Goal: Task Accomplishment & Management: Use online tool/utility

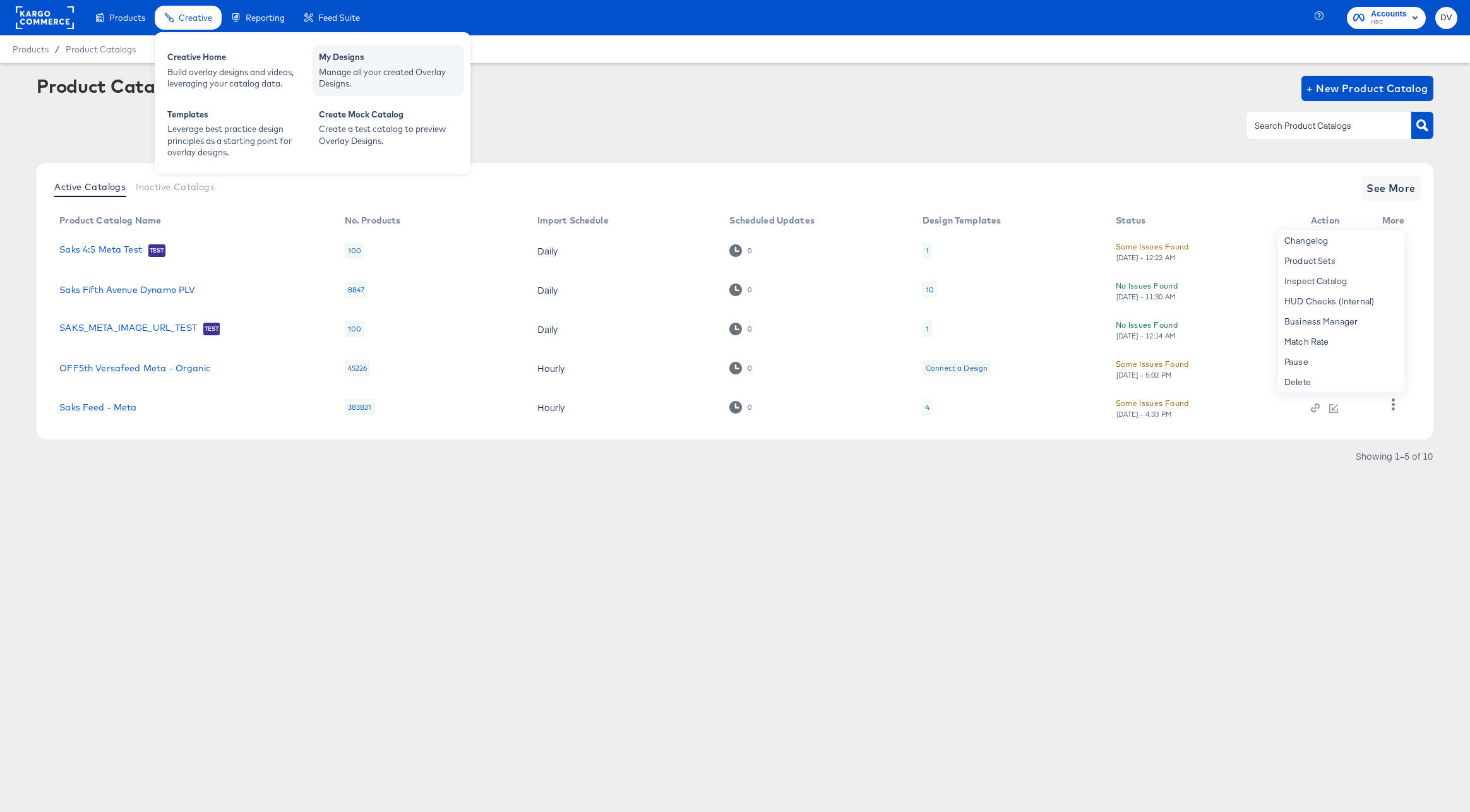
click at [355, 62] on div "My Designs" at bounding box center [388, 59] width 139 height 15
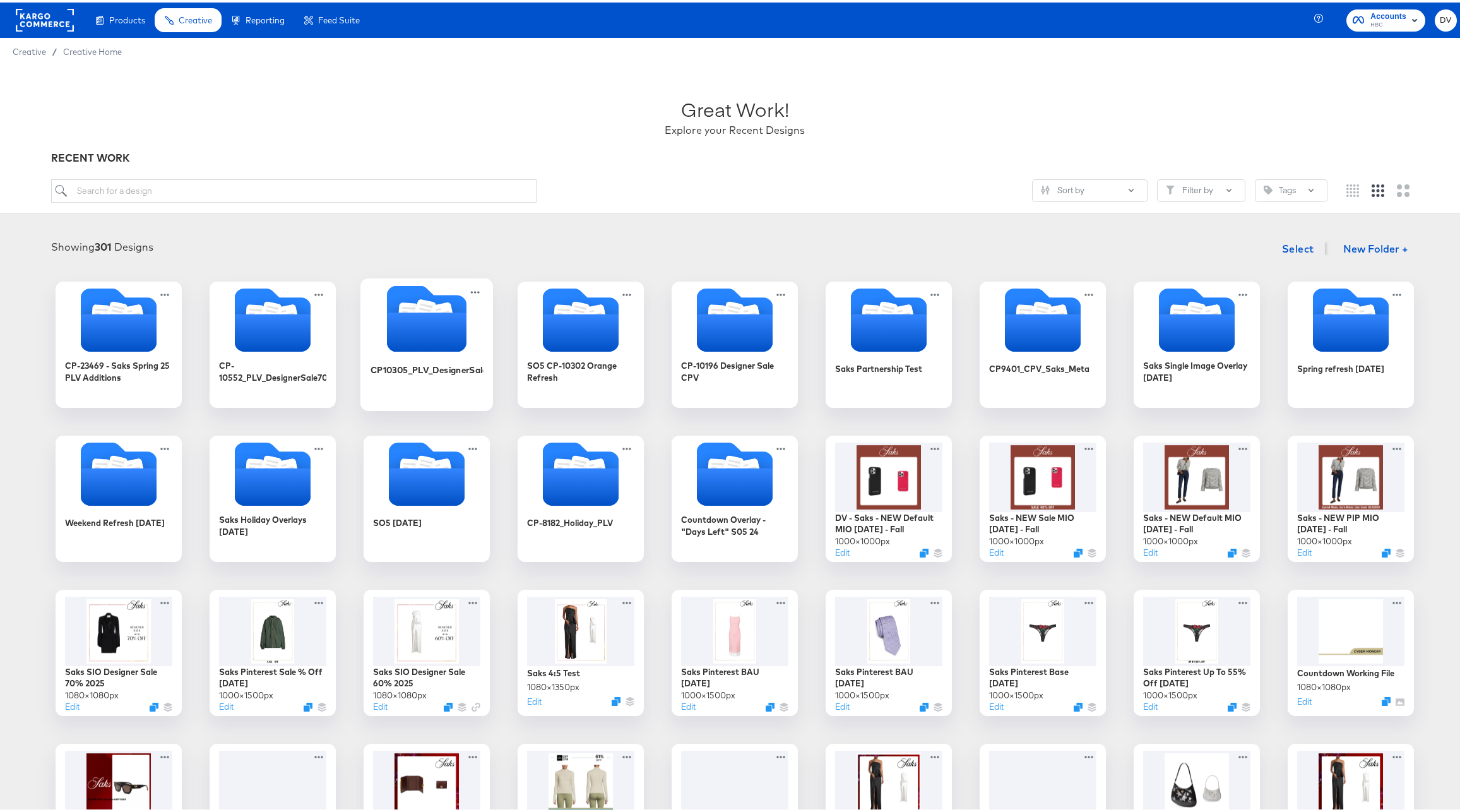
click at [449, 327] on icon "Folder" at bounding box center [427, 329] width 80 height 39
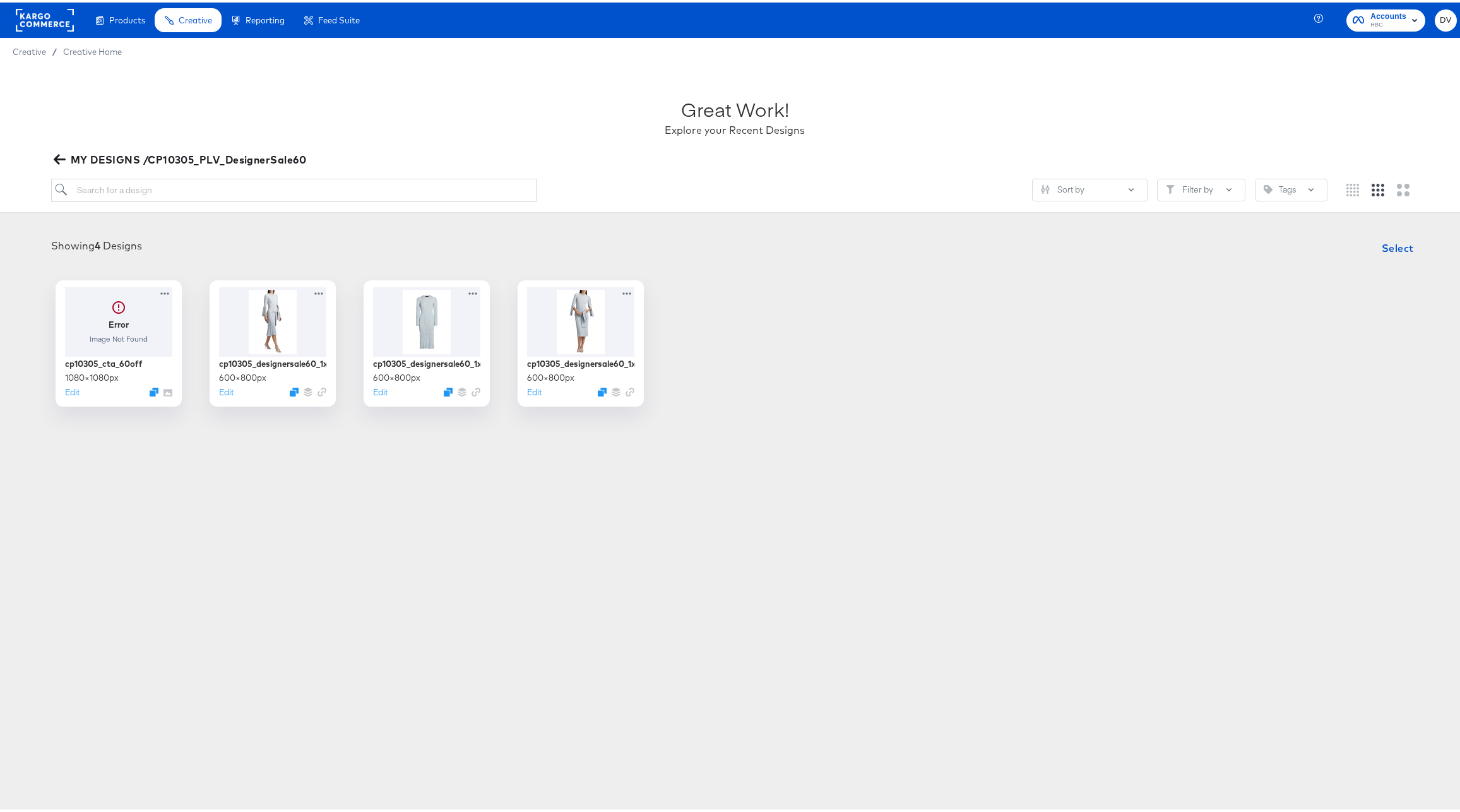
click at [61, 153] on icon "button" at bounding box center [60, 157] width 12 height 12
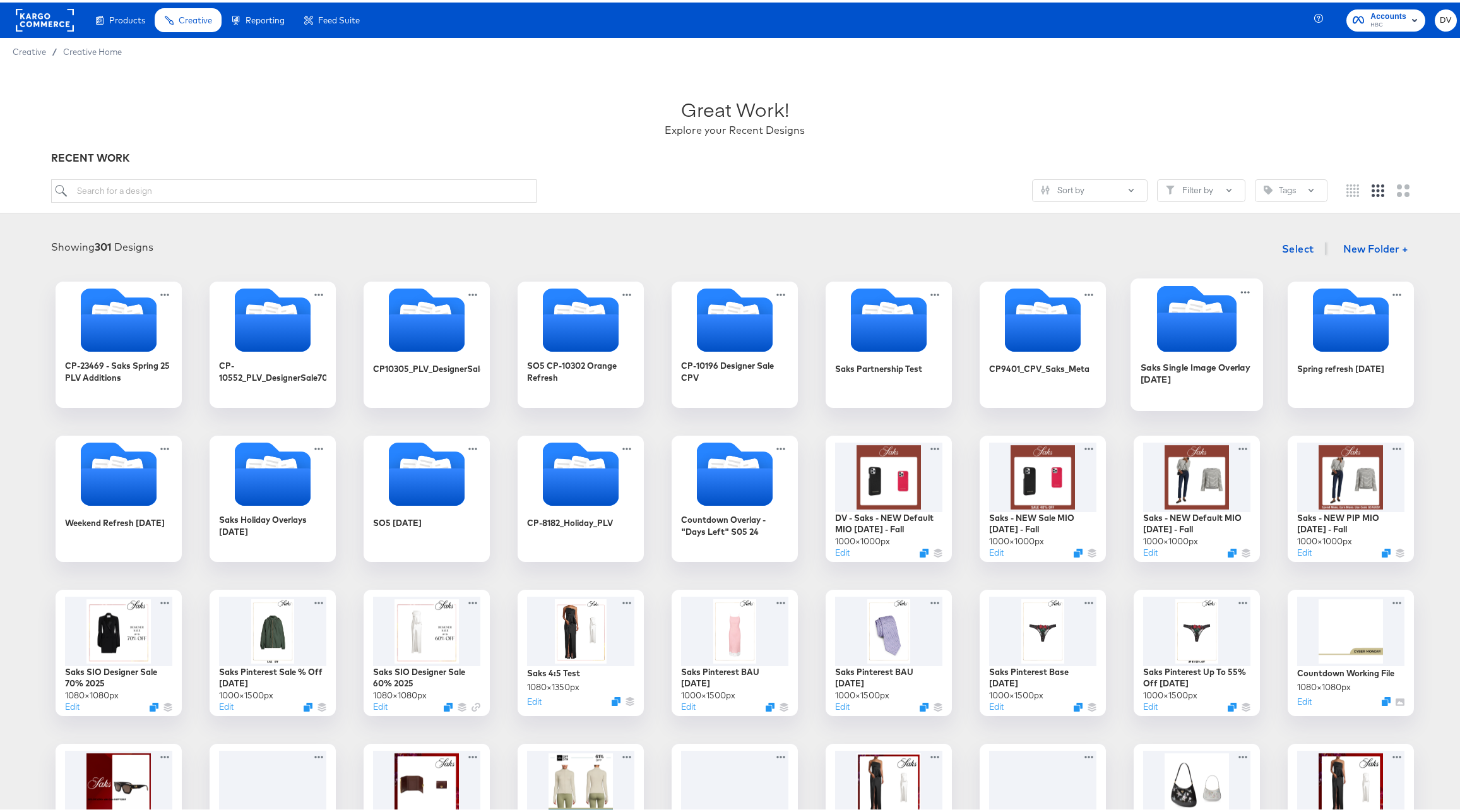
click at [1206, 337] on icon "Folder" at bounding box center [1197, 329] width 80 height 39
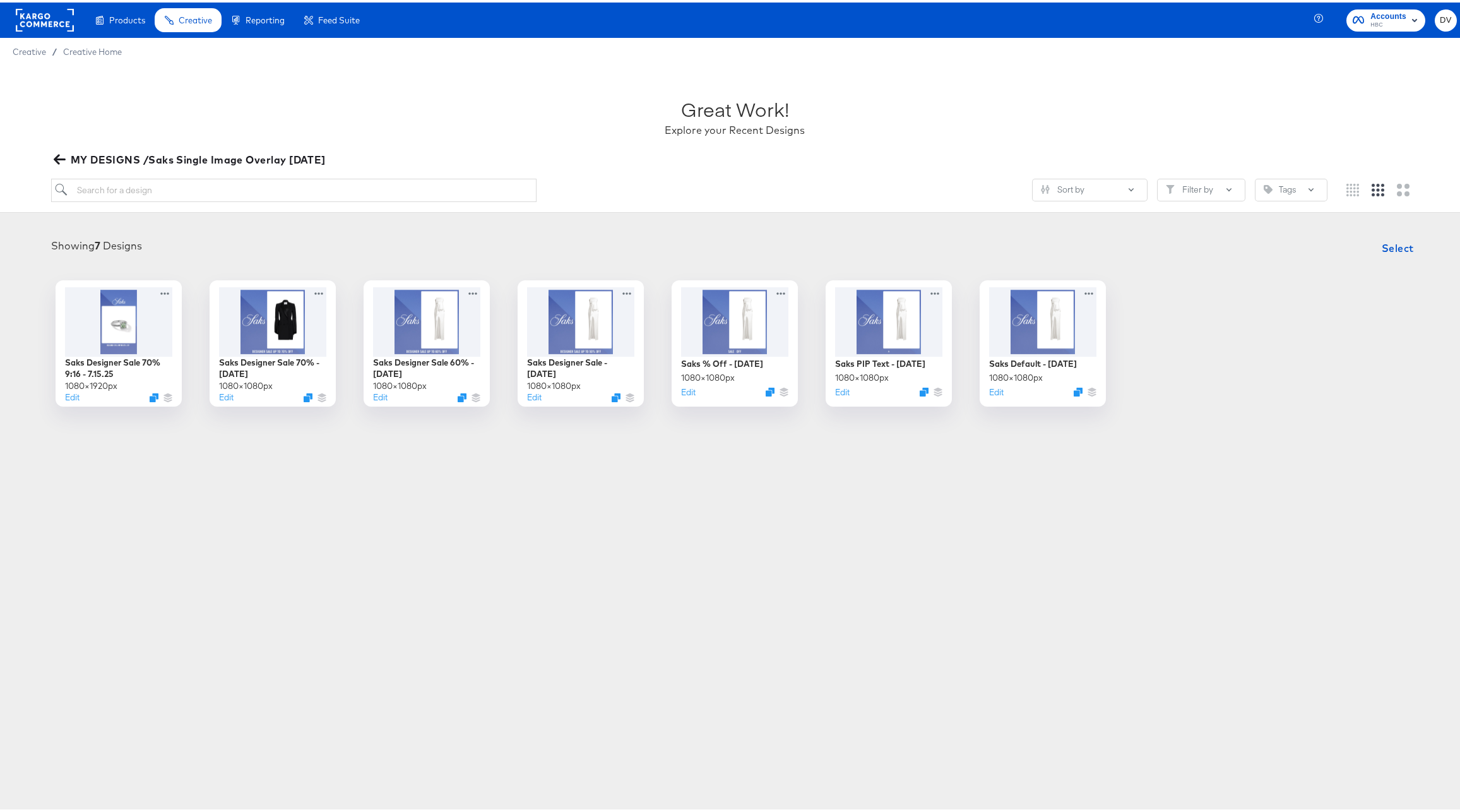
click at [58, 152] on icon "button" at bounding box center [59, 156] width 12 height 10
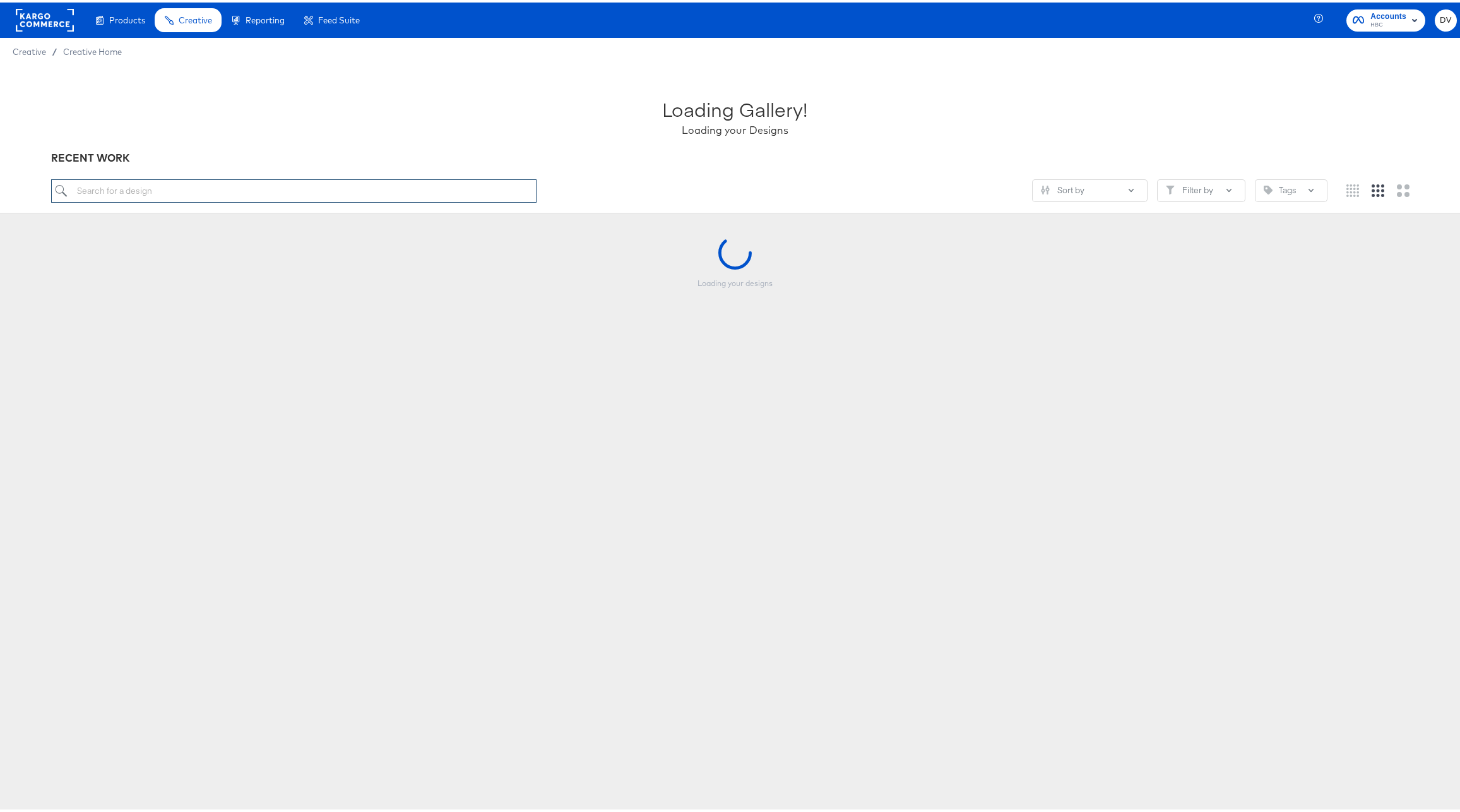
click at [236, 189] on input "search" at bounding box center [294, 188] width 486 height 23
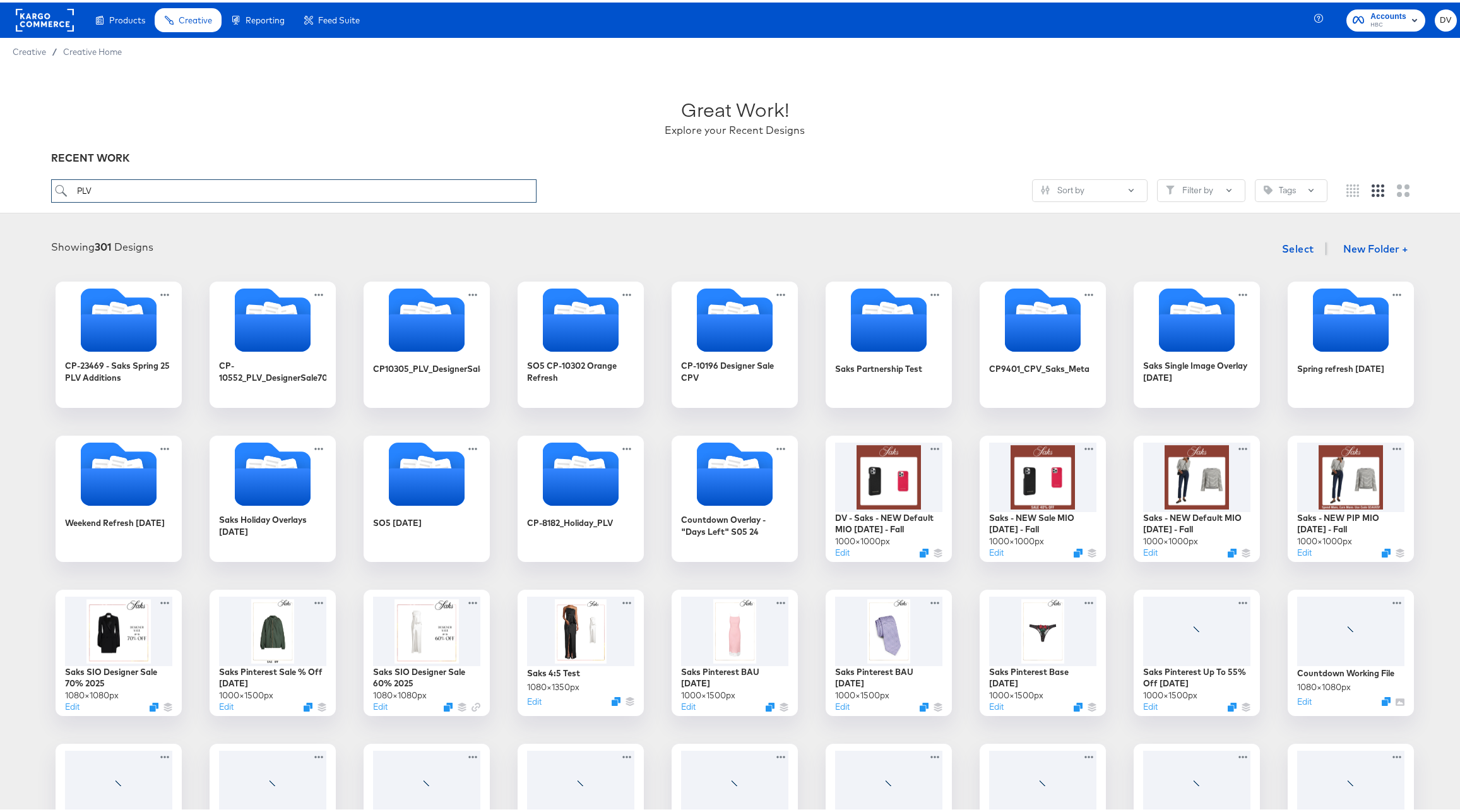
type input "PLV"
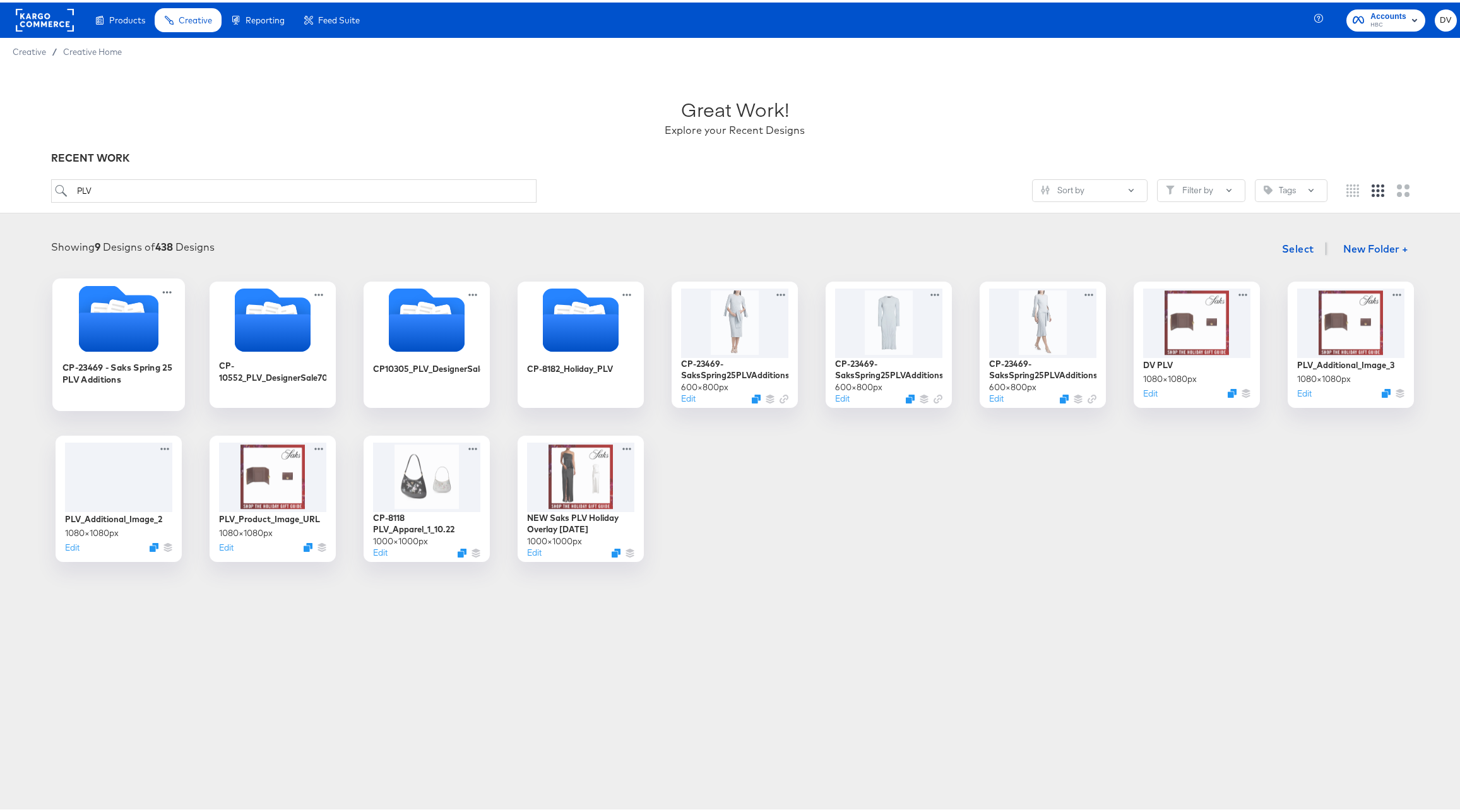
click at [125, 318] on icon "Folder" at bounding box center [119, 329] width 80 height 39
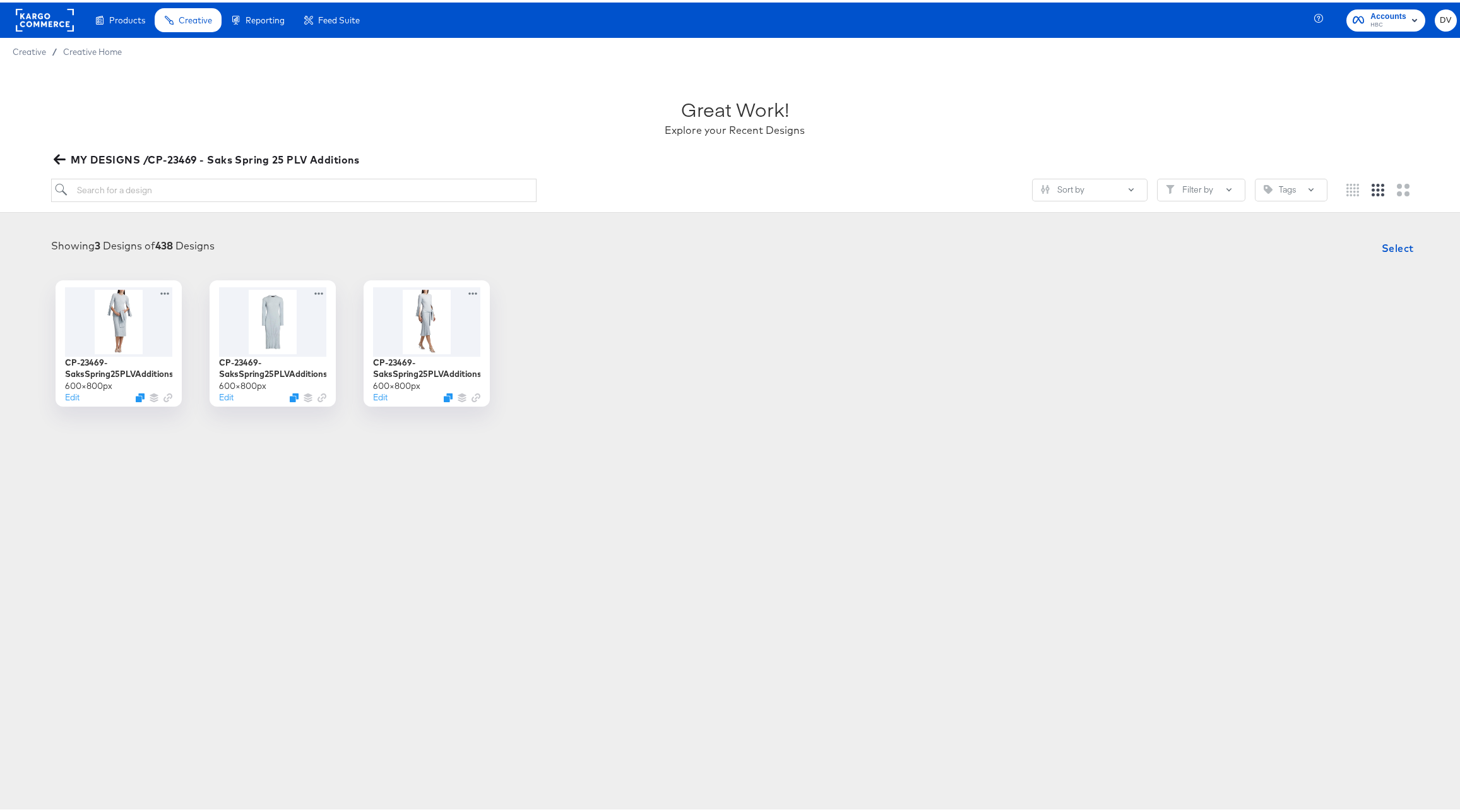
click at [55, 154] on icon "button" at bounding box center [59, 156] width 12 height 10
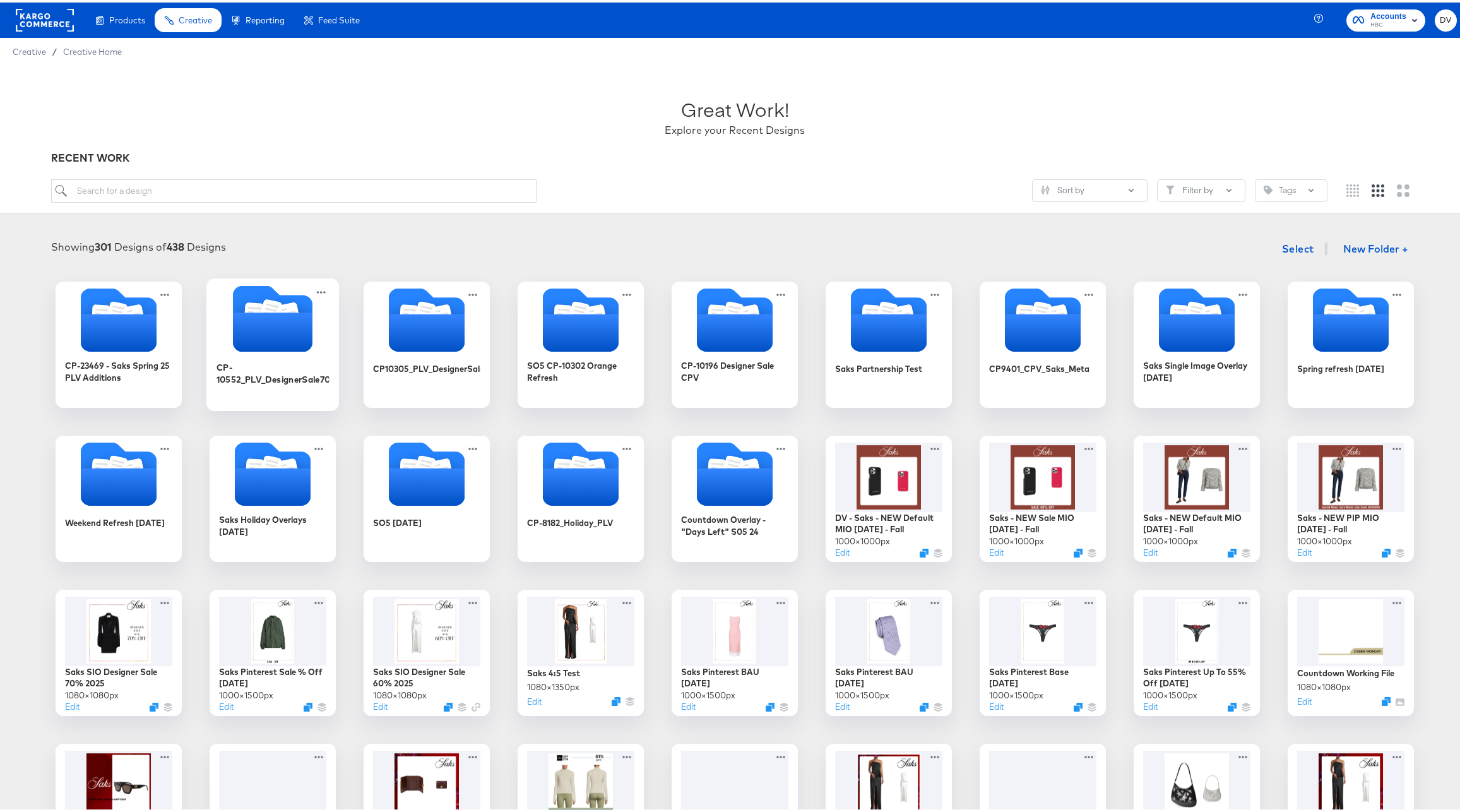
click at [223, 314] on icon "Folder" at bounding box center [272, 316] width 133 height 66
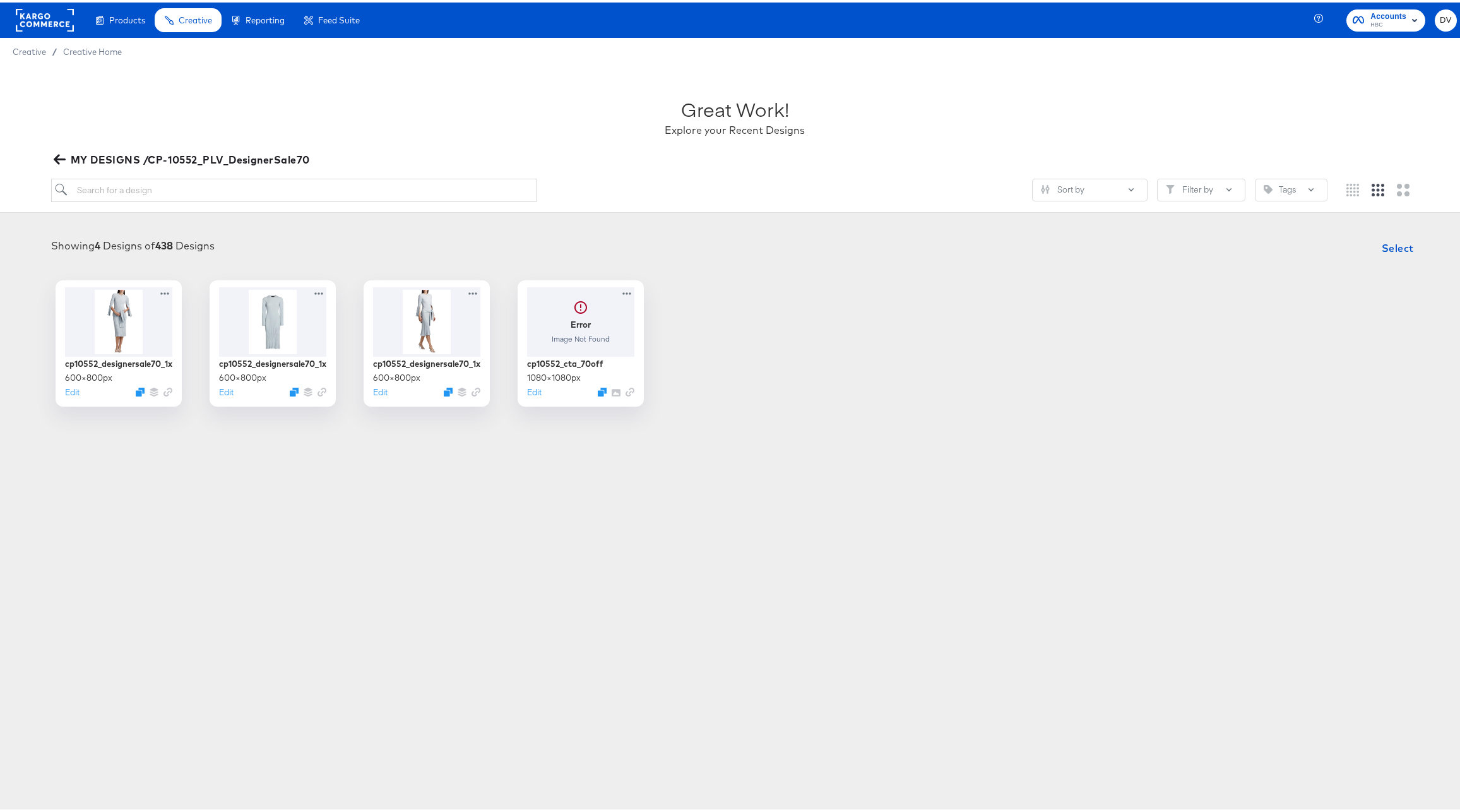
click at [58, 157] on icon "button" at bounding box center [59, 156] width 12 height 10
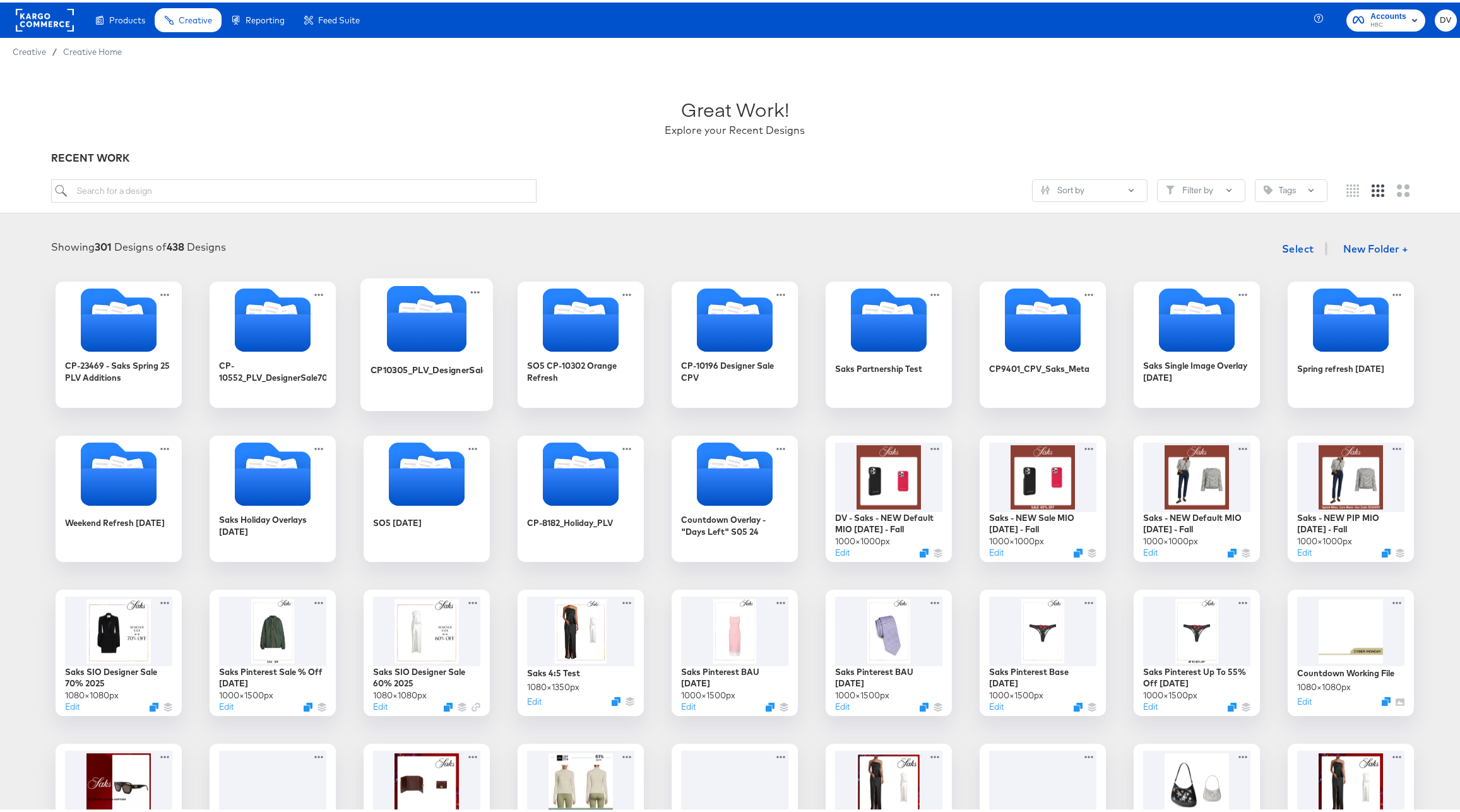
click at [401, 305] on icon "Folder" at bounding box center [408, 312] width 14 height 15
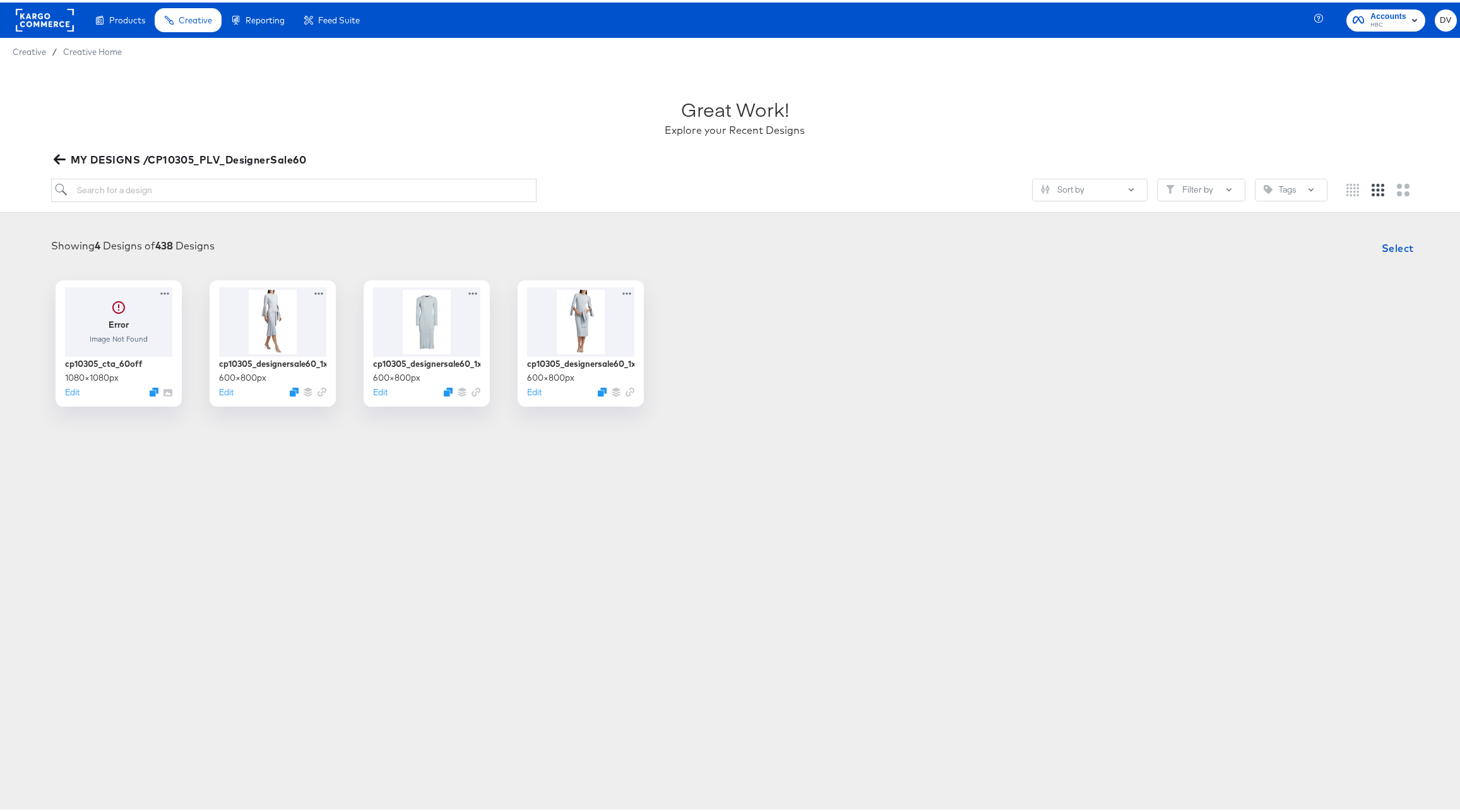
click at [62, 160] on icon "button" at bounding box center [60, 157] width 12 height 12
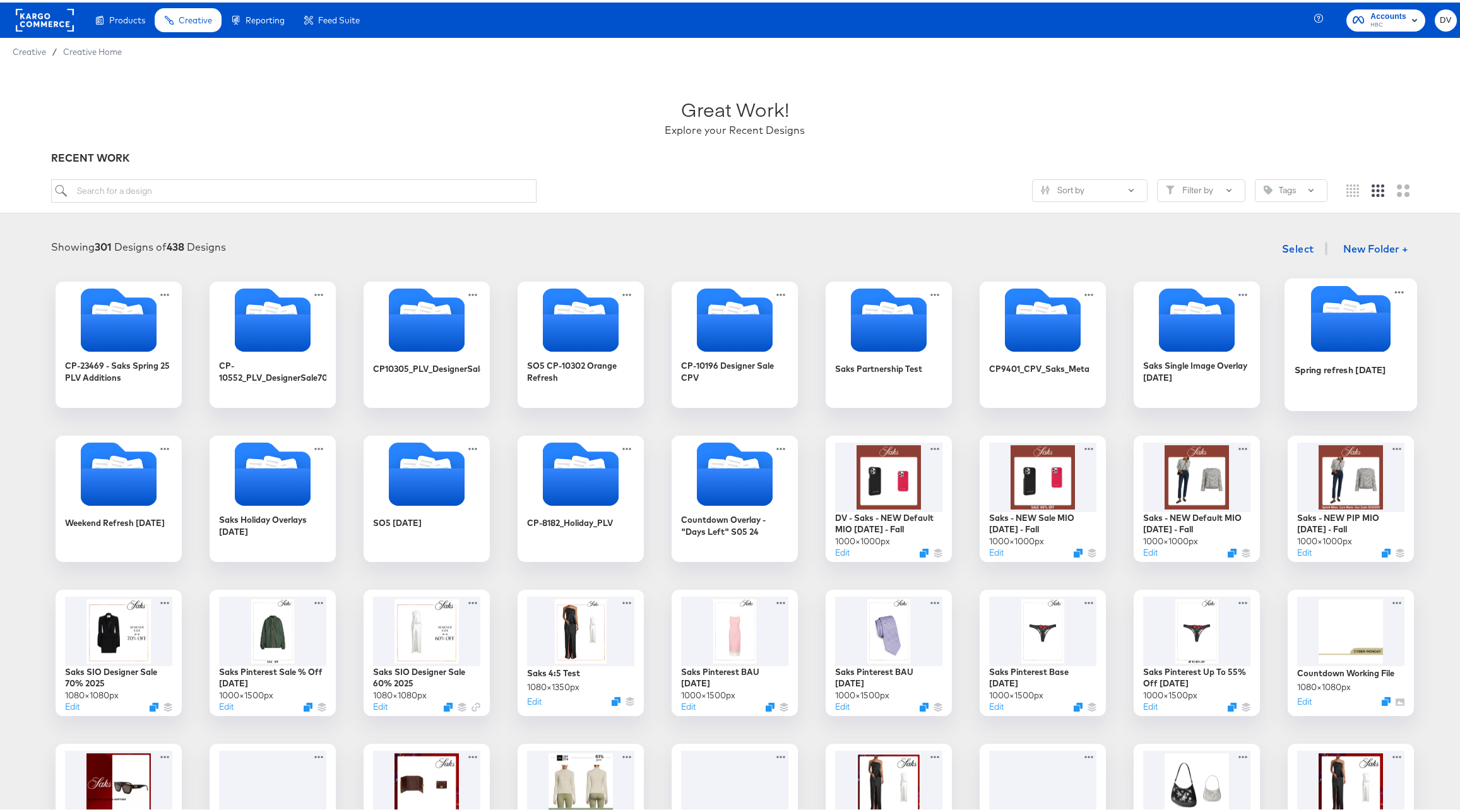
click at [1320, 329] on icon "Folder" at bounding box center [1351, 329] width 80 height 39
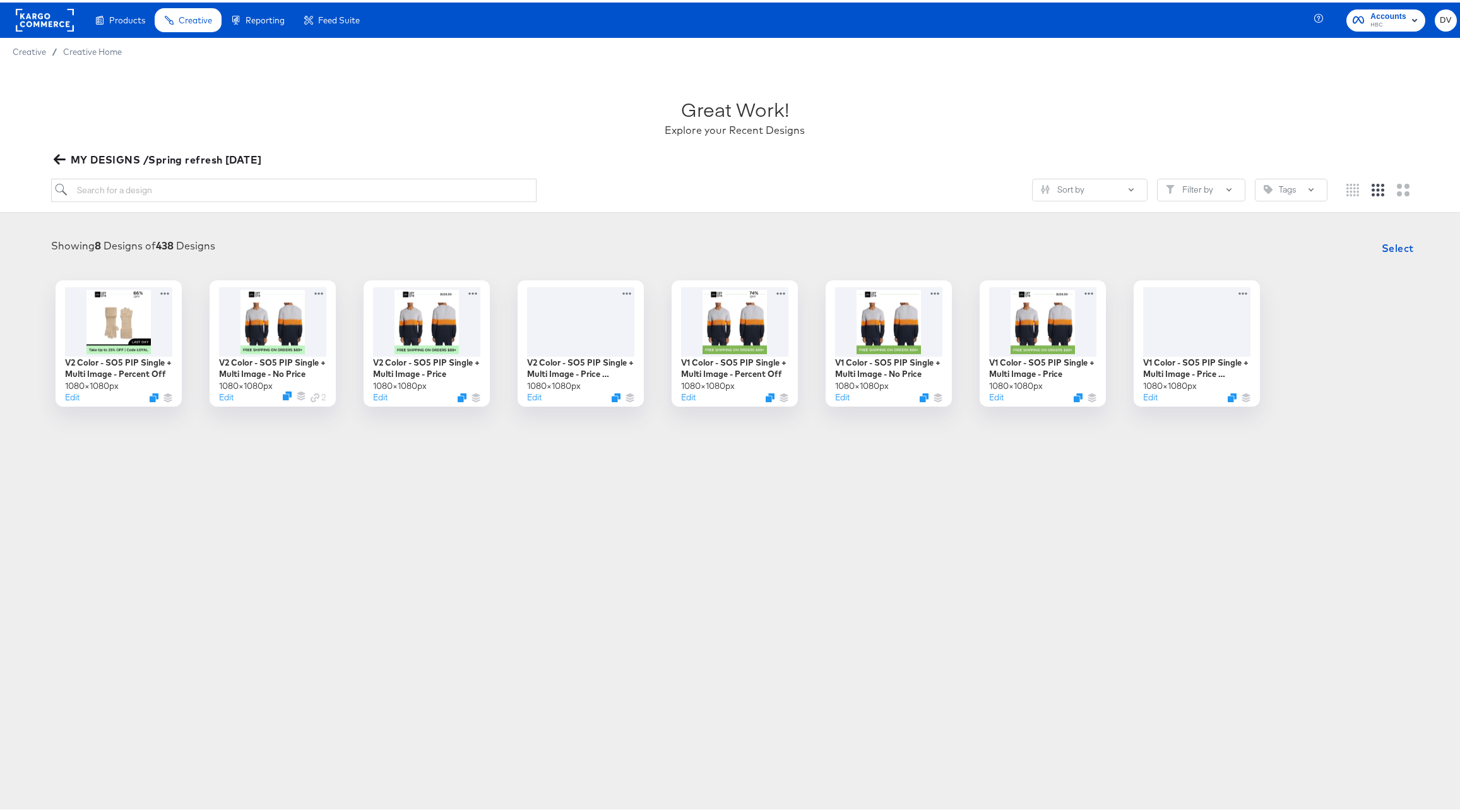
click at [56, 156] on icon "button" at bounding box center [59, 156] width 12 height 10
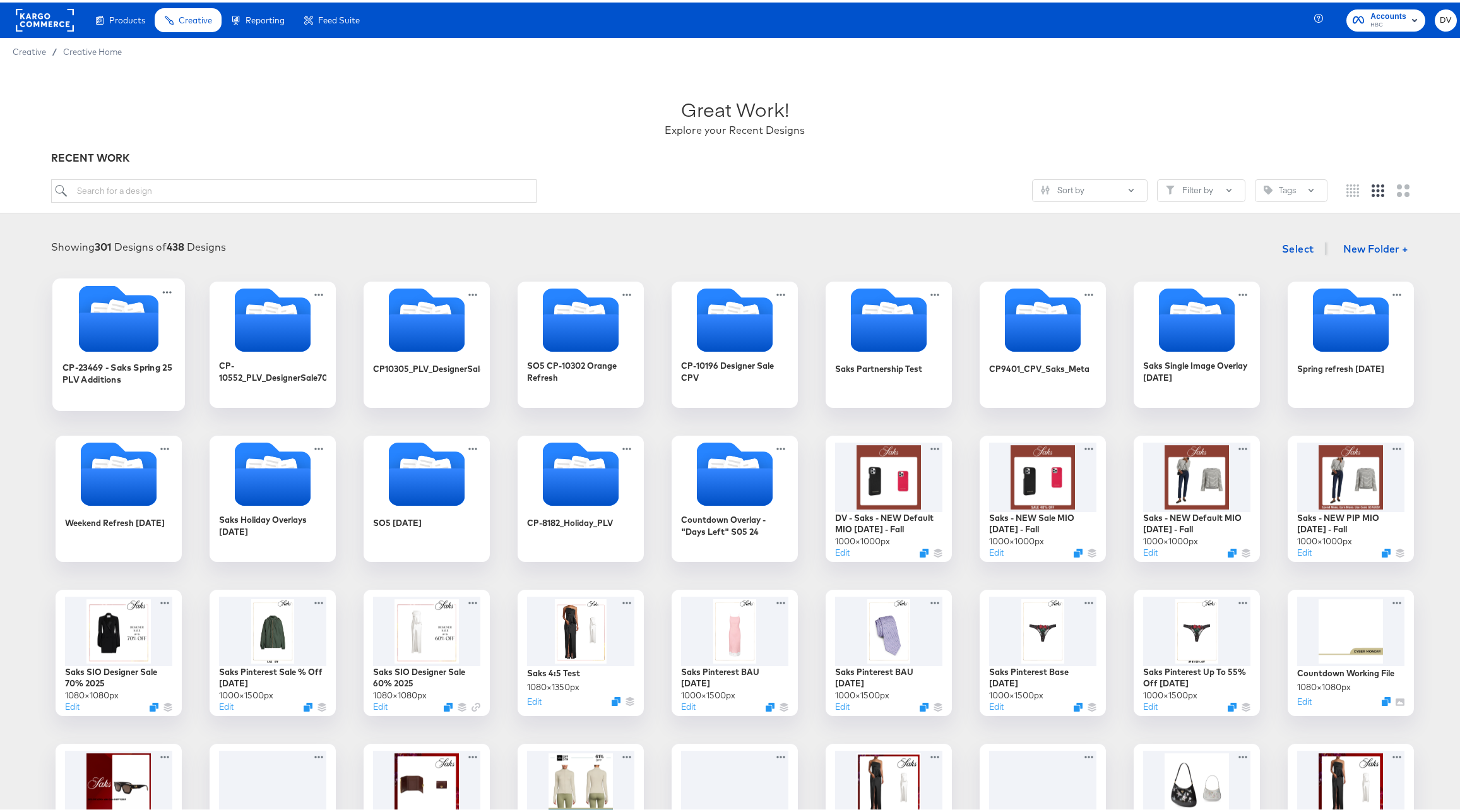
click at [104, 330] on icon "Folder" at bounding box center [119, 329] width 80 height 39
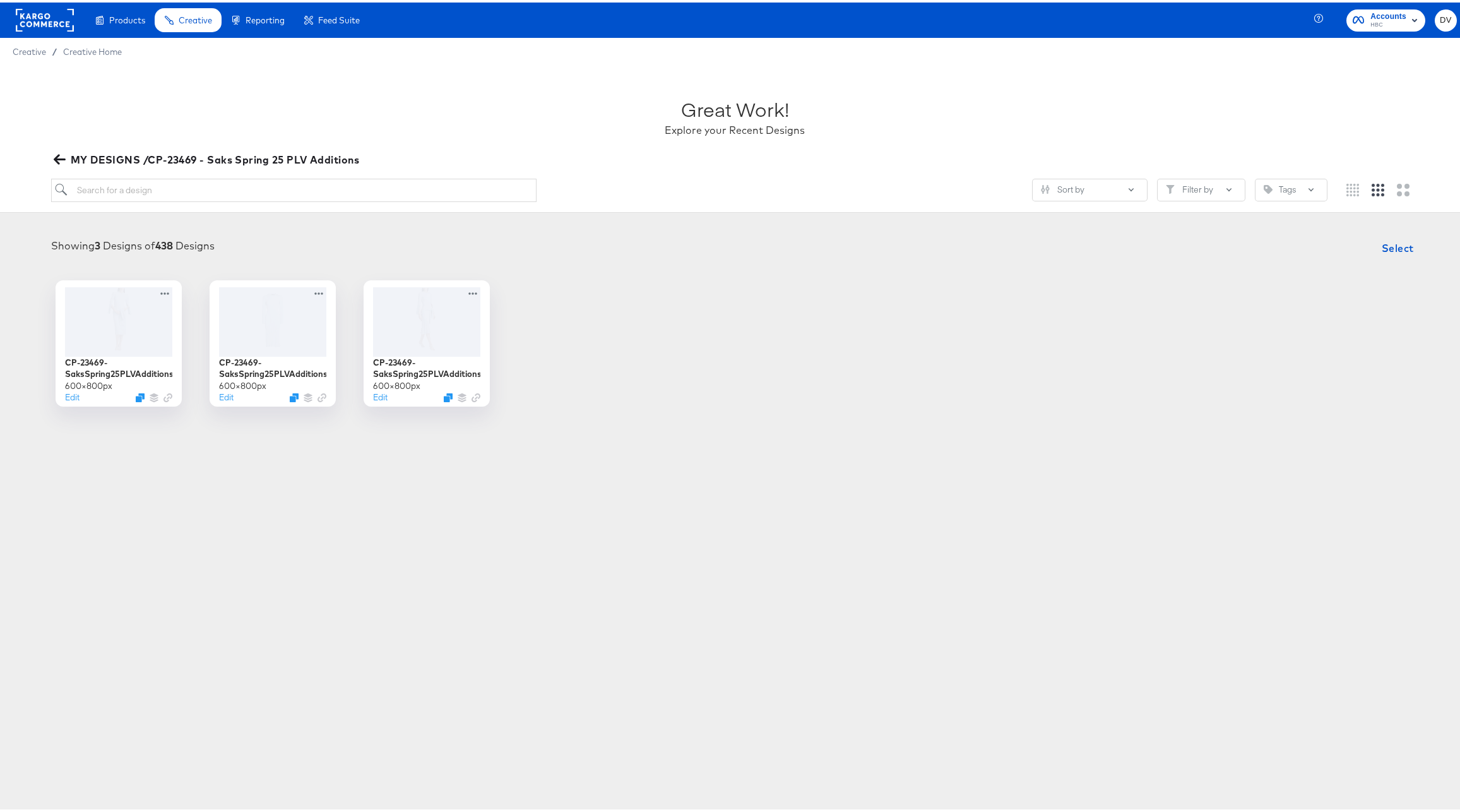
click at [59, 157] on icon "button" at bounding box center [59, 156] width 12 height 10
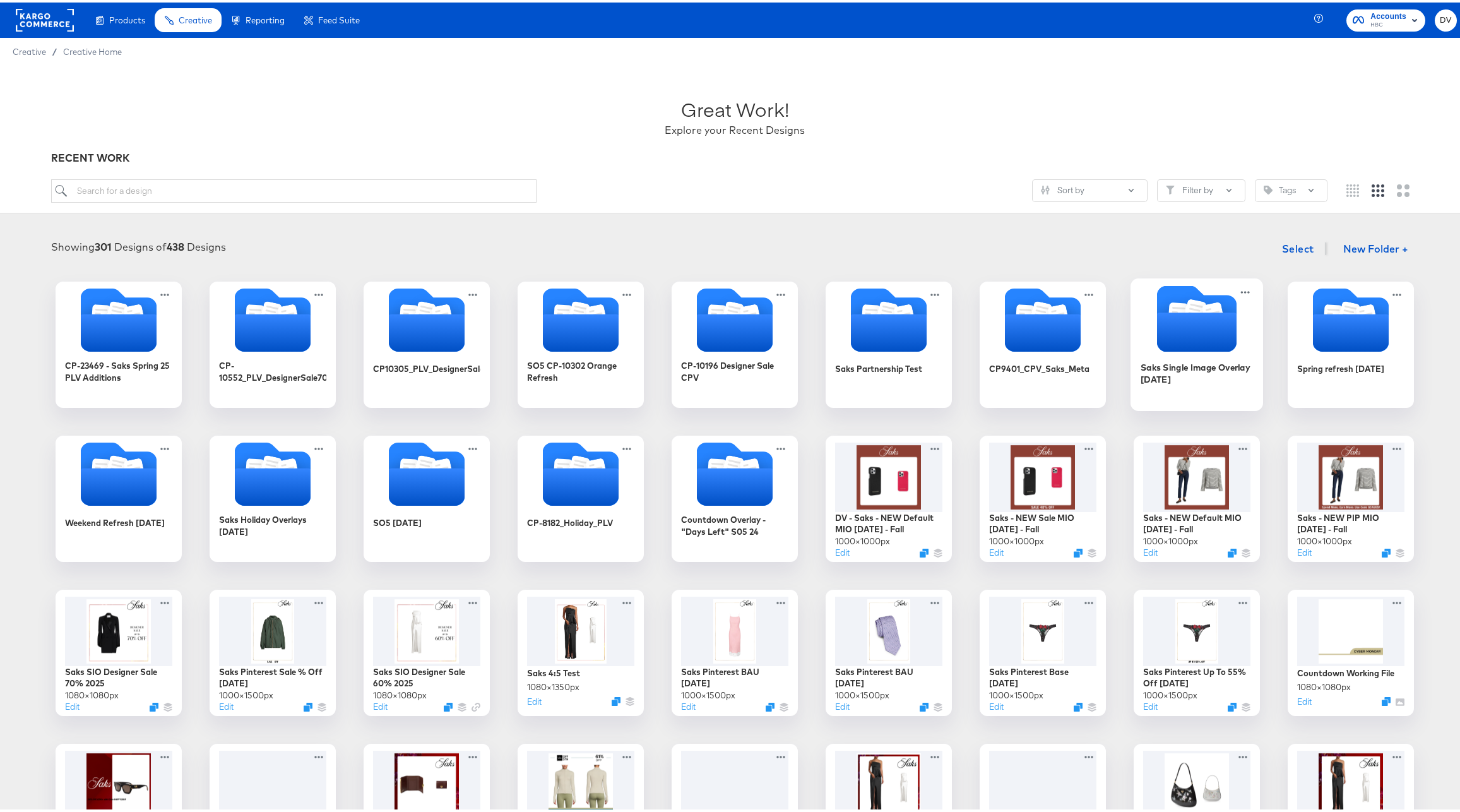
click at [1217, 360] on div "Saks Single Image Overlay [DATE]" at bounding box center [1196, 370] width 113 height 25
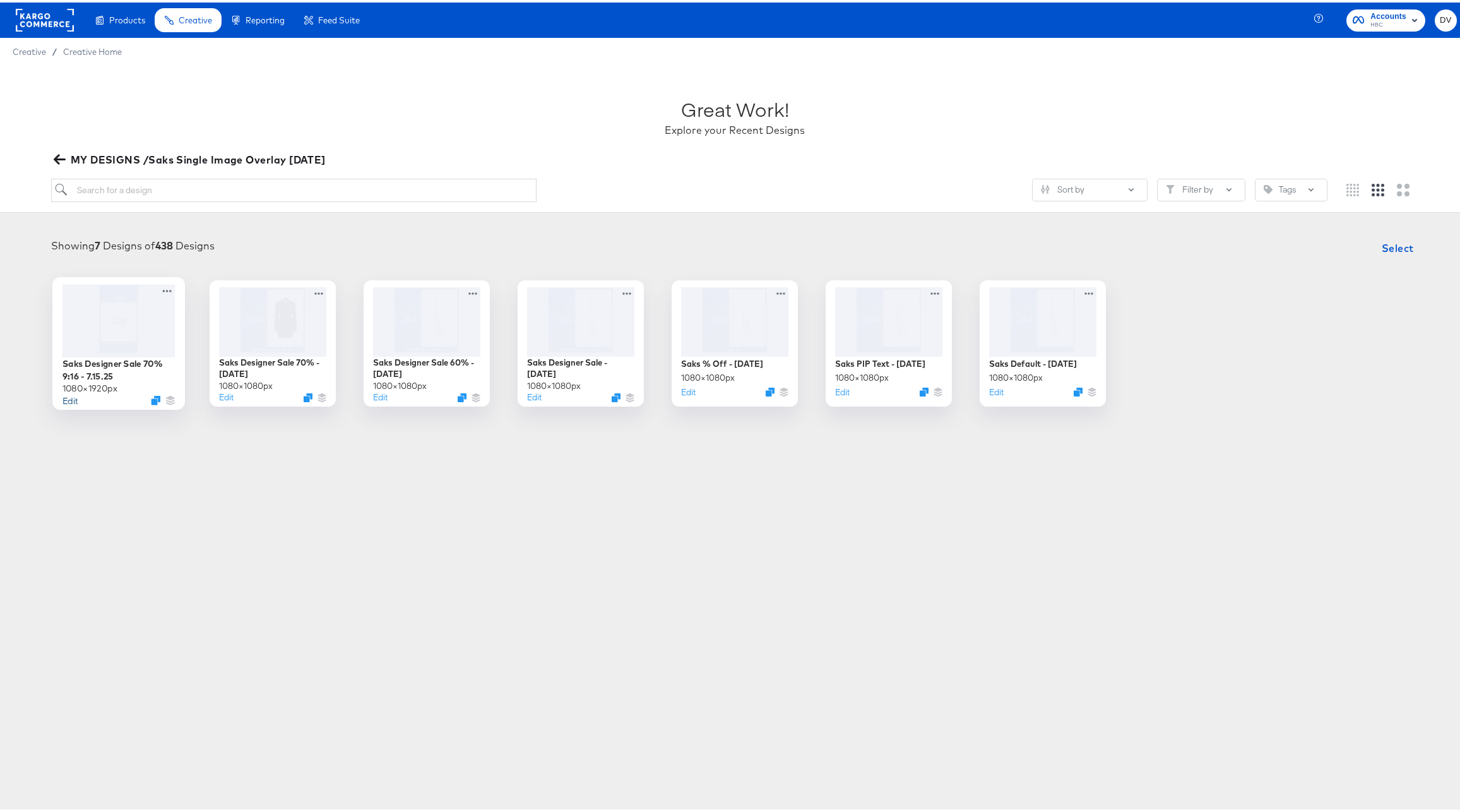
click at [66, 398] on button "Edit" at bounding box center [70, 397] width 15 height 12
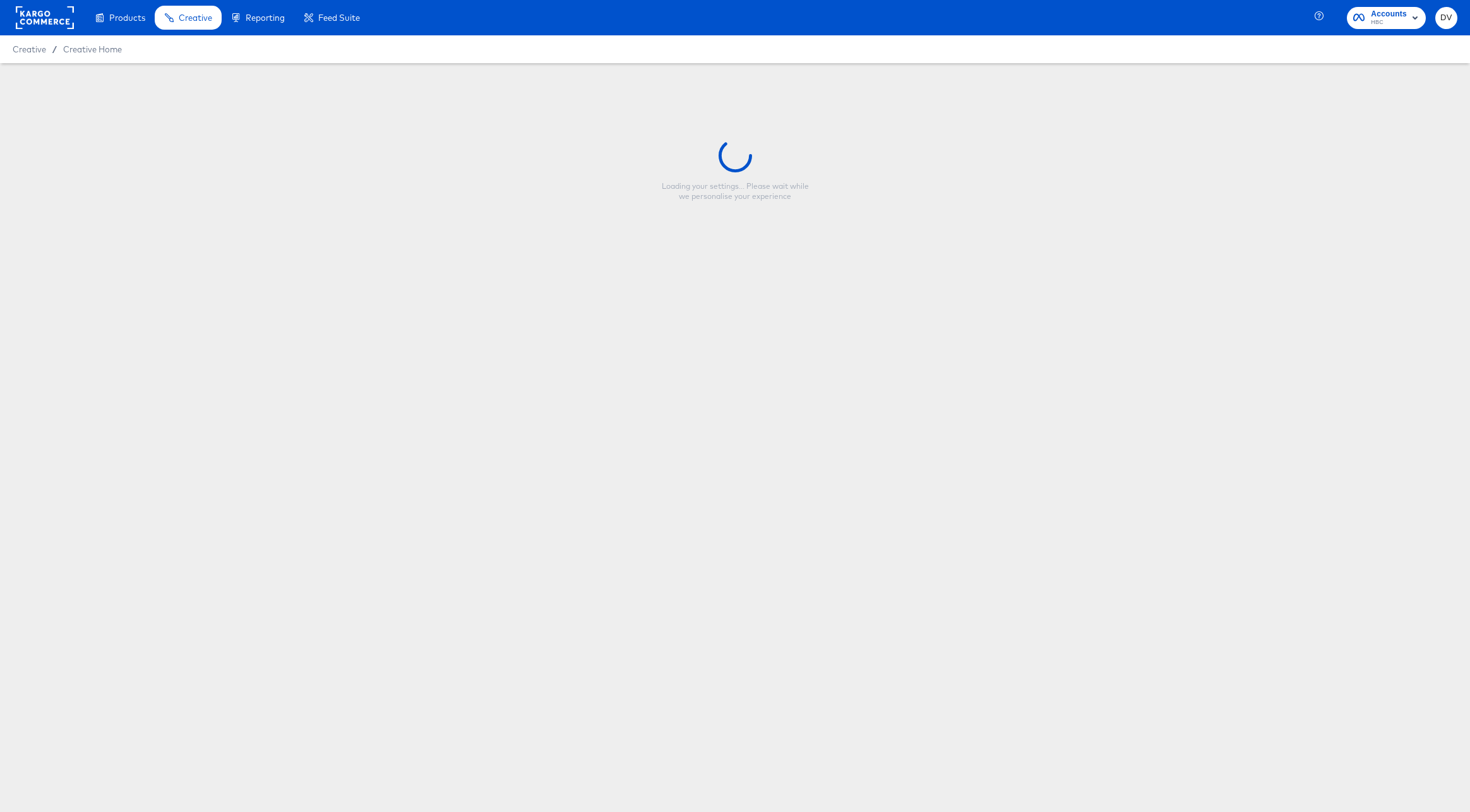
type input "Saks Designer Sale 70% 9:16 - 7.15.25"
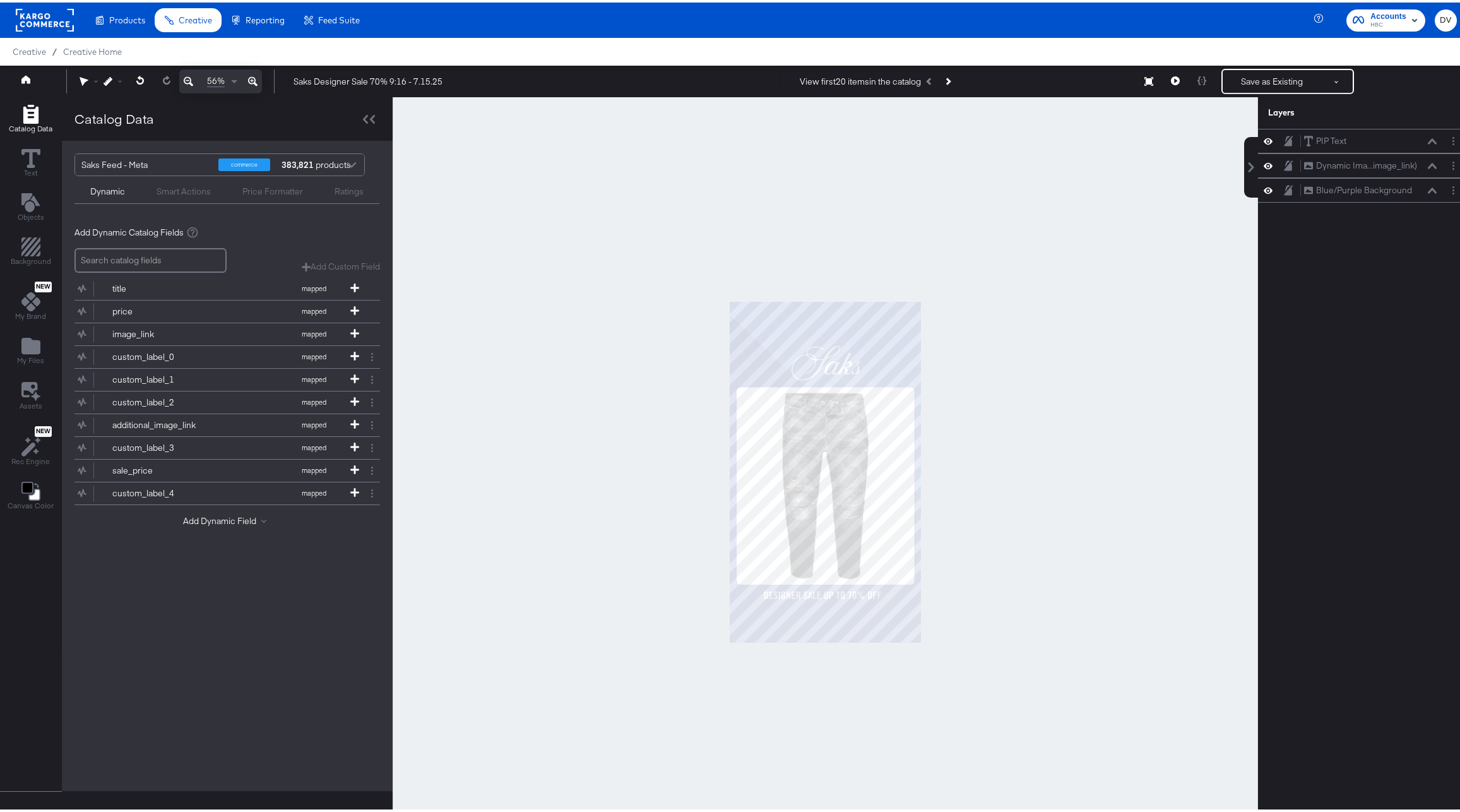
click at [423, 225] on div at bounding box center [825, 468] width 865 height 749
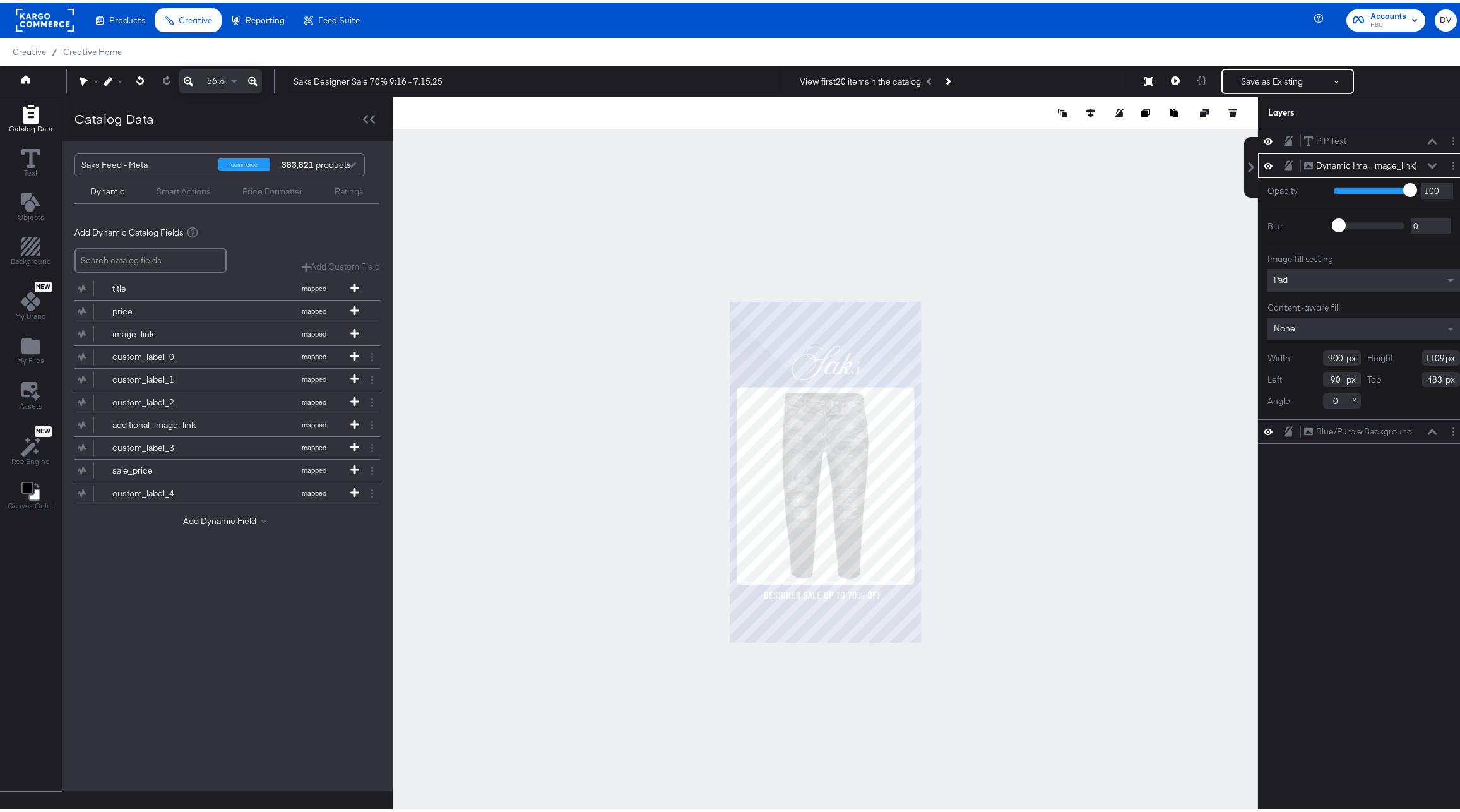
click at [1016, 465] on div at bounding box center [825, 468] width 865 height 749
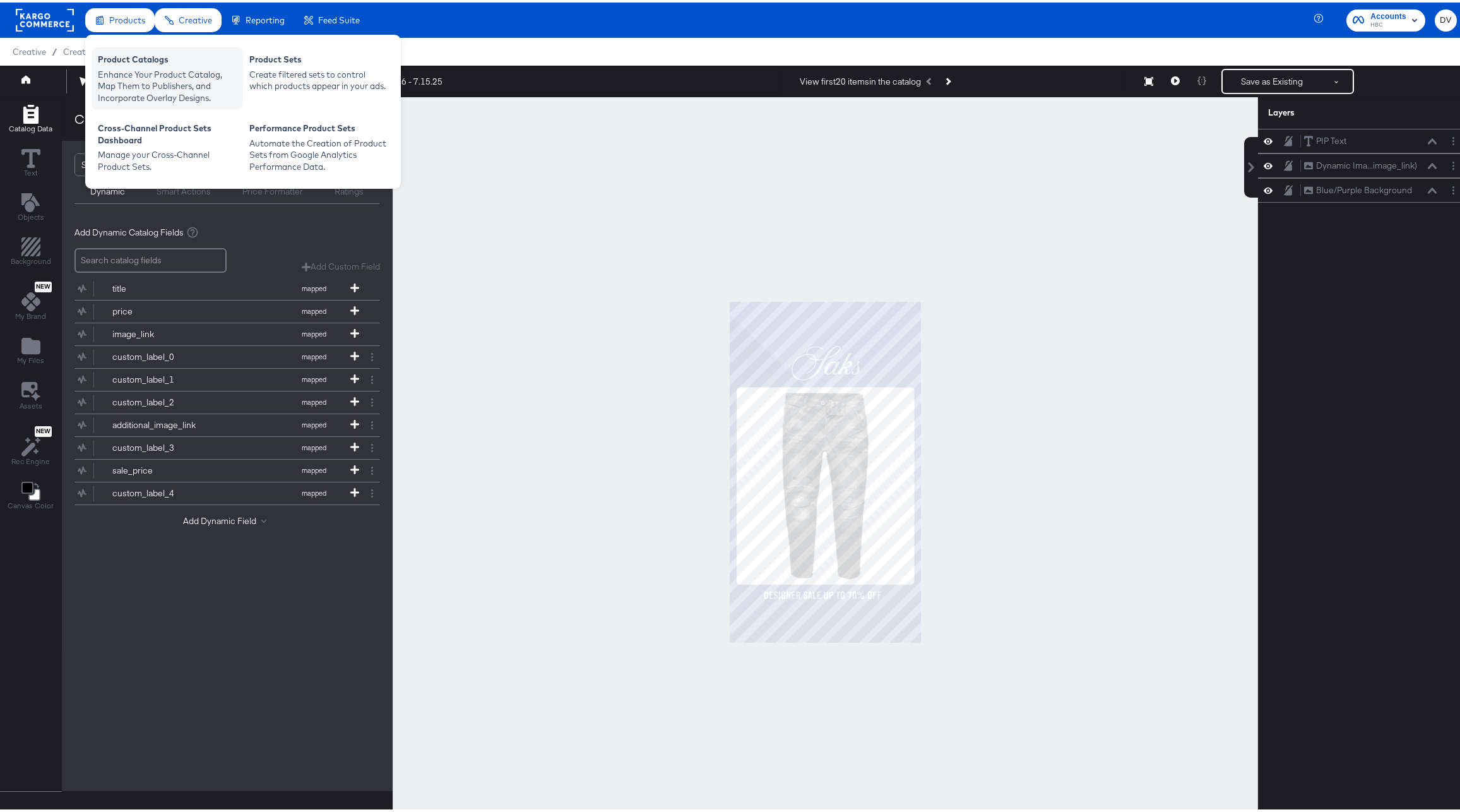
click at [141, 66] on div "Enhance Your Product Catalog, Map Them to Publishers, and Incorporate Overlay D…" at bounding box center [167, 84] width 139 height 35
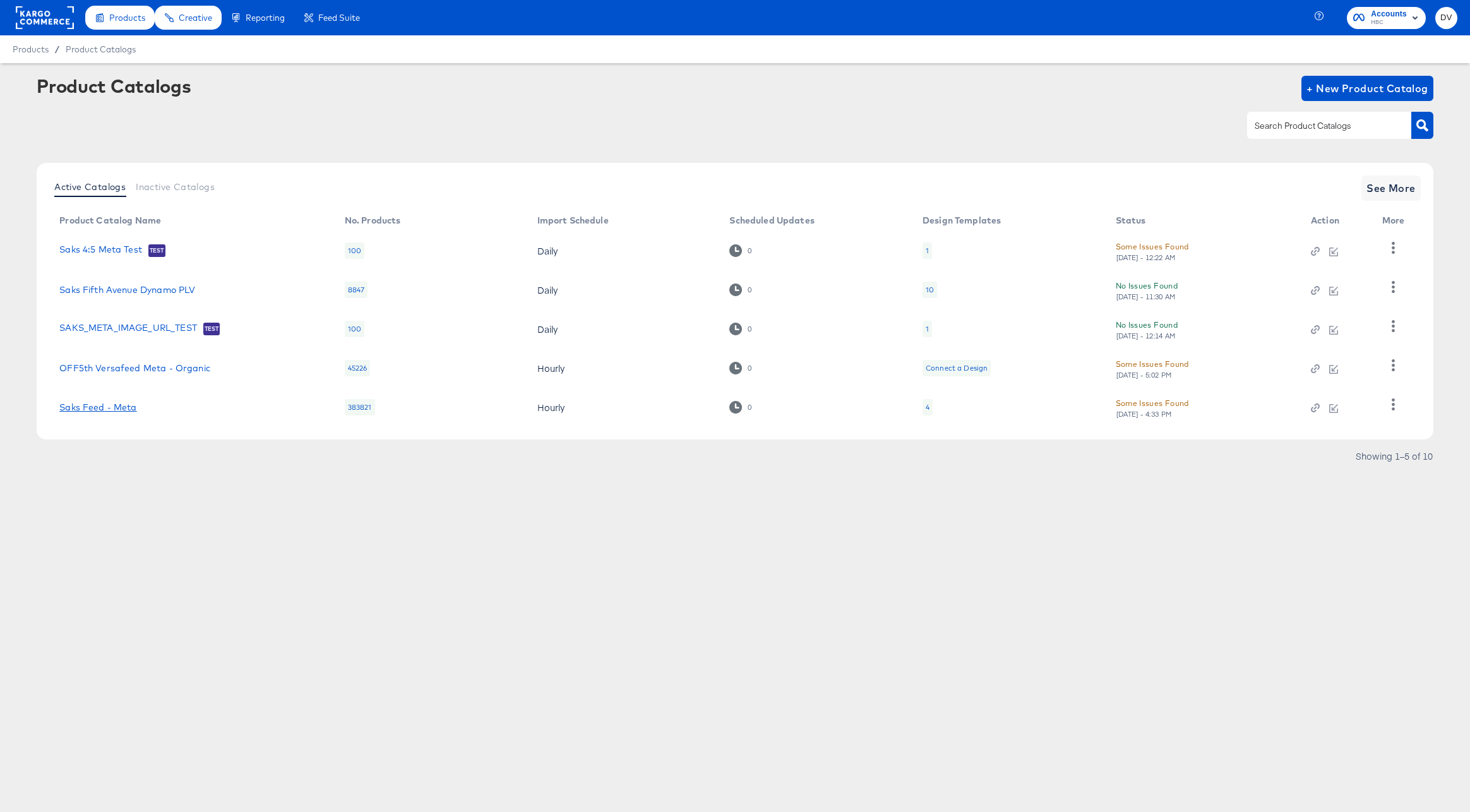
click at [125, 409] on link "Saks Feed - Meta" at bounding box center [97, 406] width 77 height 10
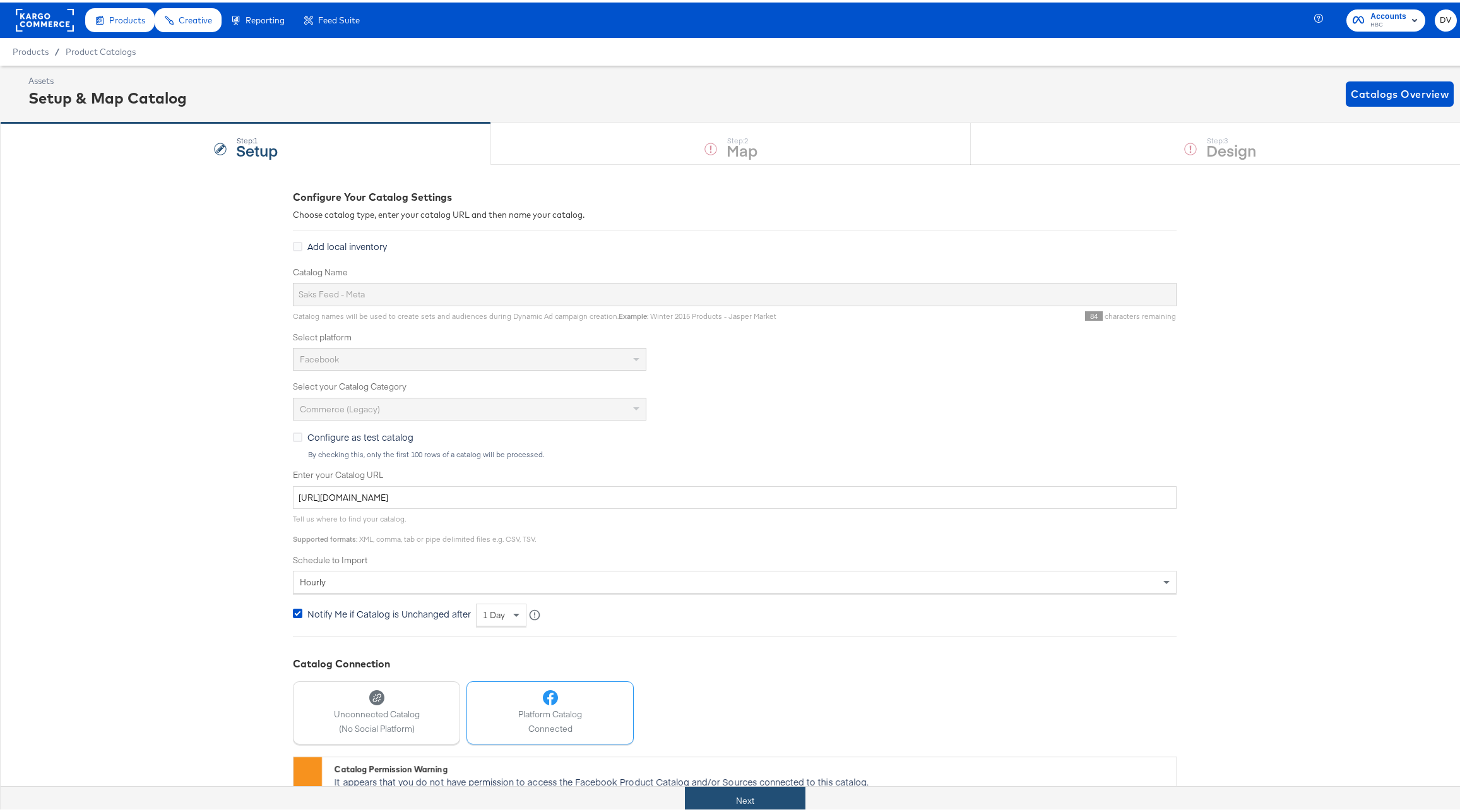
click at [729, 808] on button "Next" at bounding box center [745, 797] width 120 height 28
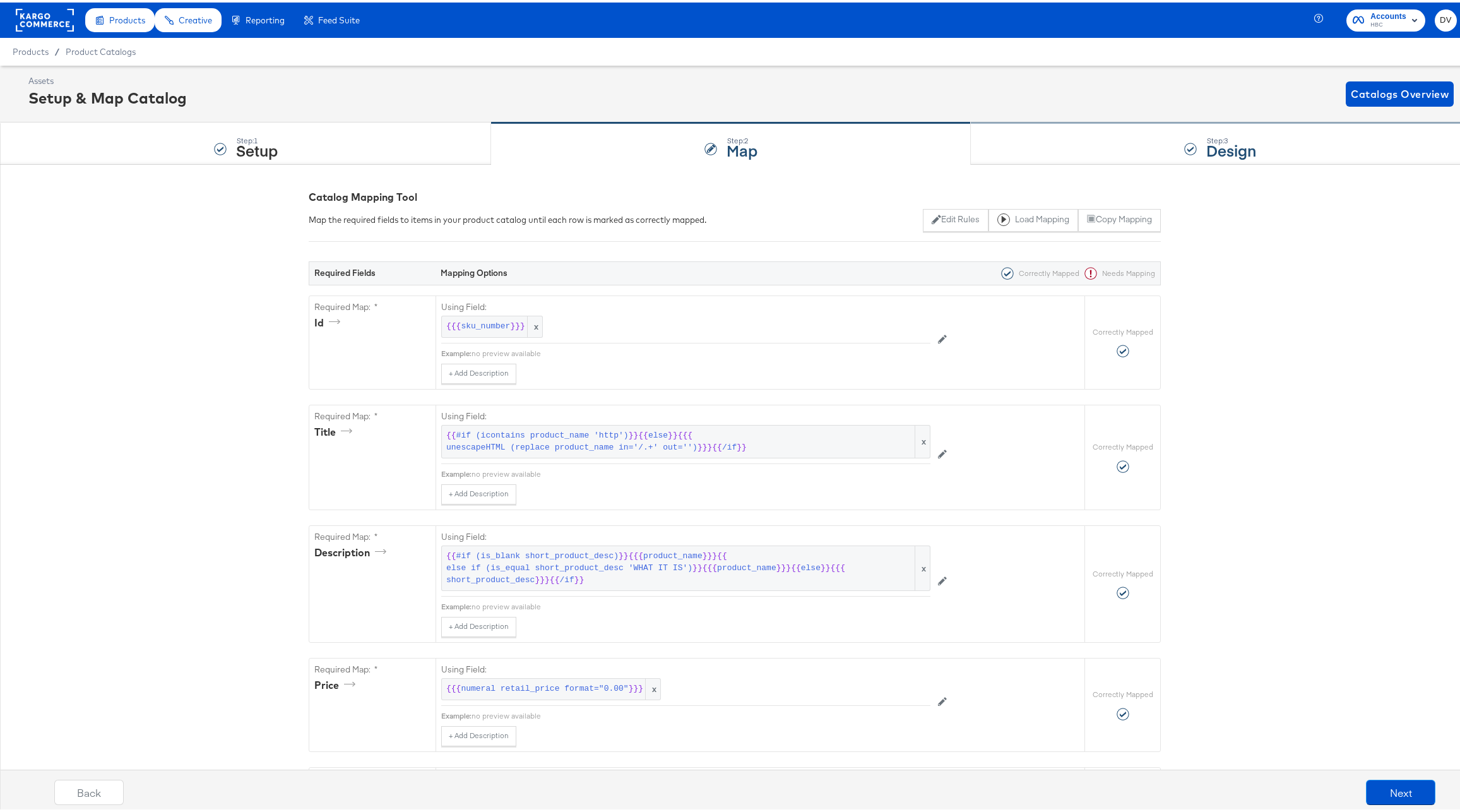
click at [1065, 135] on div "Step: 3 Design" at bounding box center [1220, 141] width 498 height 41
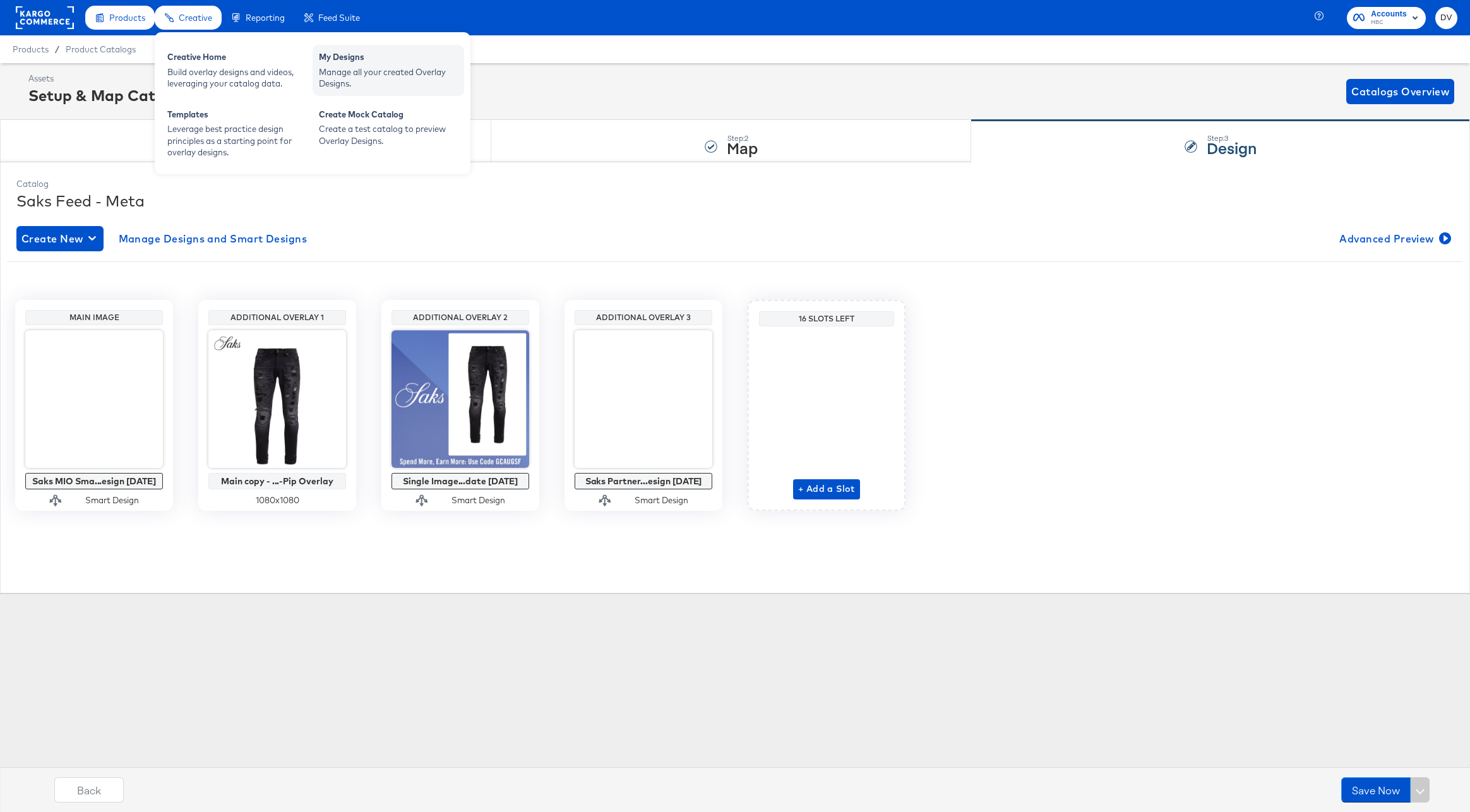
click at [366, 77] on div "Manage all your created Overlay Designs." at bounding box center [388, 77] width 139 height 23
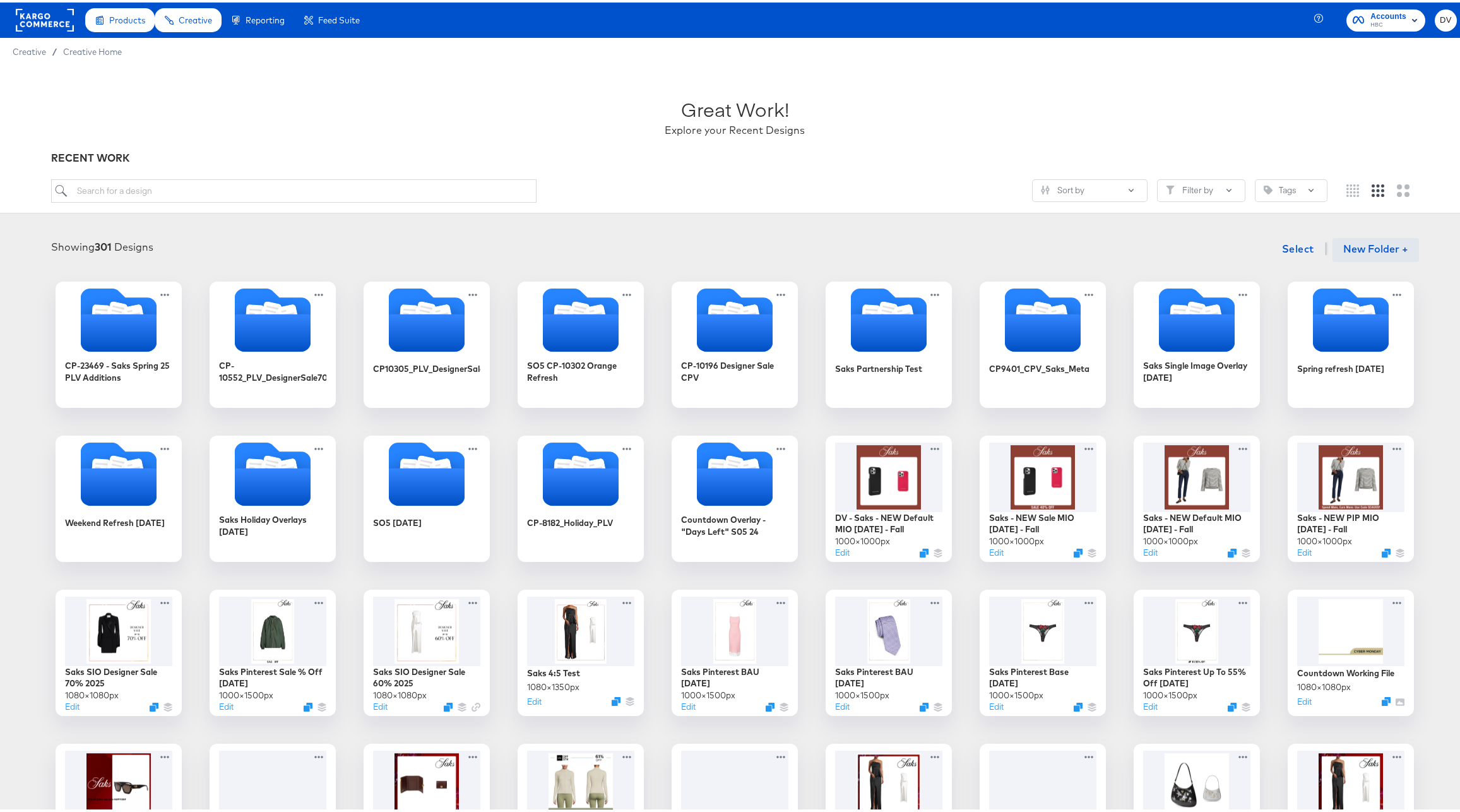
click at [1353, 252] on button "New Folder +" at bounding box center [1376, 247] width 87 height 24
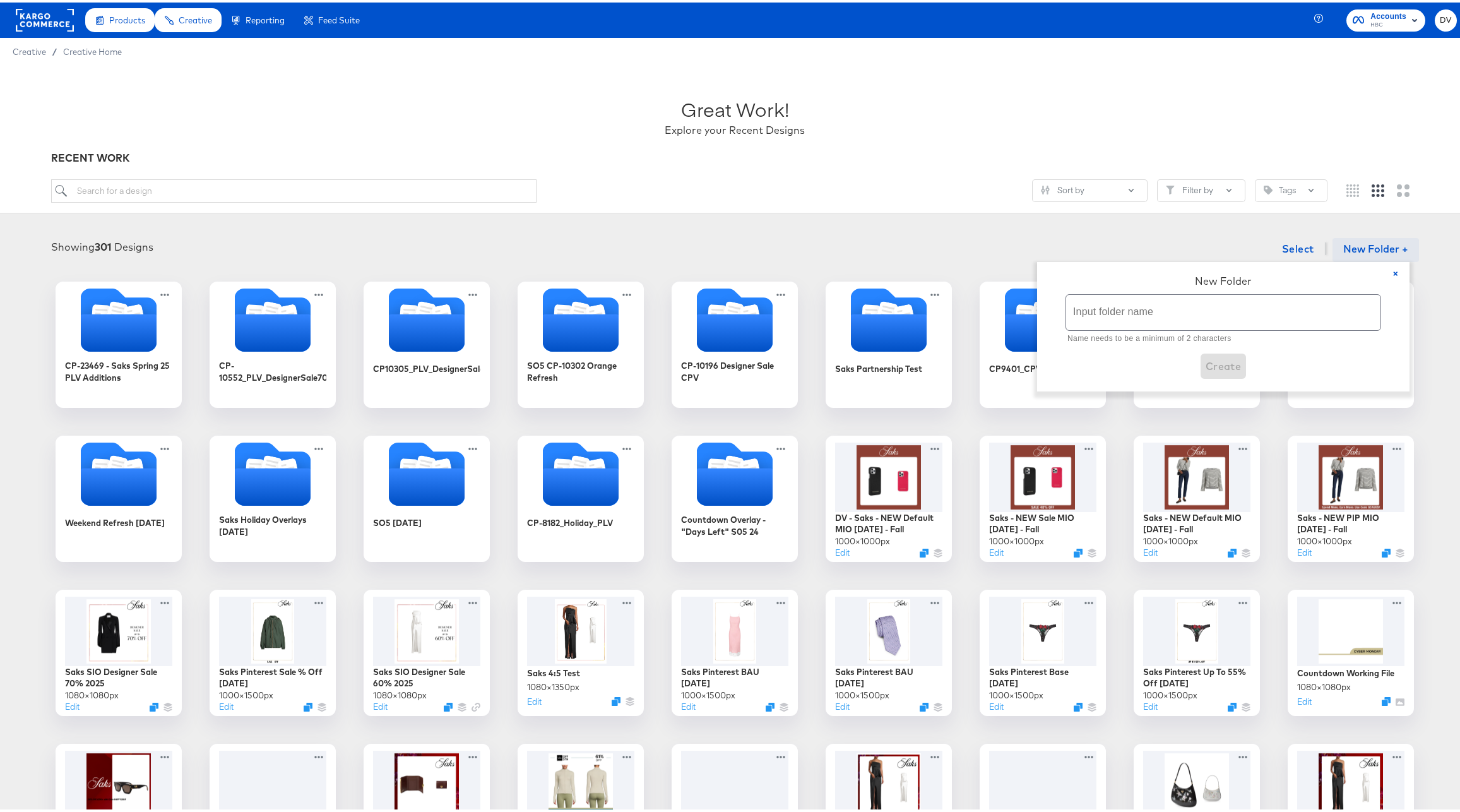
click at [1116, 305] on input "text" at bounding box center [1223, 310] width 314 height 35
type input "Saks PLV Fall 2025"
click at [1236, 350] on span "Create" at bounding box center [1223, 349] width 36 height 18
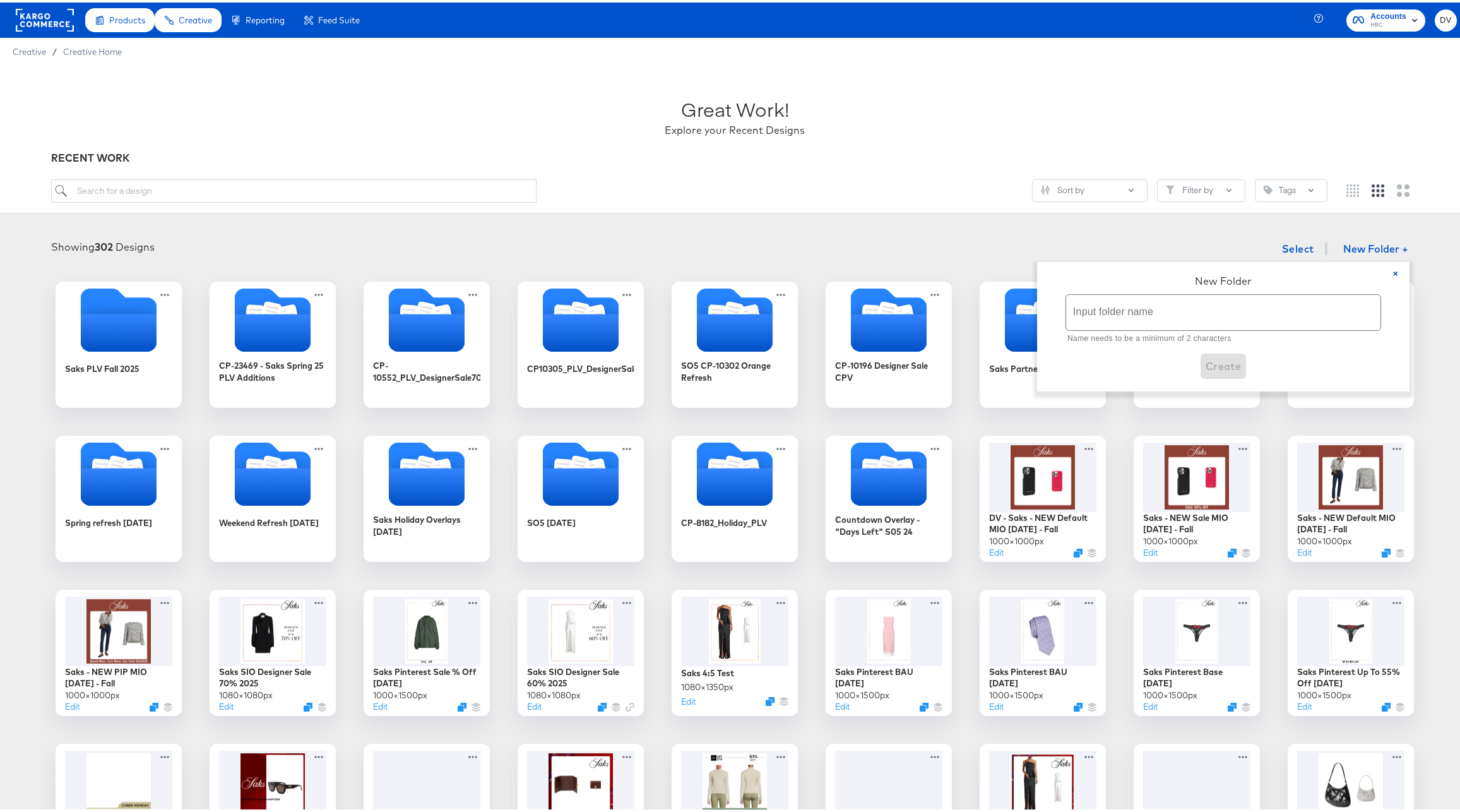
click at [1425, 465] on div "Saks PLV Fall 2025 CP-23469 - Saks Spring 25 PLV Additions CP-10552_PLV_Designe…" at bounding box center [734, 727] width 1444 height 896
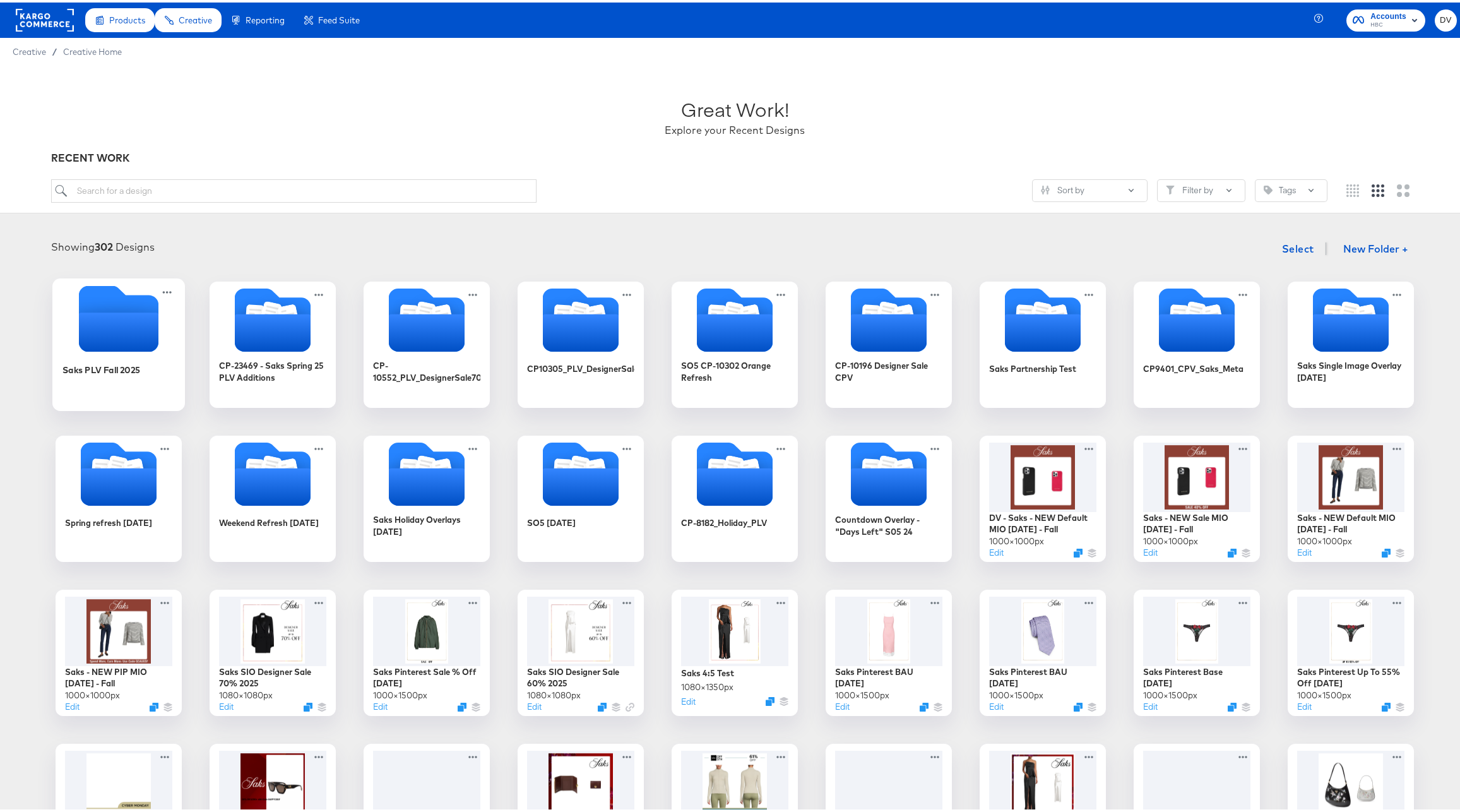
click at [104, 339] on icon "Empty folder" at bounding box center [119, 329] width 80 height 39
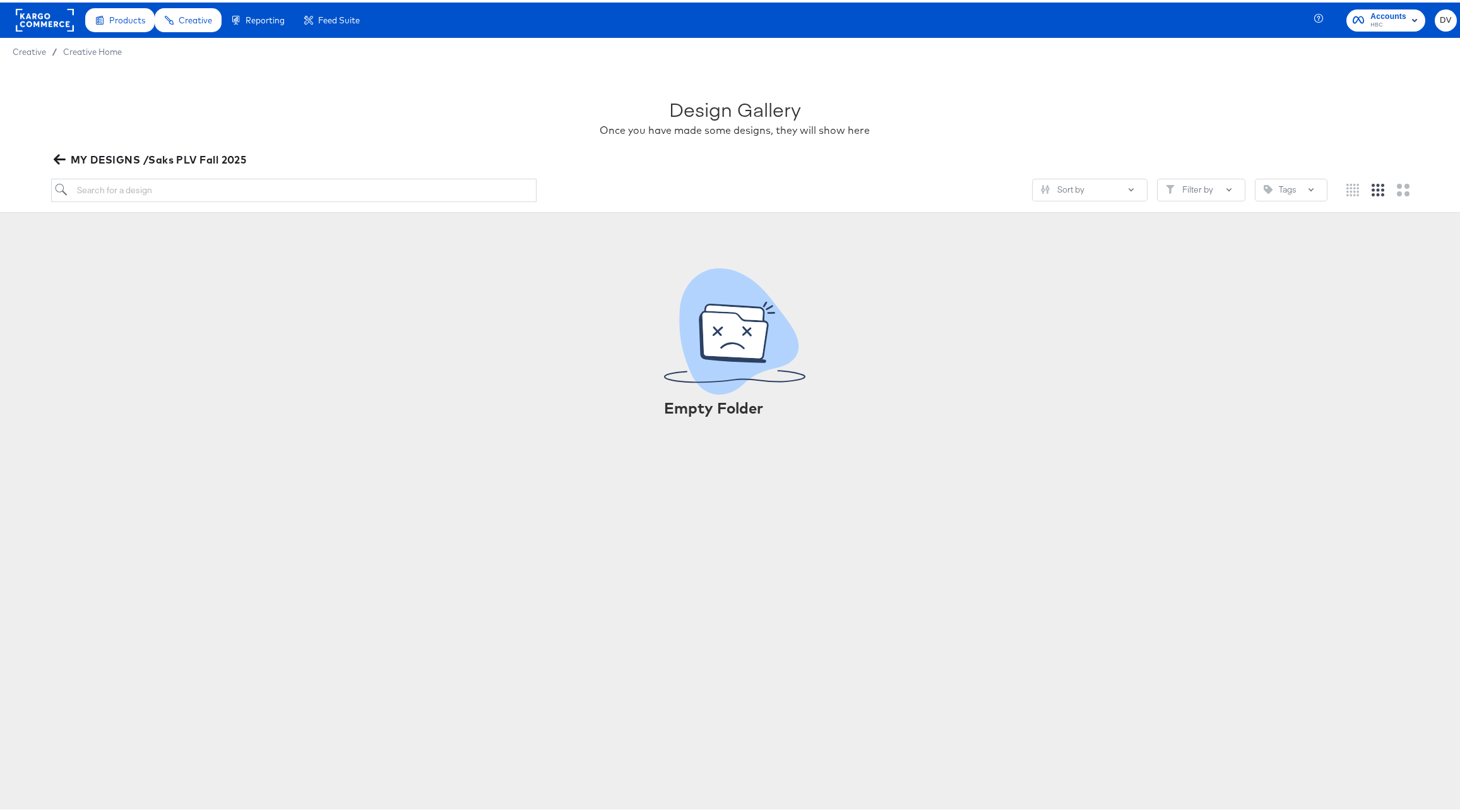
click at [57, 162] on icon "button" at bounding box center [60, 157] width 12 height 12
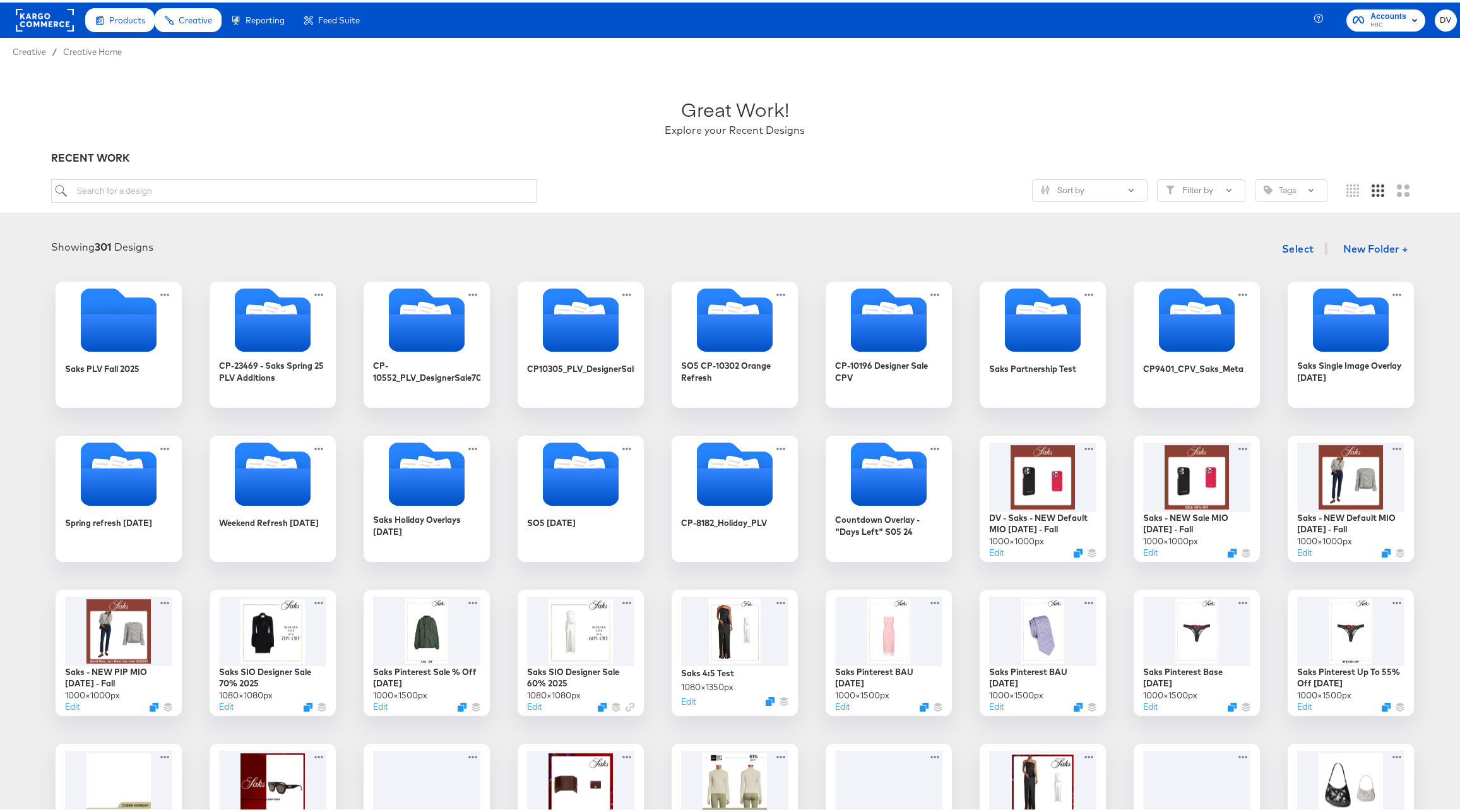
click at [398, 95] on div "Great Work! Explore your Recent Designs" at bounding box center [735, 109] width 1368 height 79
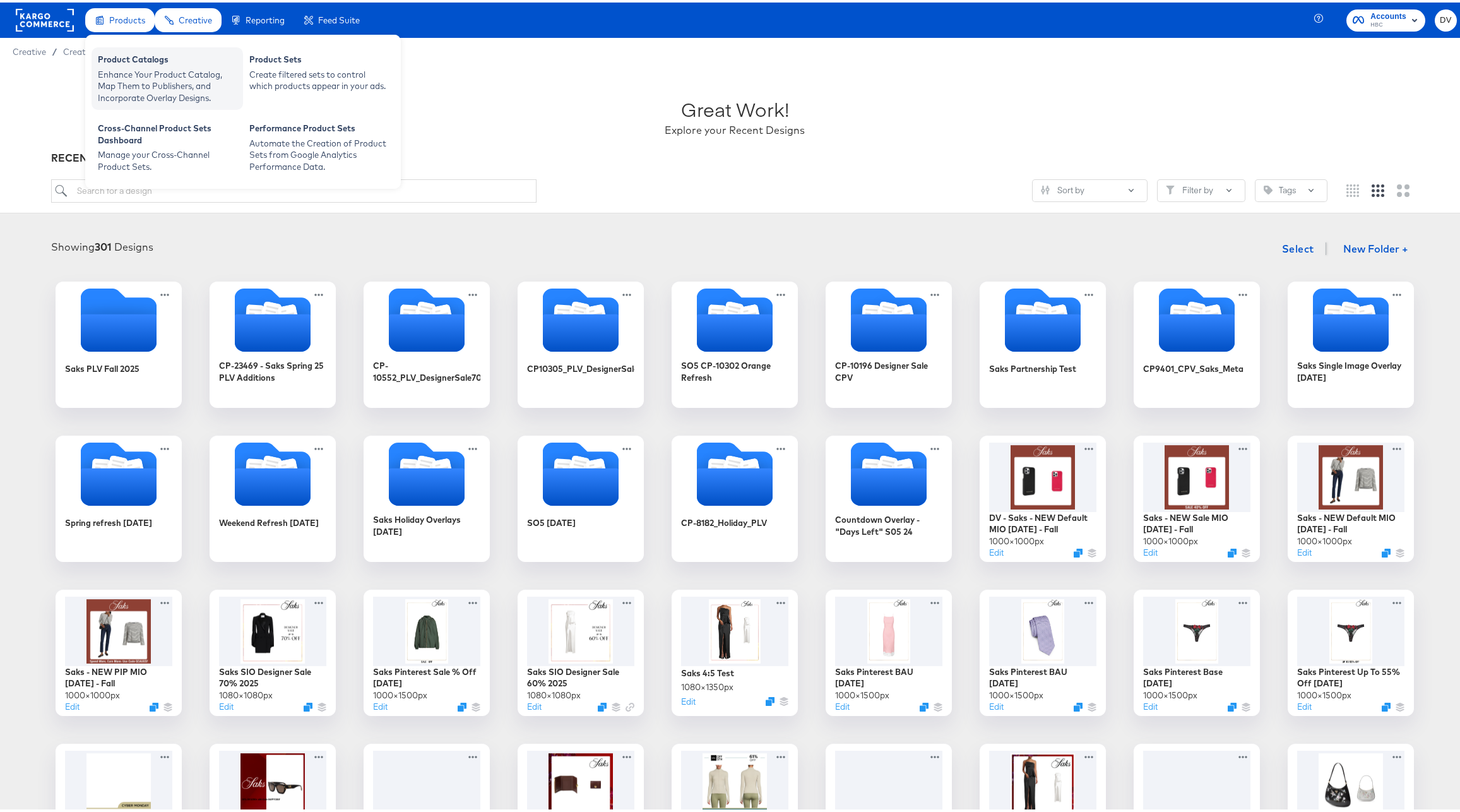
click at [127, 62] on div "Product Catalogs" at bounding box center [167, 59] width 139 height 15
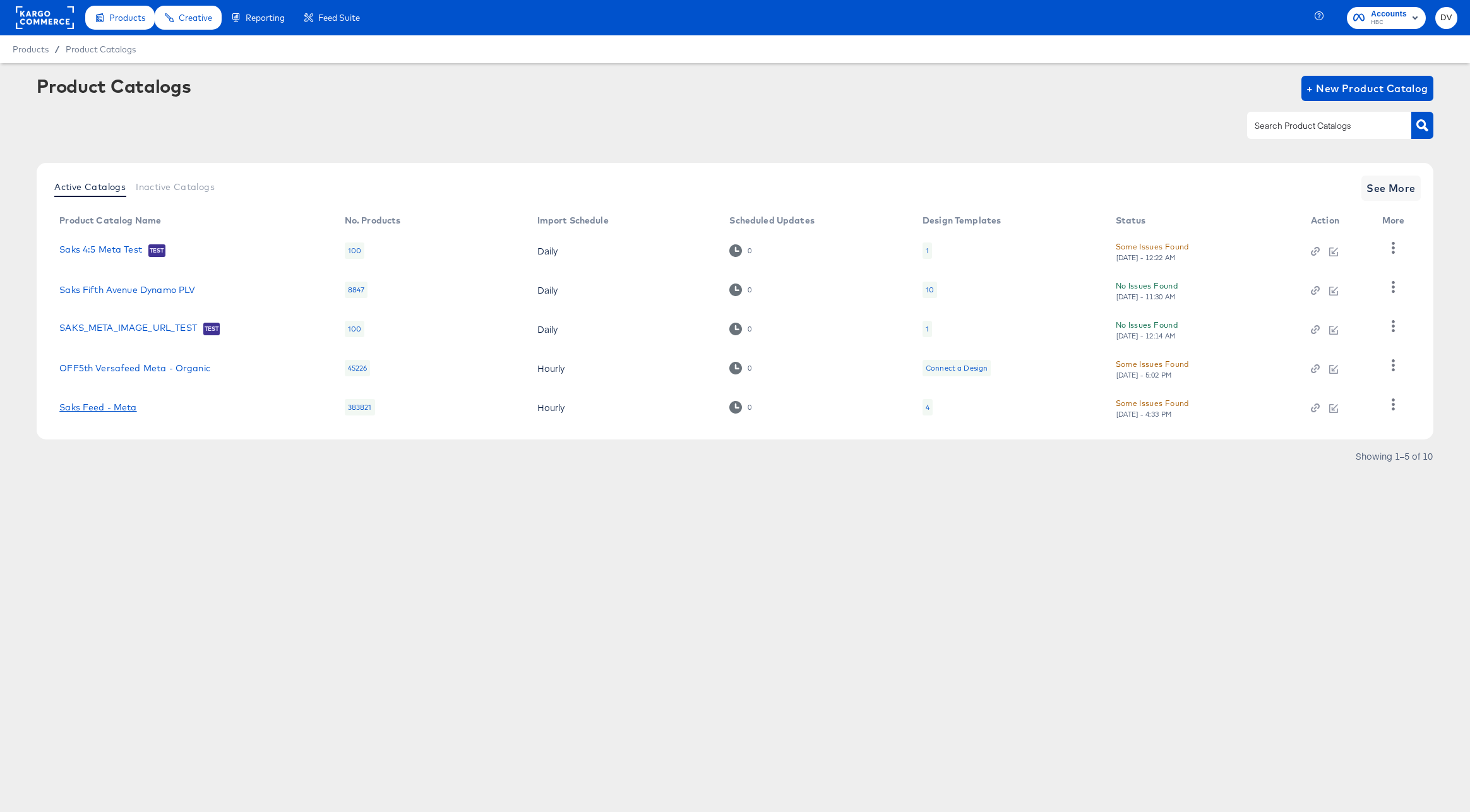
click at [112, 411] on link "Saks Feed - Meta" at bounding box center [97, 406] width 77 height 10
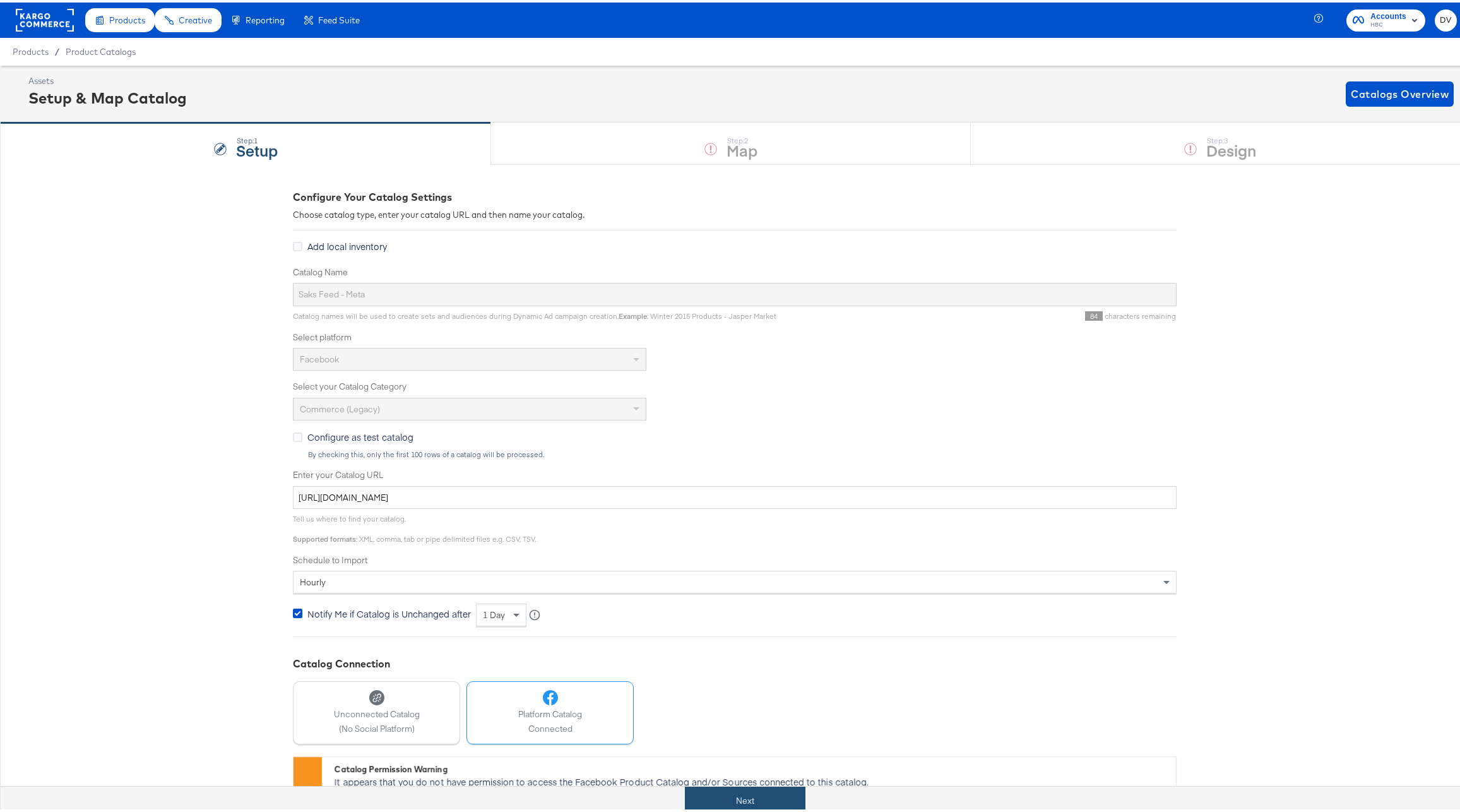
click at [705, 797] on button "Next" at bounding box center [745, 797] width 120 height 28
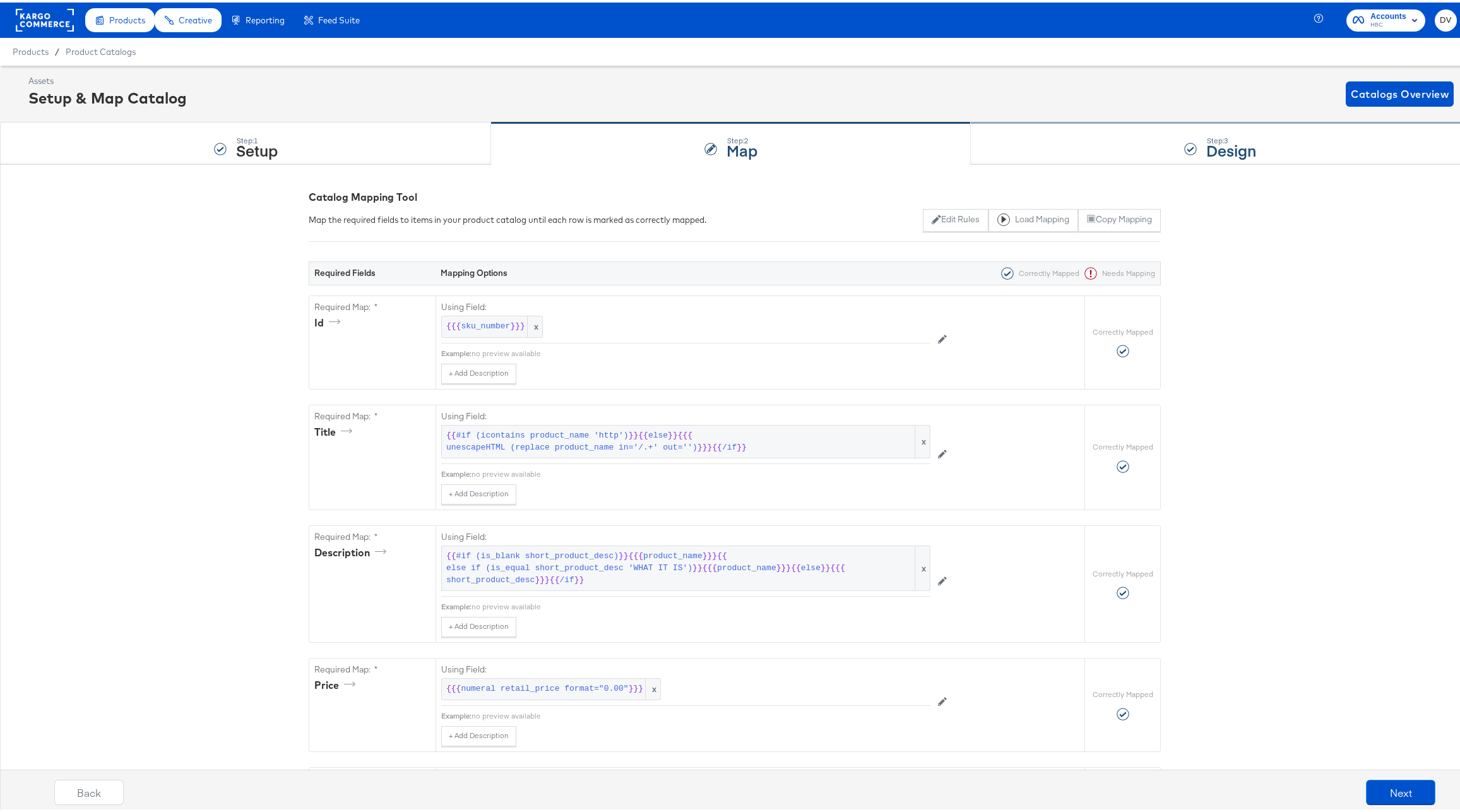
click at [1082, 139] on div "Step: 3 Design" at bounding box center [1220, 141] width 498 height 41
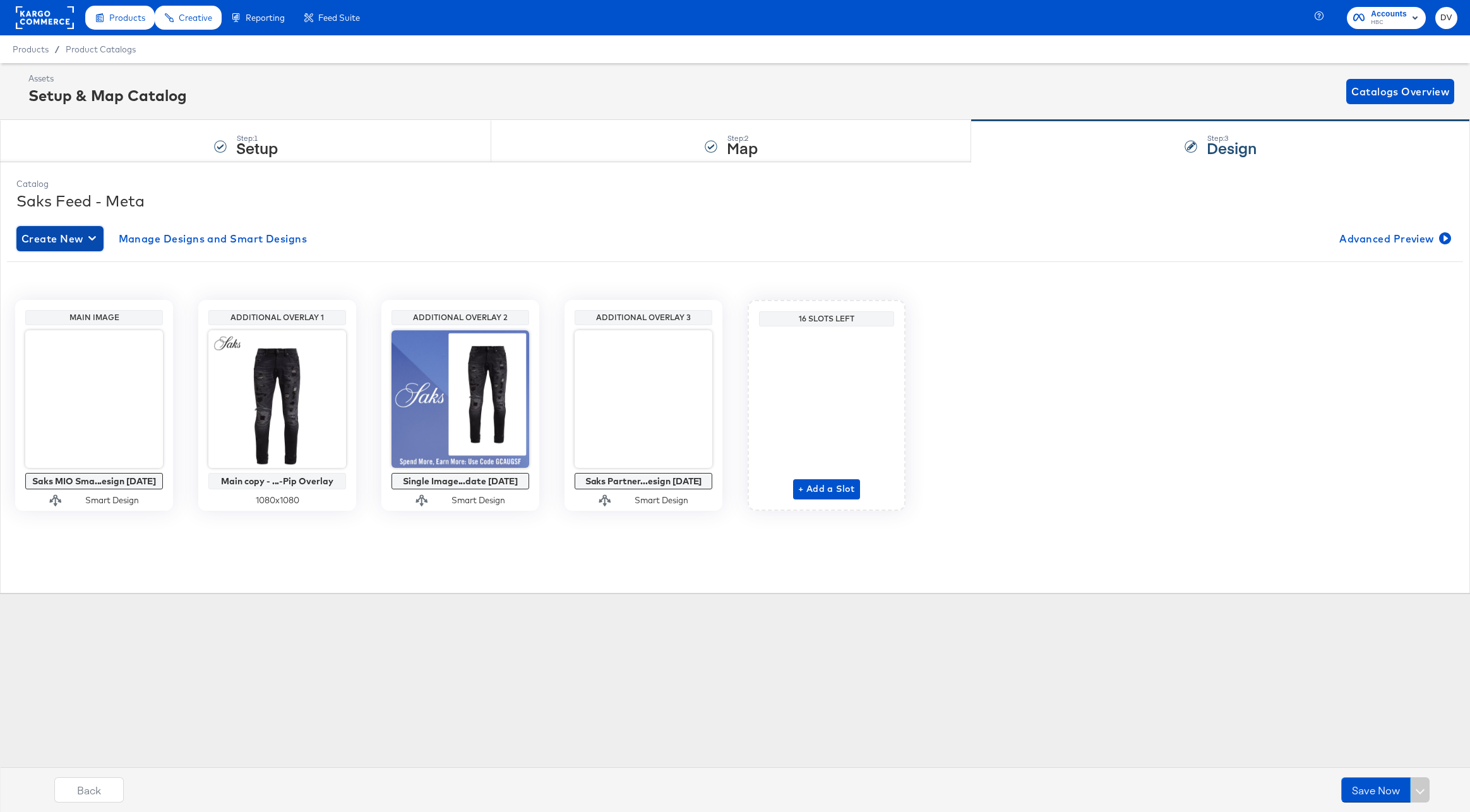
click at [77, 238] on span "Create New" at bounding box center [60, 238] width 77 height 18
click at [81, 266] on div "Create New Design" at bounding box center [69, 268] width 91 height 10
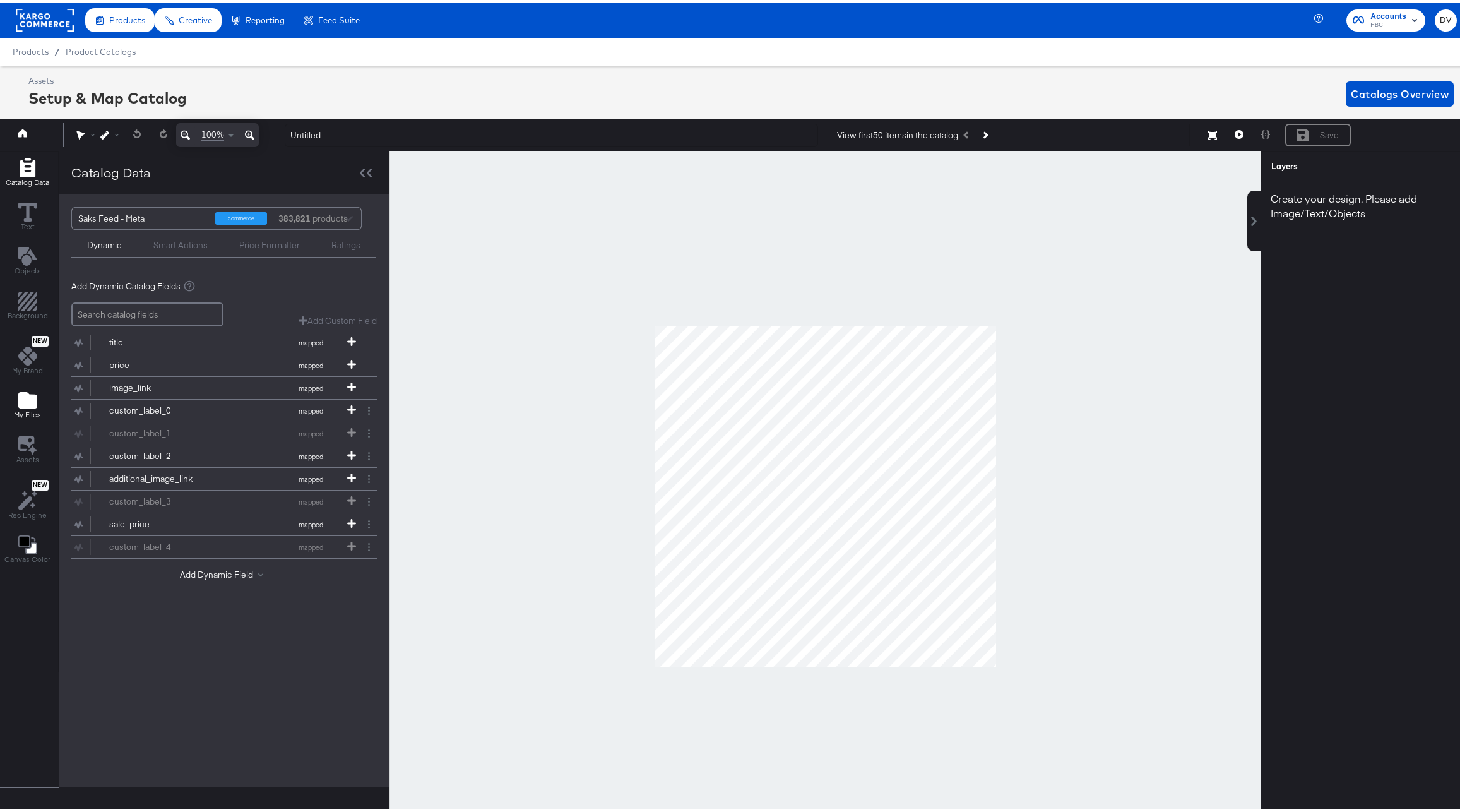
click at [23, 394] on icon "Add Files" at bounding box center [28, 397] width 19 height 16
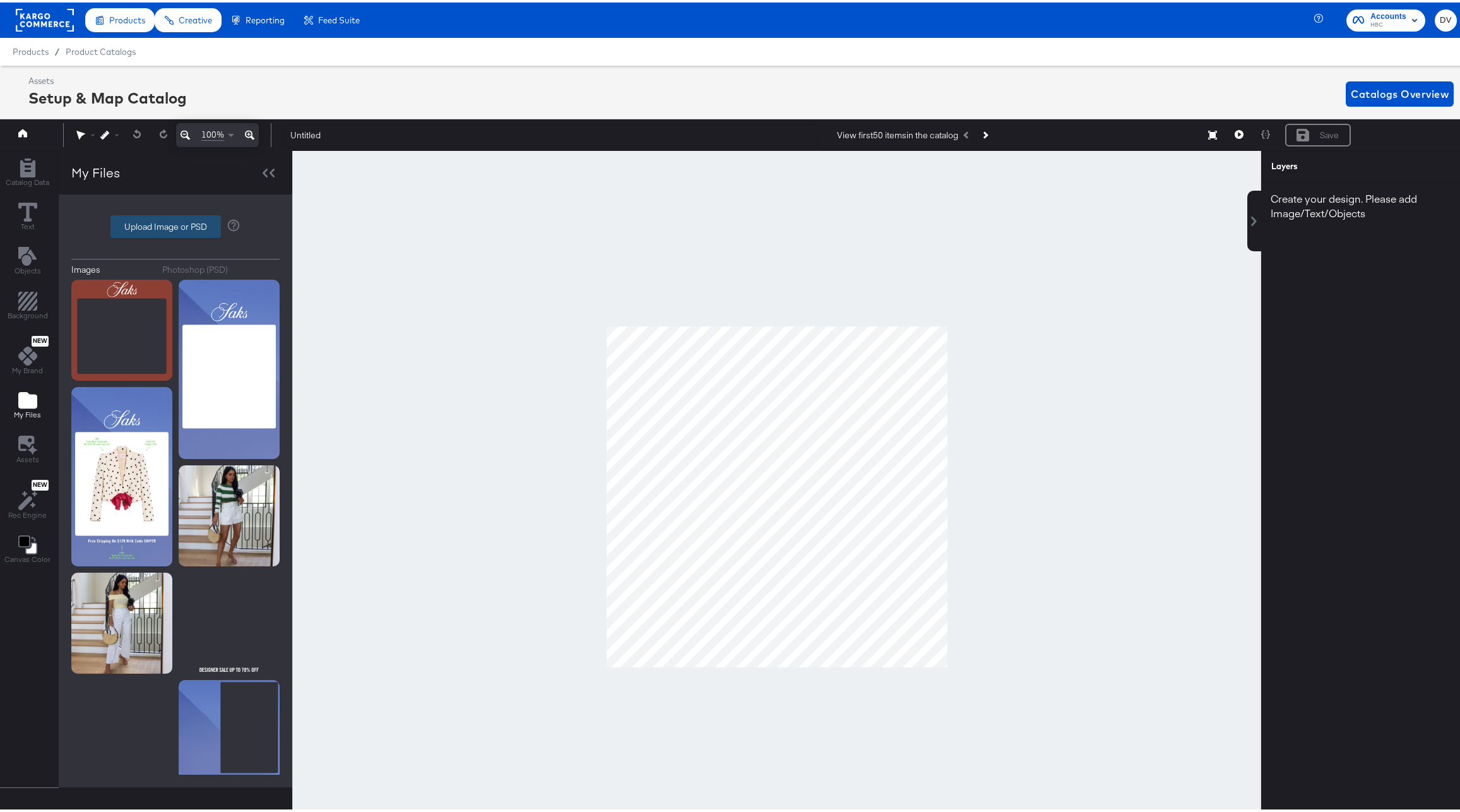
click at [153, 218] on label "Upload Image or PSD" at bounding box center [166, 224] width 109 height 21
click at [176, 224] on input "Upload Image or PSD" at bounding box center [176, 224] width 0 height 0
click at [160, 229] on label "Upload Image or PSD" at bounding box center [166, 224] width 109 height 21
click at [176, 224] on input "Upload Image or PSD" at bounding box center [176, 224] width 0 height 0
click at [1201, 138] on button "Resize" at bounding box center [1212, 133] width 27 height 23
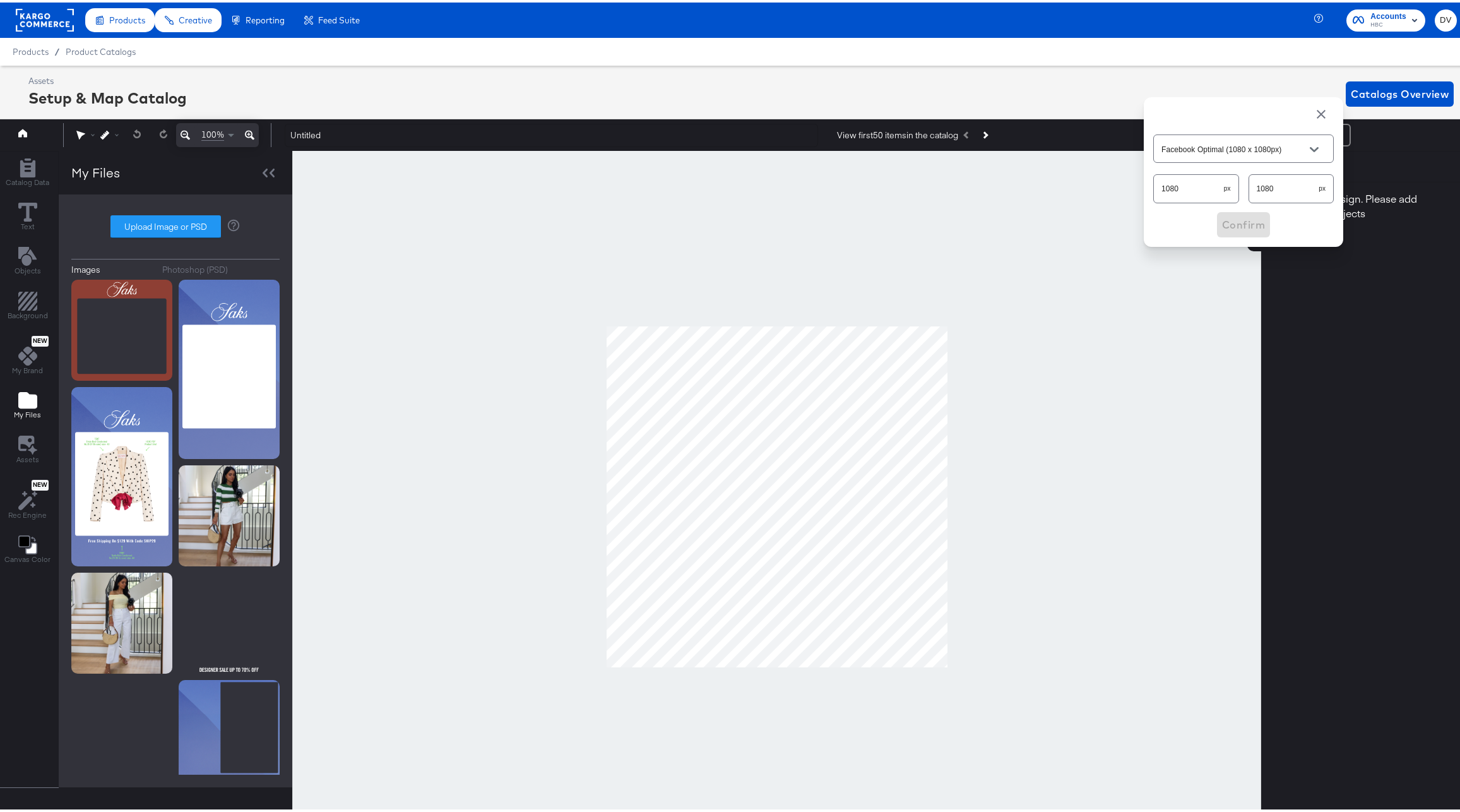
click at [1064, 198] on div at bounding box center [776, 494] width 968 height 692
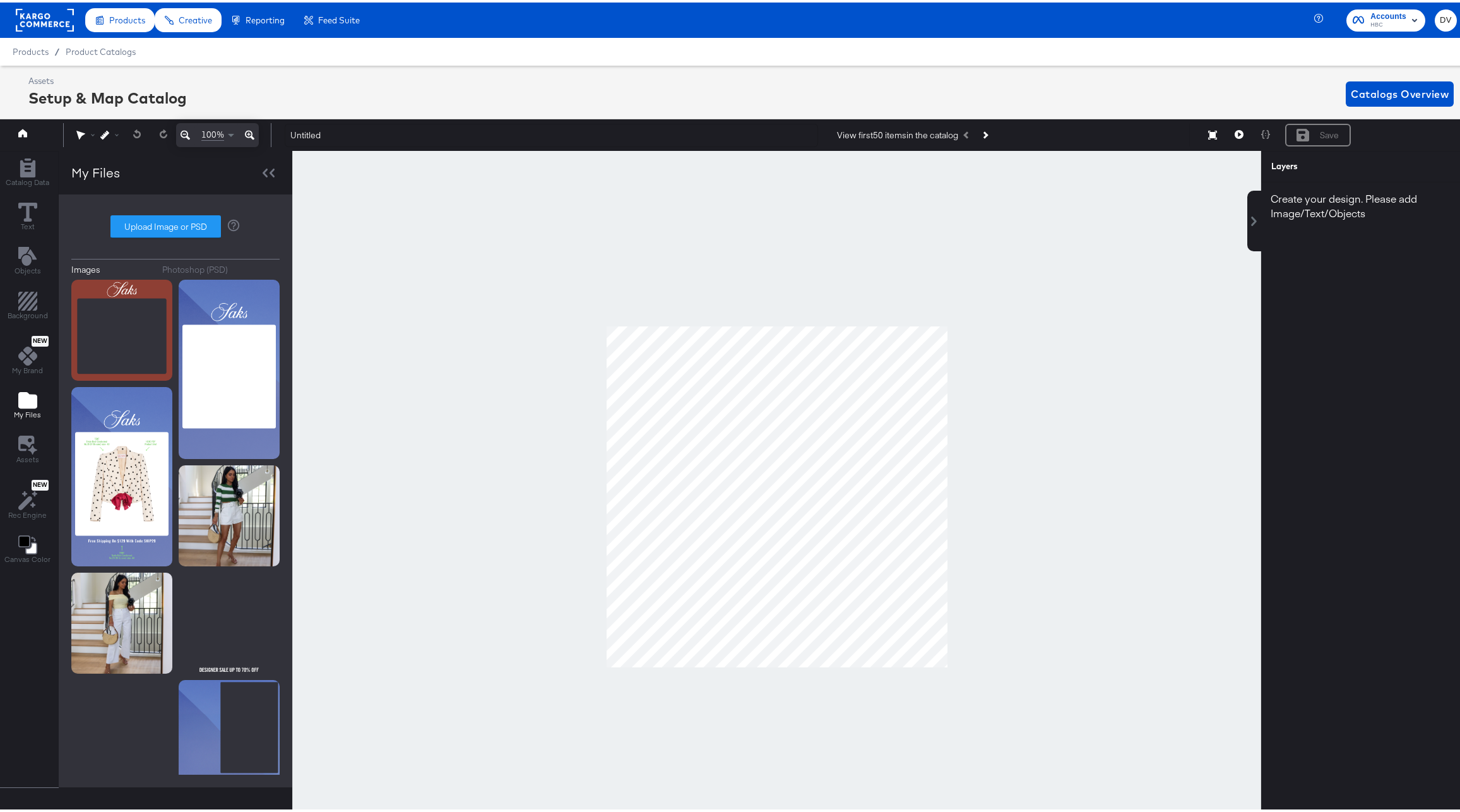
click at [28, 399] on icon "Add Files" at bounding box center [28, 397] width 19 height 16
click at [142, 224] on label "Upload Image or PSD" at bounding box center [166, 224] width 109 height 21
click at [176, 224] on input "Upload Image or PSD" at bounding box center [176, 224] width 0 height 0
type input "C:\fakepath\Saks Fall PLV 1-1 Ratio.png"
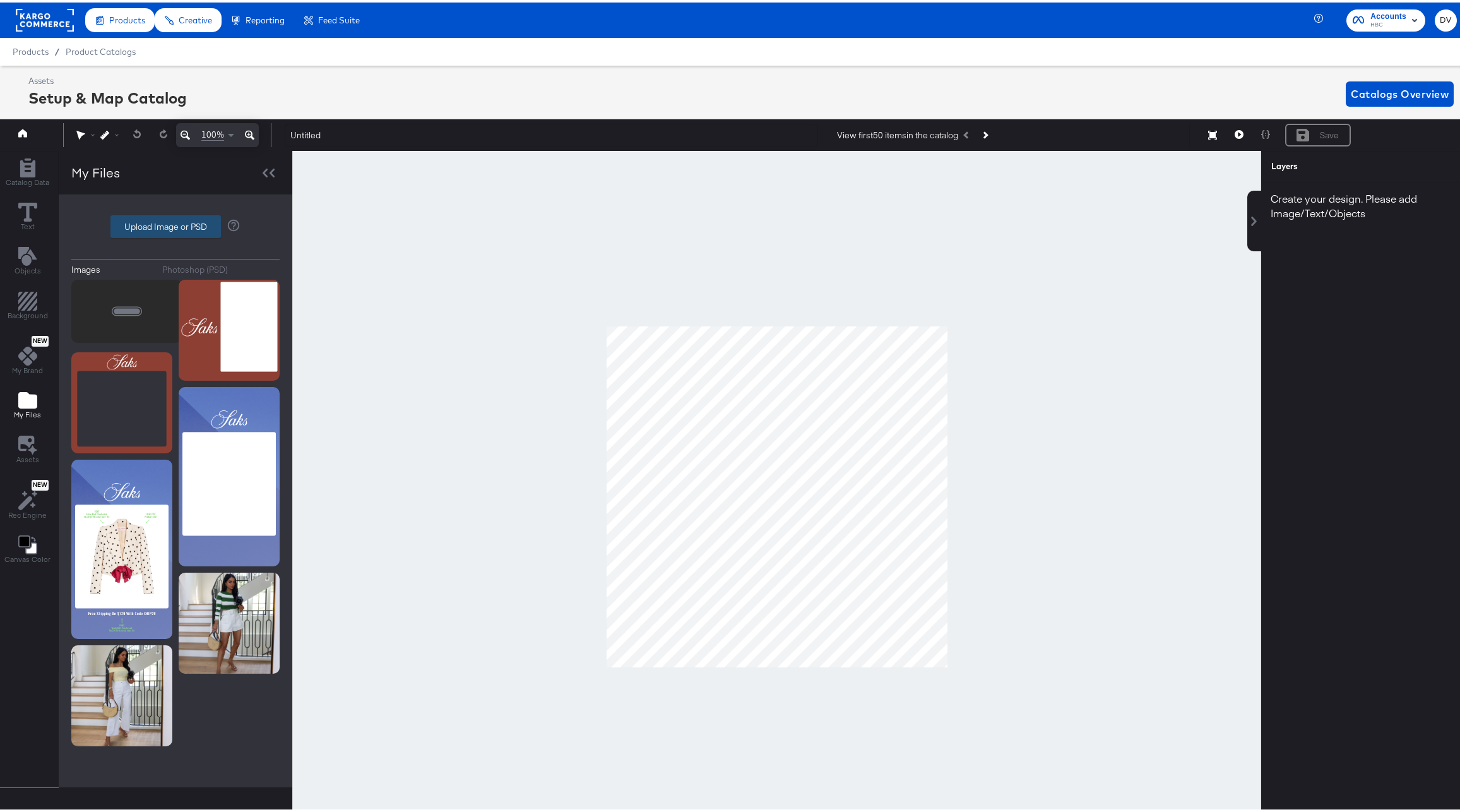
click at [198, 230] on label "Upload Image or PSD" at bounding box center [166, 224] width 109 height 21
click at [176, 224] on input "Upload Image or PSD" at bounding box center [176, 224] width 0 height 0
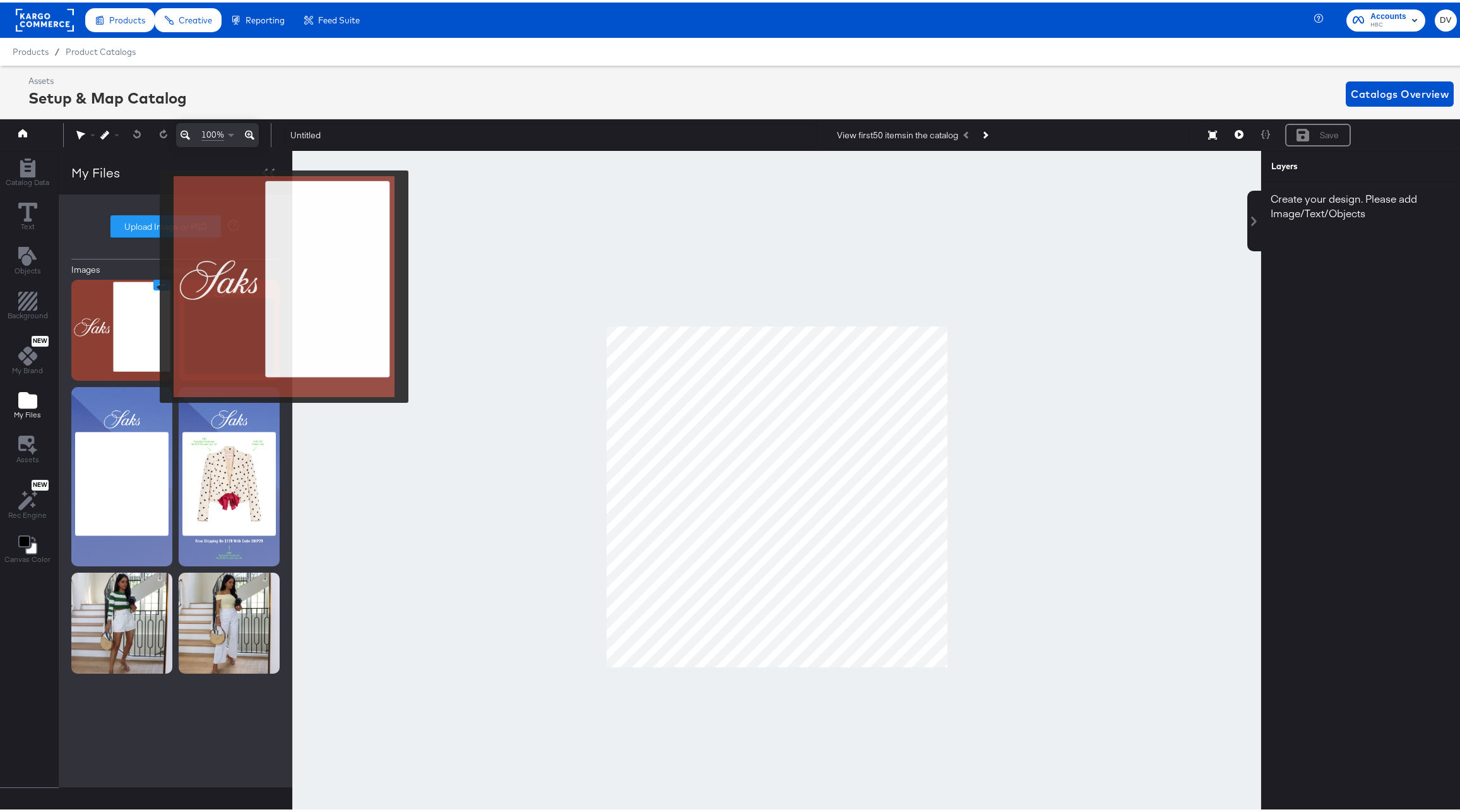
click at [157, 284] on icon "Image Options" at bounding box center [162, 282] width 9 height 9
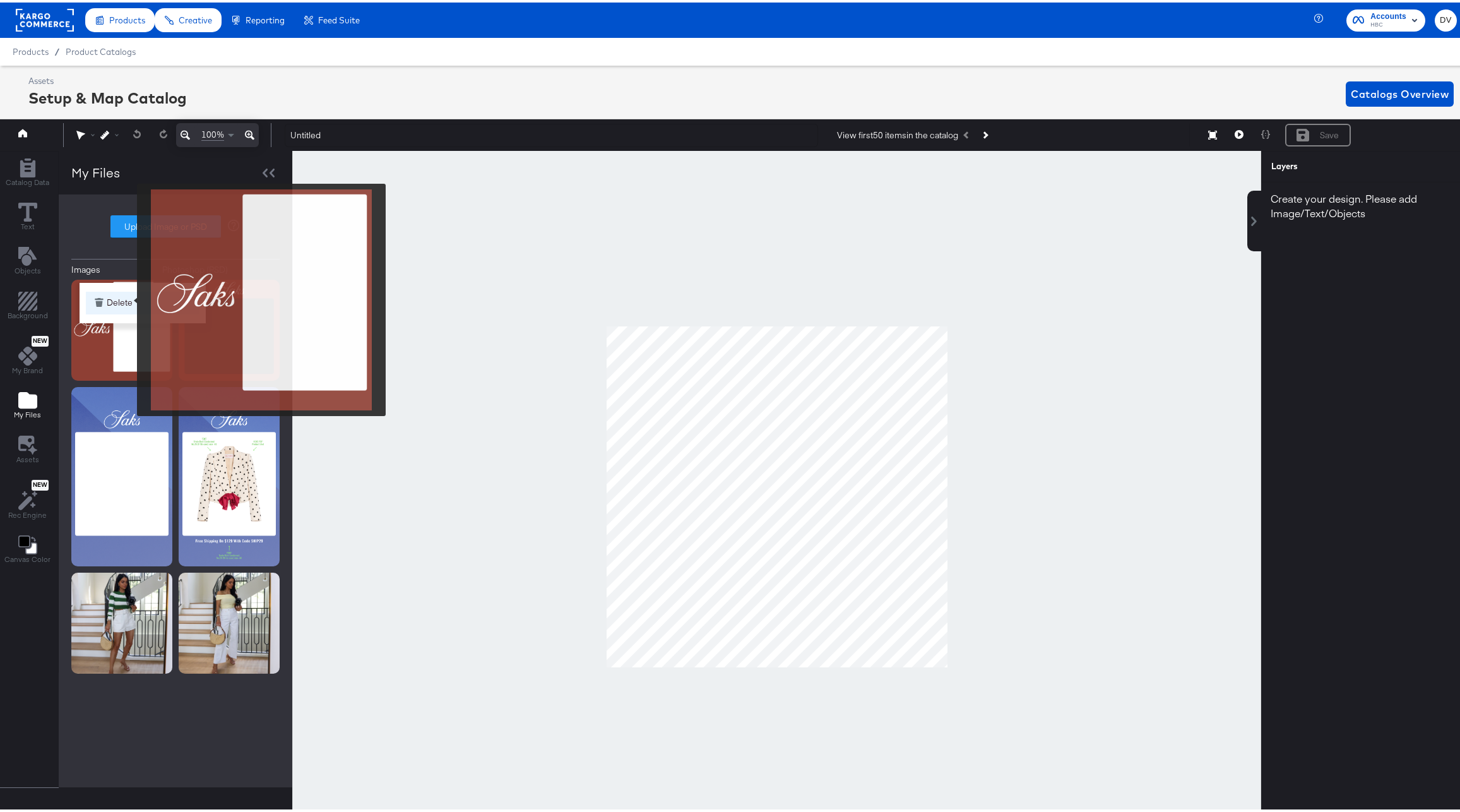
click at [129, 298] on button "Delete" at bounding box center [143, 301] width 113 height 23
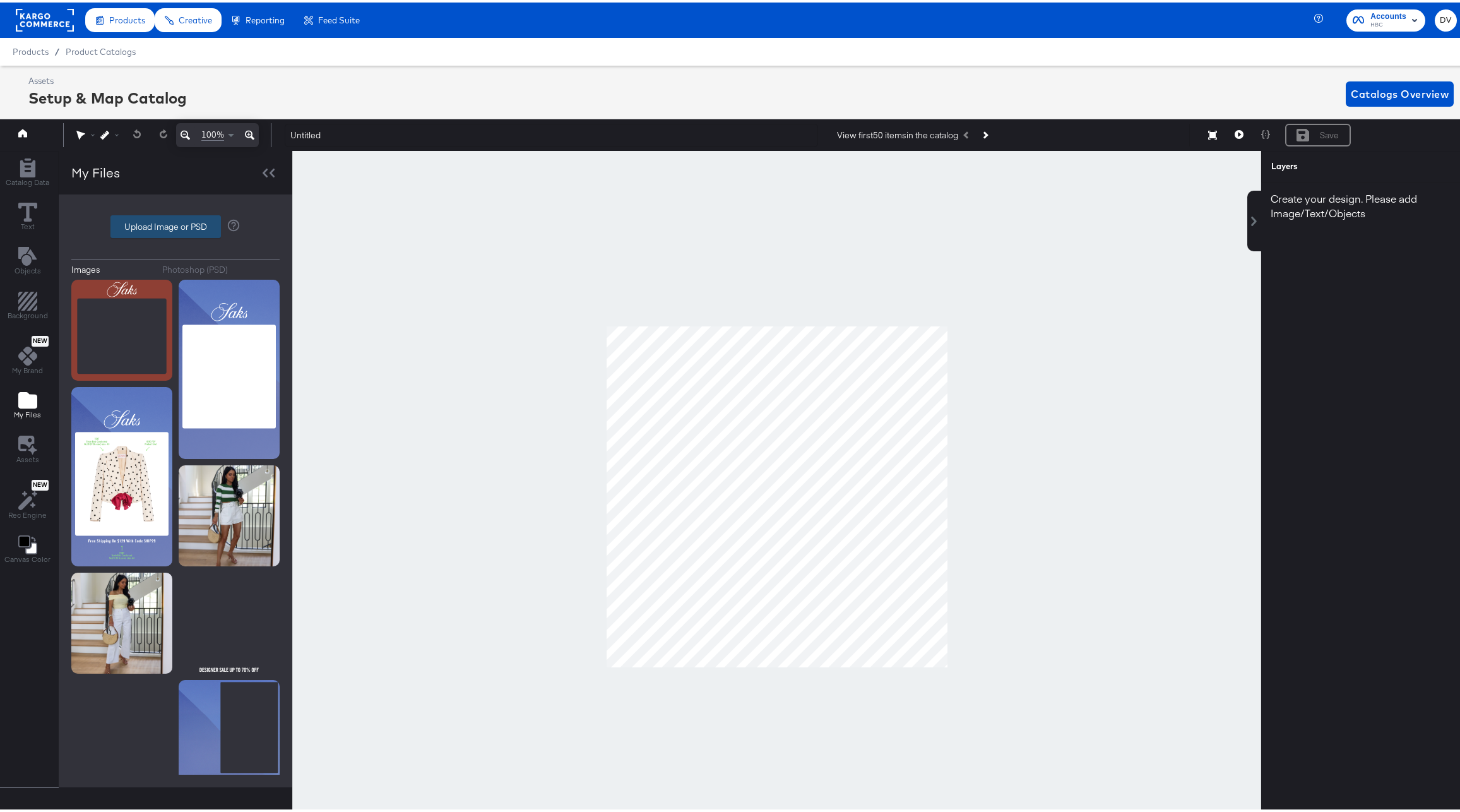
click at [156, 225] on label "Upload Image or PSD" at bounding box center [166, 224] width 109 height 21
click at [176, 224] on input "Upload Image or PSD" at bounding box center [176, 224] width 0 height 0
type input "C:\fakepath\Saks Multi Fall.png"
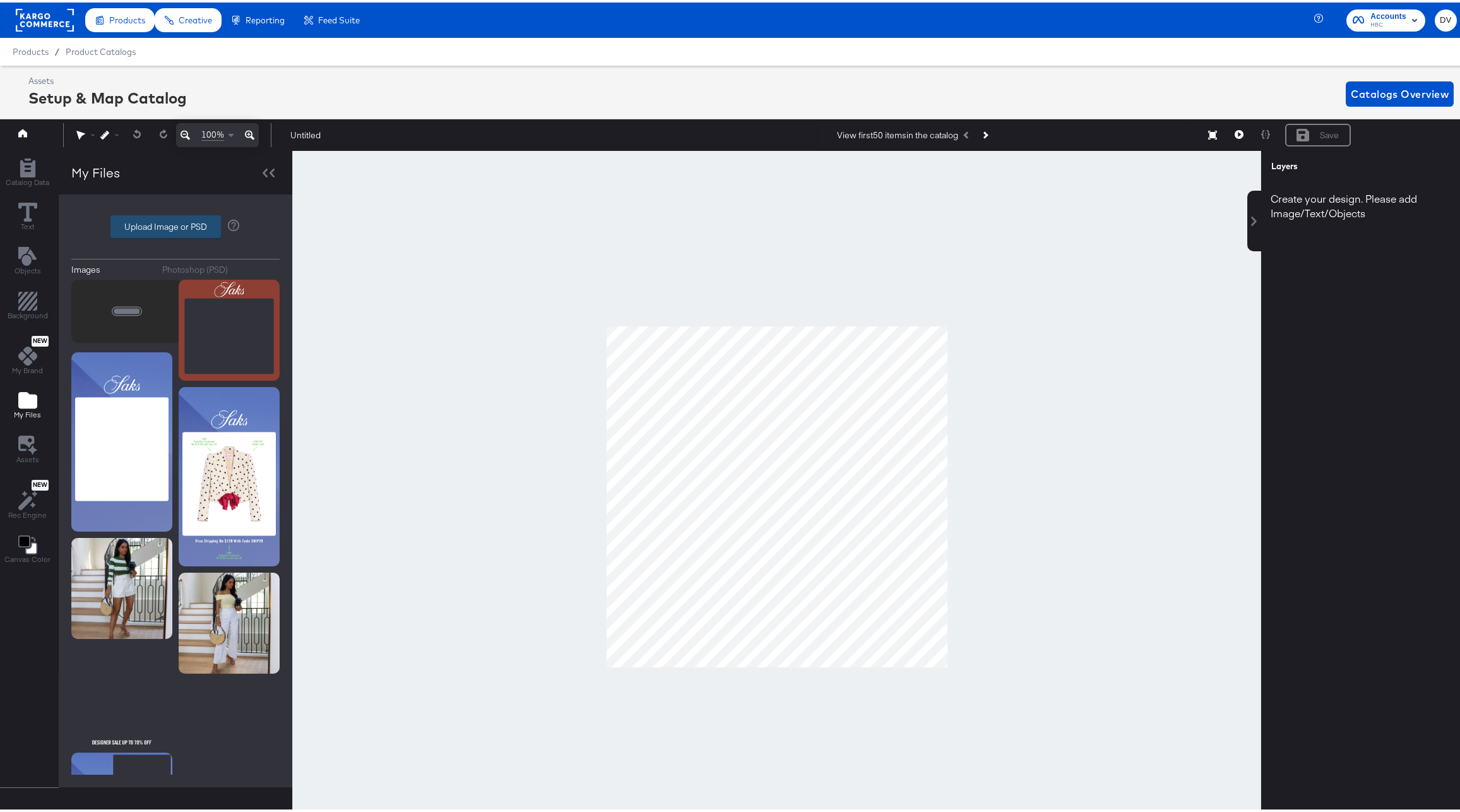
click at [165, 223] on label "Upload Image or PSD" at bounding box center [166, 224] width 109 height 21
click at [176, 224] on input "Upload Image or PSD" at bounding box center [176, 224] width 0 height 0
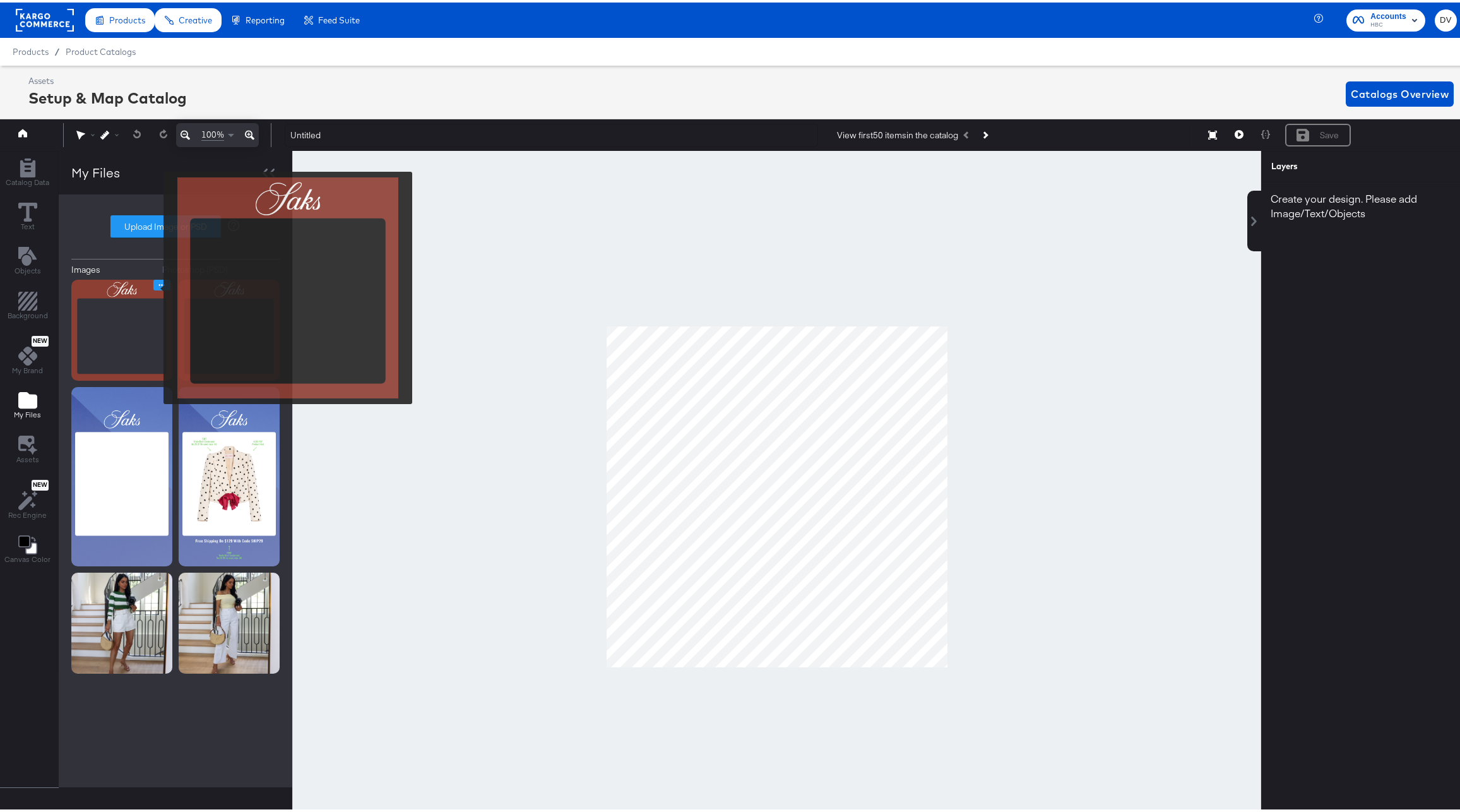
click at [157, 284] on icon "Image Options" at bounding box center [162, 282] width 9 height 9
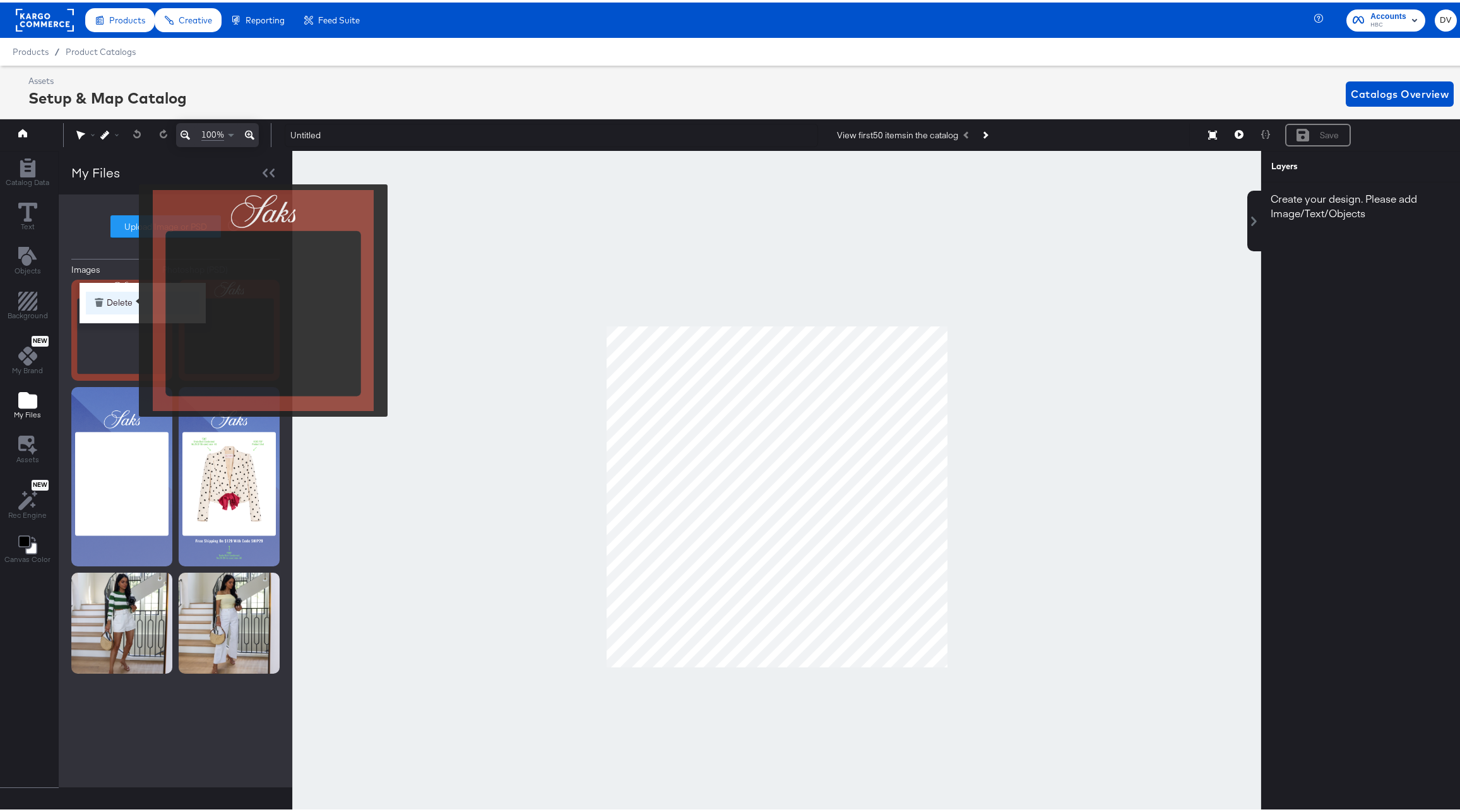
click at [130, 298] on button "Delete" at bounding box center [143, 301] width 113 height 23
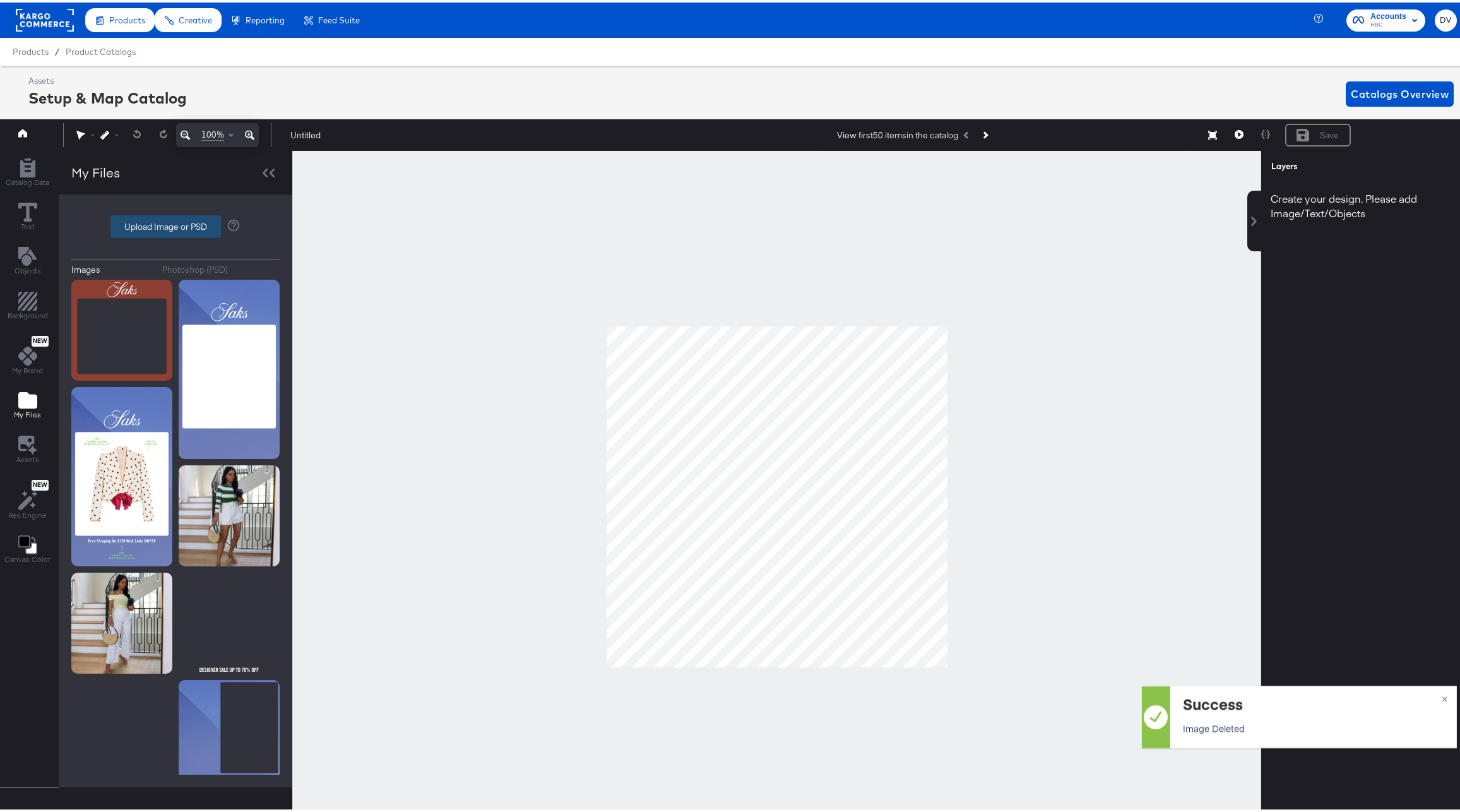
click at [190, 226] on label "Upload Image or PSD" at bounding box center [166, 224] width 109 height 21
click at [176, 224] on input "Upload Image or PSD" at bounding box center [176, 224] width 0 height 0
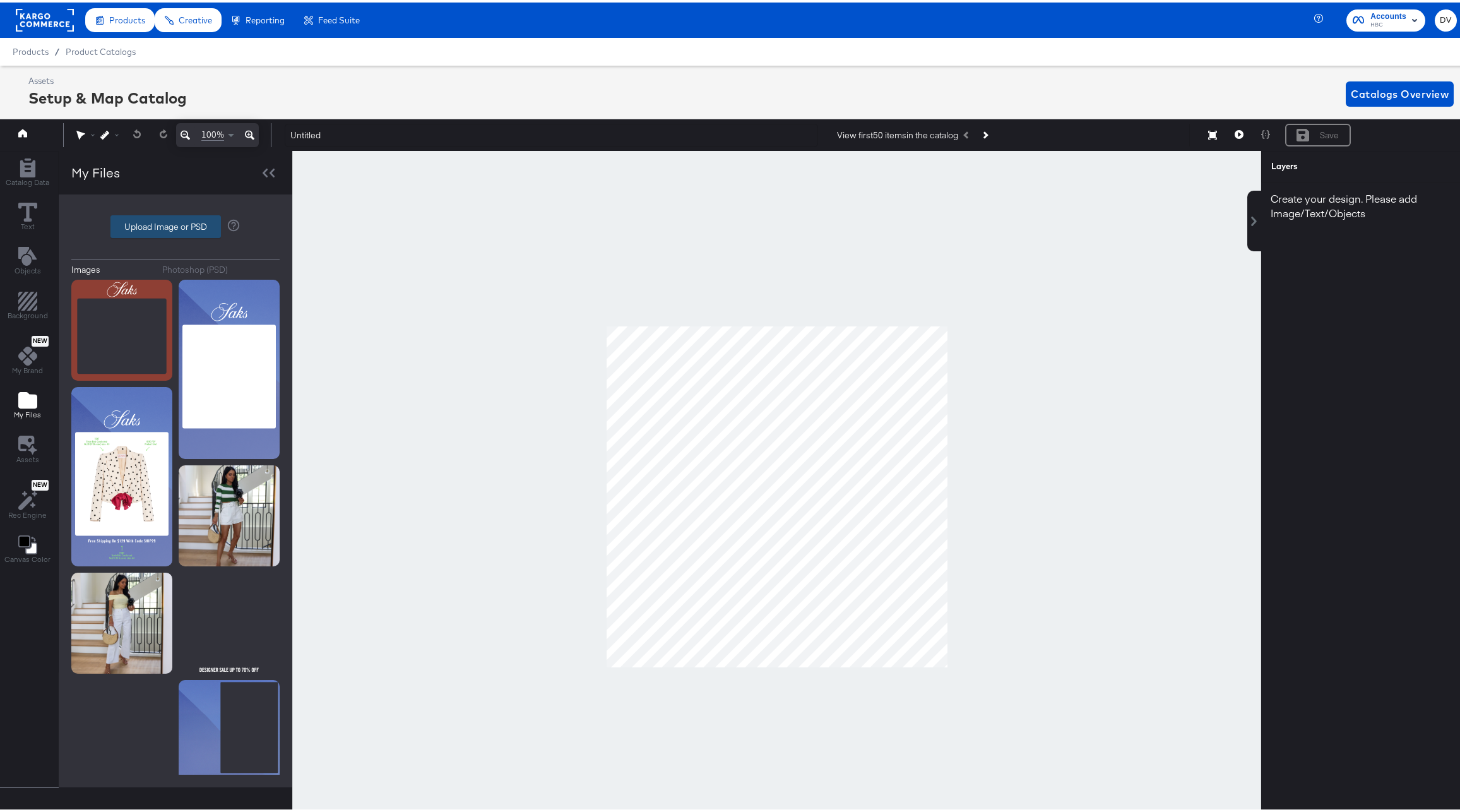
type input "C:\fakepath\Saks Fall PLV 1-1 Ratio.png"
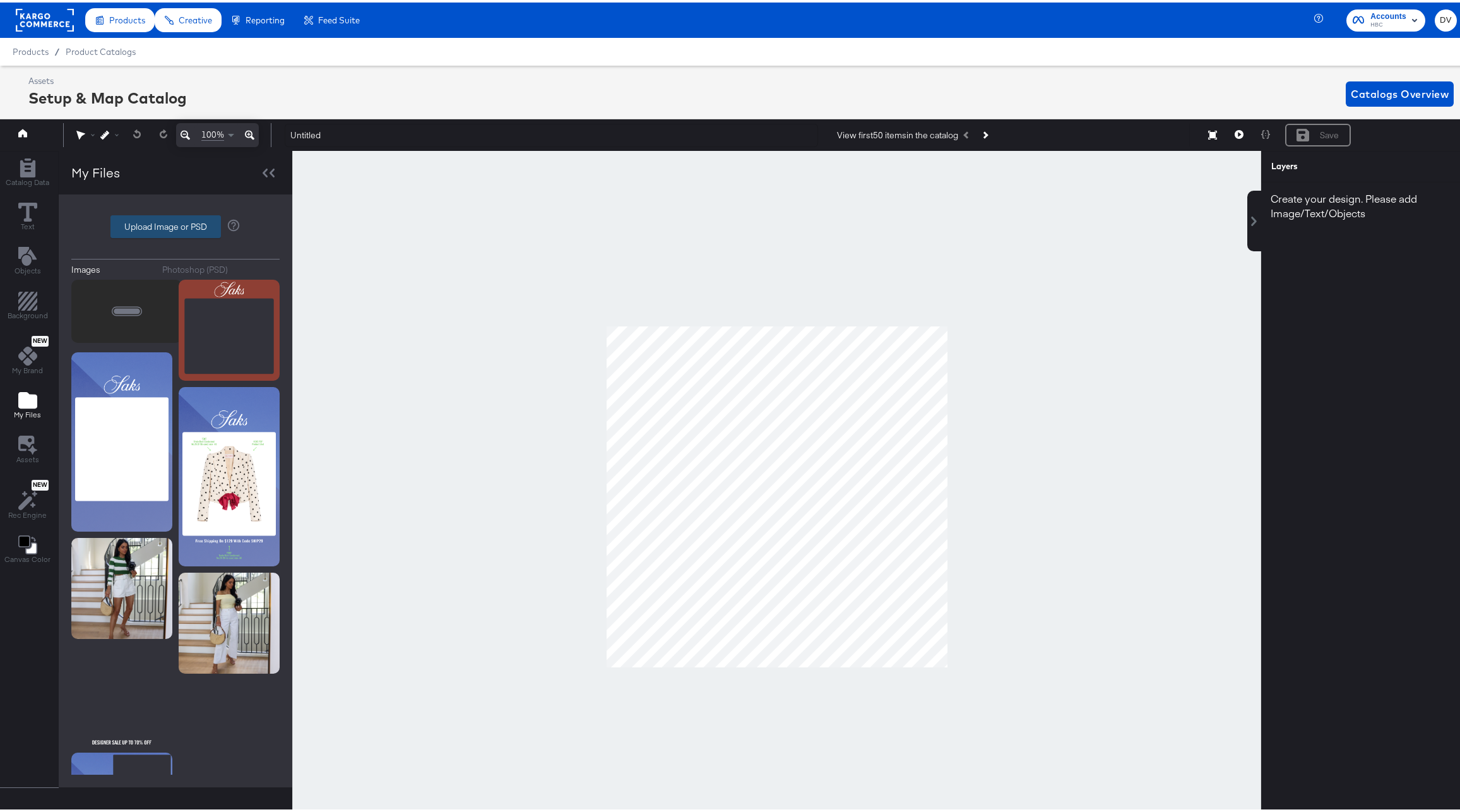
click at [147, 225] on label "Upload Image or PSD" at bounding box center [166, 224] width 109 height 21
click at [176, 224] on input "Upload Image or PSD" at bounding box center [176, 224] width 0 height 0
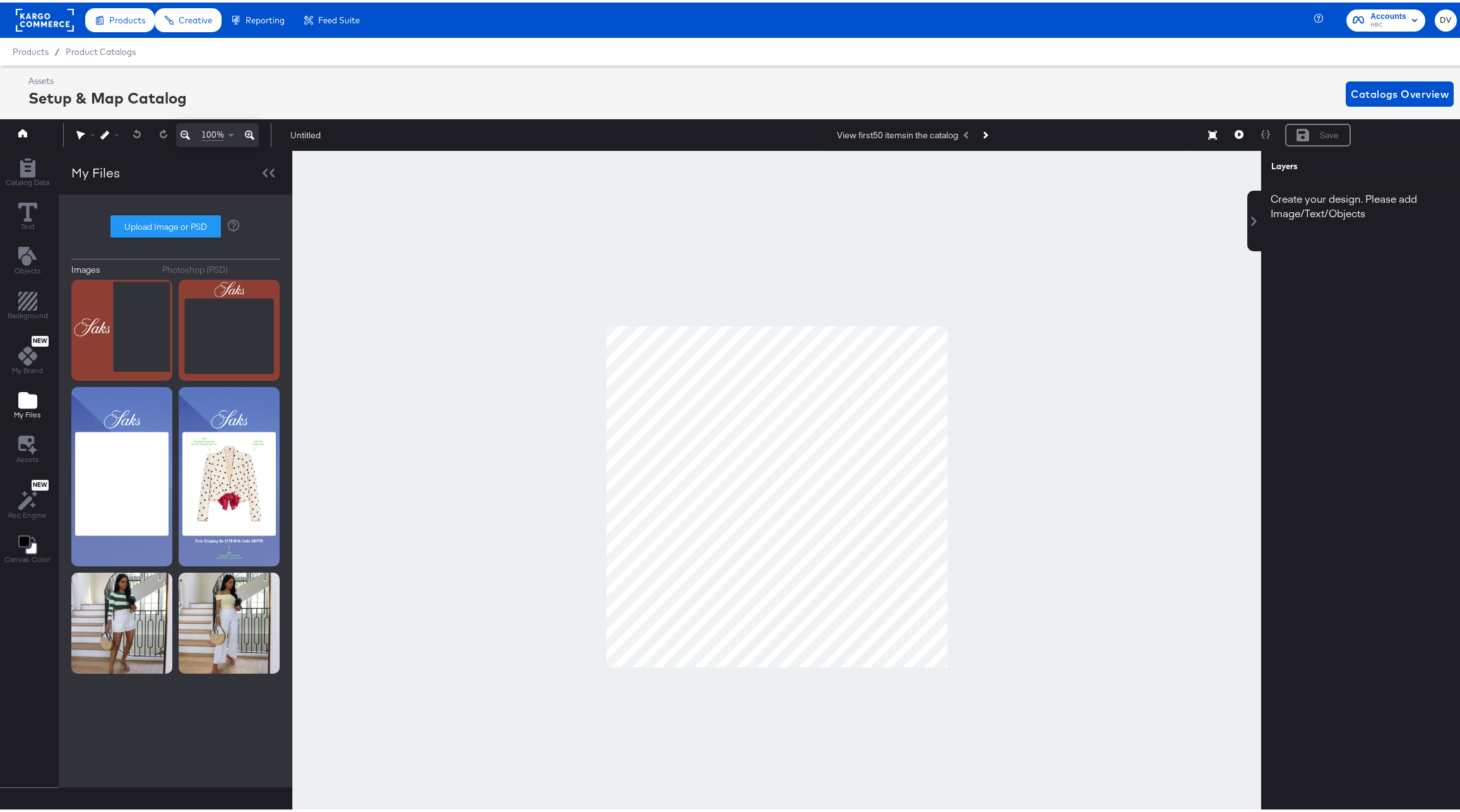
type input "C:\fakepath\Saks Fall PLV 9-16 Ratio.png"
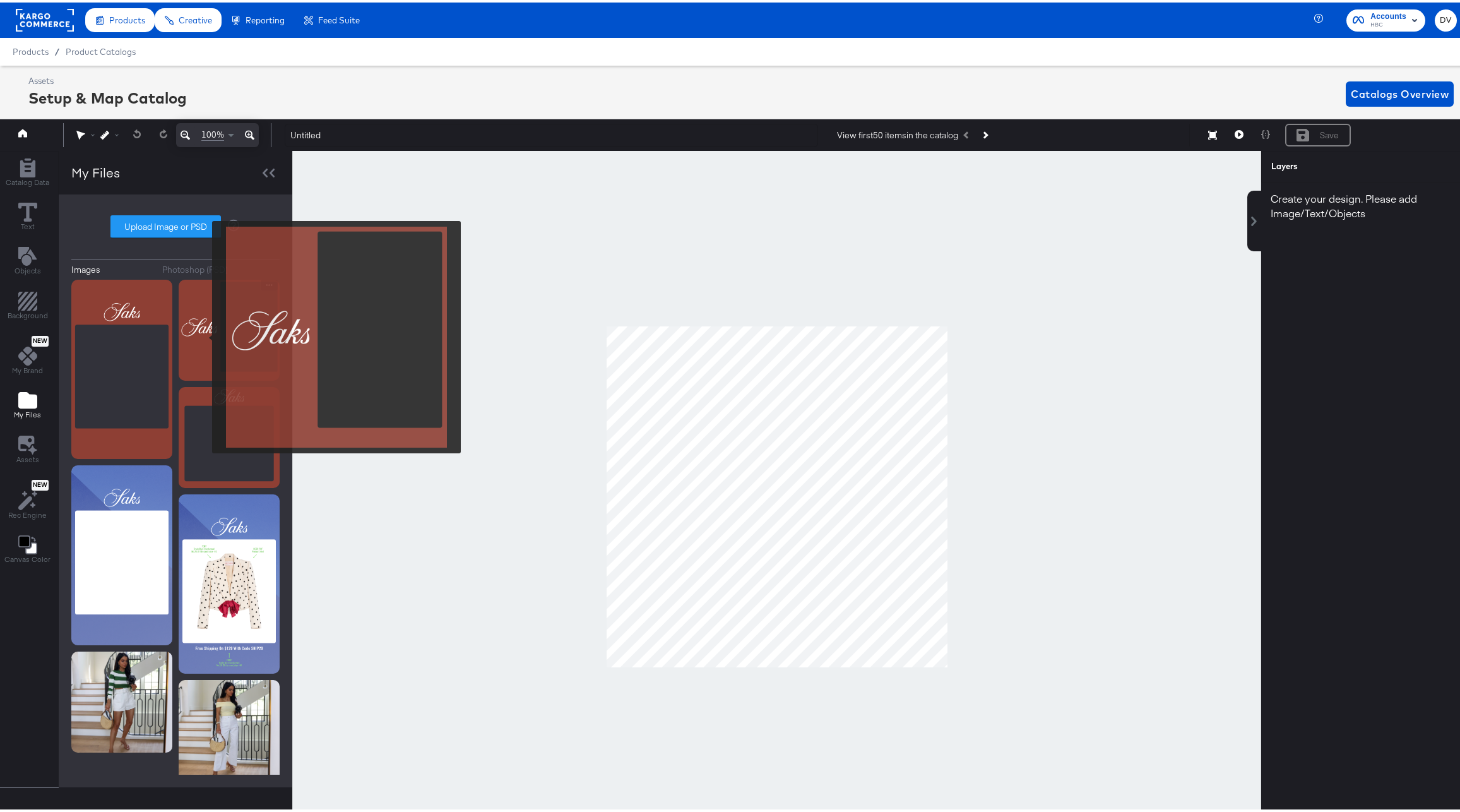
click at [202, 335] on img at bounding box center [229, 327] width 101 height 101
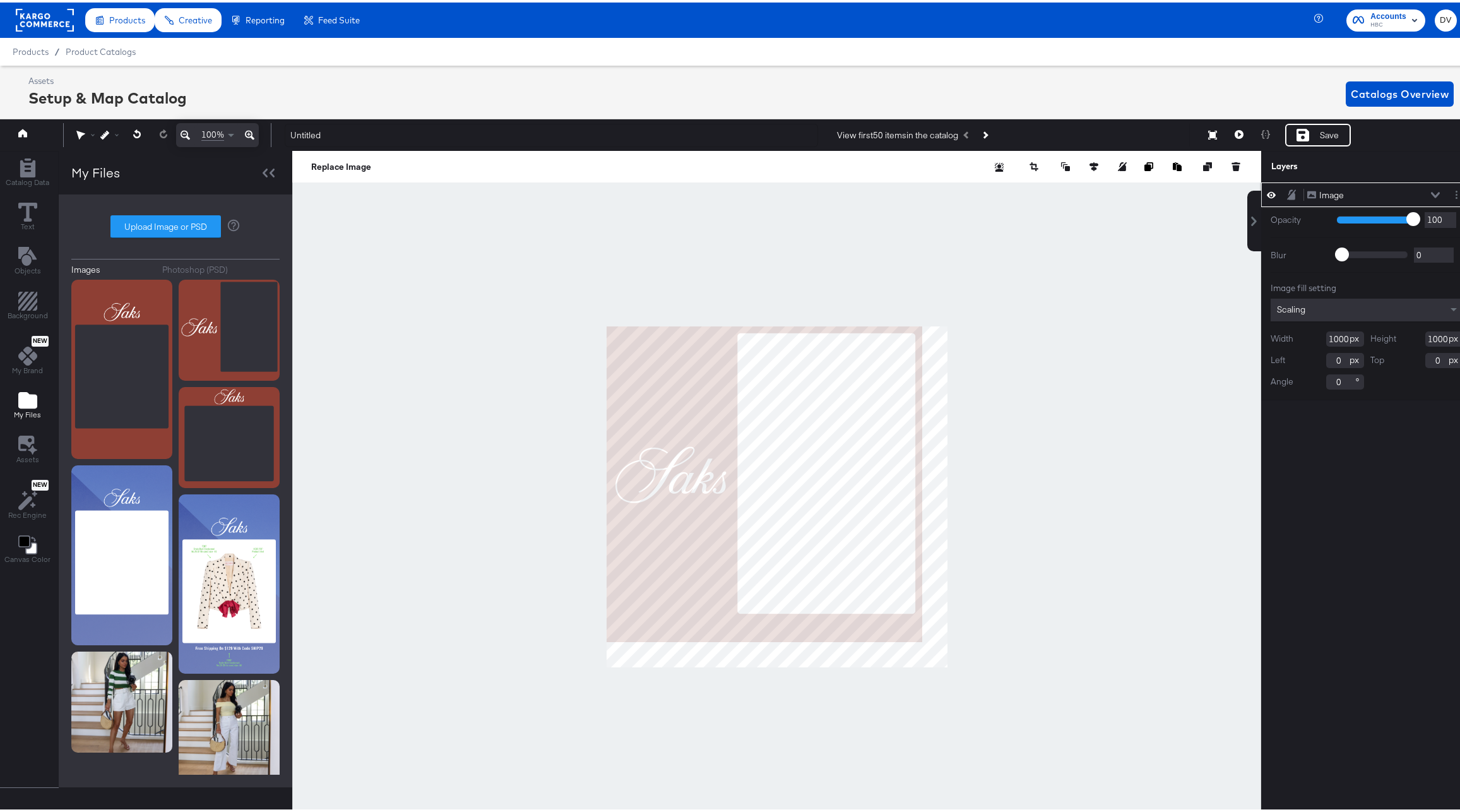
click at [1333, 339] on input "1000" at bounding box center [1344, 337] width 38 height 15
type input "1080"
click at [1430, 330] on input "1000" at bounding box center [1444, 337] width 38 height 15
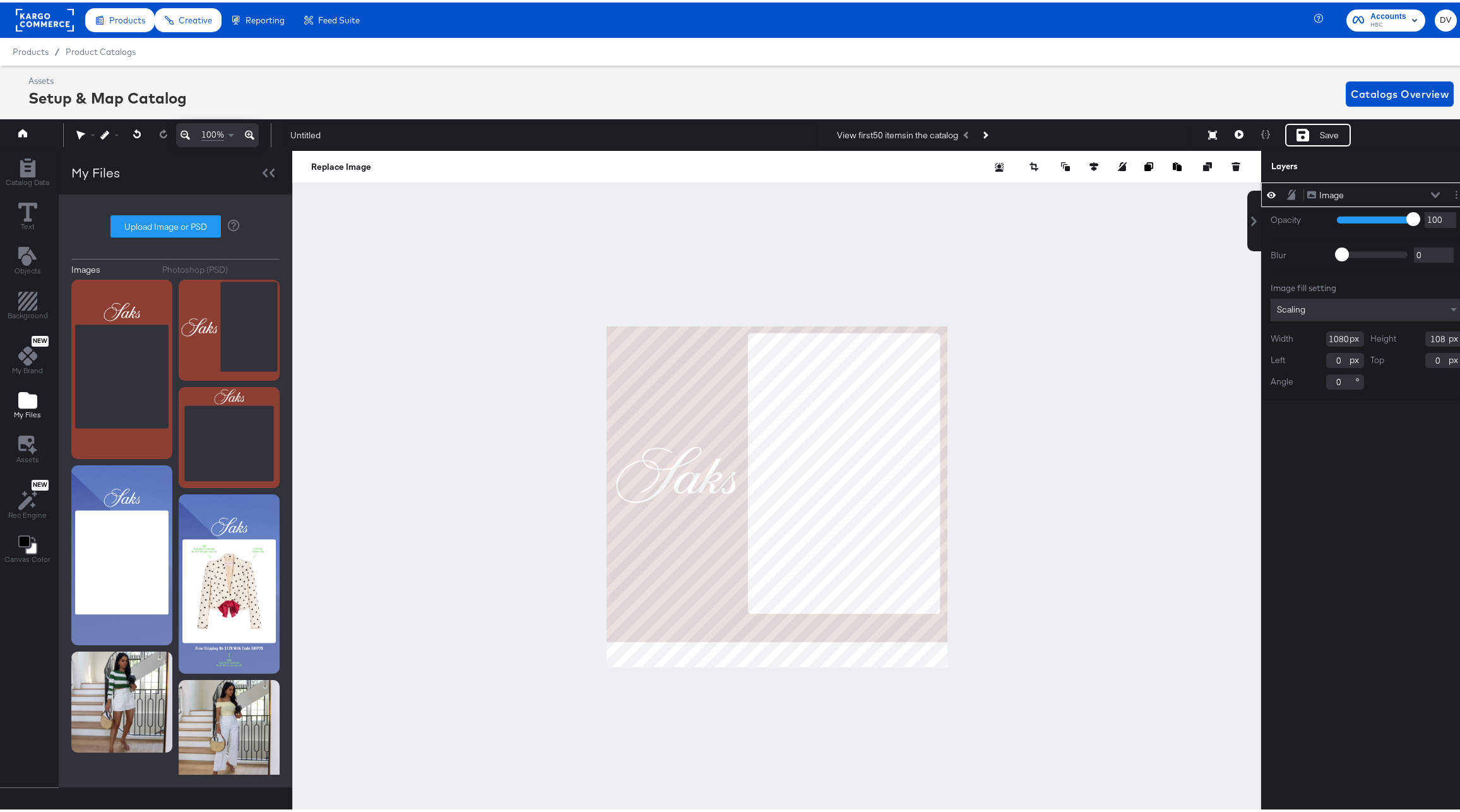
type input "1080"
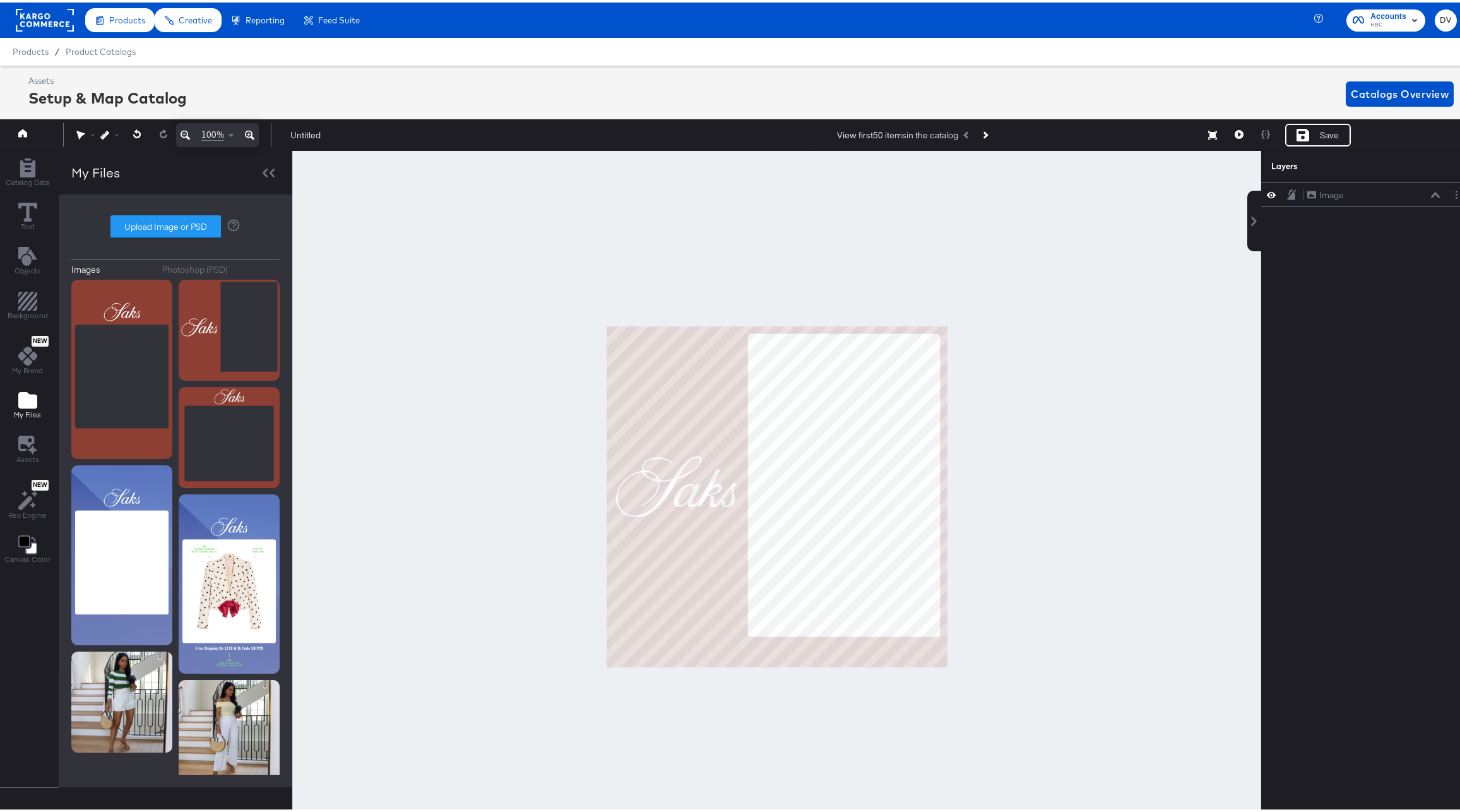
click at [1121, 409] on div at bounding box center [776, 494] width 968 height 692
click at [1450, 198] on button "Layer Options" at bounding box center [1456, 192] width 13 height 13
click at [1357, 230] on button "Rename" at bounding box center [1360, 235] width 34 height 13
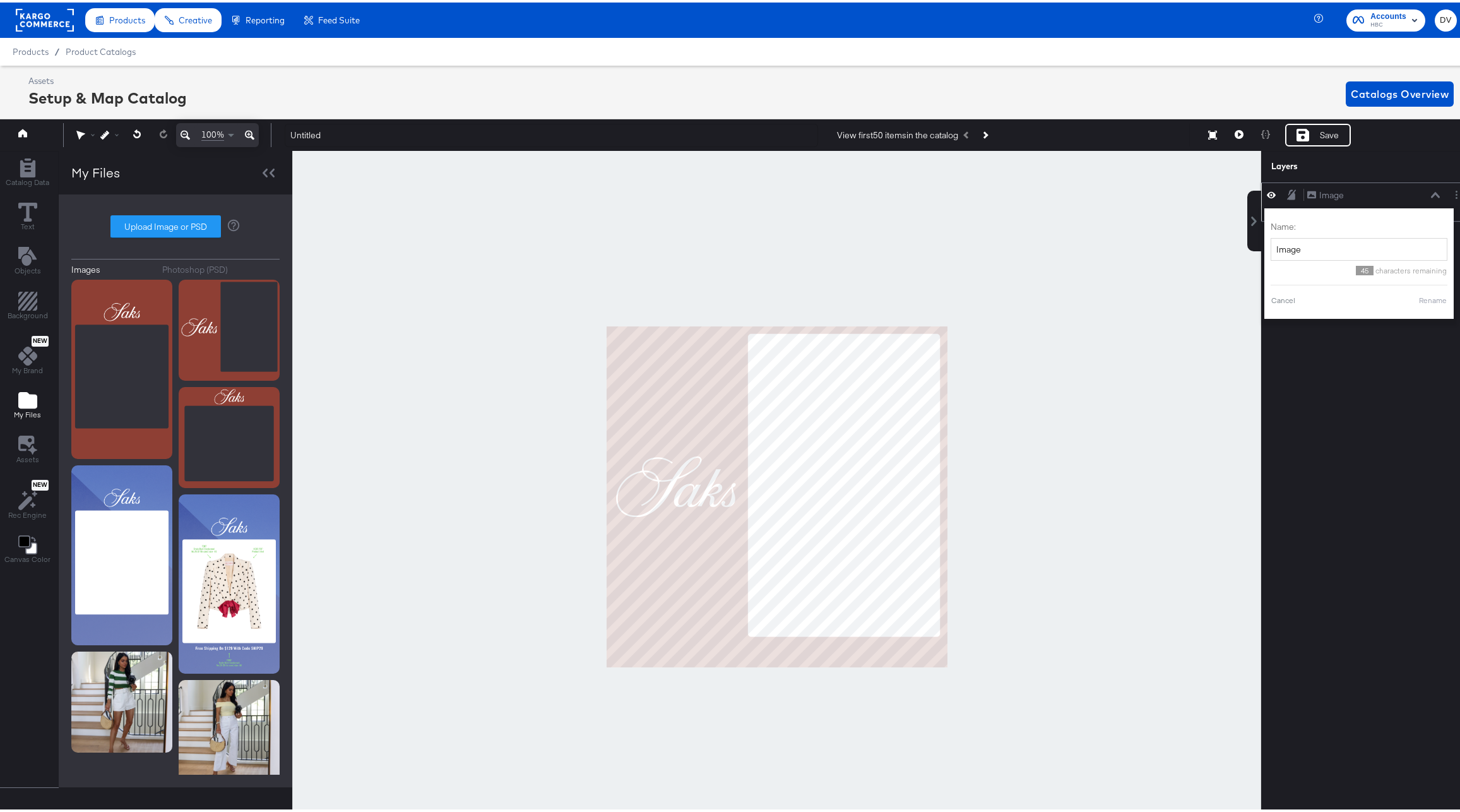
click at [1341, 230] on div "Name: Image" at bounding box center [1359, 238] width 176 height 40
click at [1333, 244] on input "Image" at bounding box center [1359, 247] width 176 height 23
type input "B"
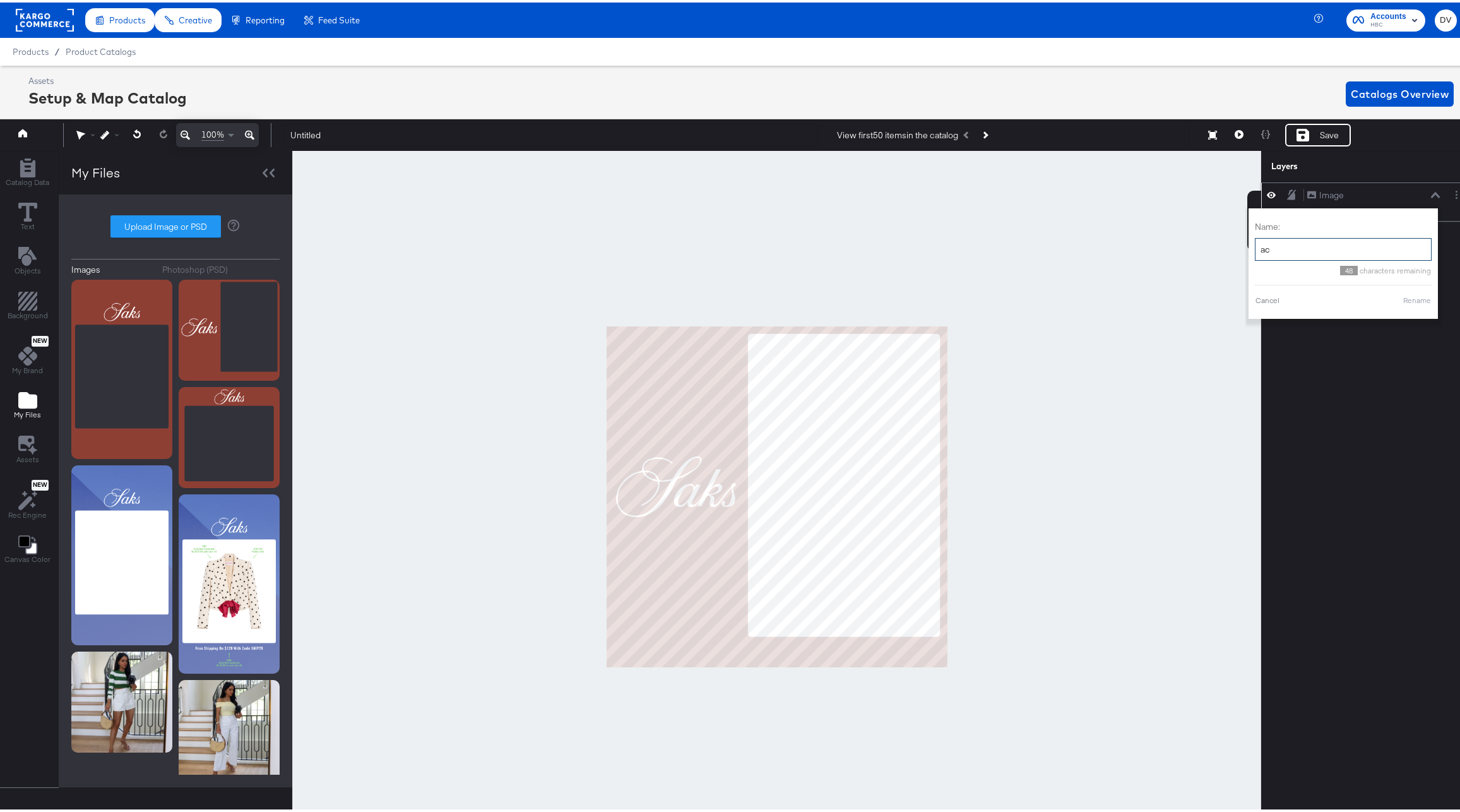
type input "a"
type input "Background"
click at [1402, 298] on button "Rename" at bounding box center [1417, 298] width 29 height 12
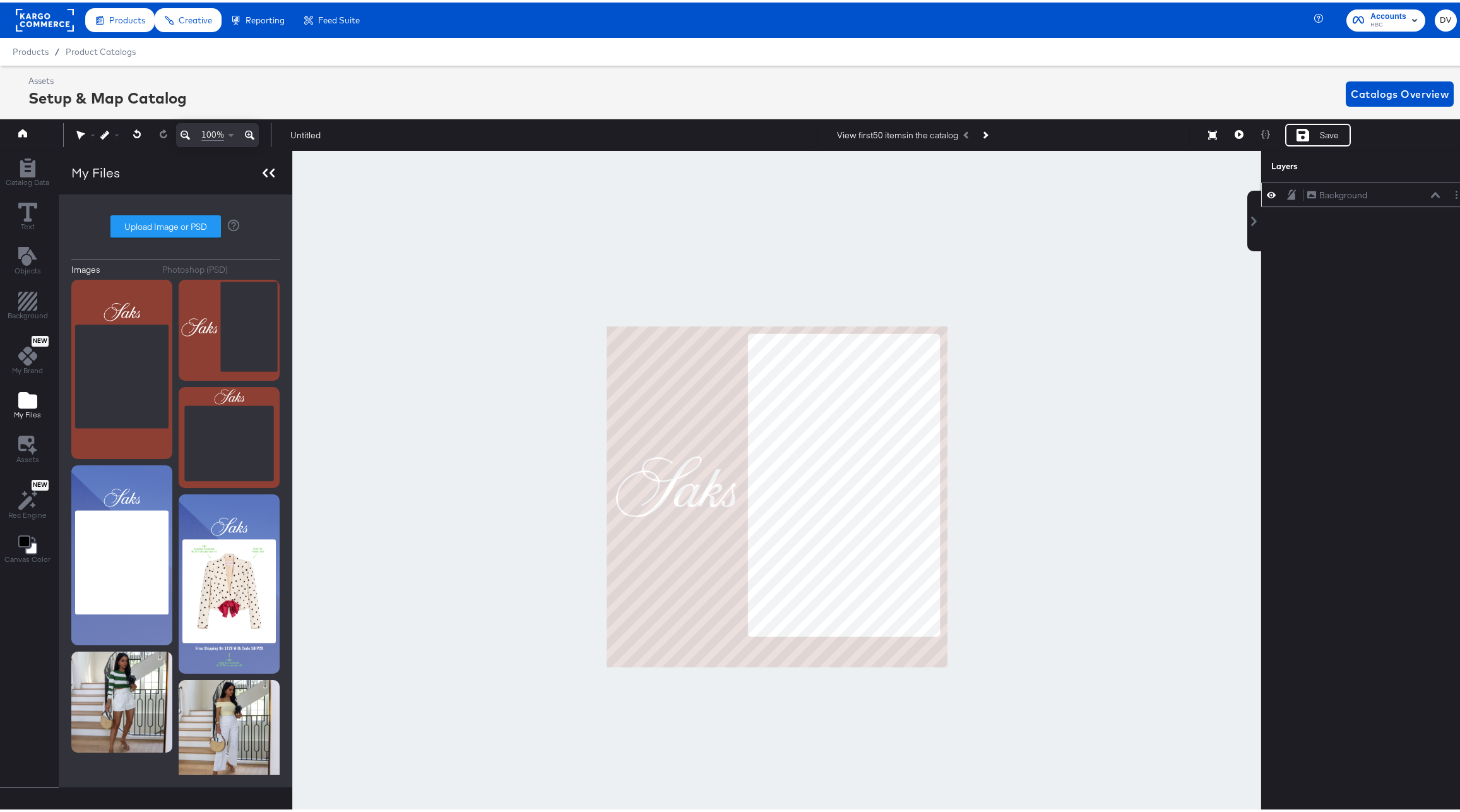
click at [271, 167] on icon at bounding box center [271, 170] width 5 height 9
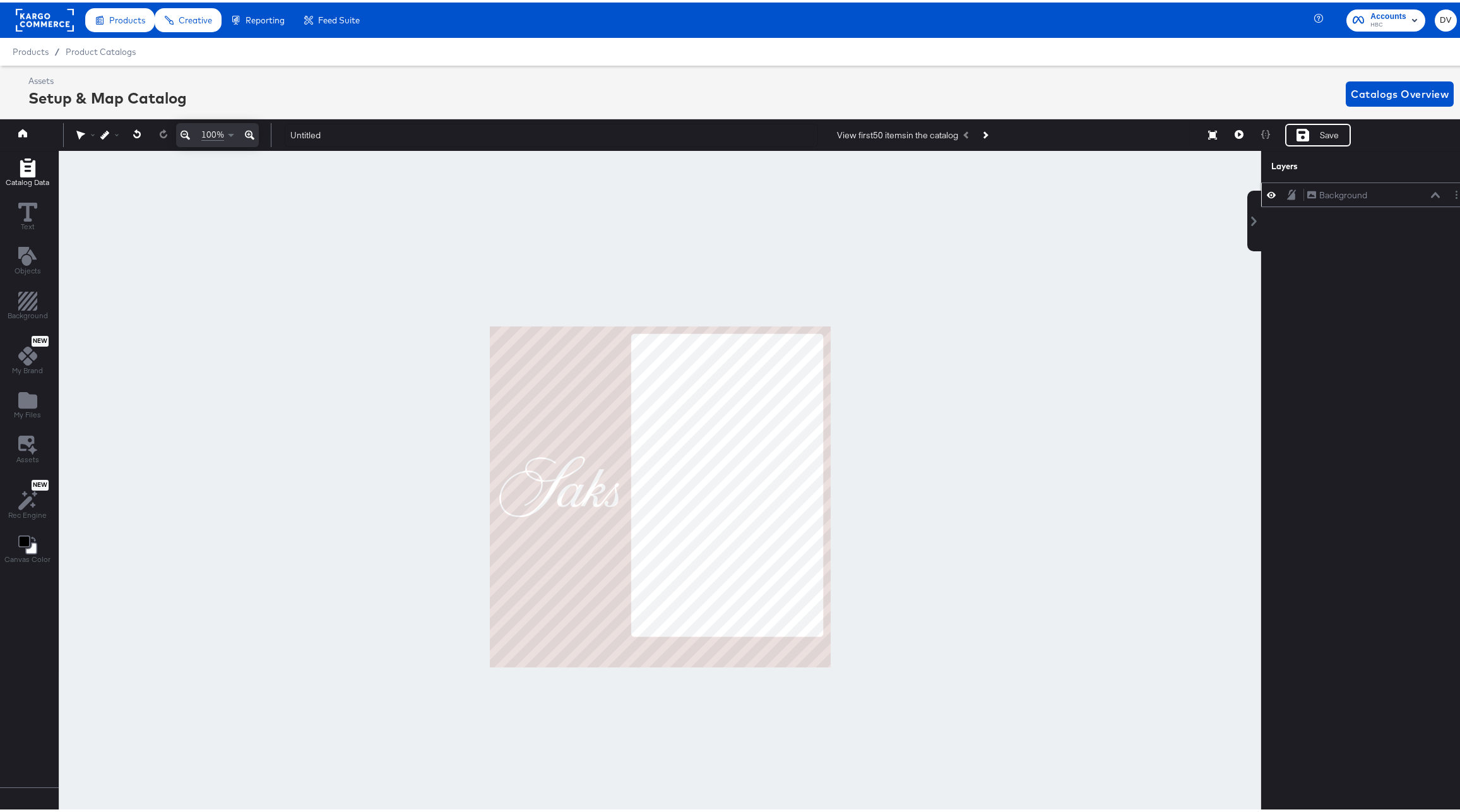
click at [28, 183] on span "Catalog Data" at bounding box center [27, 179] width 44 height 10
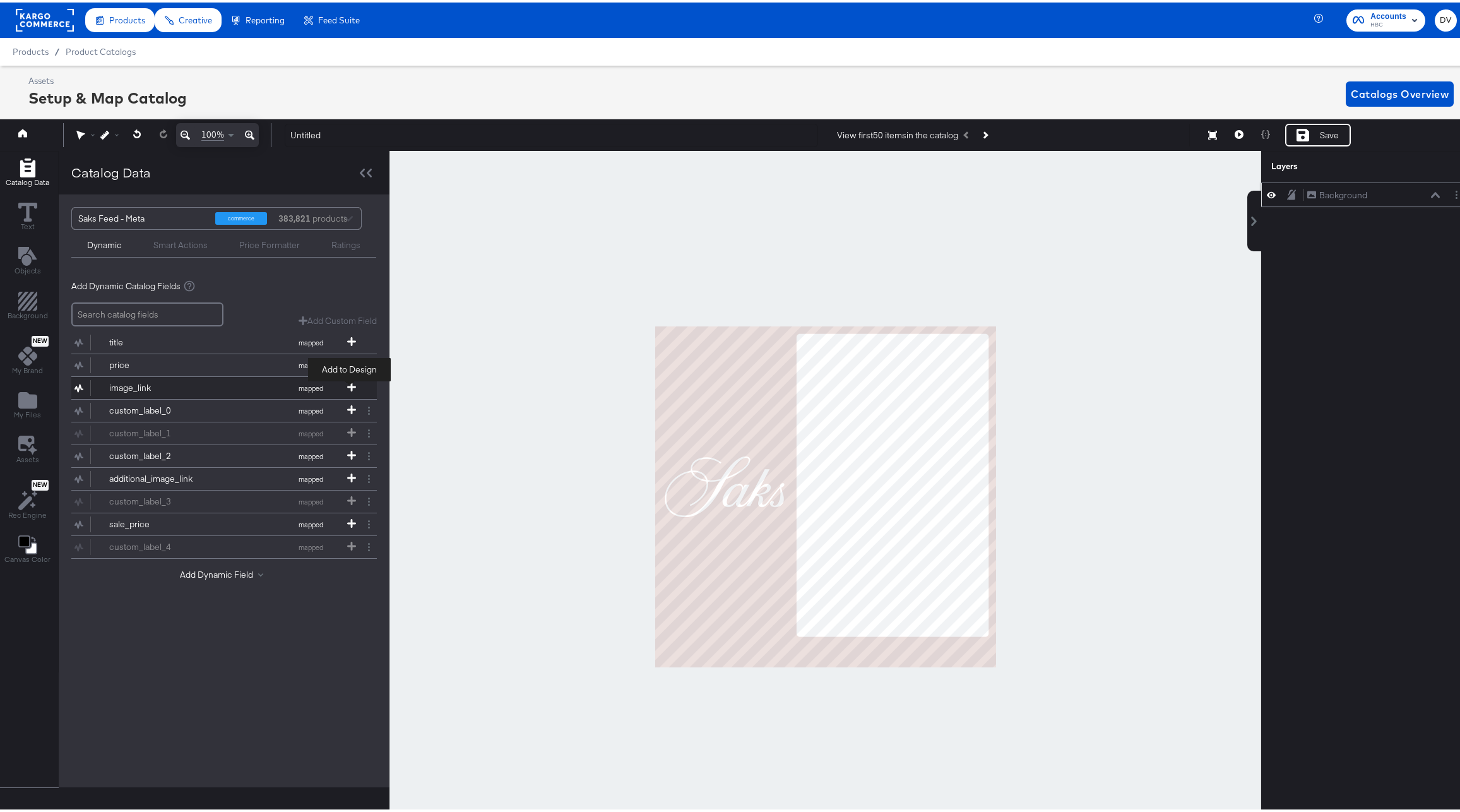
click at [350, 384] on icon at bounding box center [352, 385] width 9 height 9
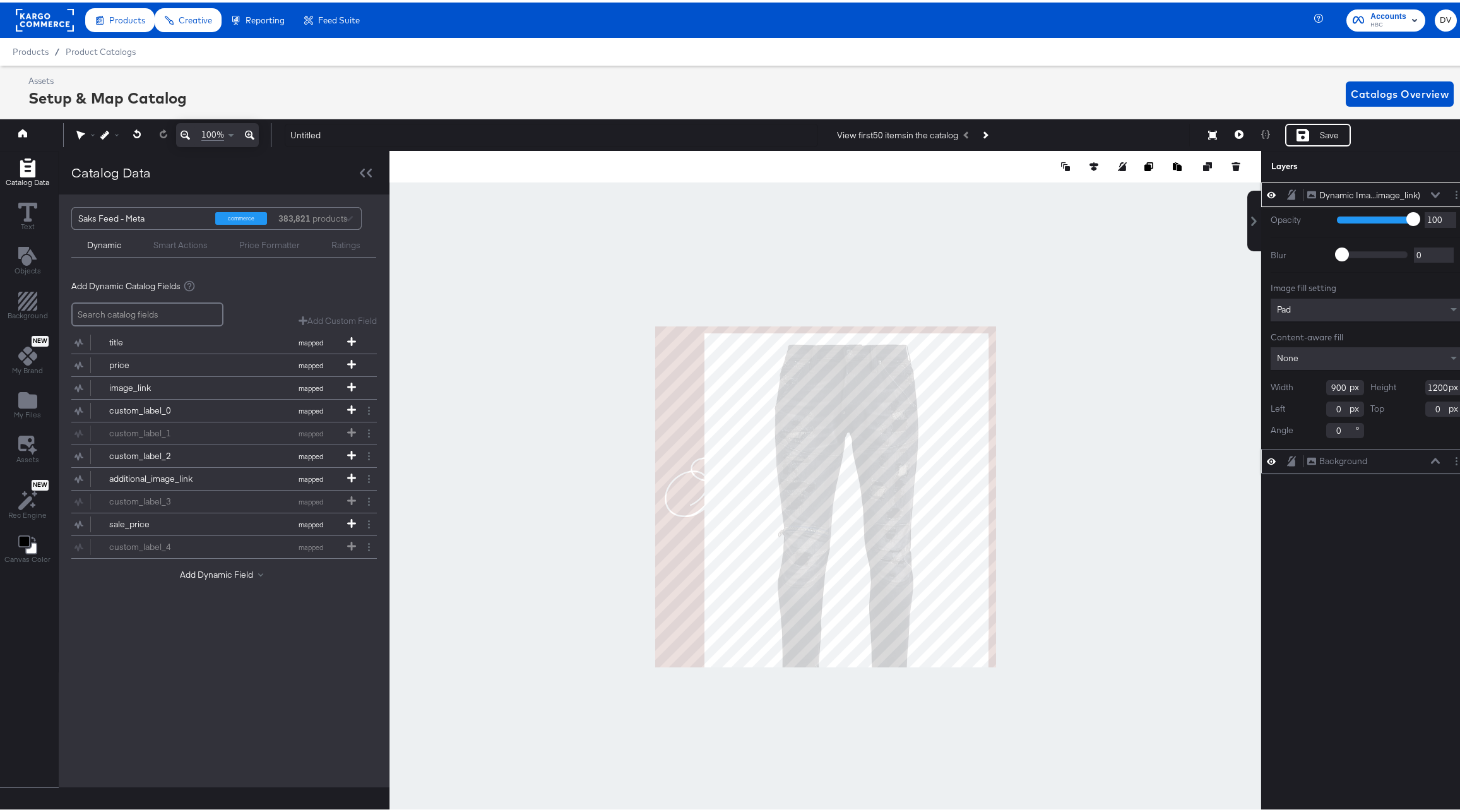
type input "156"
type input "22"
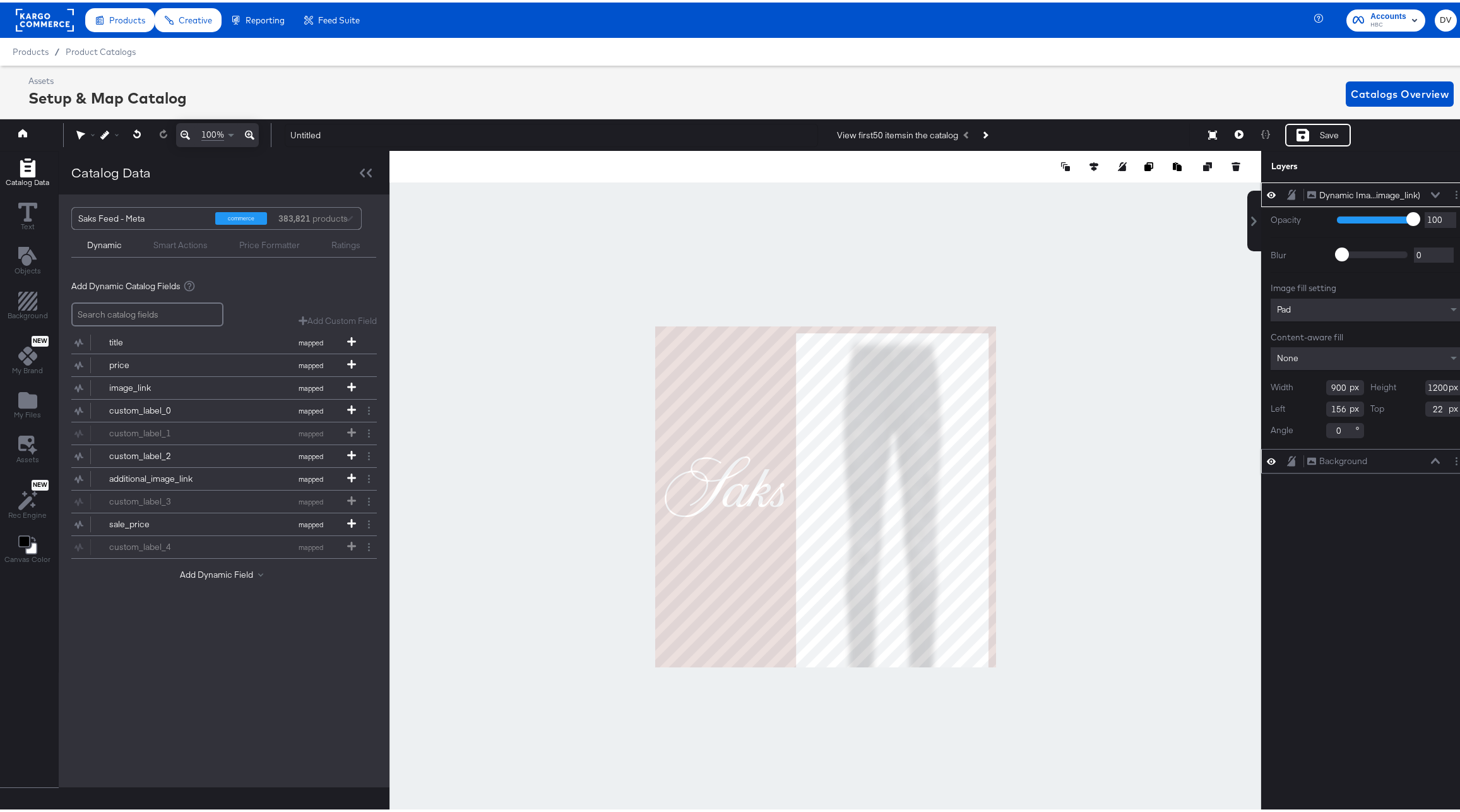
type input "609"
type input "447"
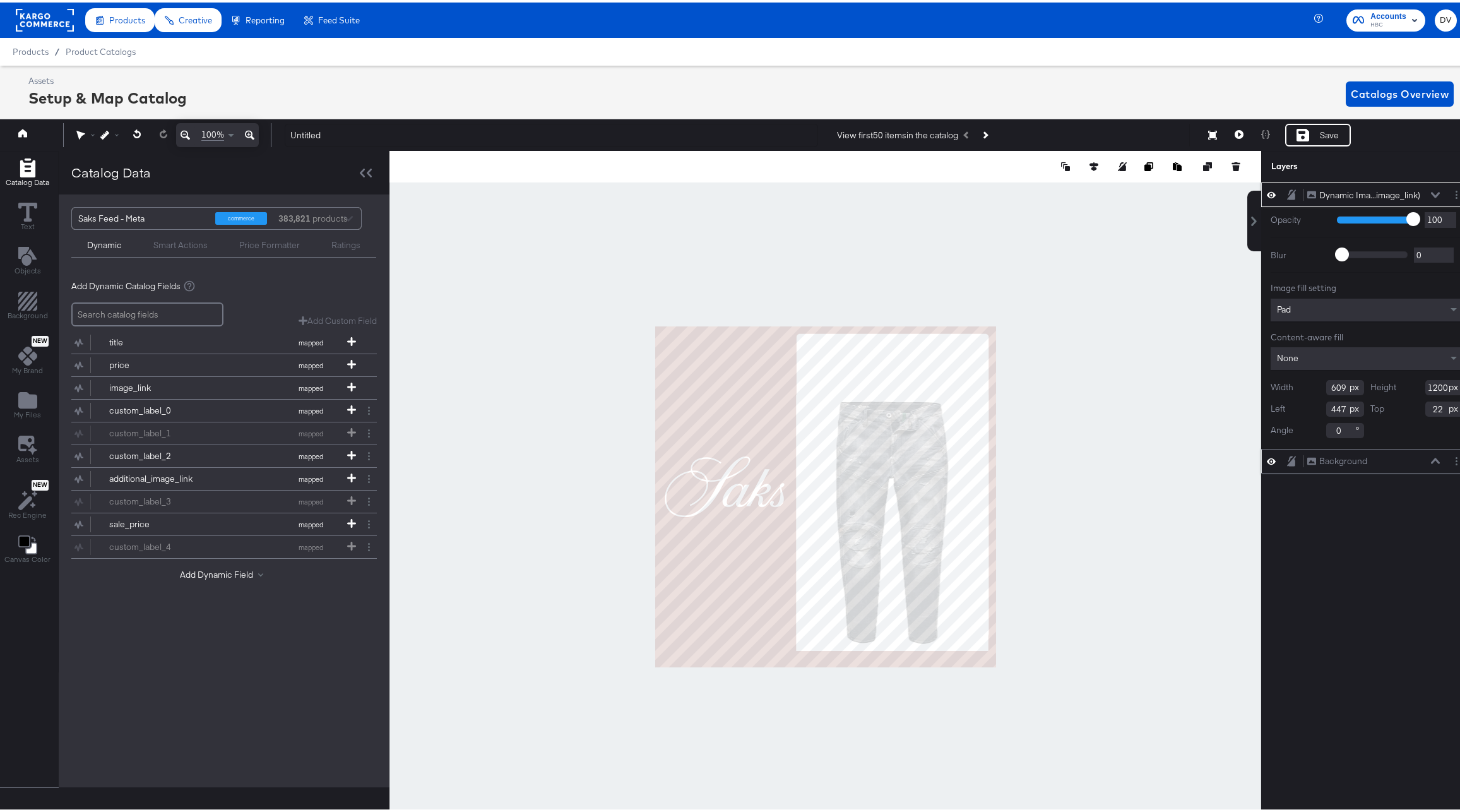
type input "779"
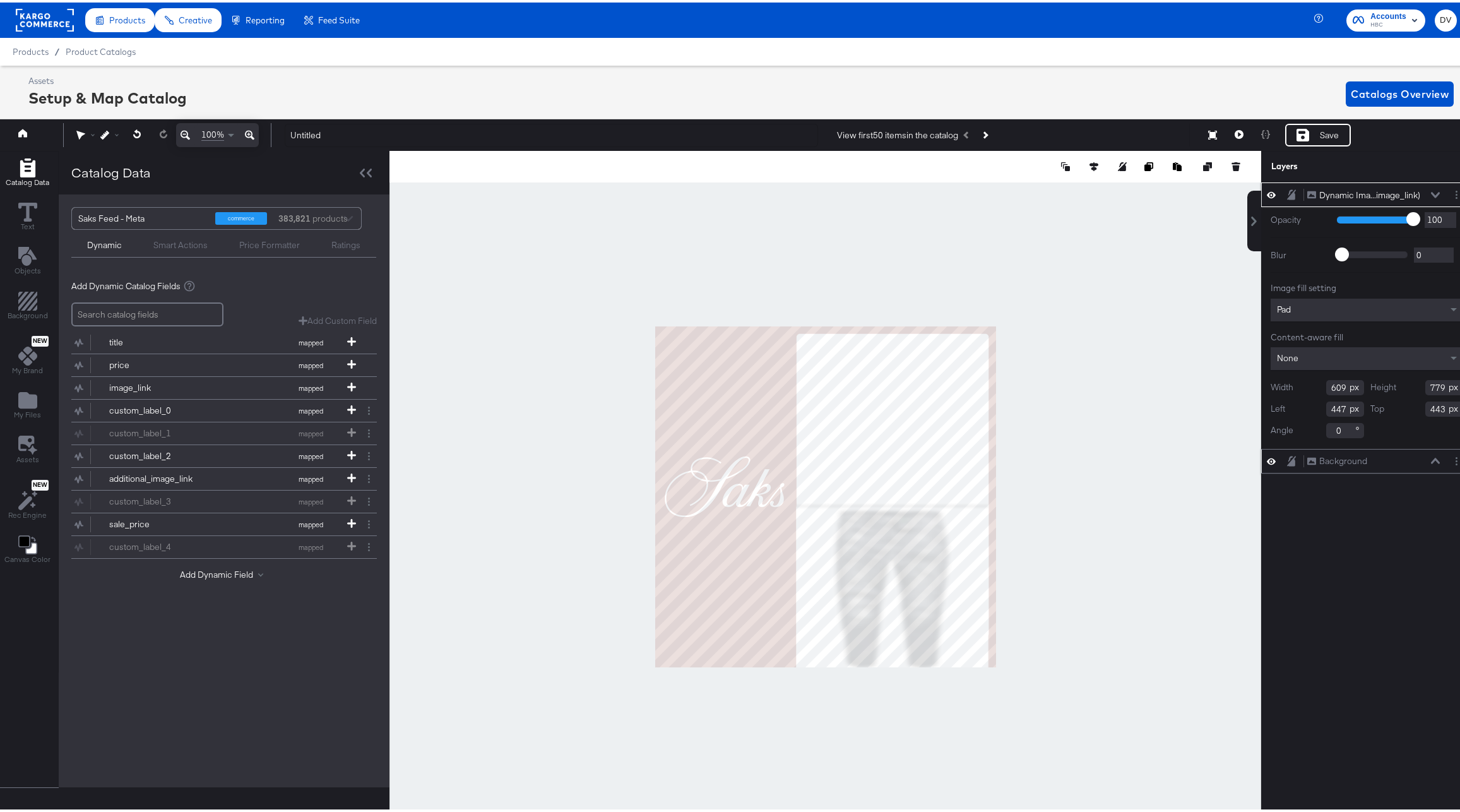
type input "125"
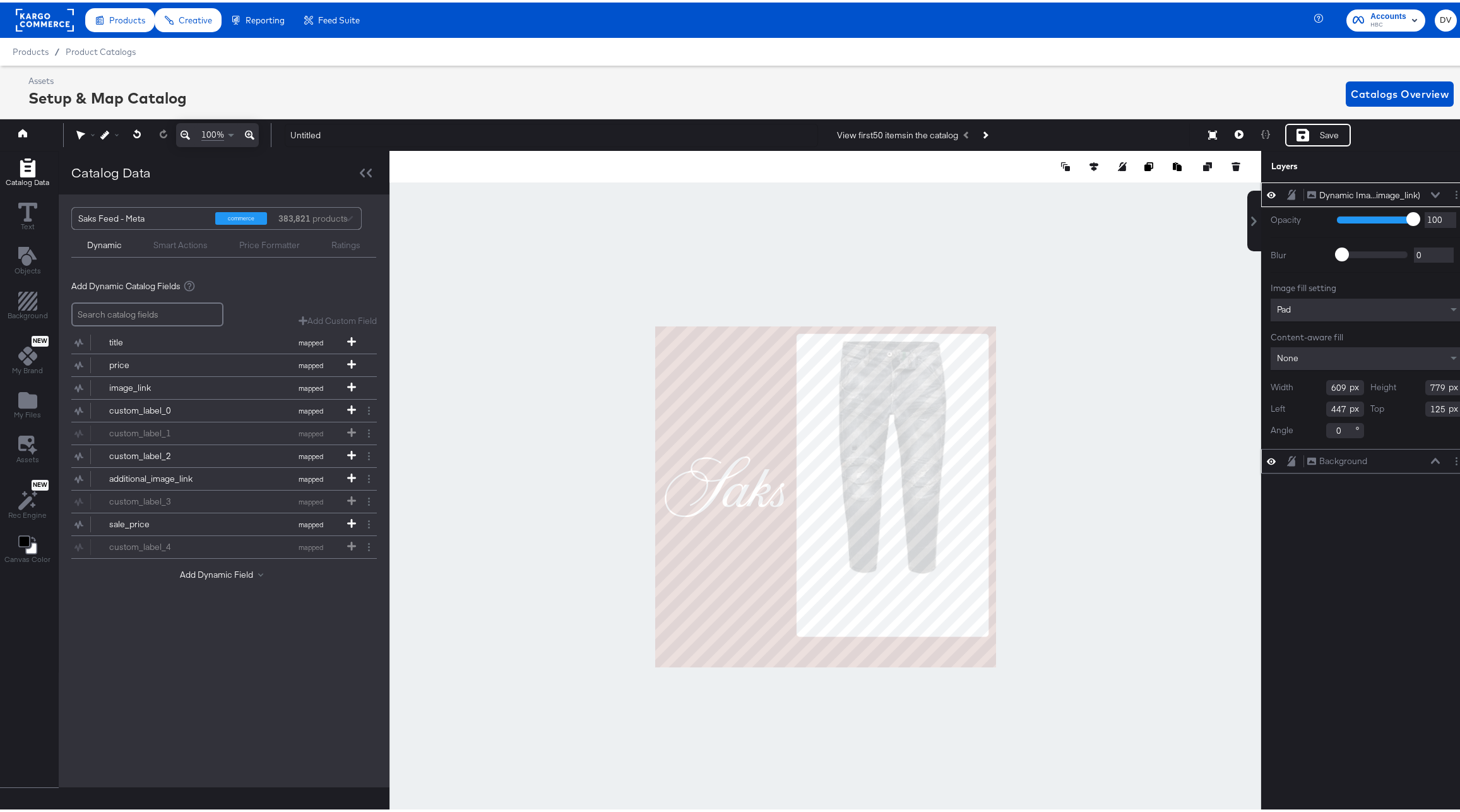
type input "449"
type input "25"
type input "960"
click at [1078, 494] on div at bounding box center [825, 494] width 872 height 692
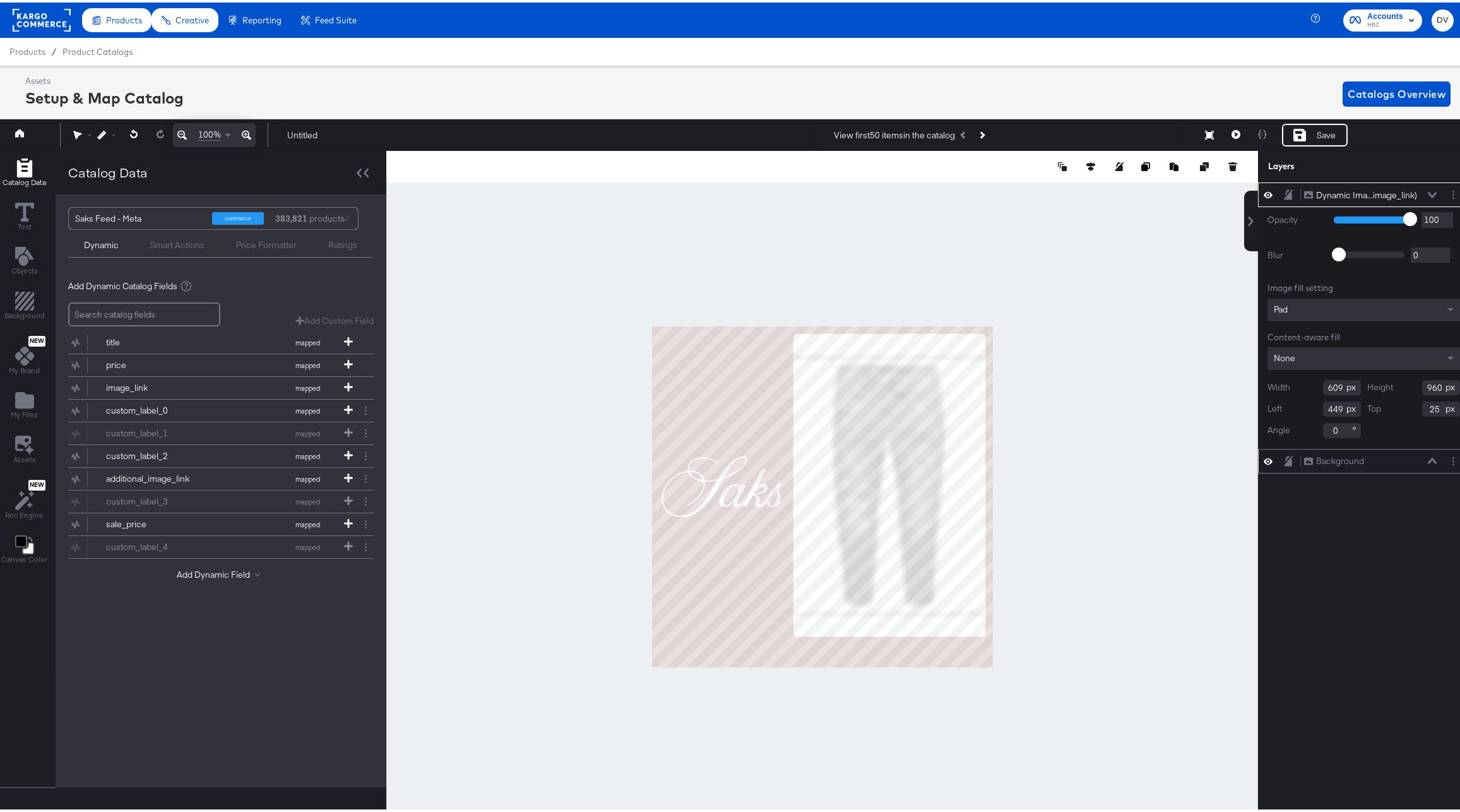
type input "606"
click at [1432, 304] on div "Pad" at bounding box center [1363, 307] width 192 height 23
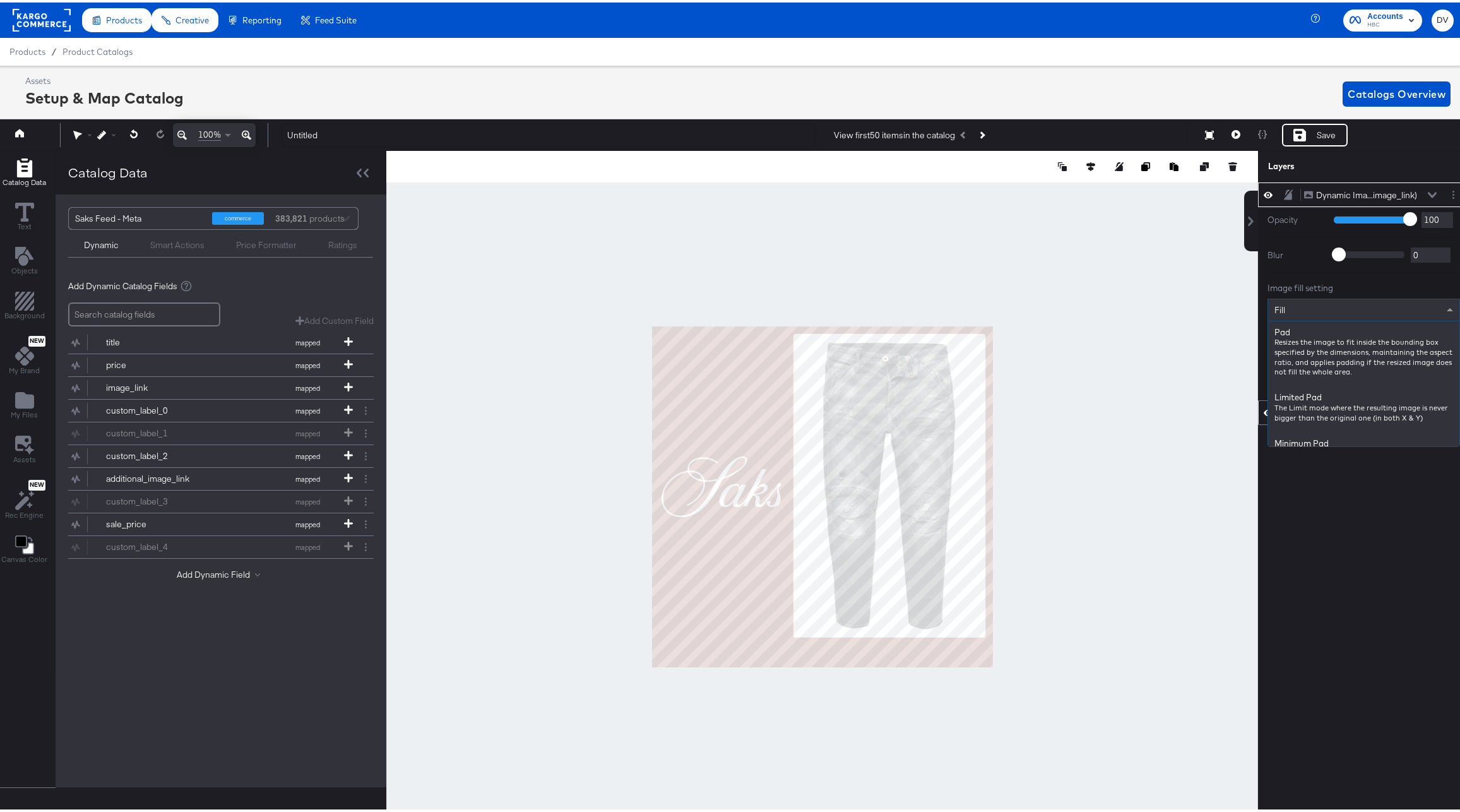
scroll to position [0, 0]
click at [1429, 312] on div "Fill" at bounding box center [1363, 307] width 191 height 21
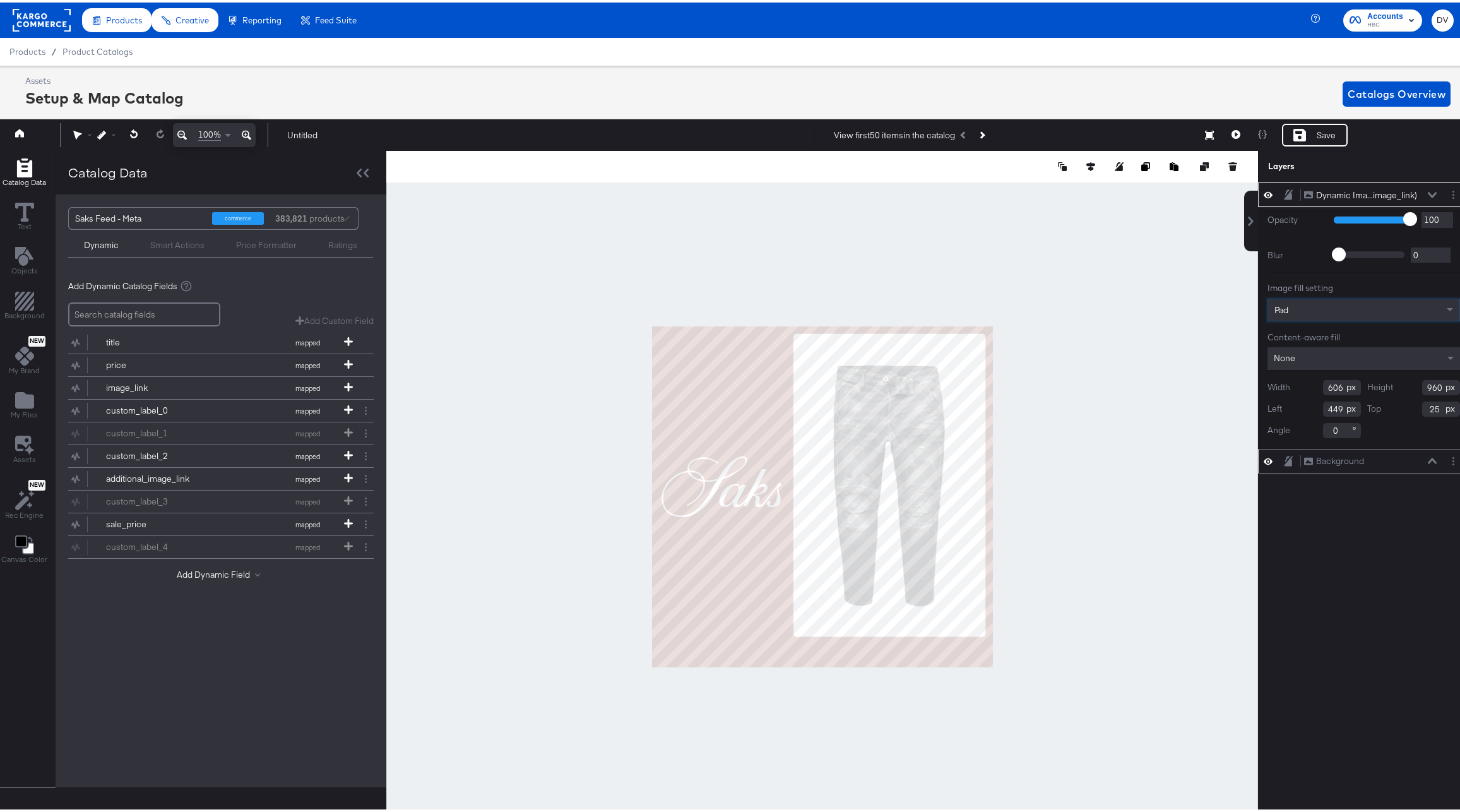
click at [1146, 432] on div at bounding box center [822, 494] width 872 height 692
click at [248, 133] on icon at bounding box center [246, 133] width 9 height 9
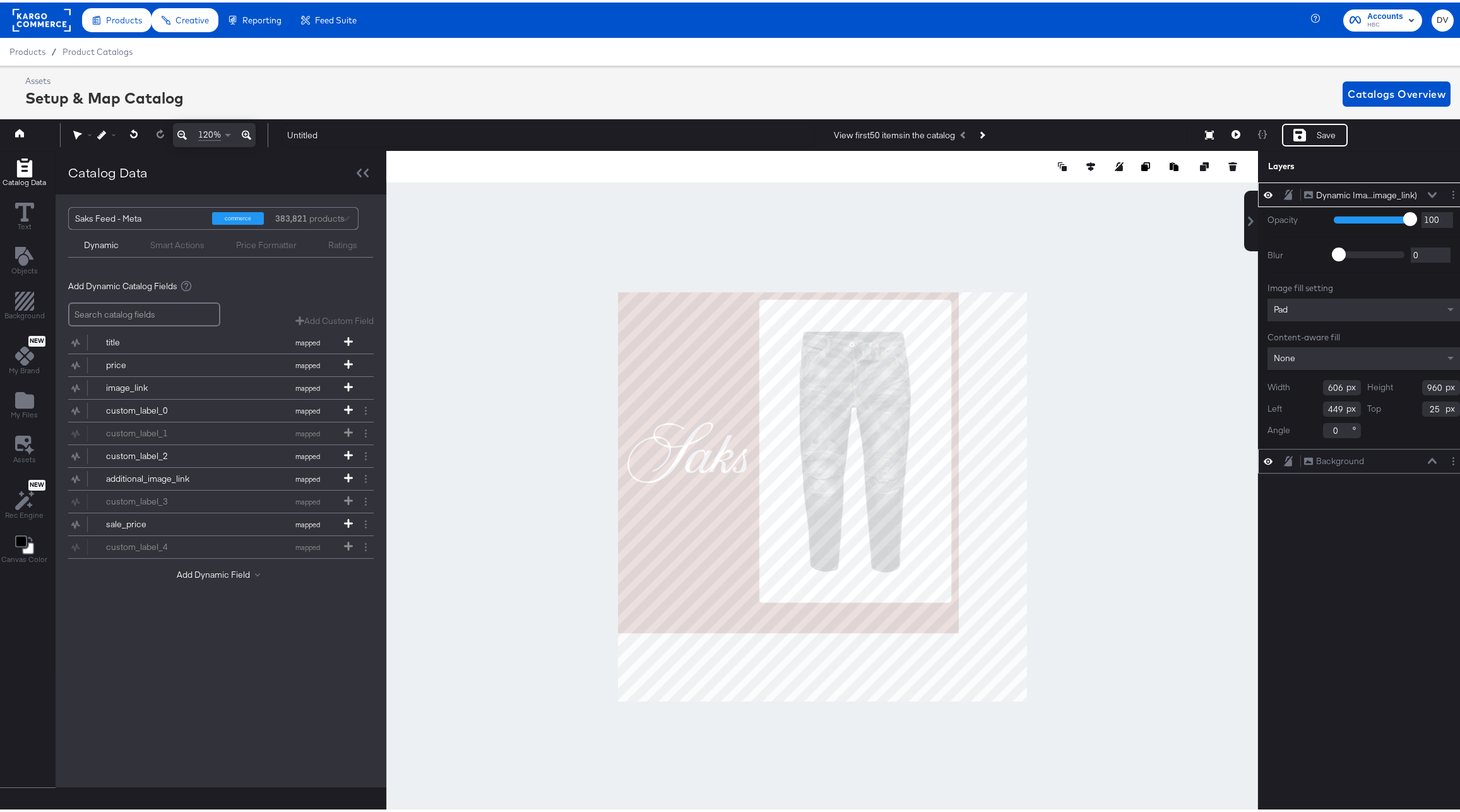
click at [248, 133] on icon at bounding box center [246, 133] width 9 height 9
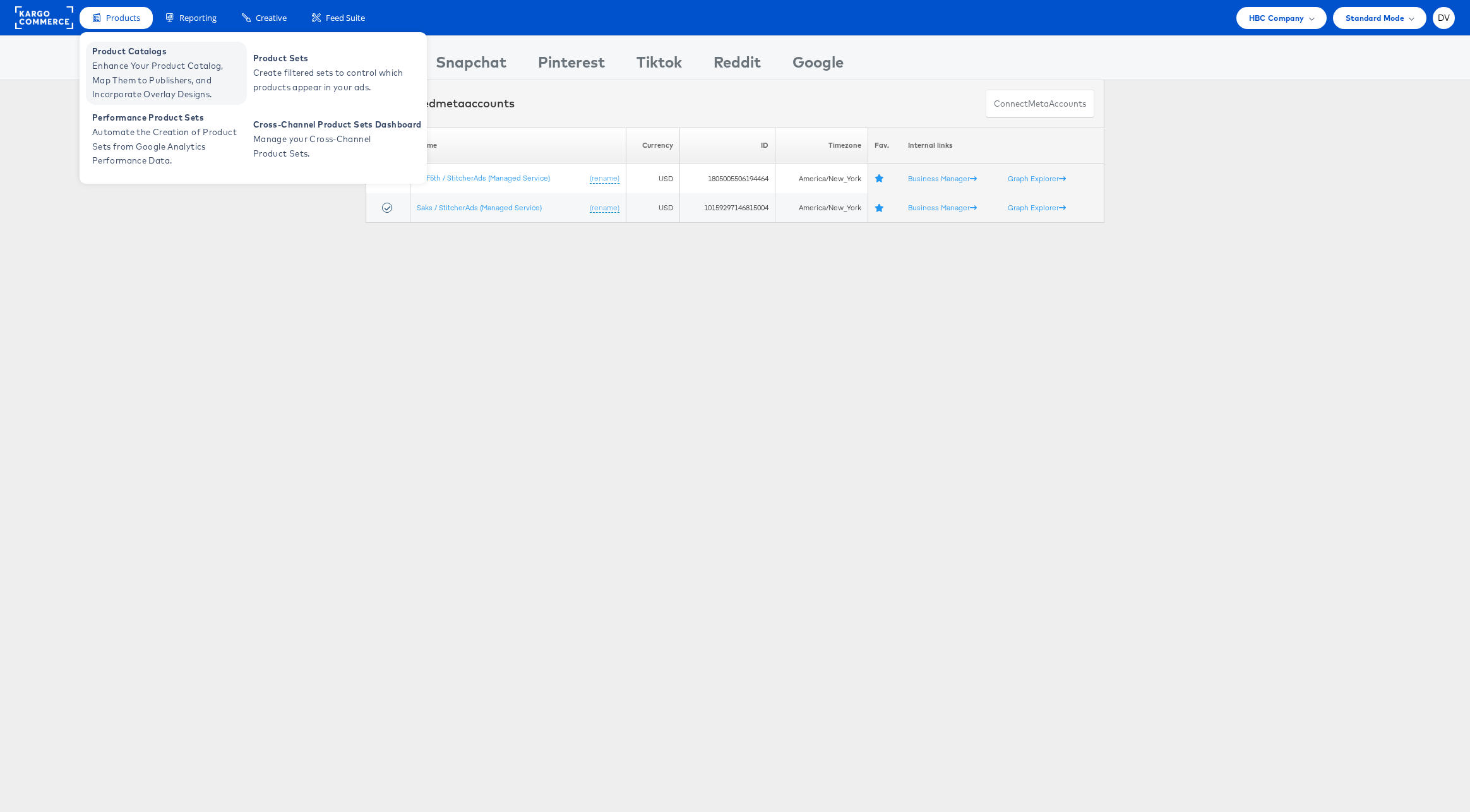
click at [124, 58] on span "Product Catalogs" at bounding box center [168, 51] width 152 height 15
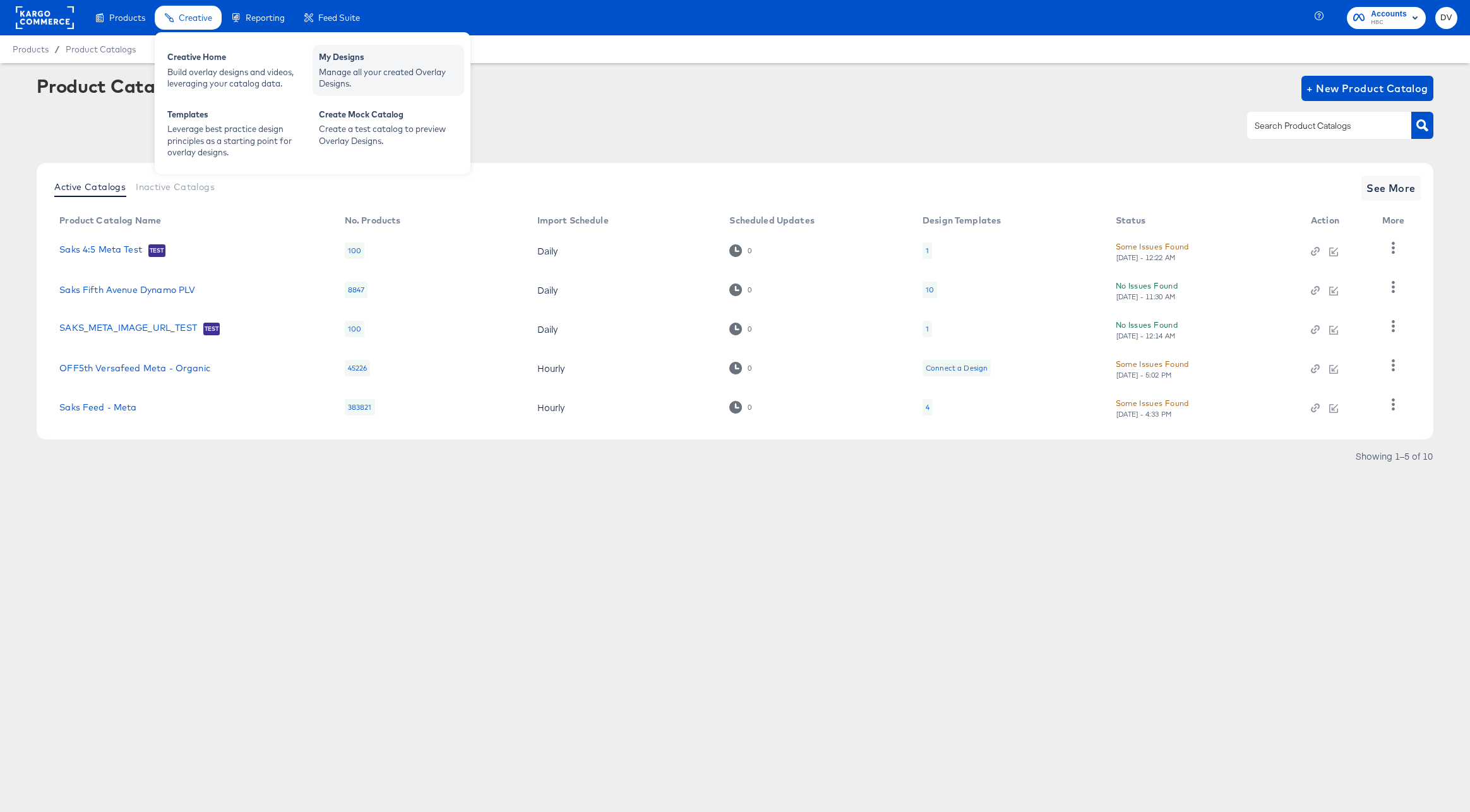
click at [340, 61] on div "My Designs" at bounding box center [388, 59] width 139 height 15
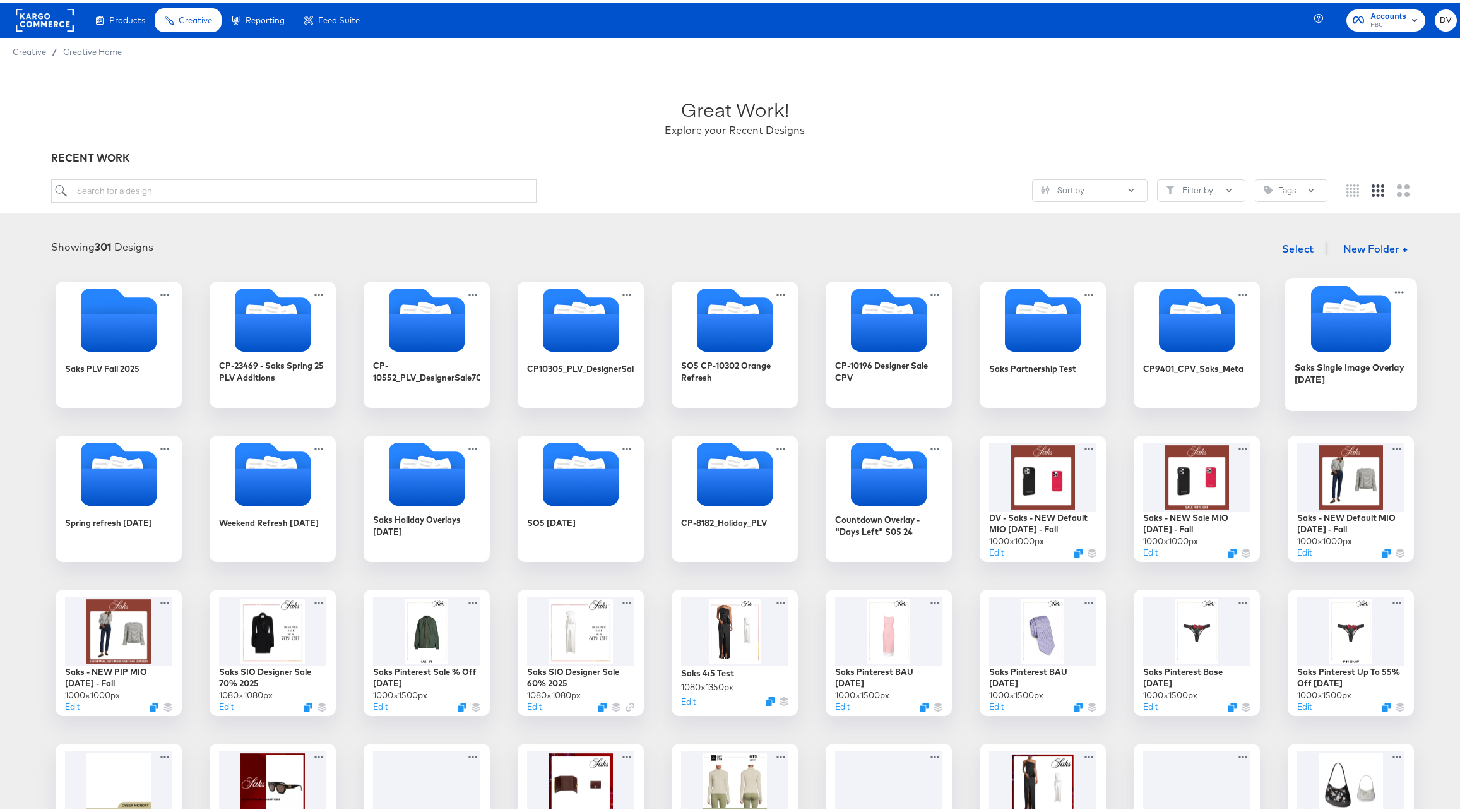
click at [1340, 346] on icon "Folder" at bounding box center [1351, 329] width 80 height 39
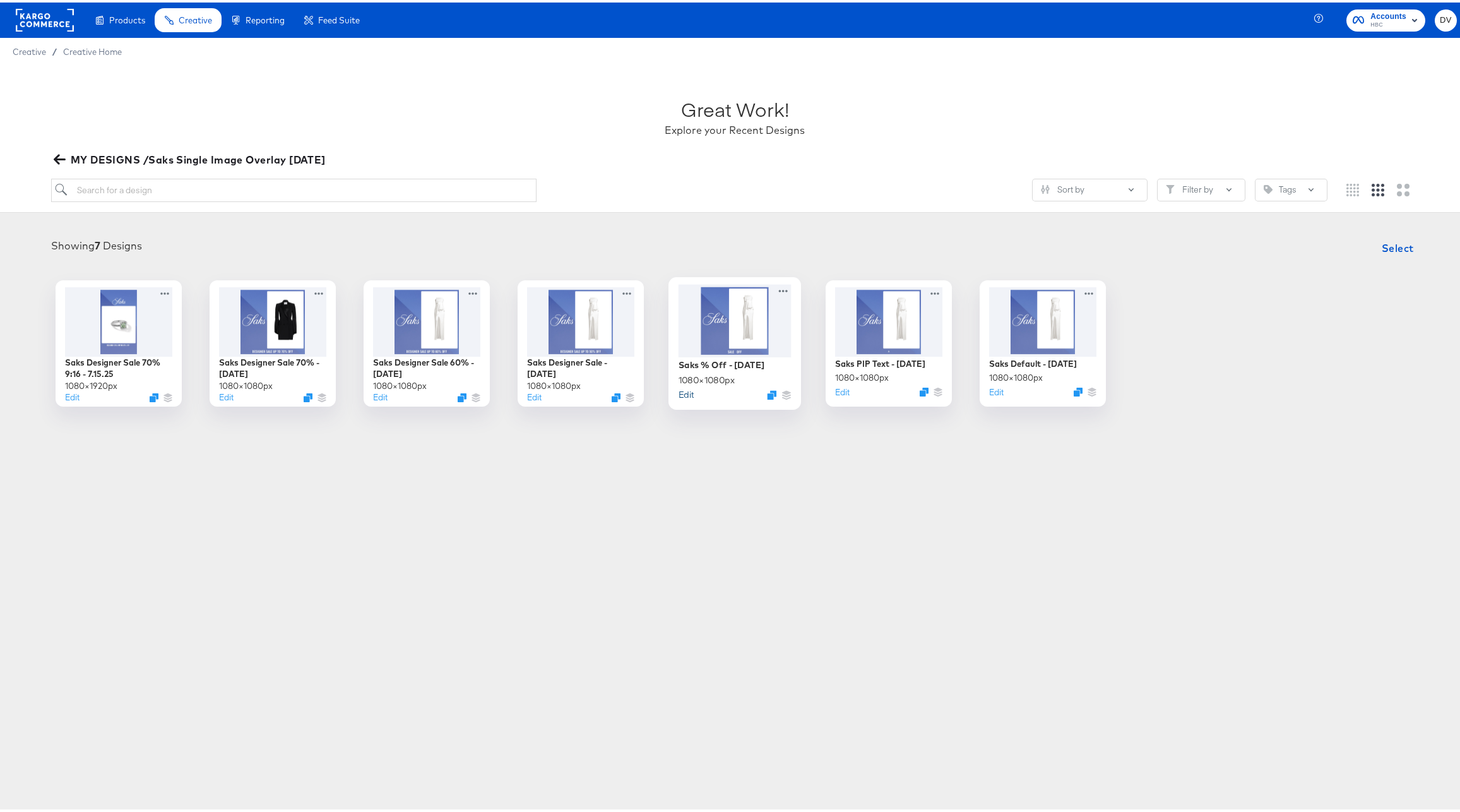
click at [679, 391] on button "Edit" at bounding box center [686, 392] width 15 height 12
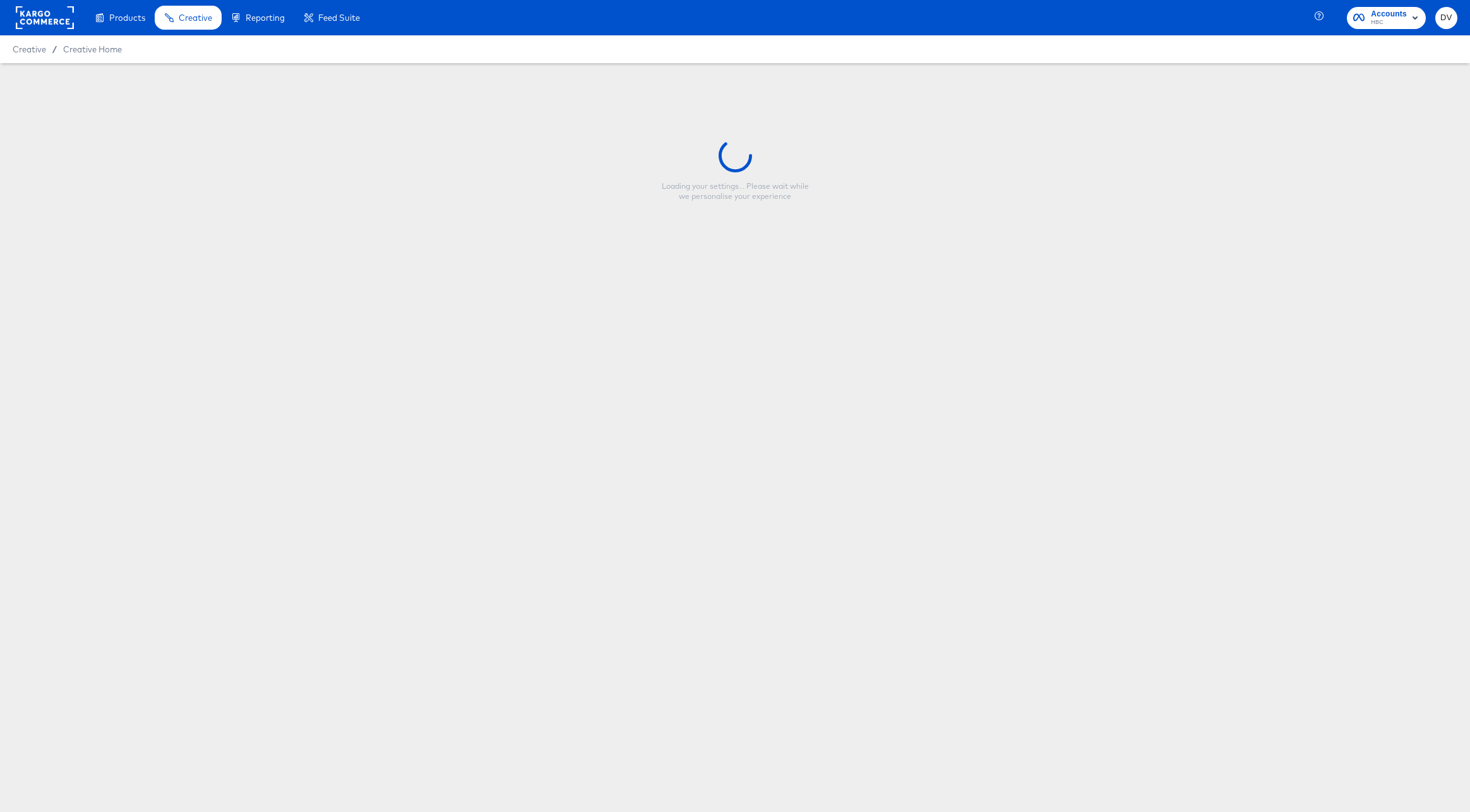
type input "Saks % Off - 4.22.25"
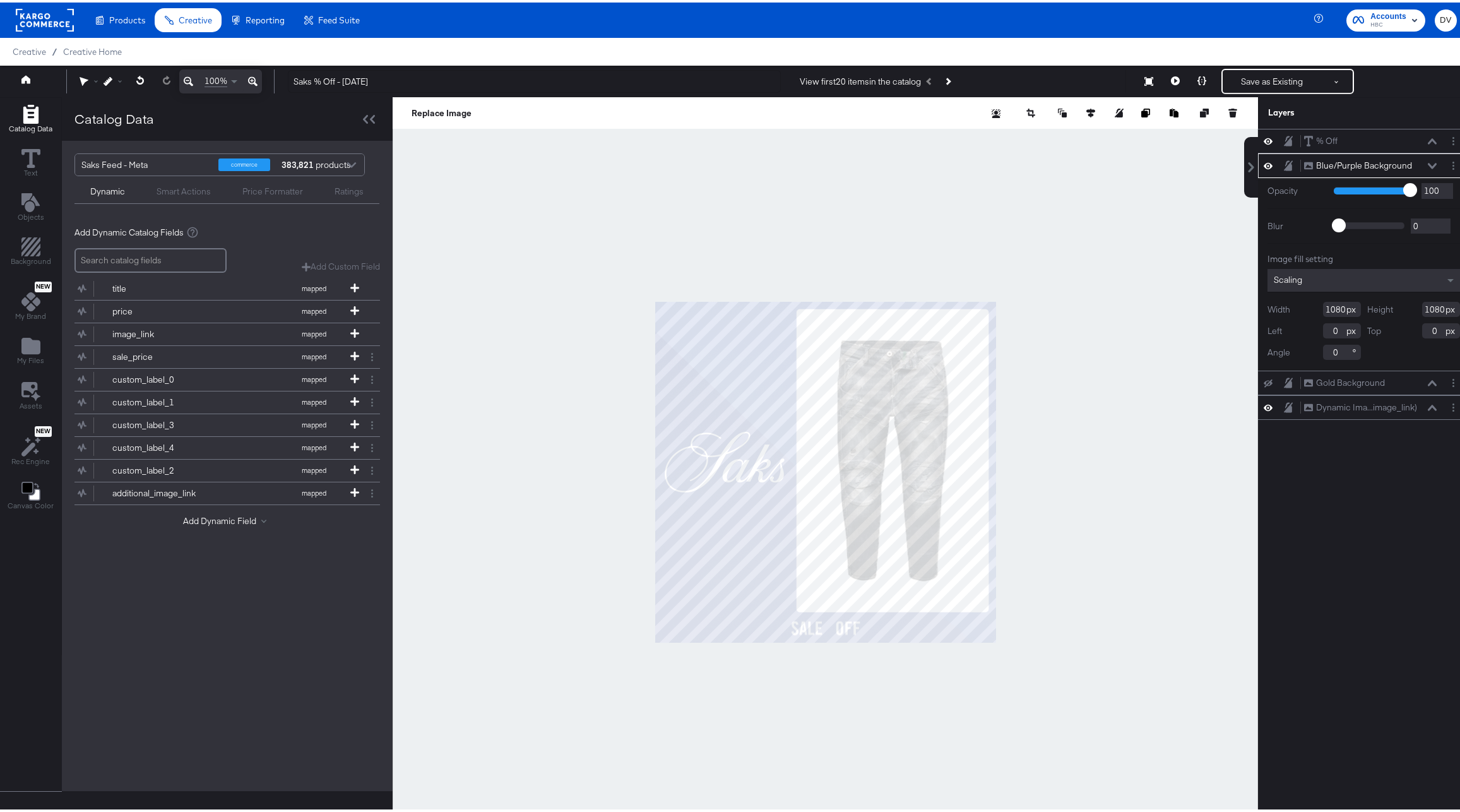
click at [1418, 164] on div "Blue/Purple Background Blue/Purple Background" at bounding box center [1370, 163] width 133 height 13
click at [1428, 163] on icon at bounding box center [1432, 163] width 9 height 5
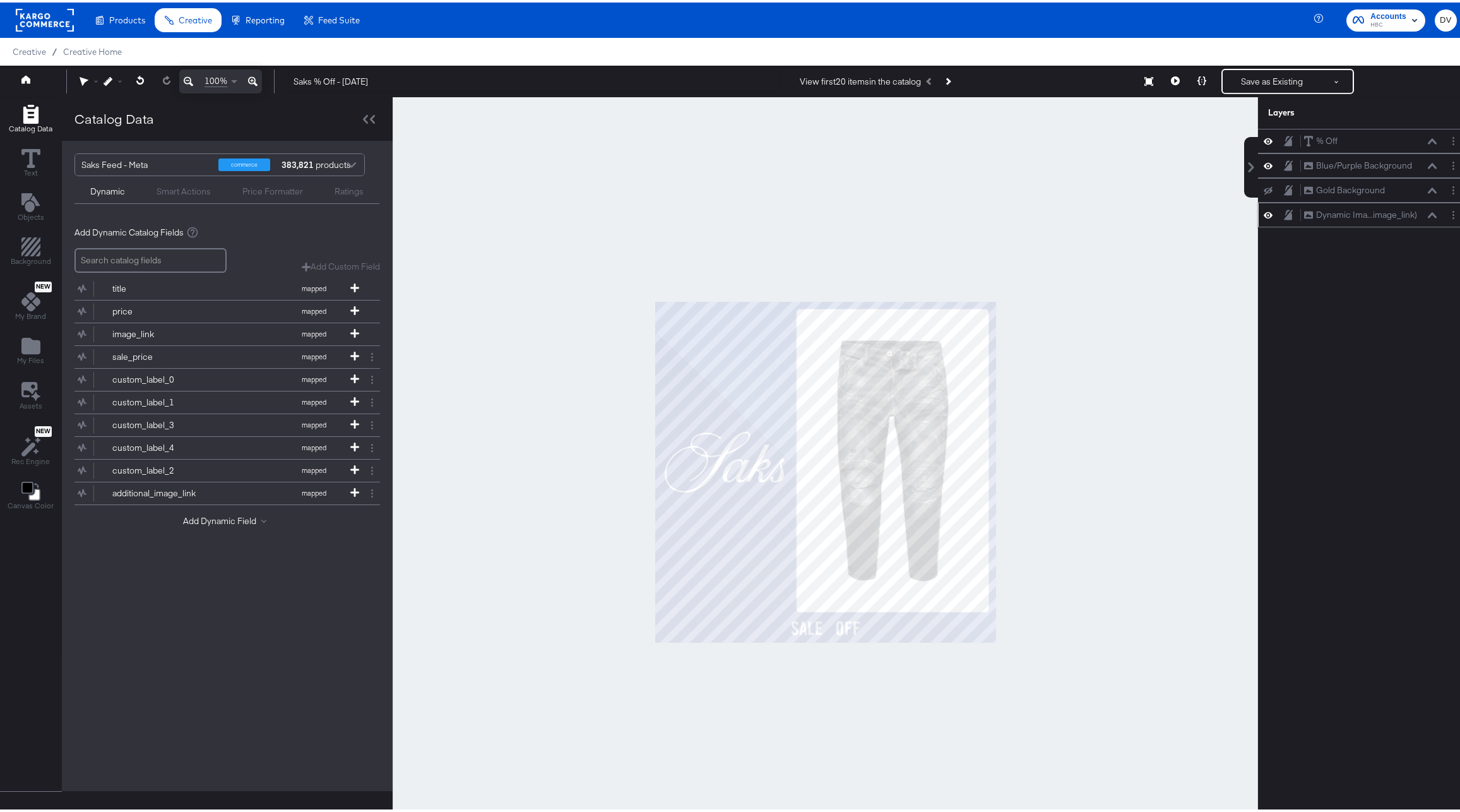
click at [1428, 212] on icon at bounding box center [1432, 212] width 9 height 5
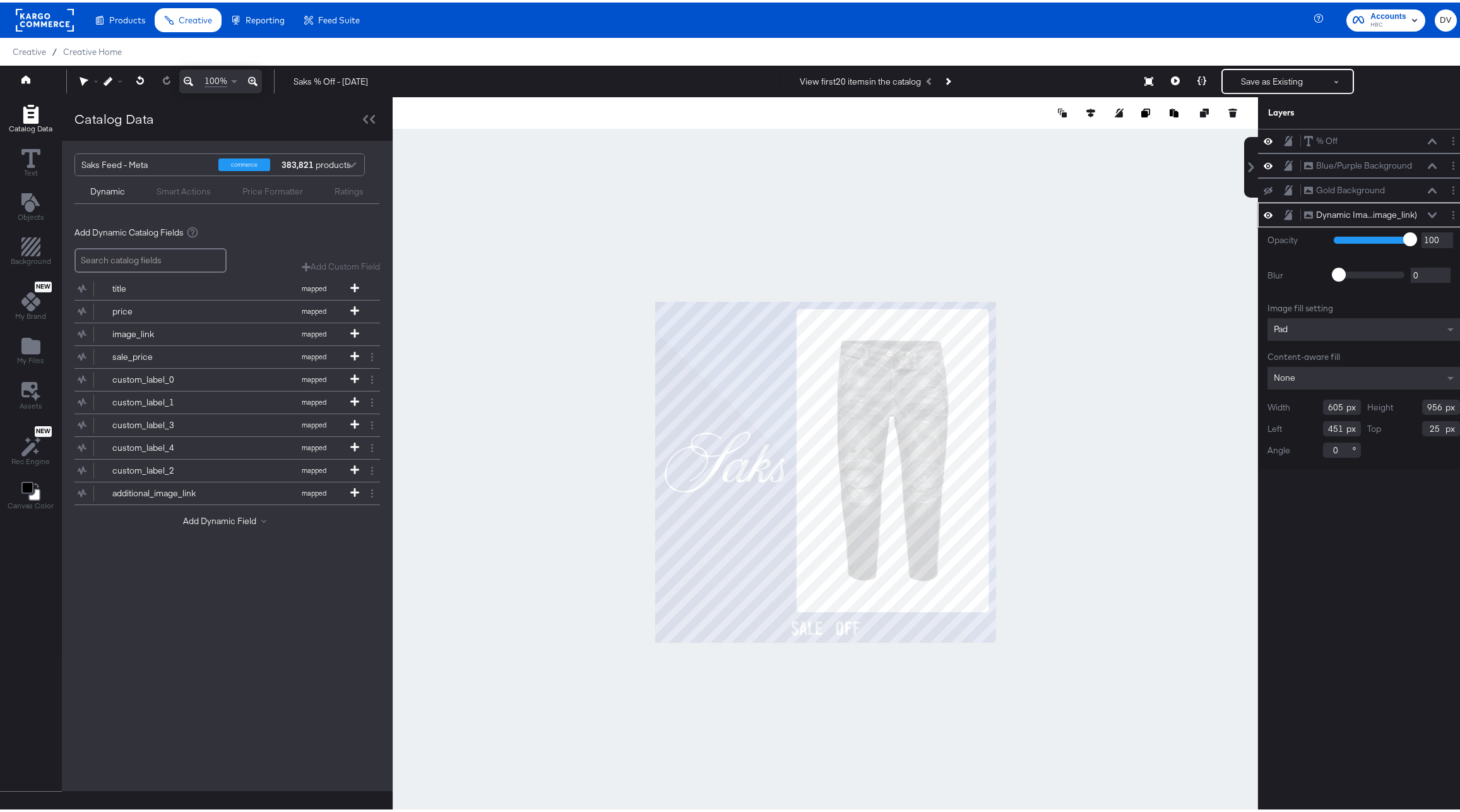
click at [1428, 212] on icon at bounding box center [1432, 212] width 9 height 6
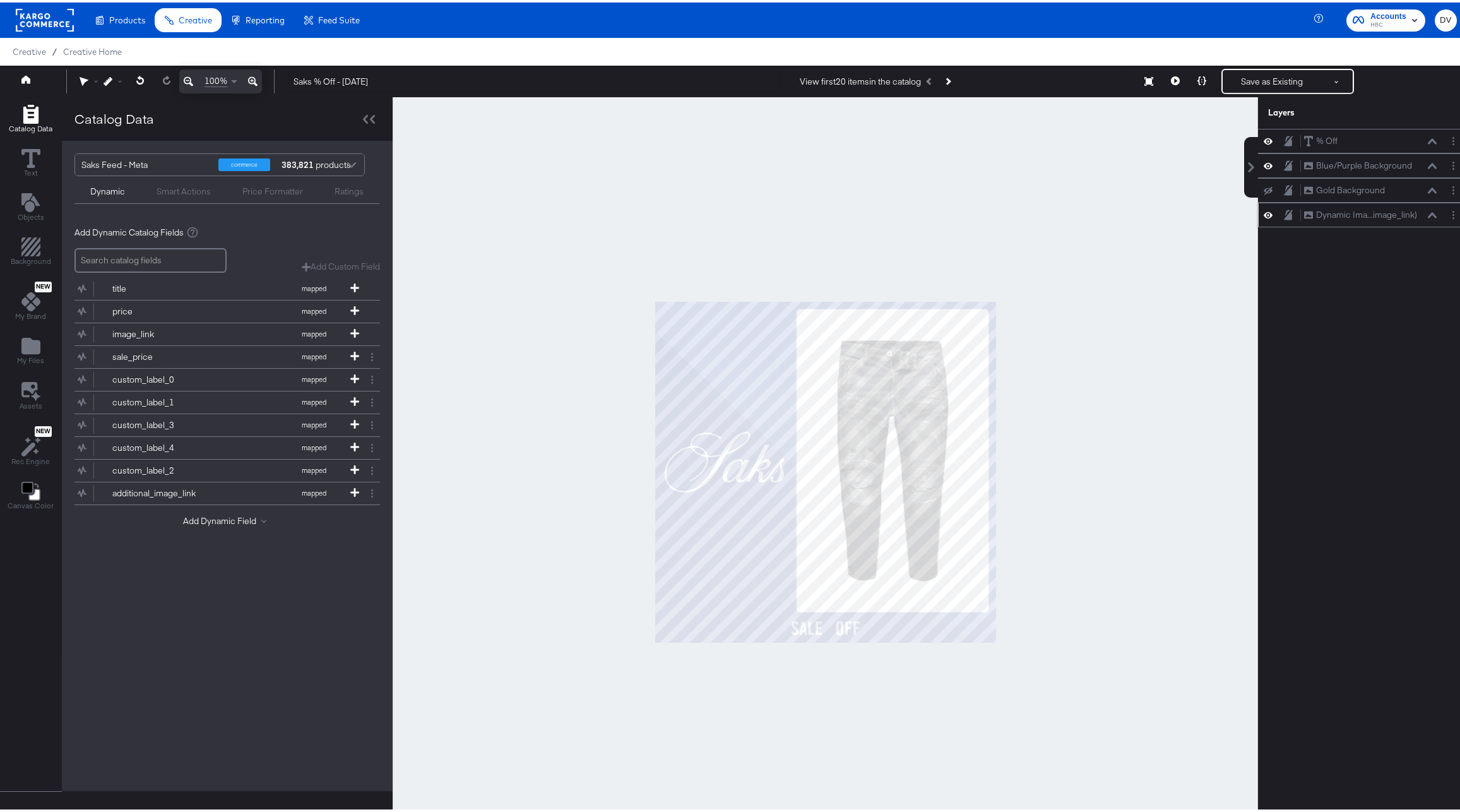
click at [1428, 209] on icon at bounding box center [1432, 212] width 9 height 6
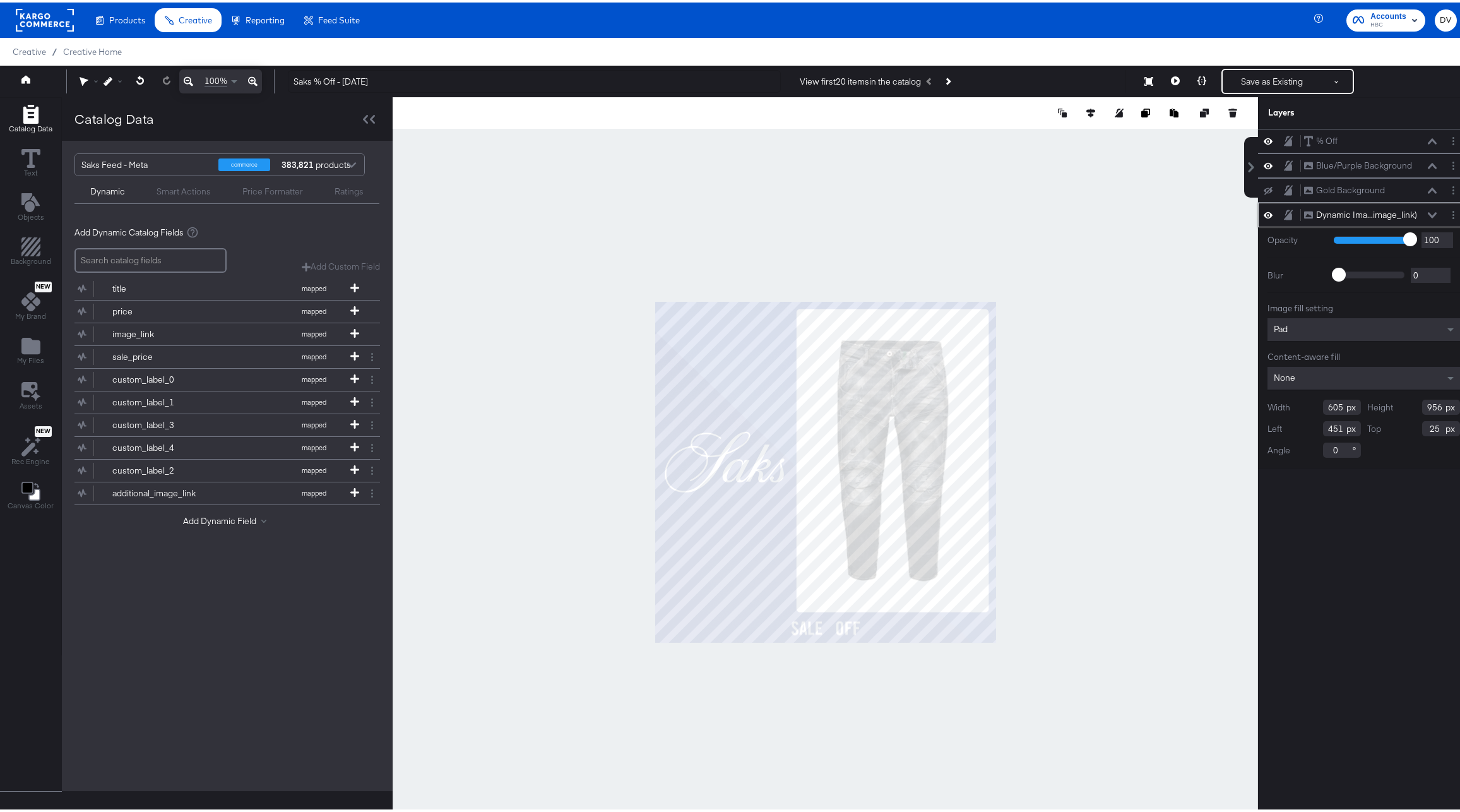
click at [1428, 209] on icon at bounding box center [1432, 212] width 9 height 6
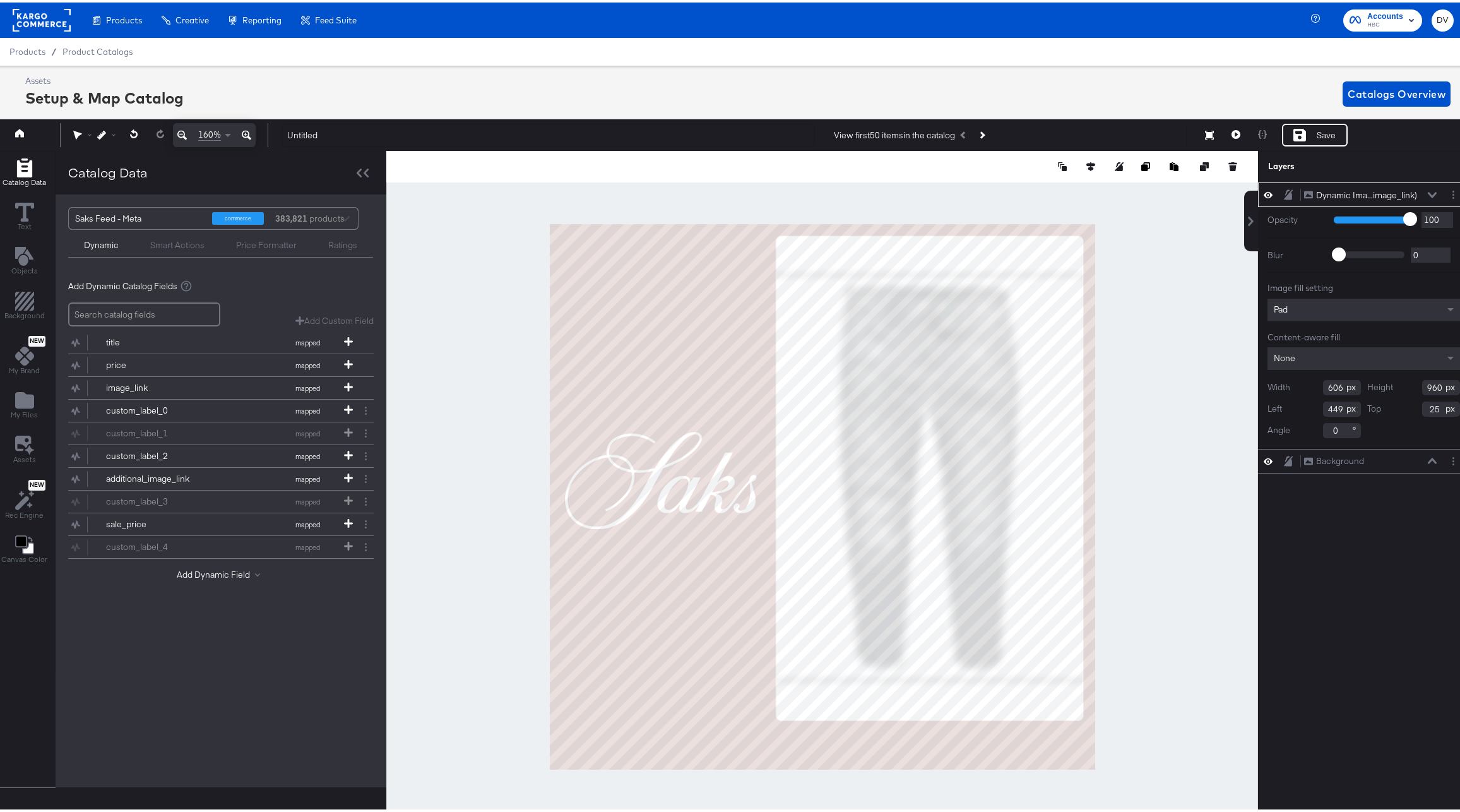
scroll to position [0, 3]
type input "956"
type input "607"
click at [1125, 524] on div at bounding box center [822, 494] width 872 height 692
click at [1428, 191] on icon at bounding box center [1432, 192] width 9 height 5
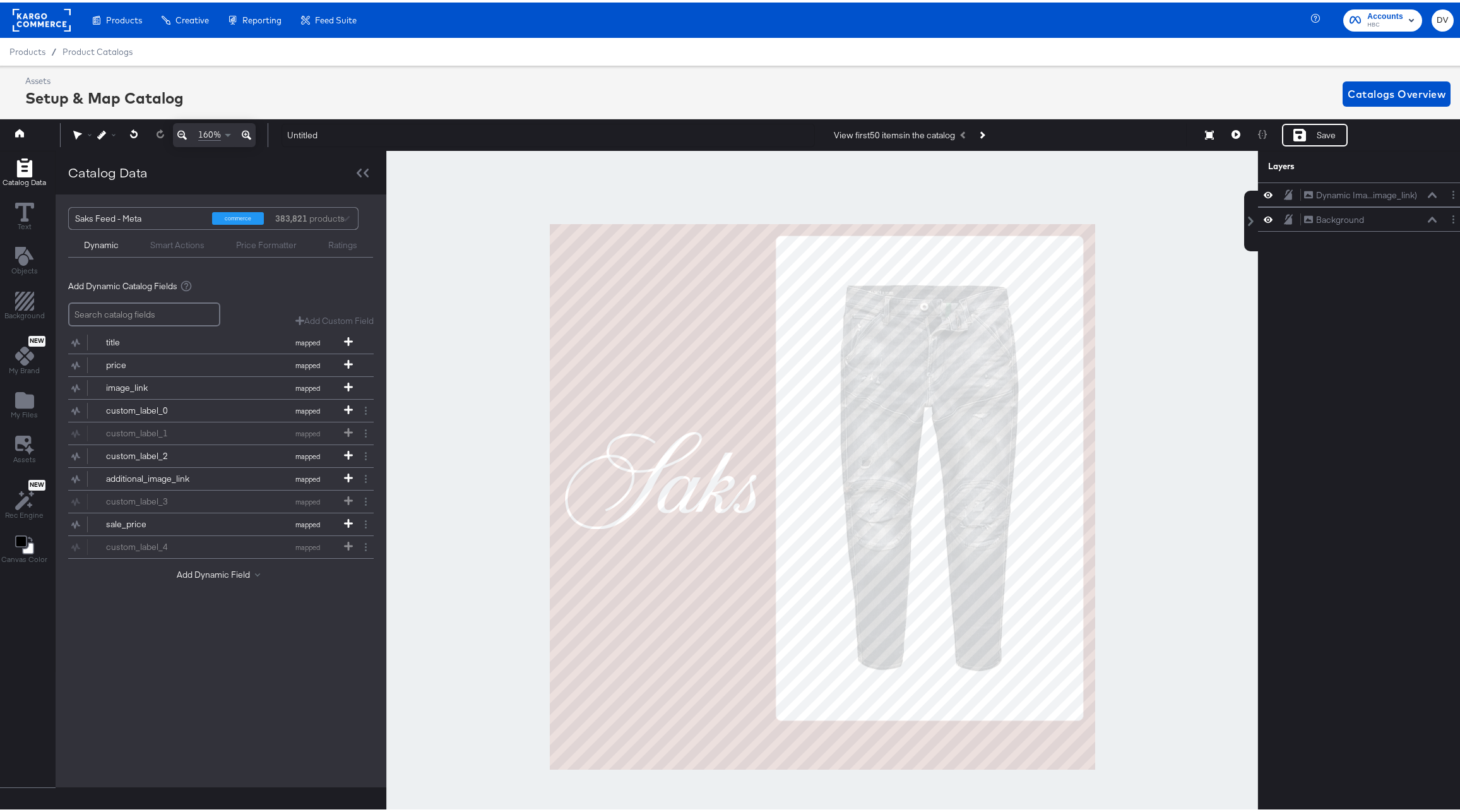
drag, startPoint x: 1369, startPoint y: 193, endPoint x: 1366, endPoint y: 235, distance: 42.1
click at [1366, 235] on div "Dynamic Ima...image_link) Dynamic Image (image_link) Background Background" at bounding box center [1356, 502] width 227 height 644
drag, startPoint x: 1357, startPoint y: 195, endPoint x: 1362, endPoint y: 245, distance: 50.2
click at [1362, 245] on div "Dynamic Ima...image_link) Dynamic Image (image_link) Background Background" at bounding box center [1356, 502] width 227 height 644
drag, startPoint x: 1357, startPoint y: 223, endPoint x: 1357, endPoint y: 196, distance: 27.0
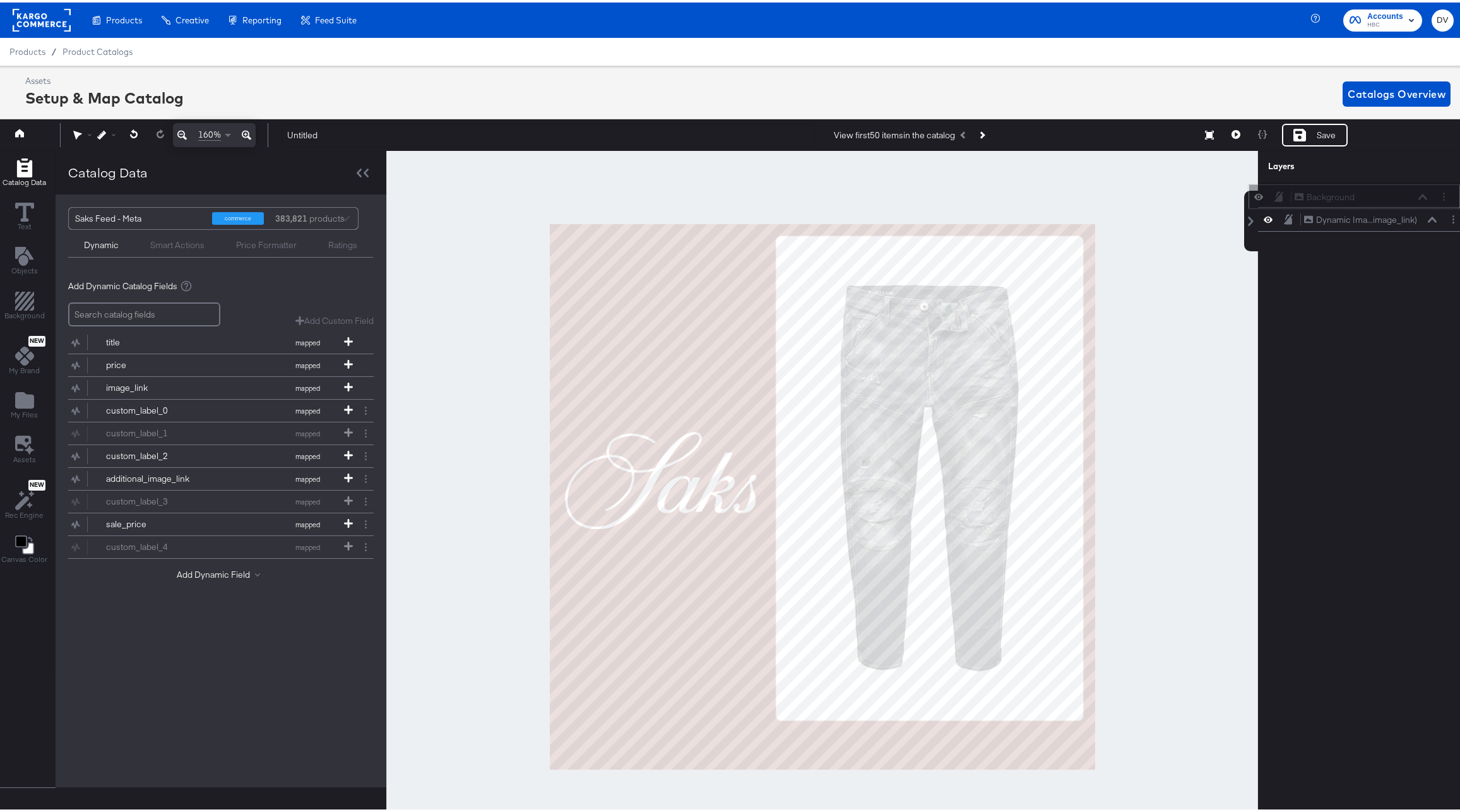
click at [1357, 196] on div "Background Background" at bounding box center [1354, 194] width 212 height 25
click at [1231, 129] on icon at bounding box center [1236, 132] width 9 height 9
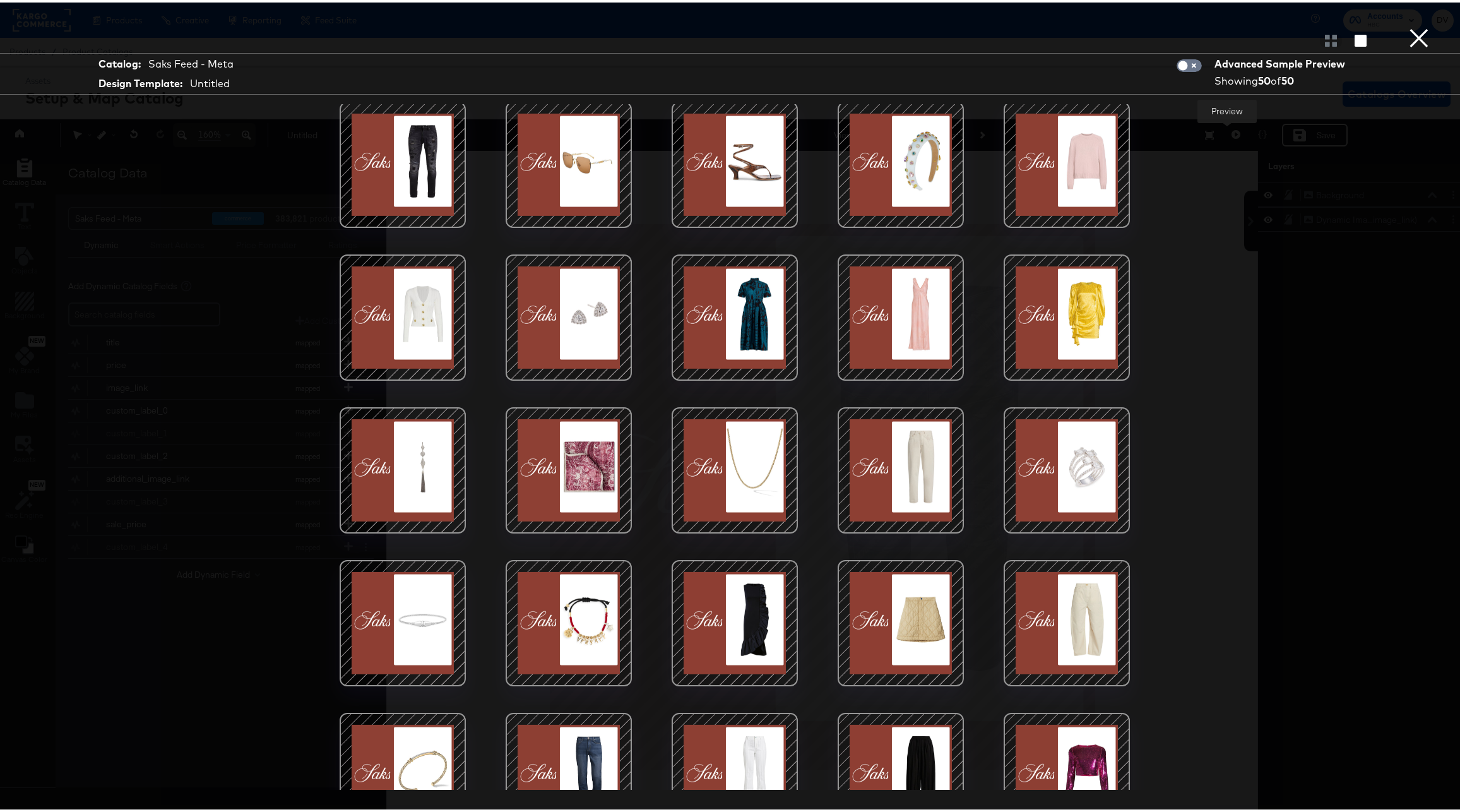
scroll to position [0, 0]
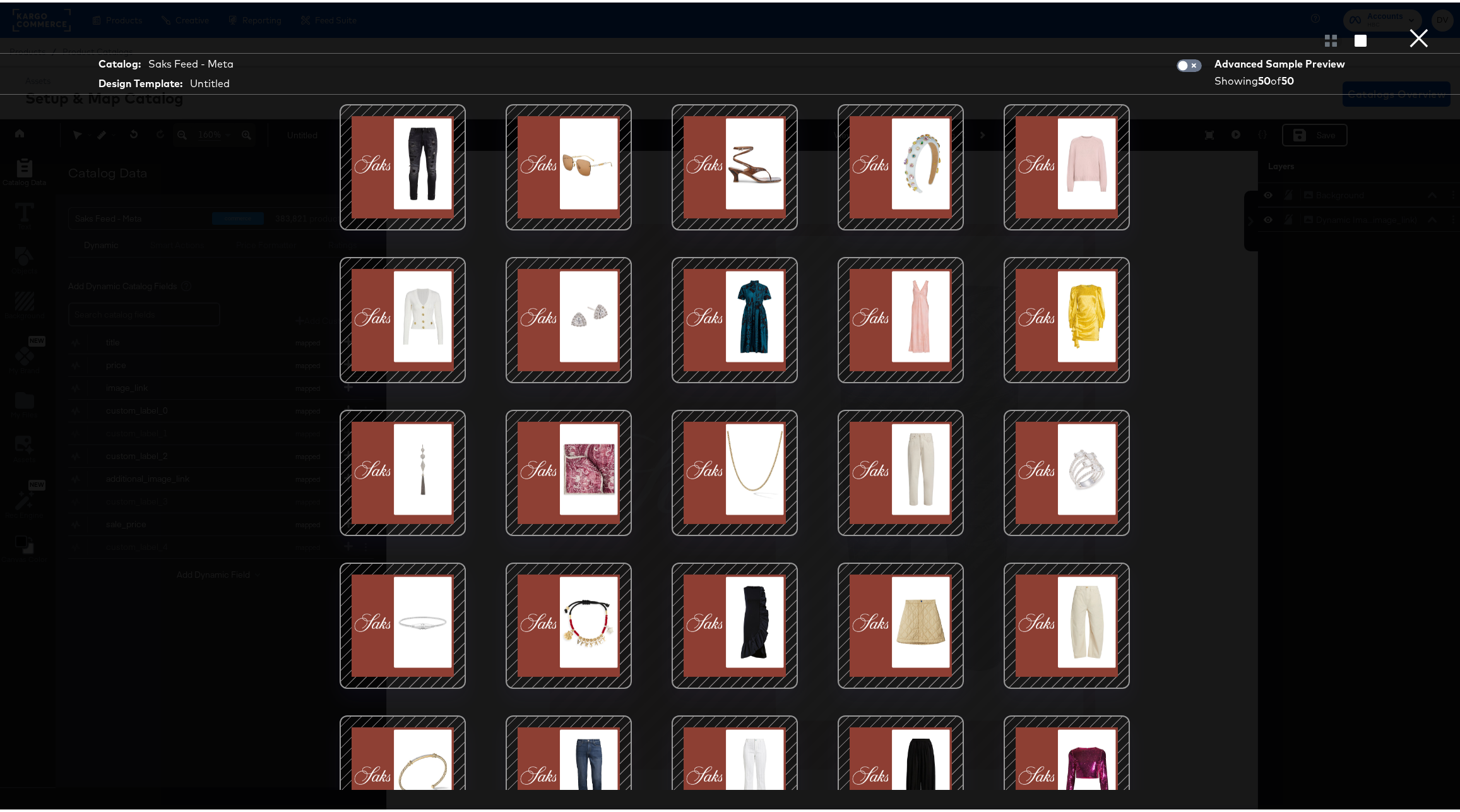
click at [1407, 25] on button "×" at bounding box center [1419, 12] width 25 height 25
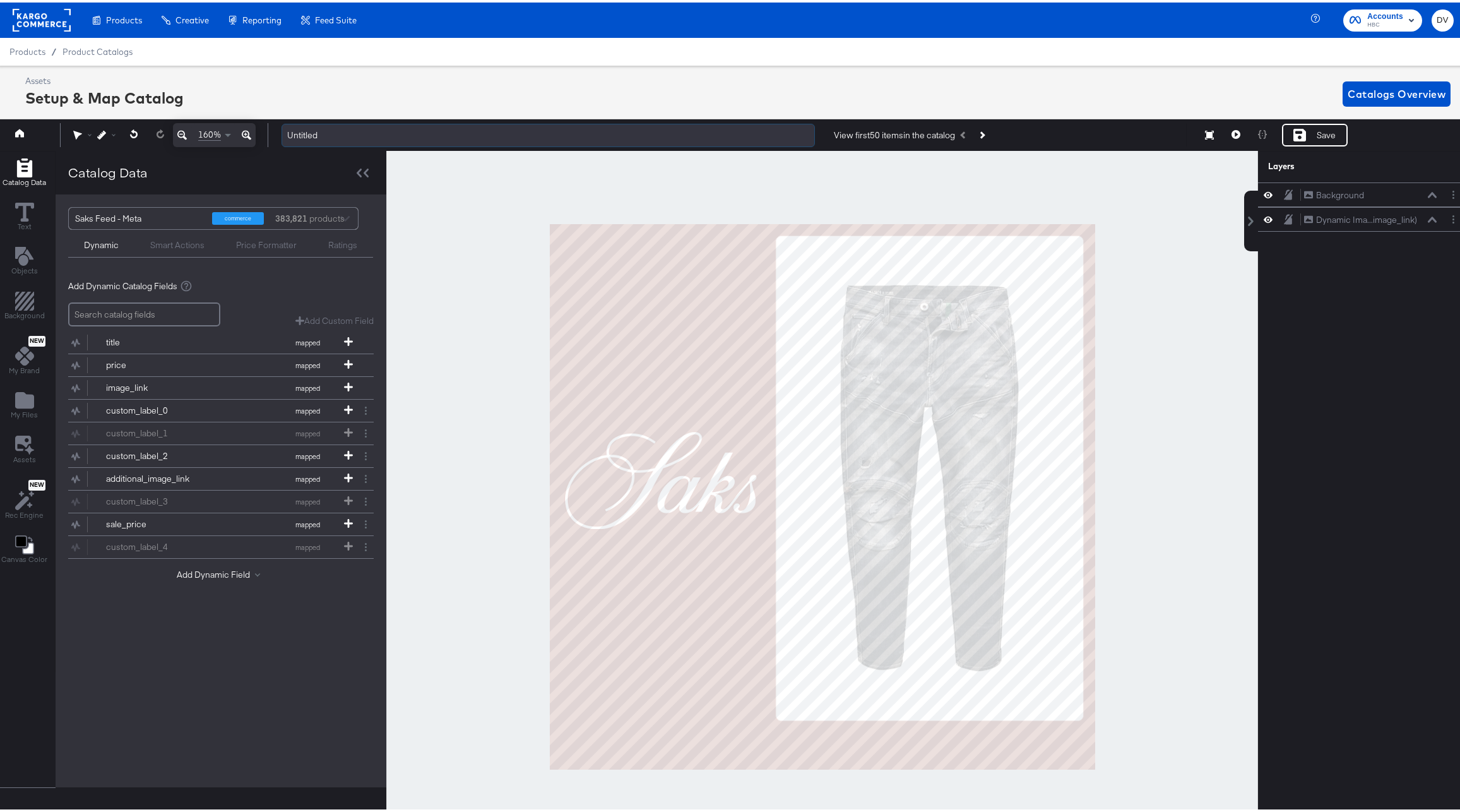
click at [317, 132] on input "Untitled" at bounding box center [548, 133] width 534 height 23
click at [308, 133] on input "Saks PLV Fall 1:1 Ratio [DATE]" at bounding box center [548, 133] width 534 height 23
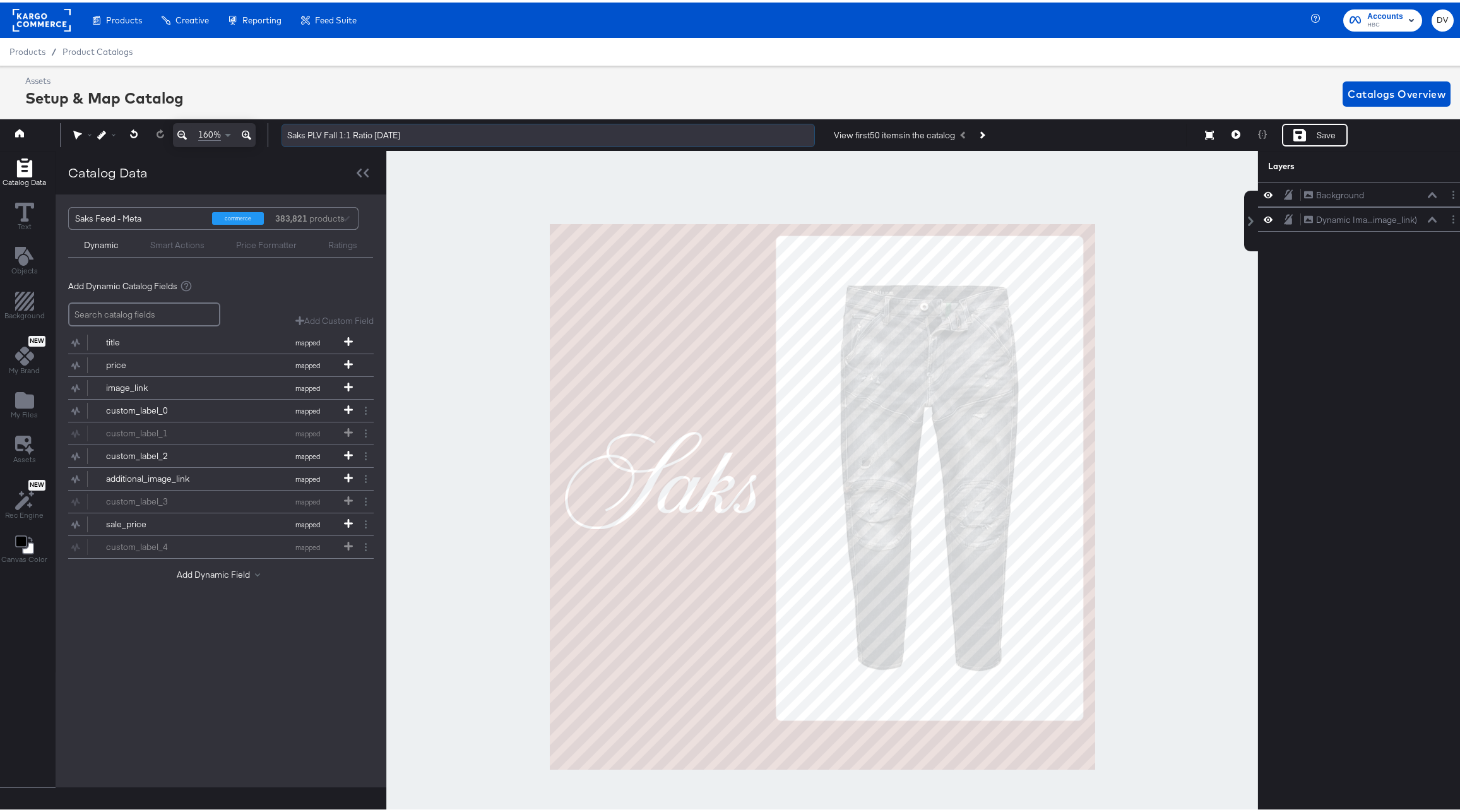
click at [308, 133] on input "Saks PLV Fall 1:1 Ratio [DATE]" at bounding box center [548, 133] width 534 height 23
click at [413, 137] on input "Saks PLV Fall 1:1 Ratio [DATE]" at bounding box center [548, 133] width 534 height 23
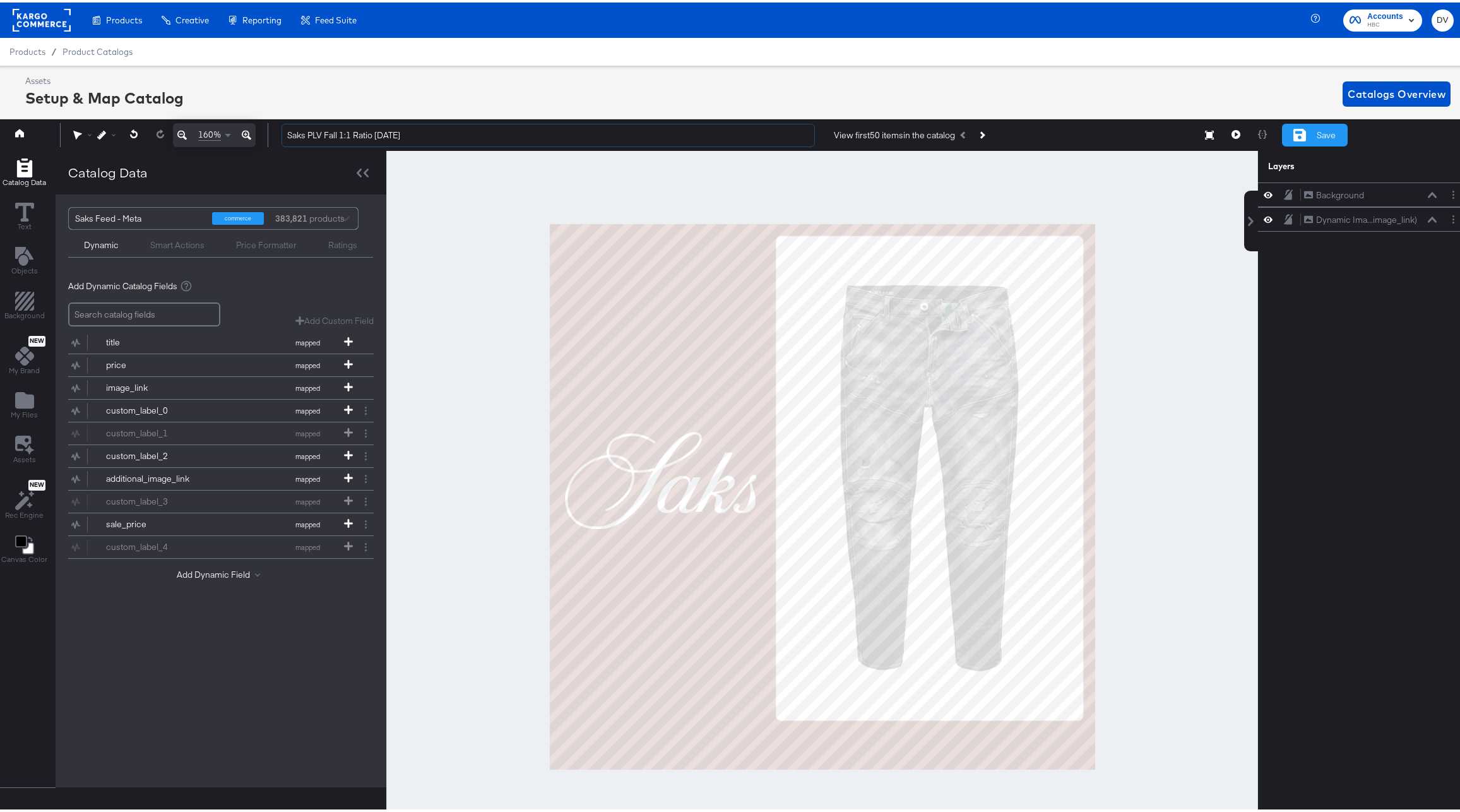
type input "Saks PLV Fall 1:1 Ratio [DATE]"
click at [1320, 133] on div "Save" at bounding box center [1326, 133] width 19 height 12
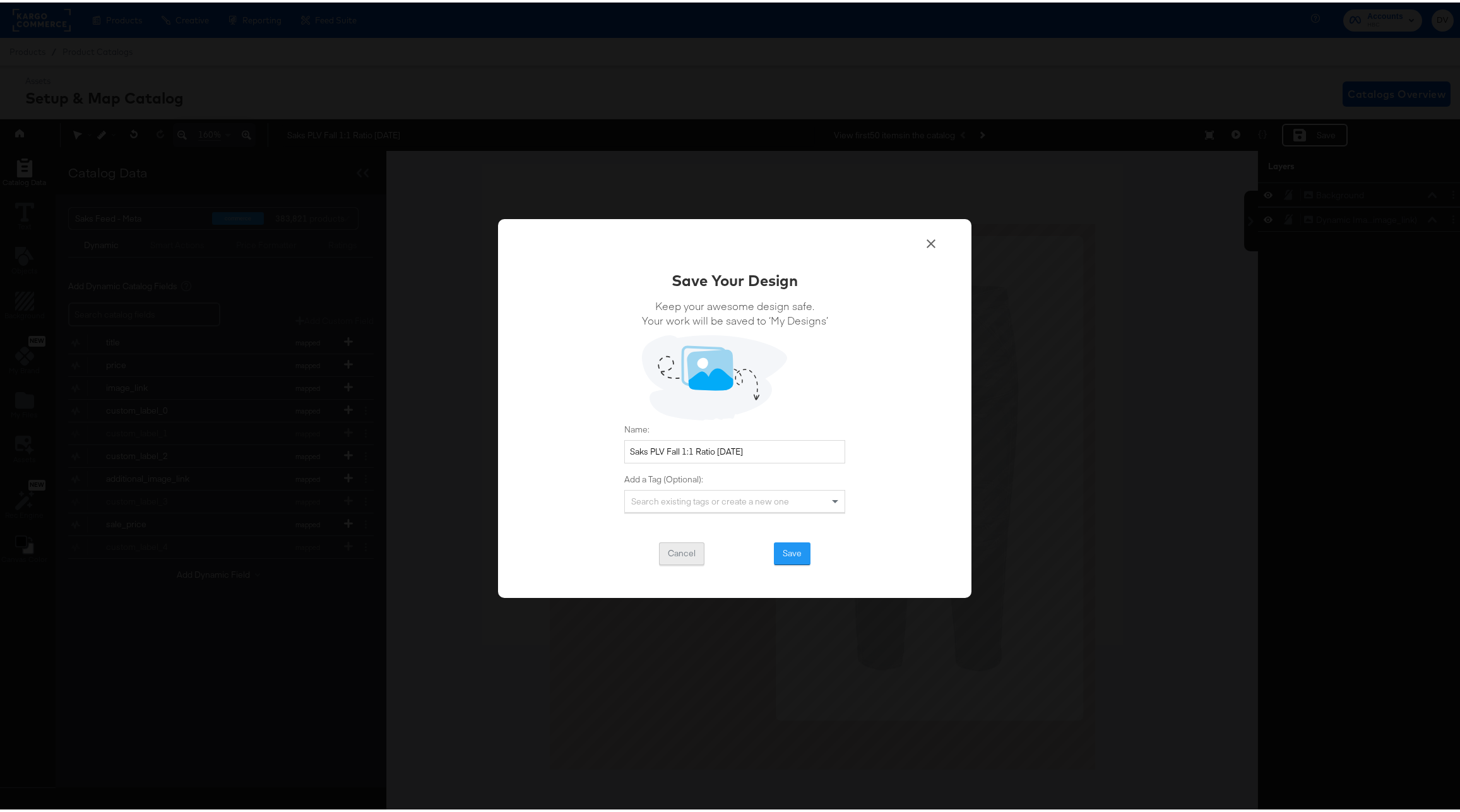
click at [671, 544] on button "Cancel" at bounding box center [681, 551] width 45 height 23
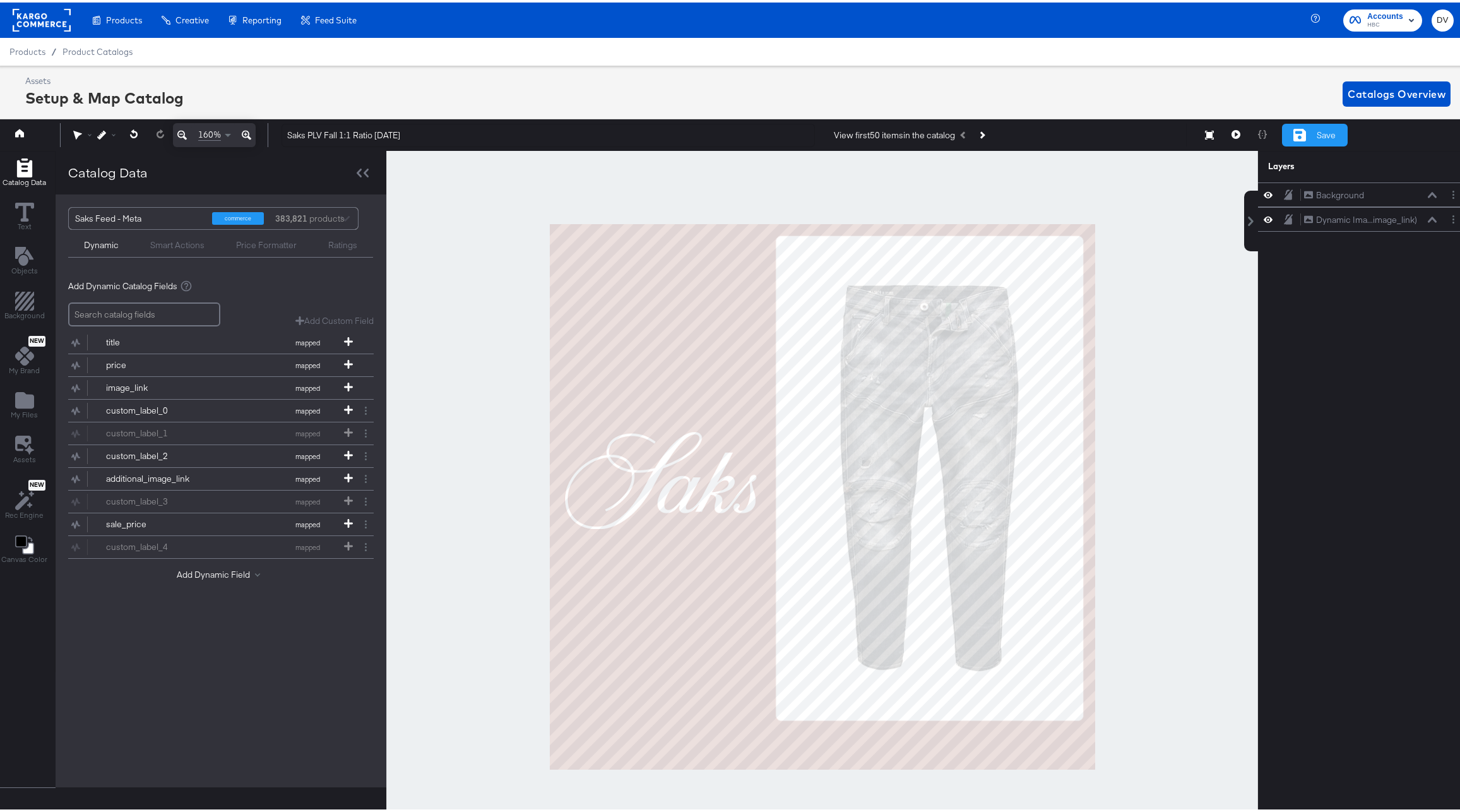
click at [1317, 123] on div "Save" at bounding box center [1315, 133] width 66 height 23
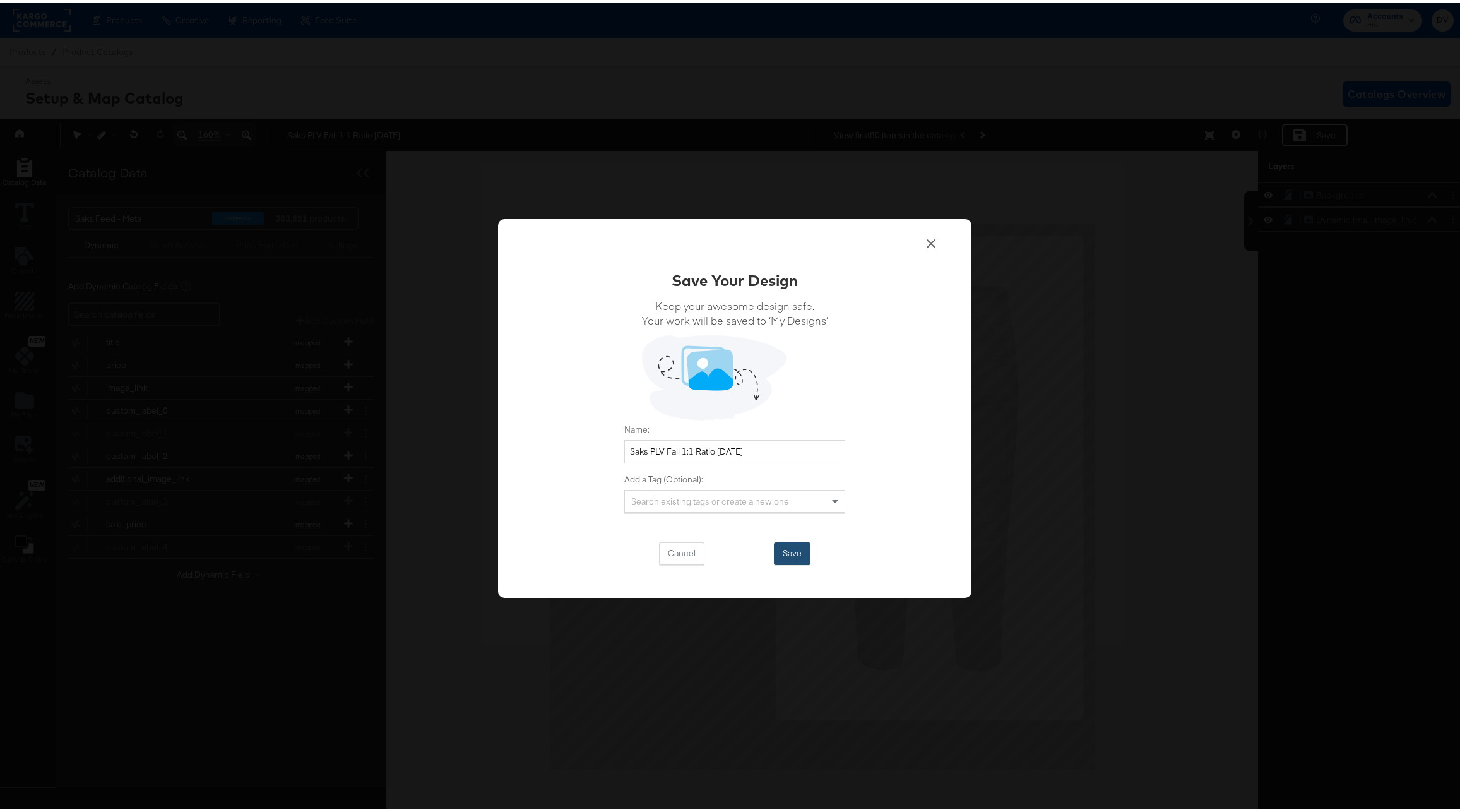
click at [797, 554] on button "Save" at bounding box center [792, 551] width 37 height 23
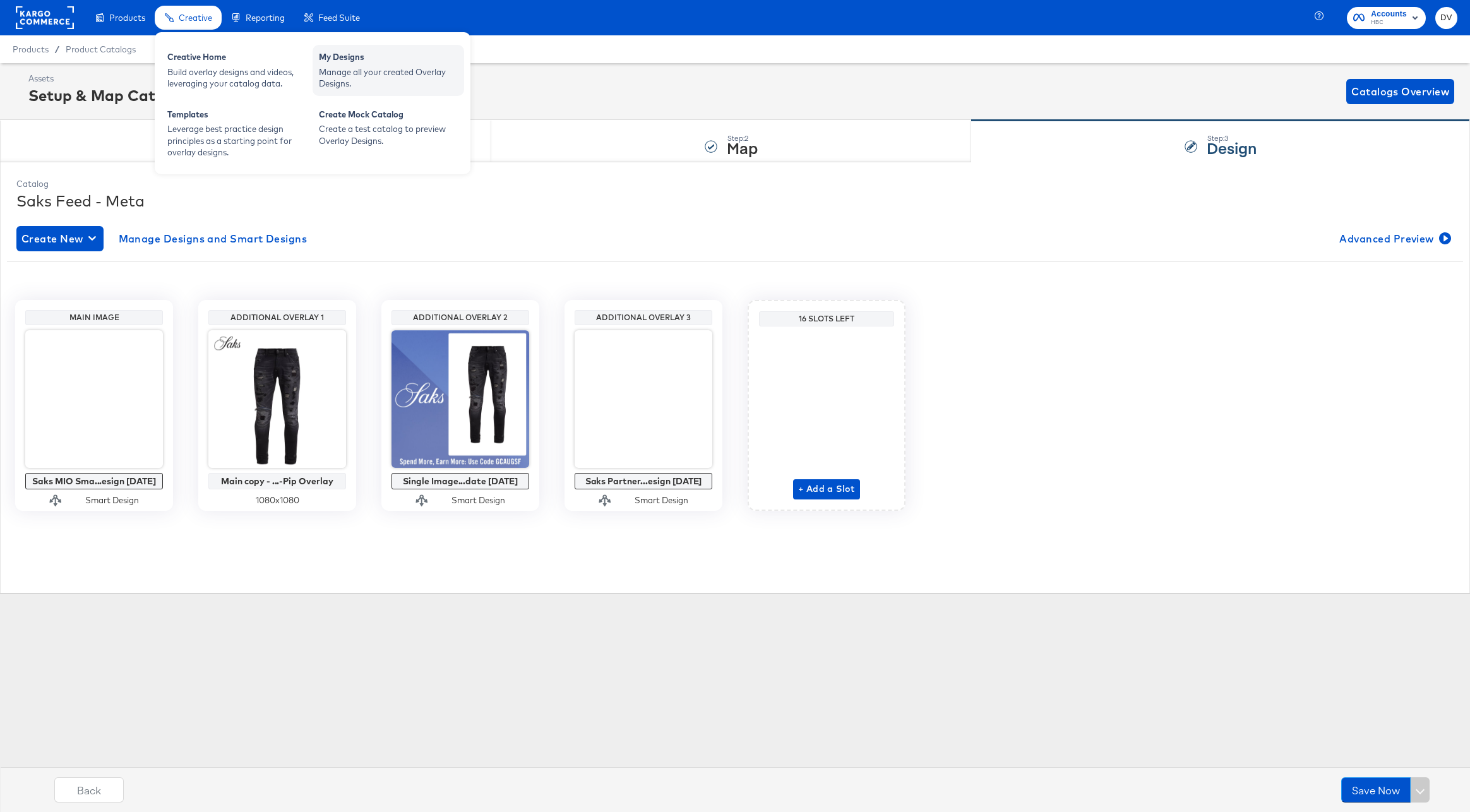
click at [320, 63] on div "My Designs" at bounding box center [388, 59] width 139 height 15
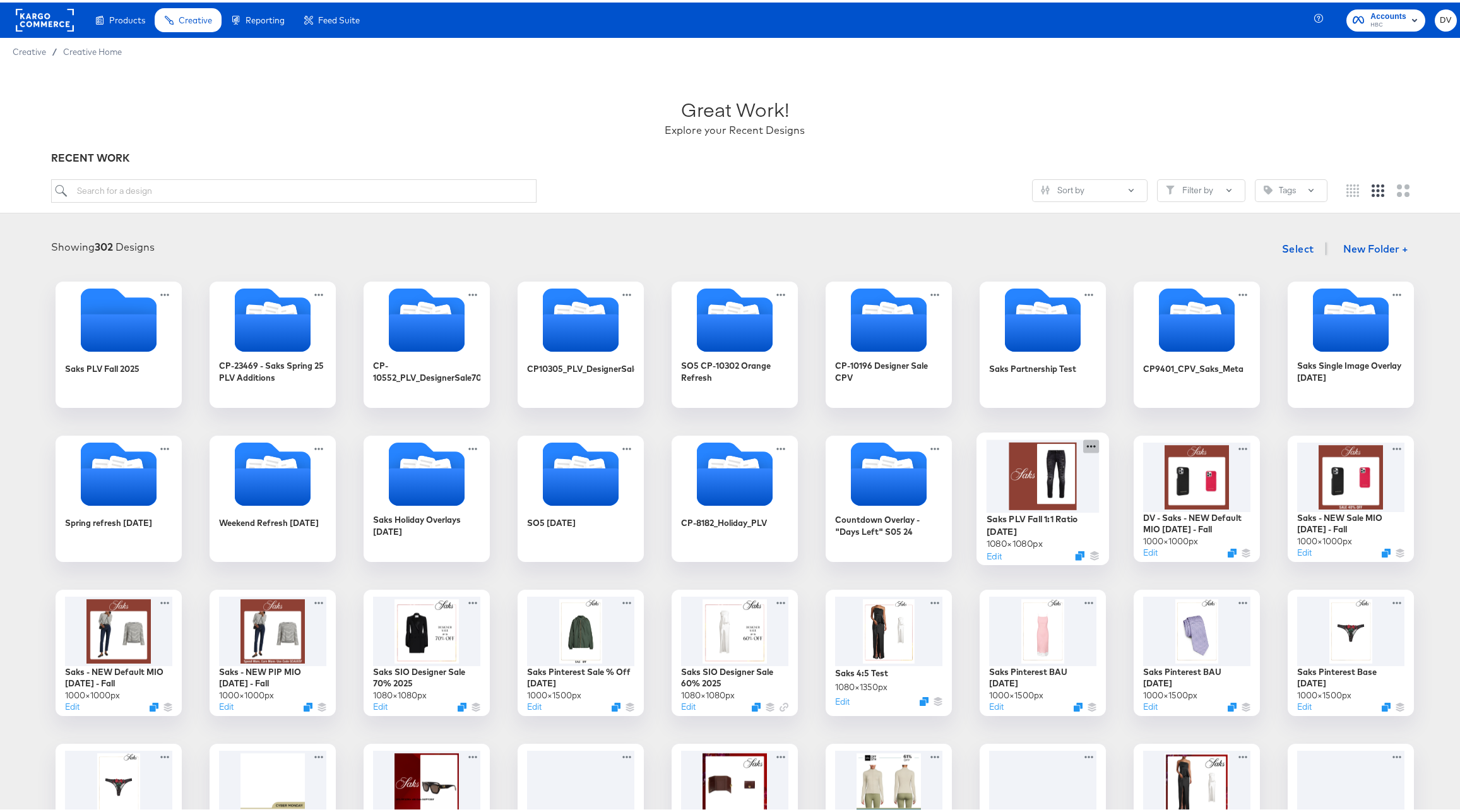
click at [1083, 445] on icon at bounding box center [1090, 443] width 16 height 13
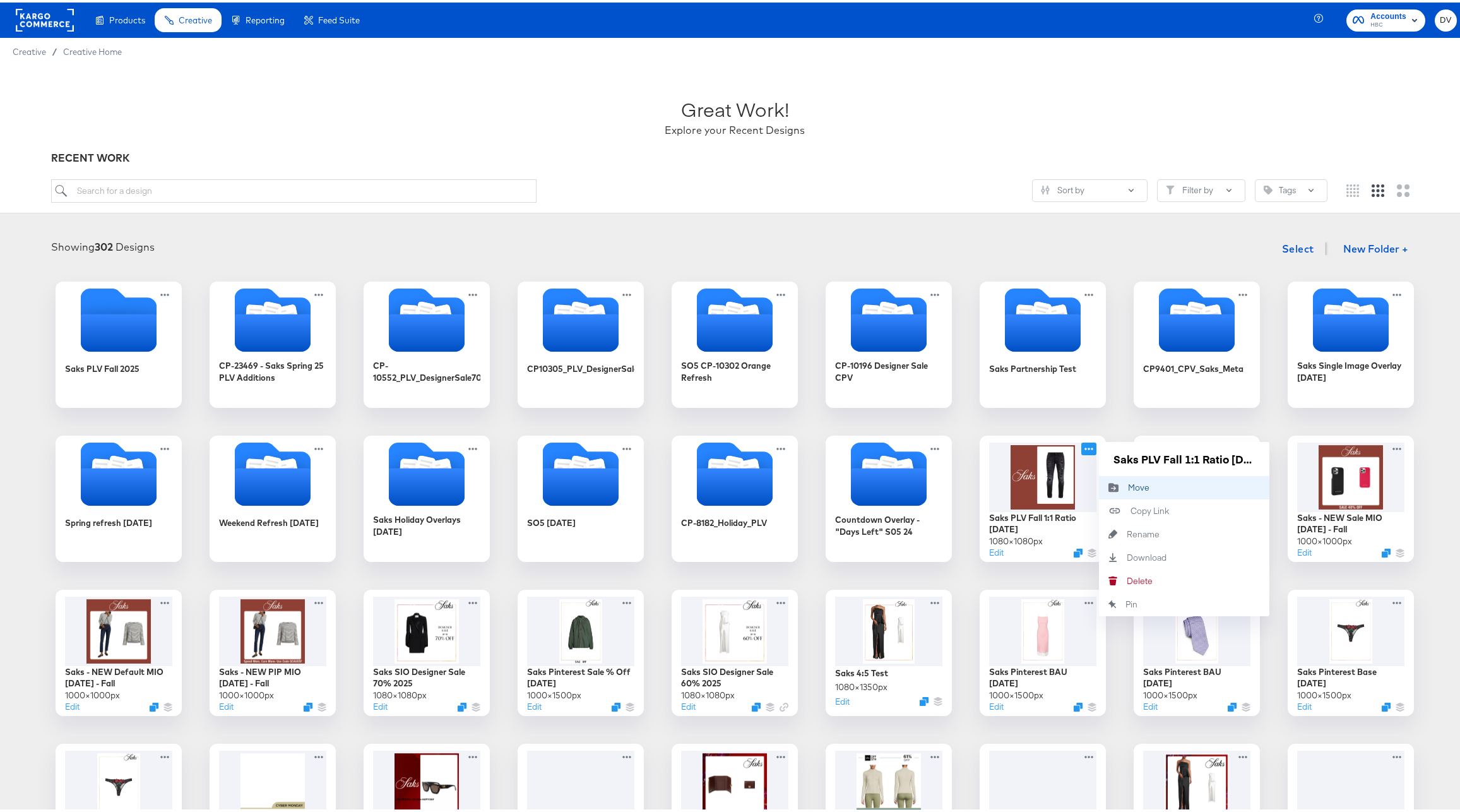
click at [1106, 480] on div "Move Move" at bounding box center [1113, 485] width 29 height 23
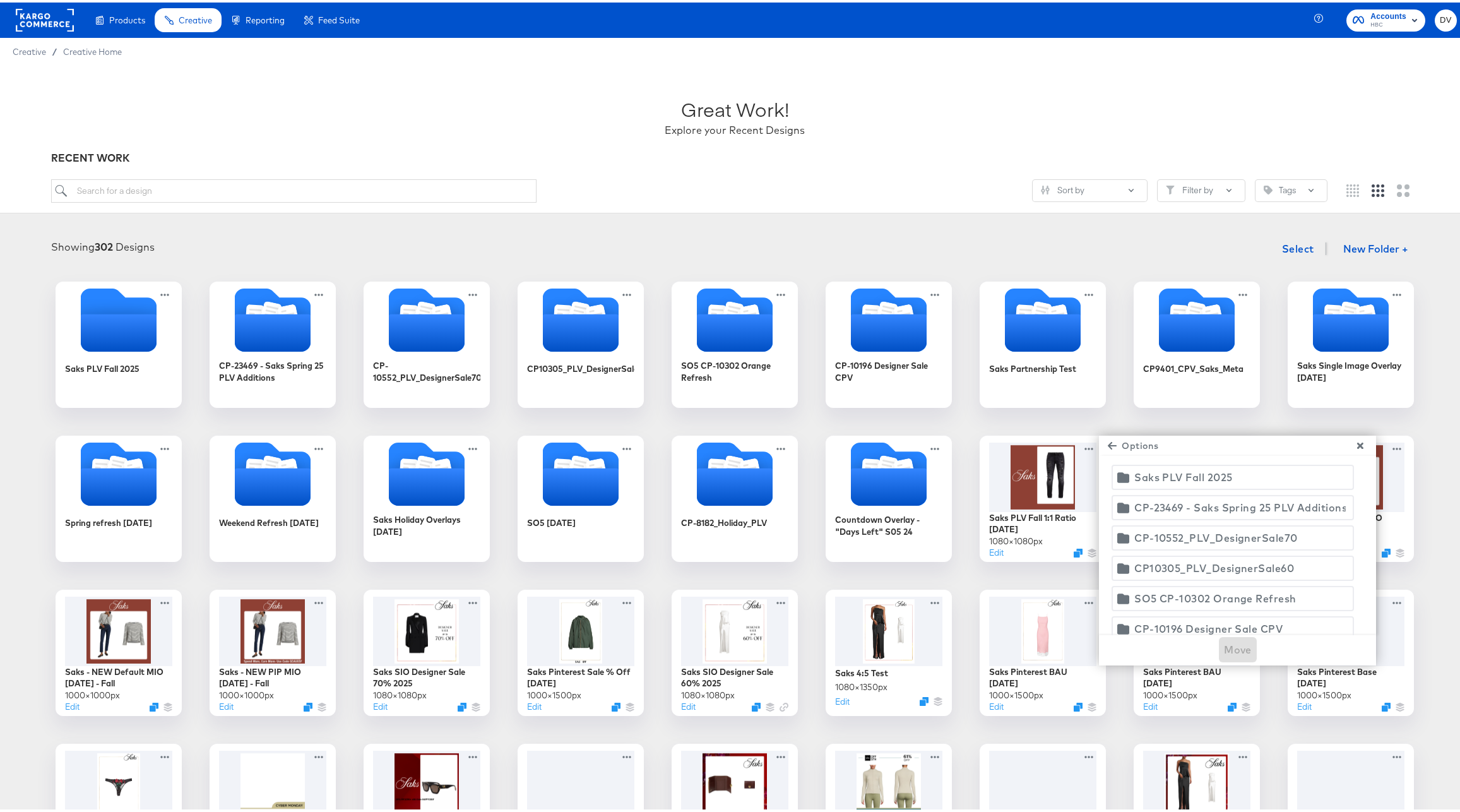
click at [1134, 483] on div "Saks PLV Fall 2025" at bounding box center [1183, 474] width 98 height 18
click at [1224, 653] on span "Move" at bounding box center [1238, 646] width 28 height 18
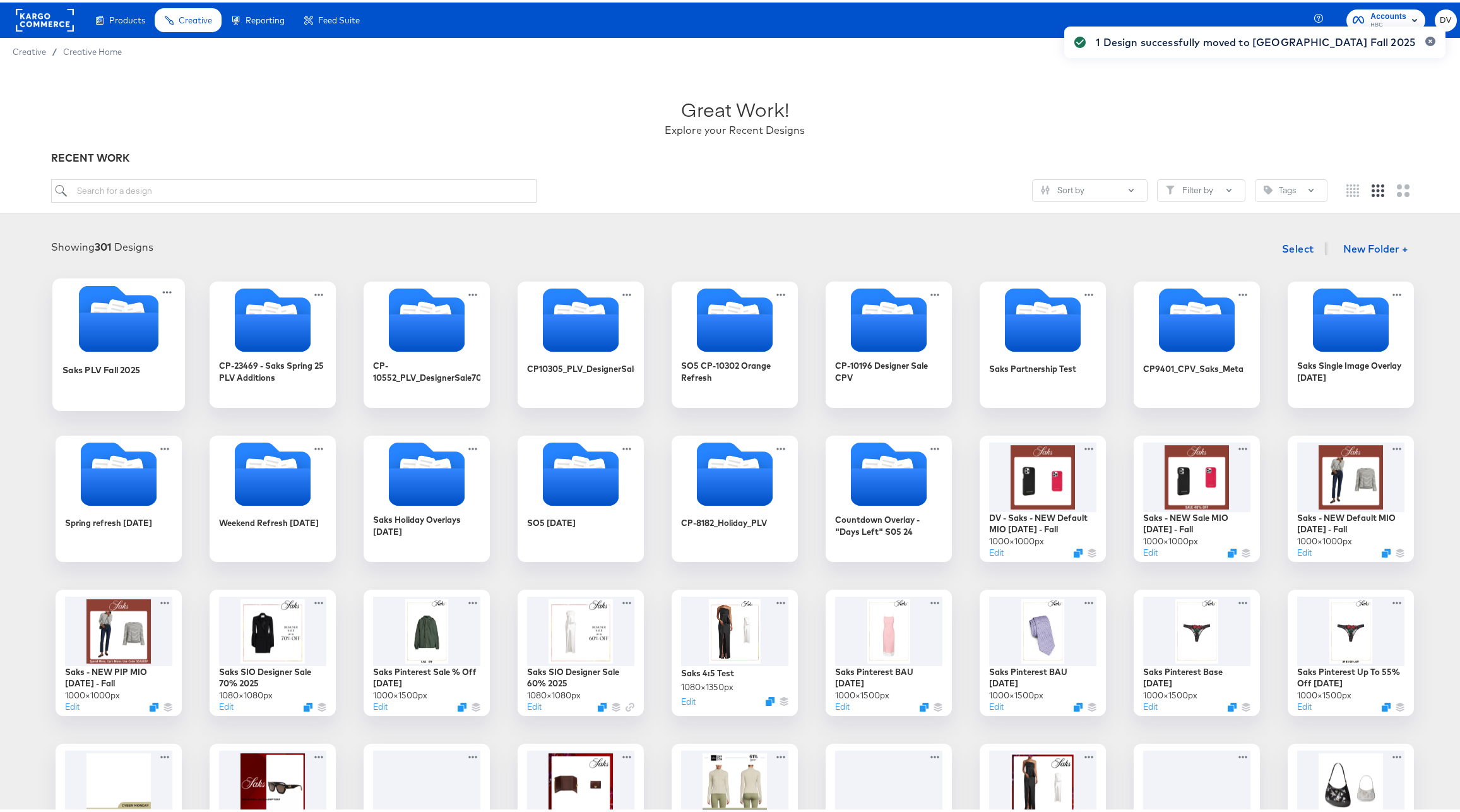
click at [101, 312] on icon "Folder" at bounding box center [119, 329] width 80 height 39
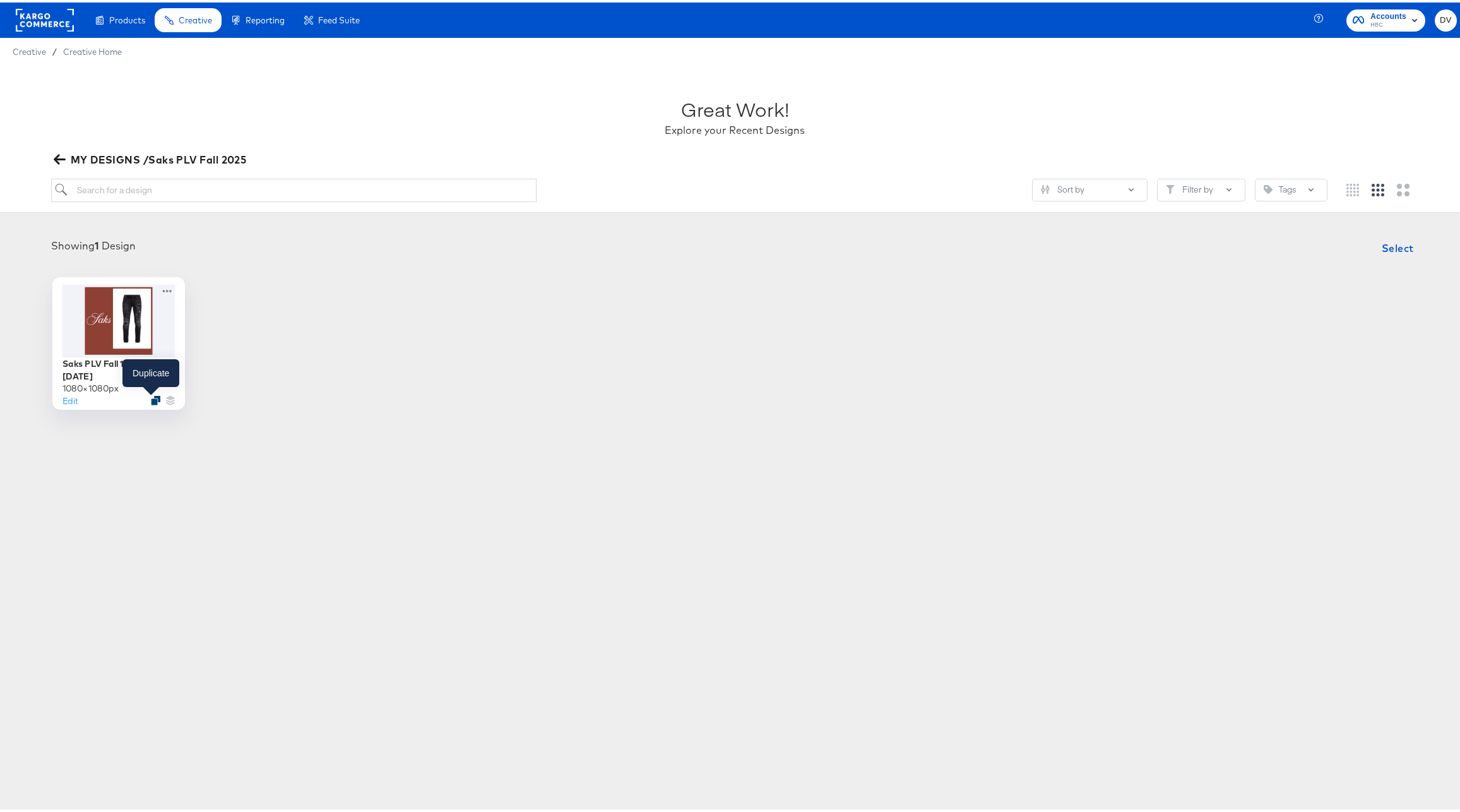
click at [151, 397] on icon "Duplicate" at bounding box center [156, 397] width 9 height 9
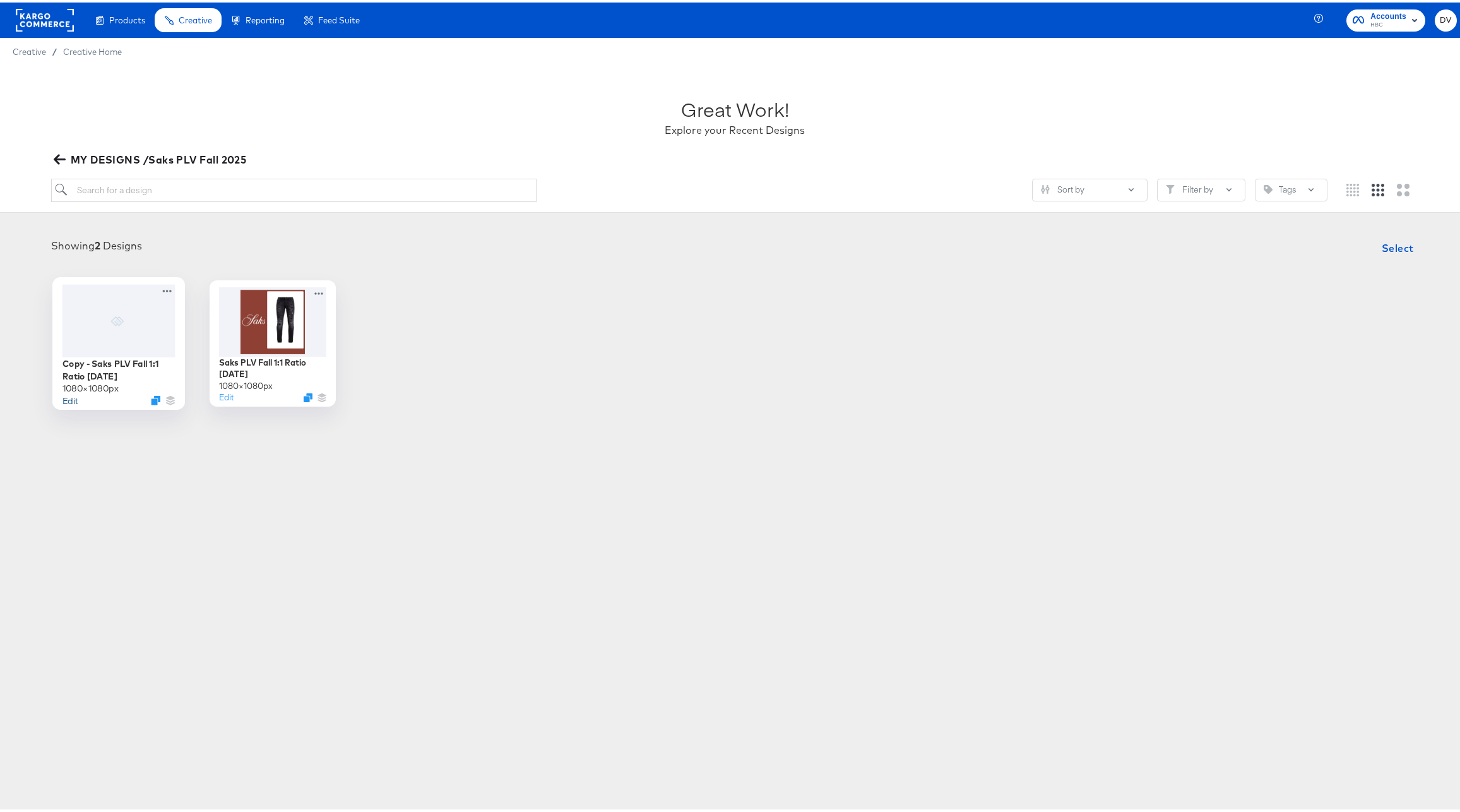
click at [69, 398] on button "Edit" at bounding box center [70, 397] width 15 height 12
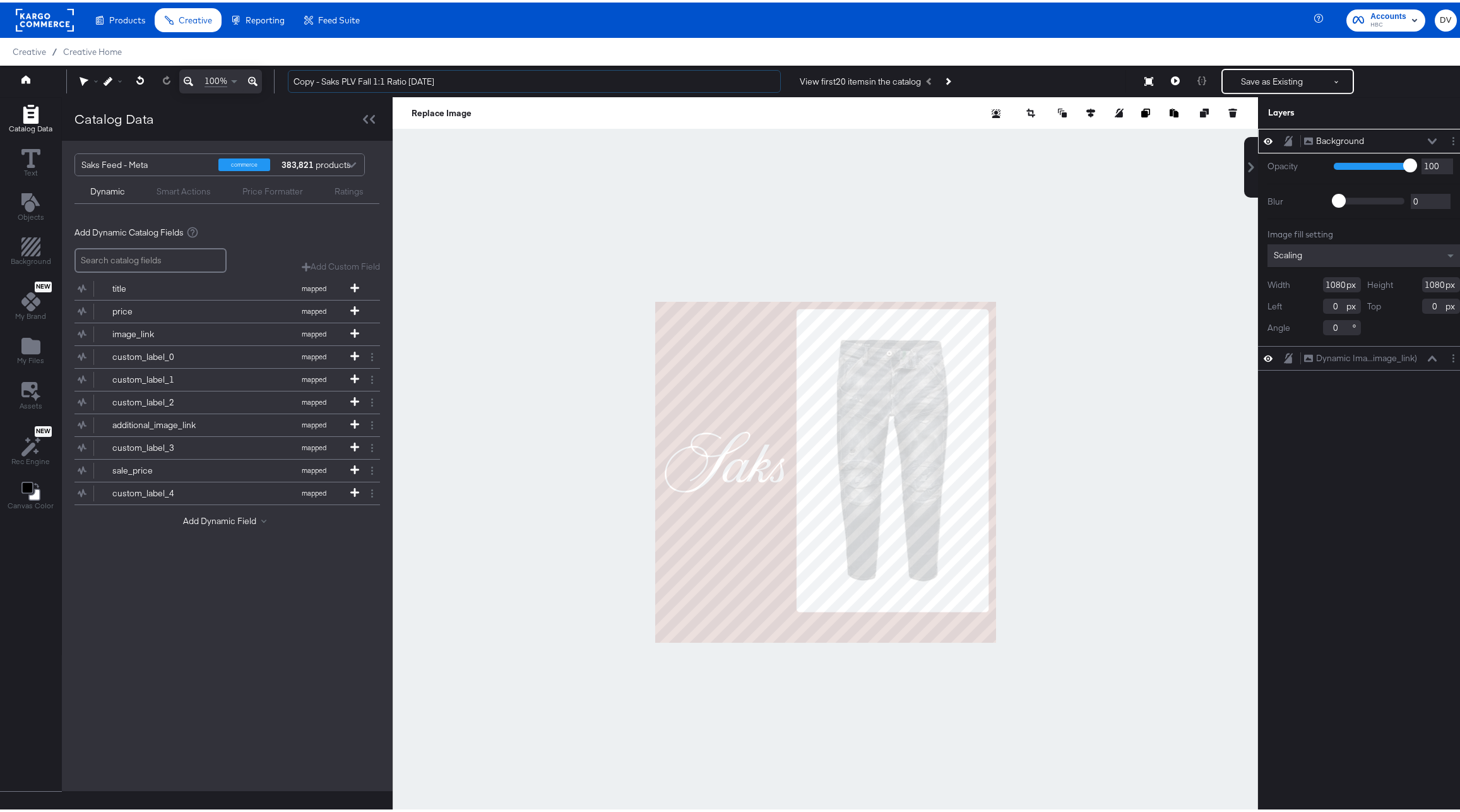
drag, startPoint x: 323, startPoint y: 82, endPoint x: 281, endPoint y: 81, distance: 42.0
click at [281, 81] on div "Copy - Saks PLV Fall 1:1 Ratio [DATE] View first 20 items in the catalog Save a…" at bounding box center [867, 78] width 1179 height 25
drag, startPoint x: 356, startPoint y: 80, endPoint x: 348, endPoint y: 81, distance: 8.1
click at [348, 81] on input "Saks PLV Fall 1:1 Ratio [DATE]" at bounding box center [534, 79] width 493 height 23
type input "Saks PLV Fall 9:16 Ratio [DATE]"
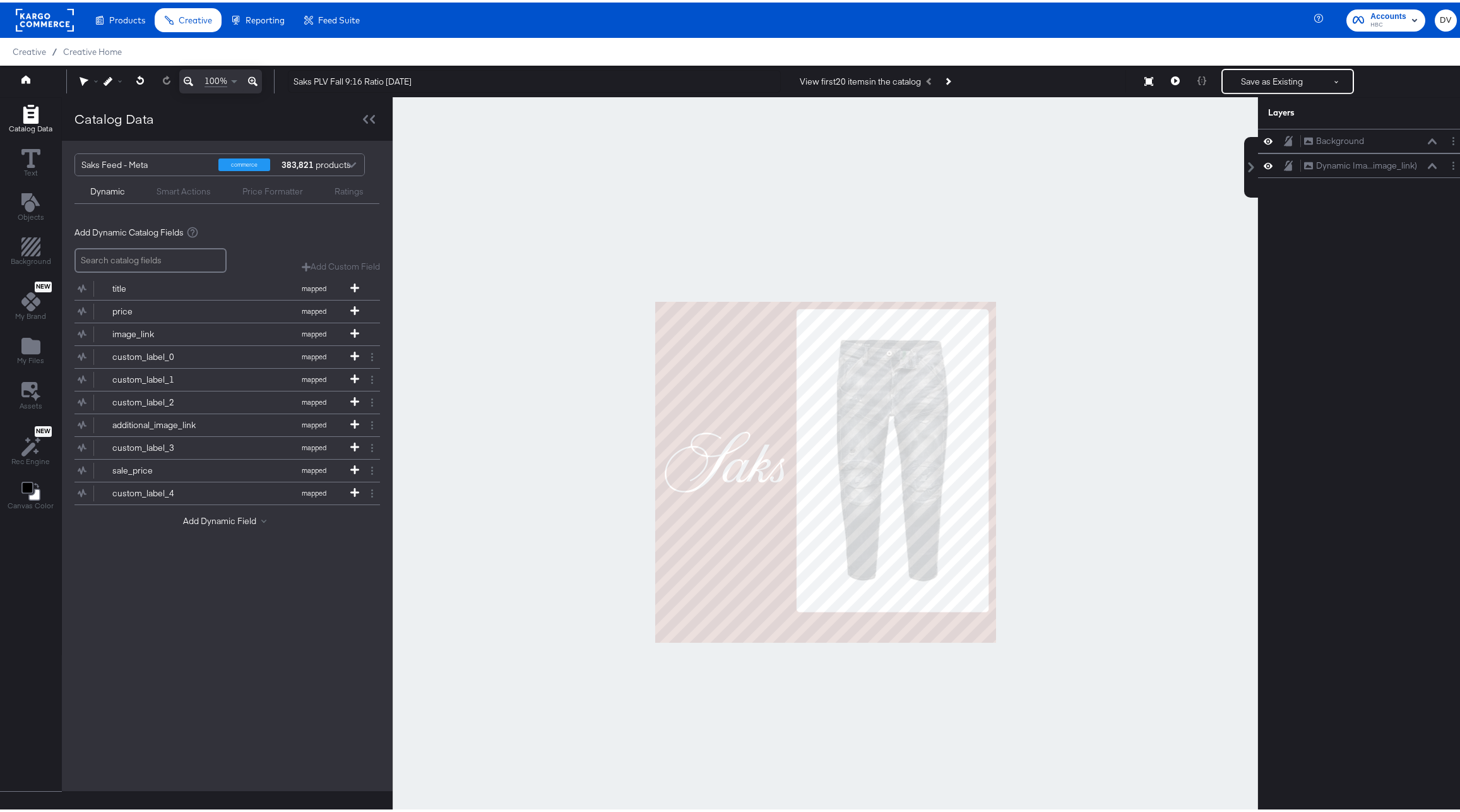
click at [662, 226] on div at bounding box center [825, 468] width 865 height 749
click at [41, 344] on div "My Files" at bounding box center [30, 348] width 27 height 29
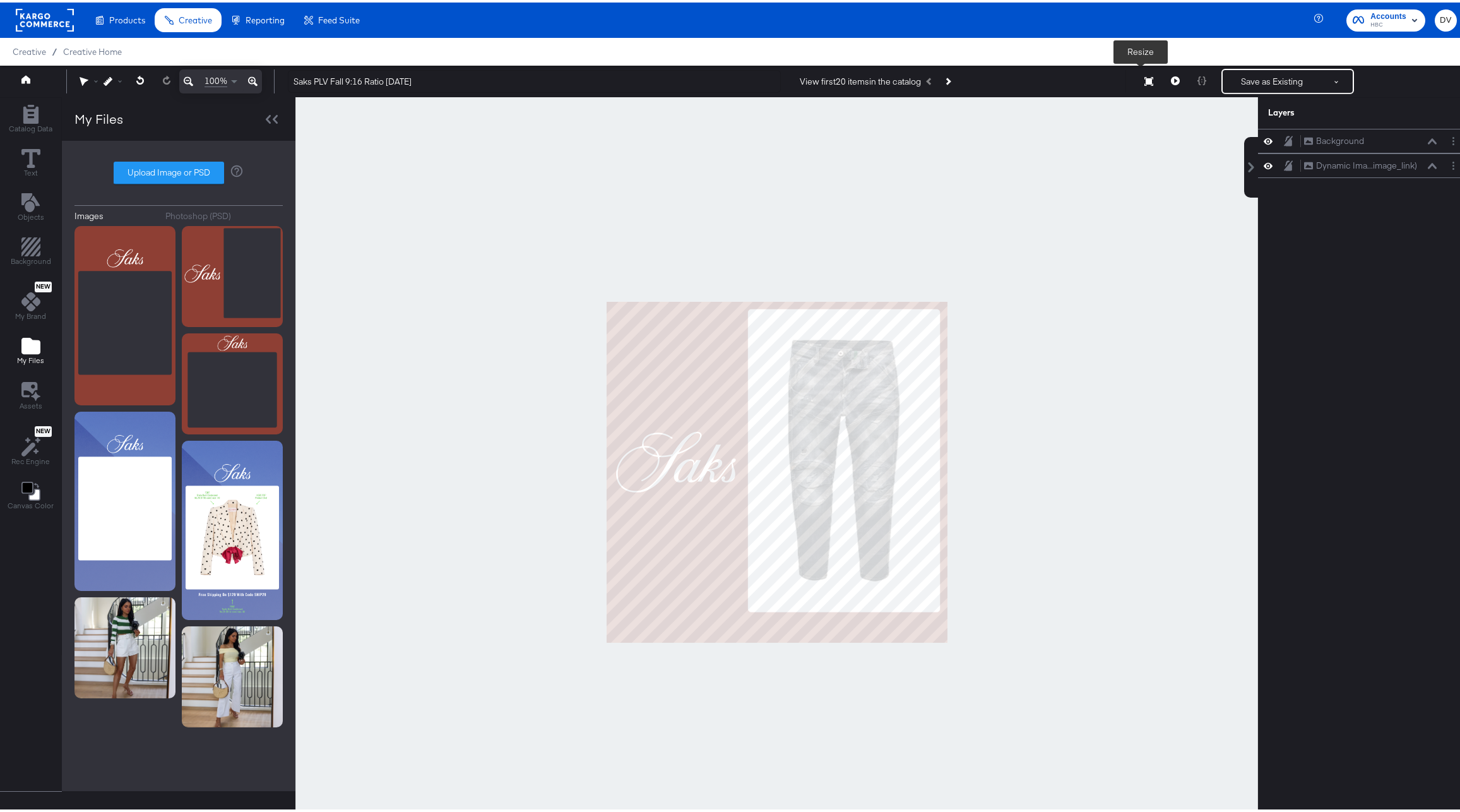
click at [1144, 81] on icon at bounding box center [1149, 79] width 9 height 9
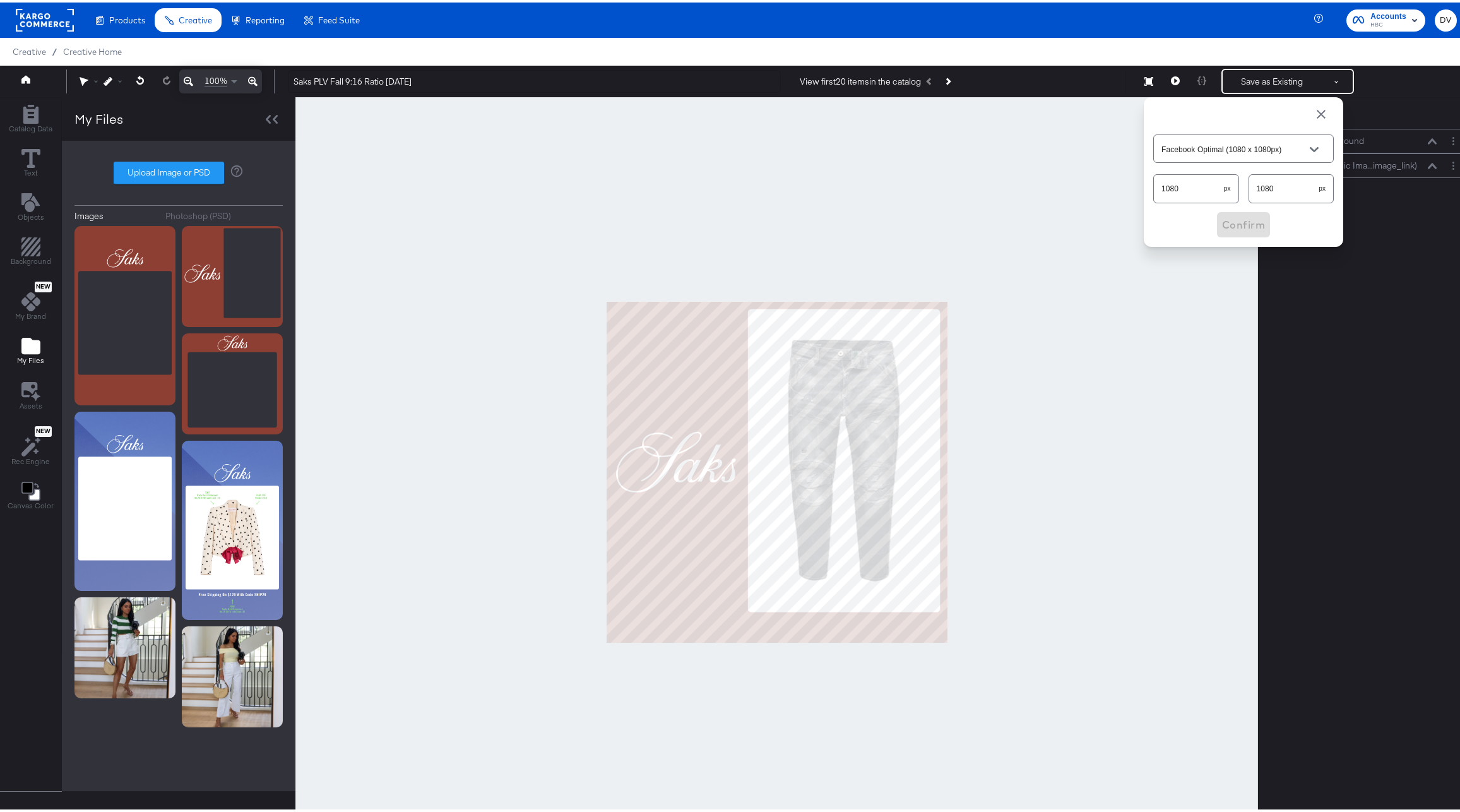
click at [1215, 137] on div "Facebook Optimal (1080 x 1080px)" at bounding box center [1243, 146] width 180 height 28
click at [1311, 145] on button "Open" at bounding box center [1314, 146] width 19 height 19
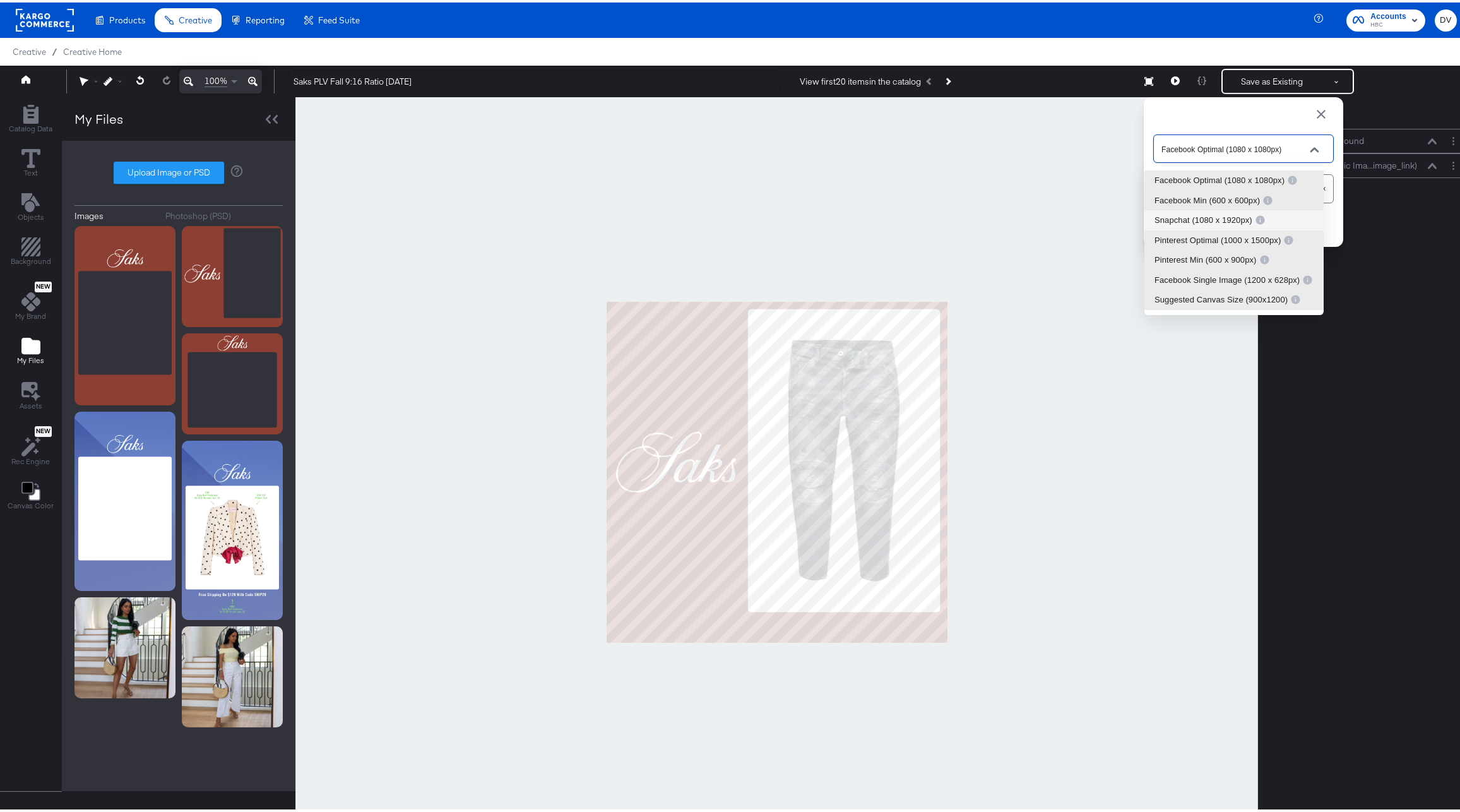
click at [1195, 223] on div "Snapchat (1080 x 1920px)" at bounding box center [1209, 218] width 111 height 12
type input "Snapchat (1080 x 1920px)"
type input "1920"
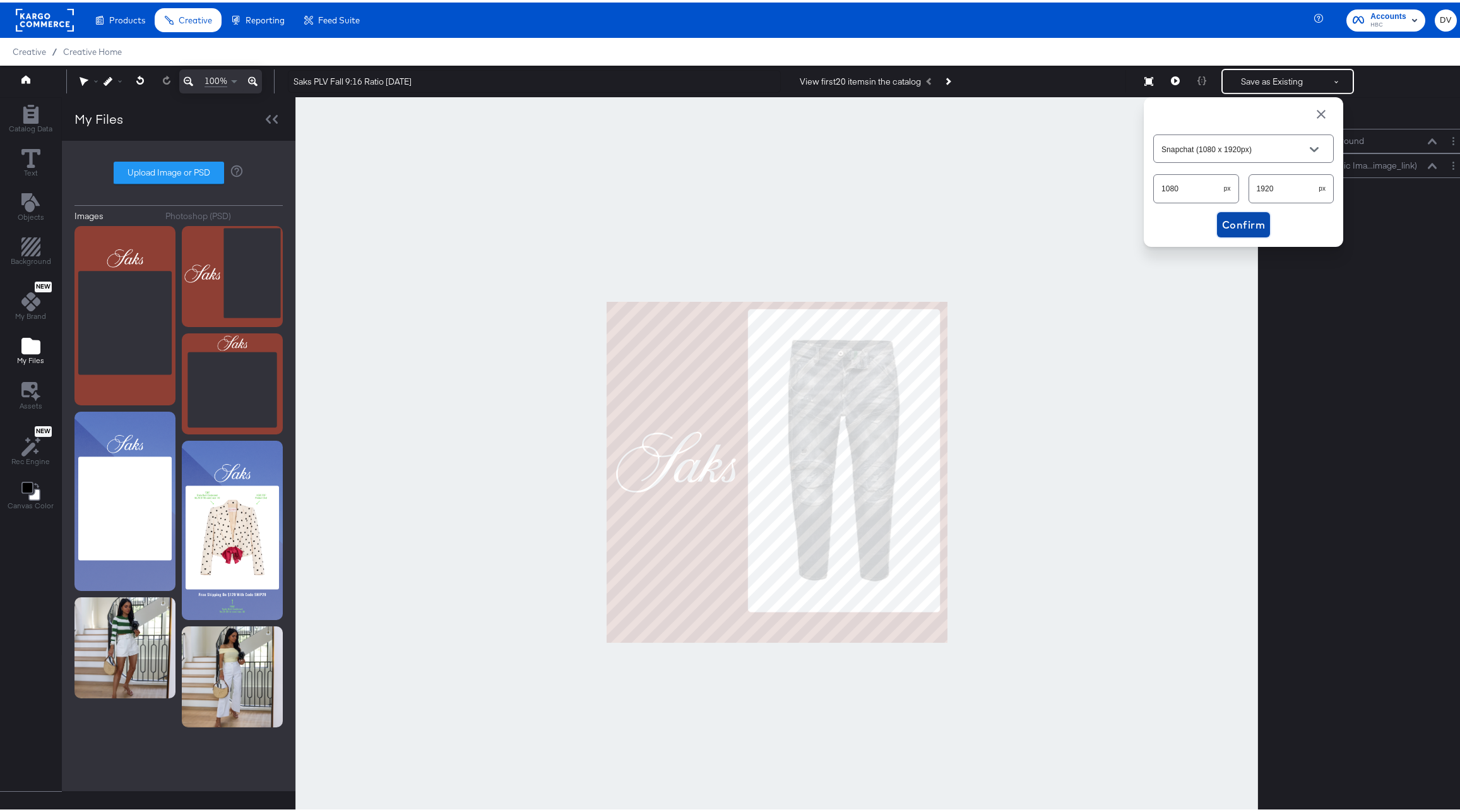
click at [1222, 223] on span "Confirm" at bounding box center [1244, 222] width 43 height 18
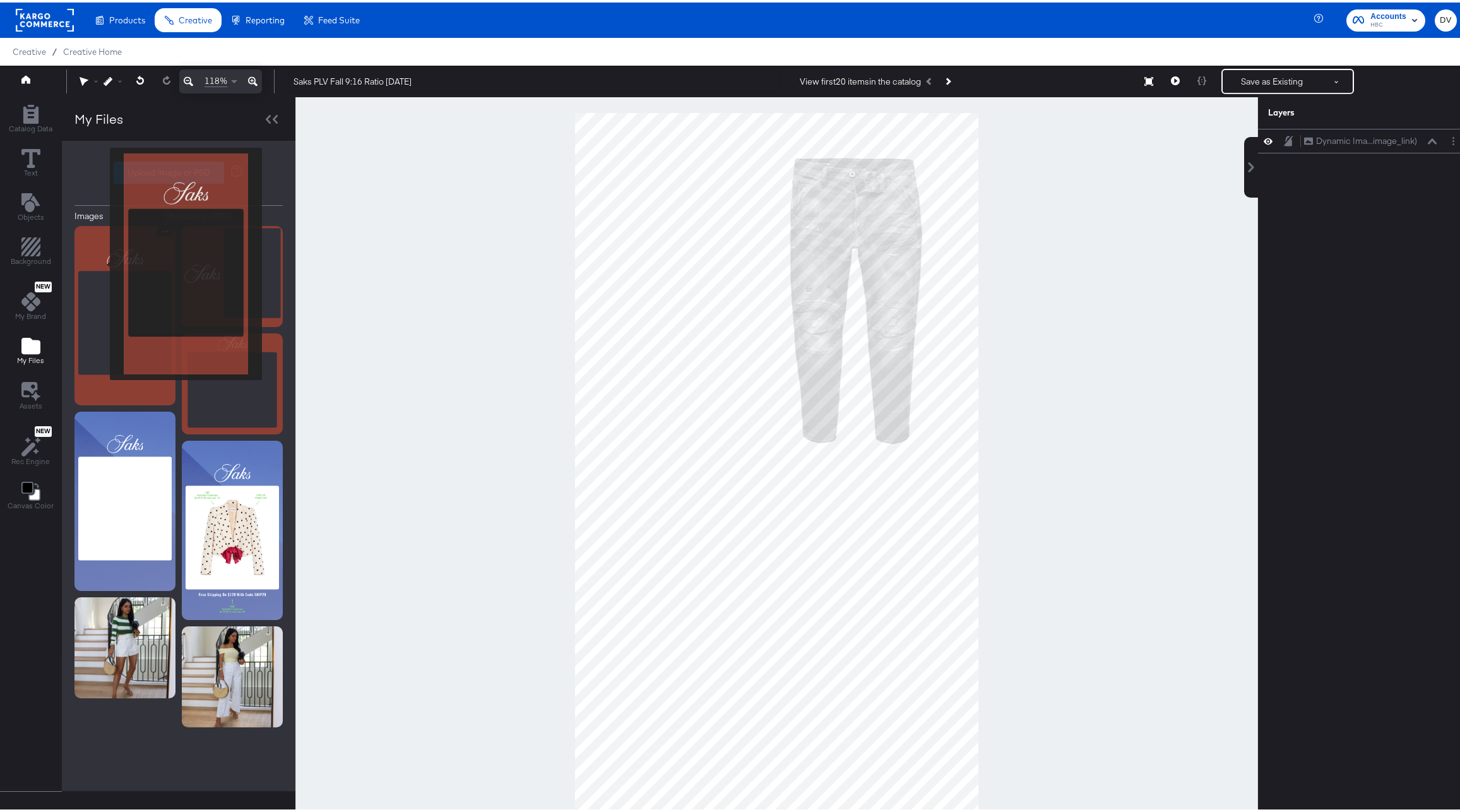
click at [102, 261] on img at bounding box center [125, 313] width 101 height 179
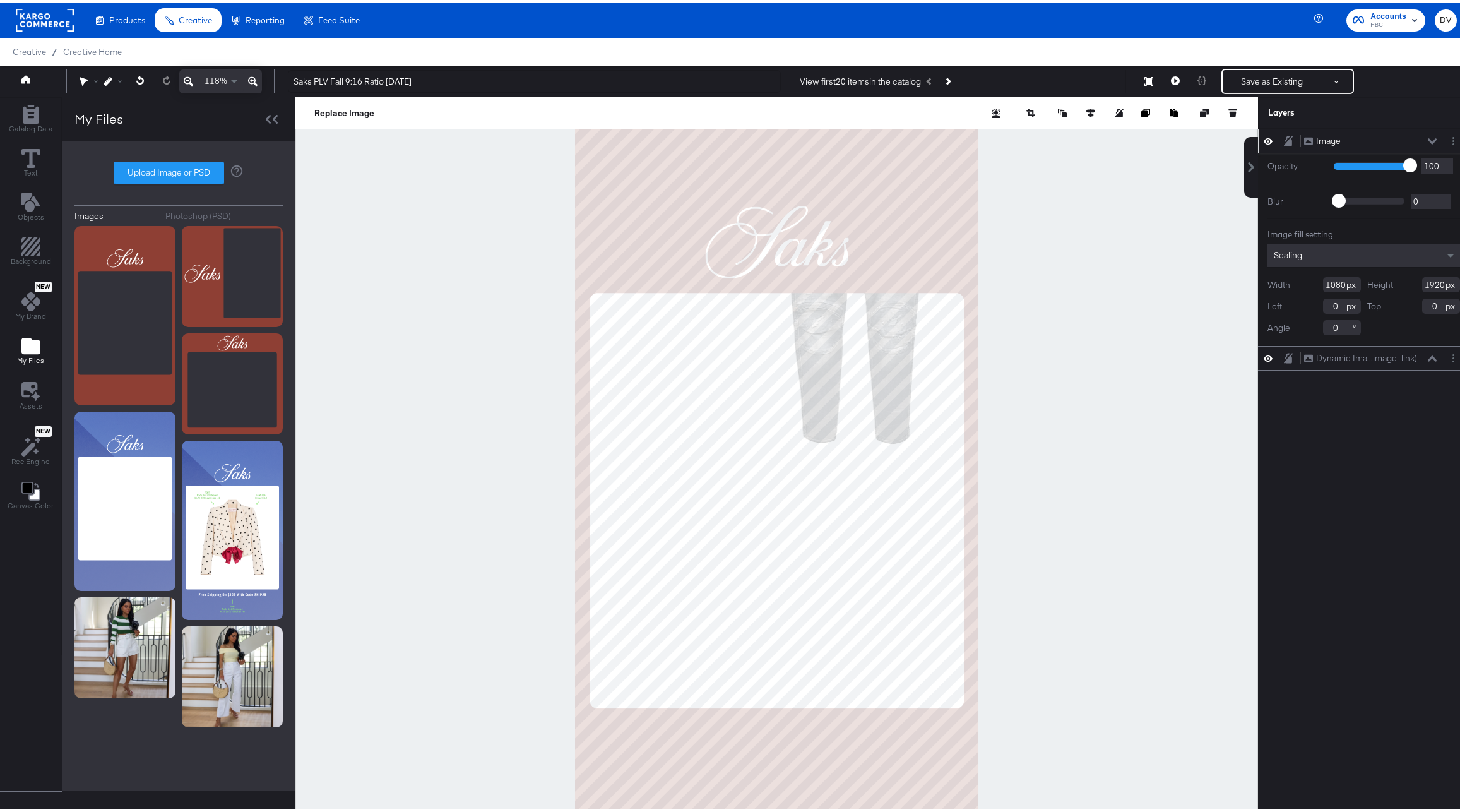
click at [1428, 140] on icon at bounding box center [1432, 138] width 9 height 5
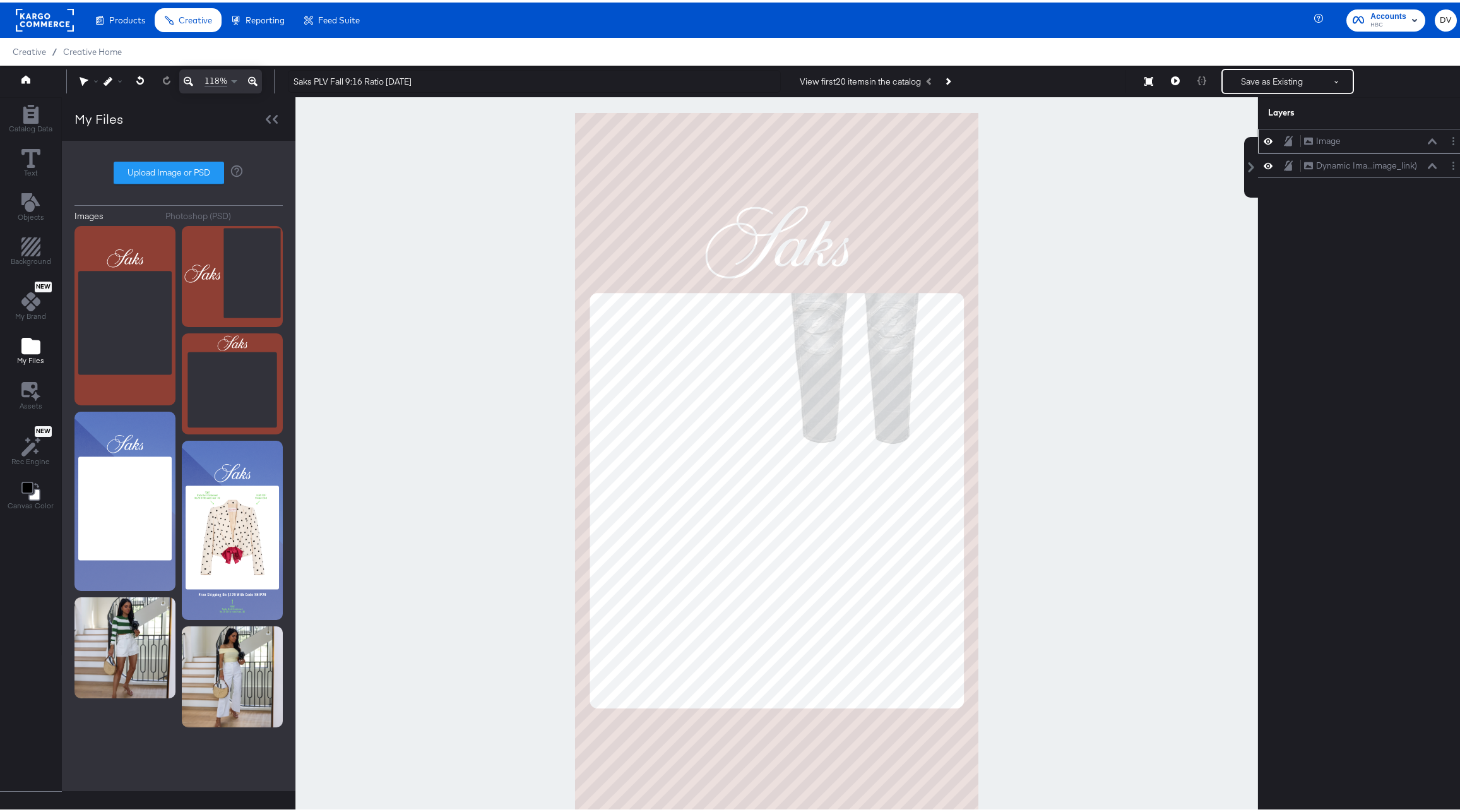
drag, startPoint x: 1396, startPoint y: 163, endPoint x: 1392, endPoint y: 133, distance: 30.3
click at [1392, 133] on div "Image Image Dynamic Ima...image_link) Dynamic Image (image_link)" at bounding box center [1363, 151] width 212 height 49
drag, startPoint x: 1389, startPoint y: 136, endPoint x: 1396, endPoint y: 180, distance: 44.6
click at [1396, 180] on div "Image Image" at bounding box center [1367, 179] width 133 height 13
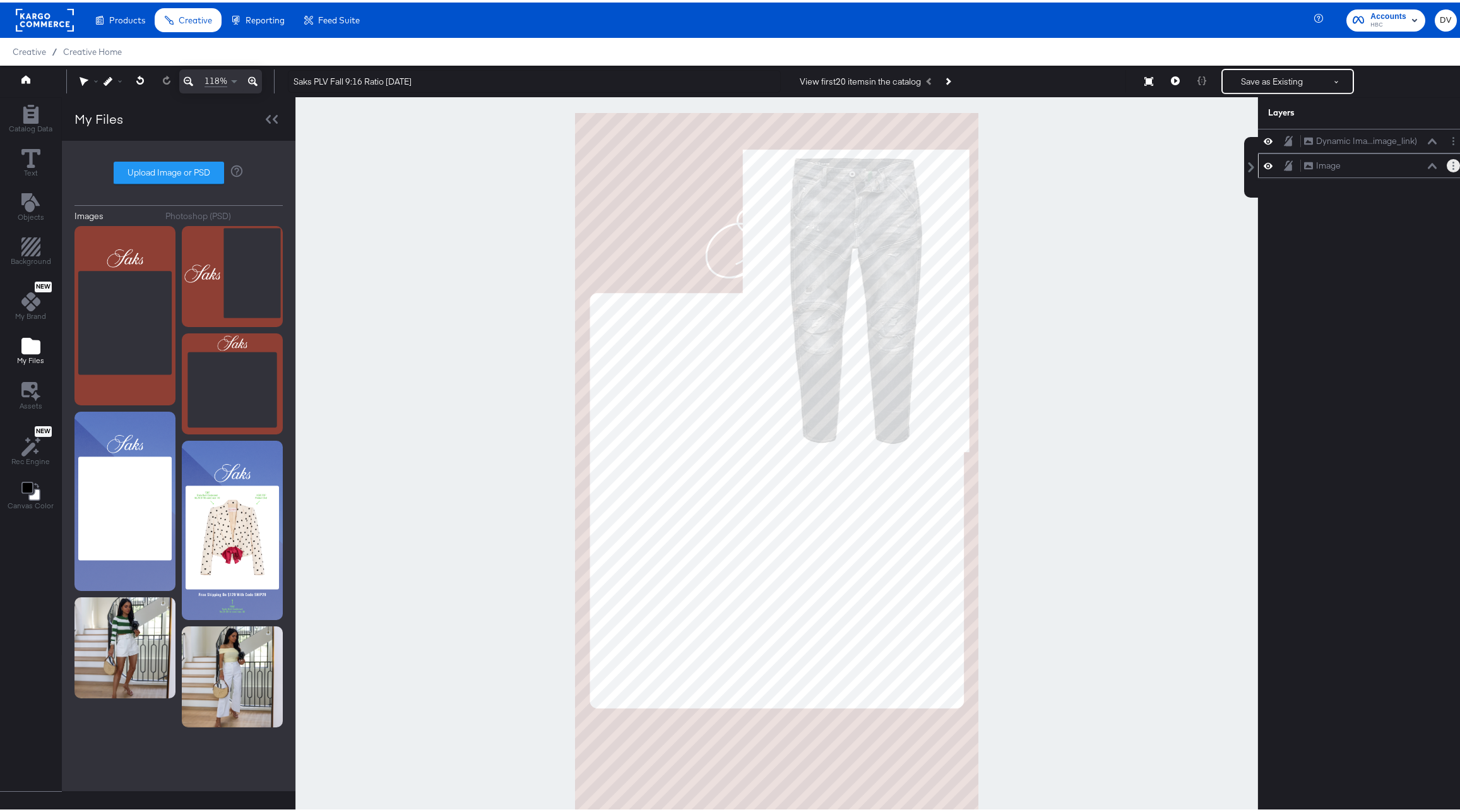
click at [1447, 159] on button "Layer Options" at bounding box center [1453, 163] width 13 height 13
click at [1356, 202] on button "Rename" at bounding box center [1356, 205] width 34 height 13
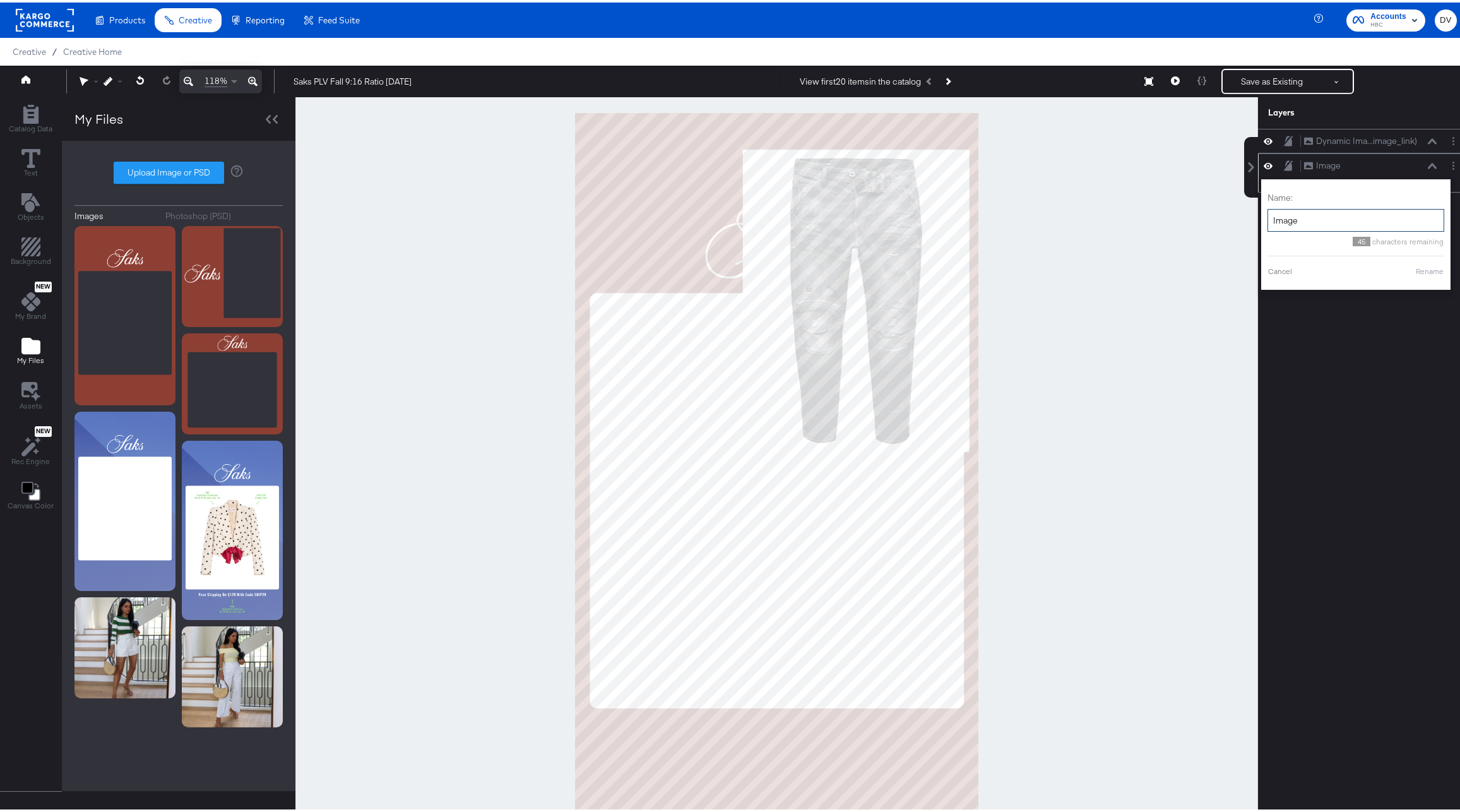
click at [1322, 223] on input "Image" at bounding box center [1356, 218] width 176 height 23
type input "Background"
click at [1399, 264] on button "Rename" at bounding box center [1414, 268] width 29 height 12
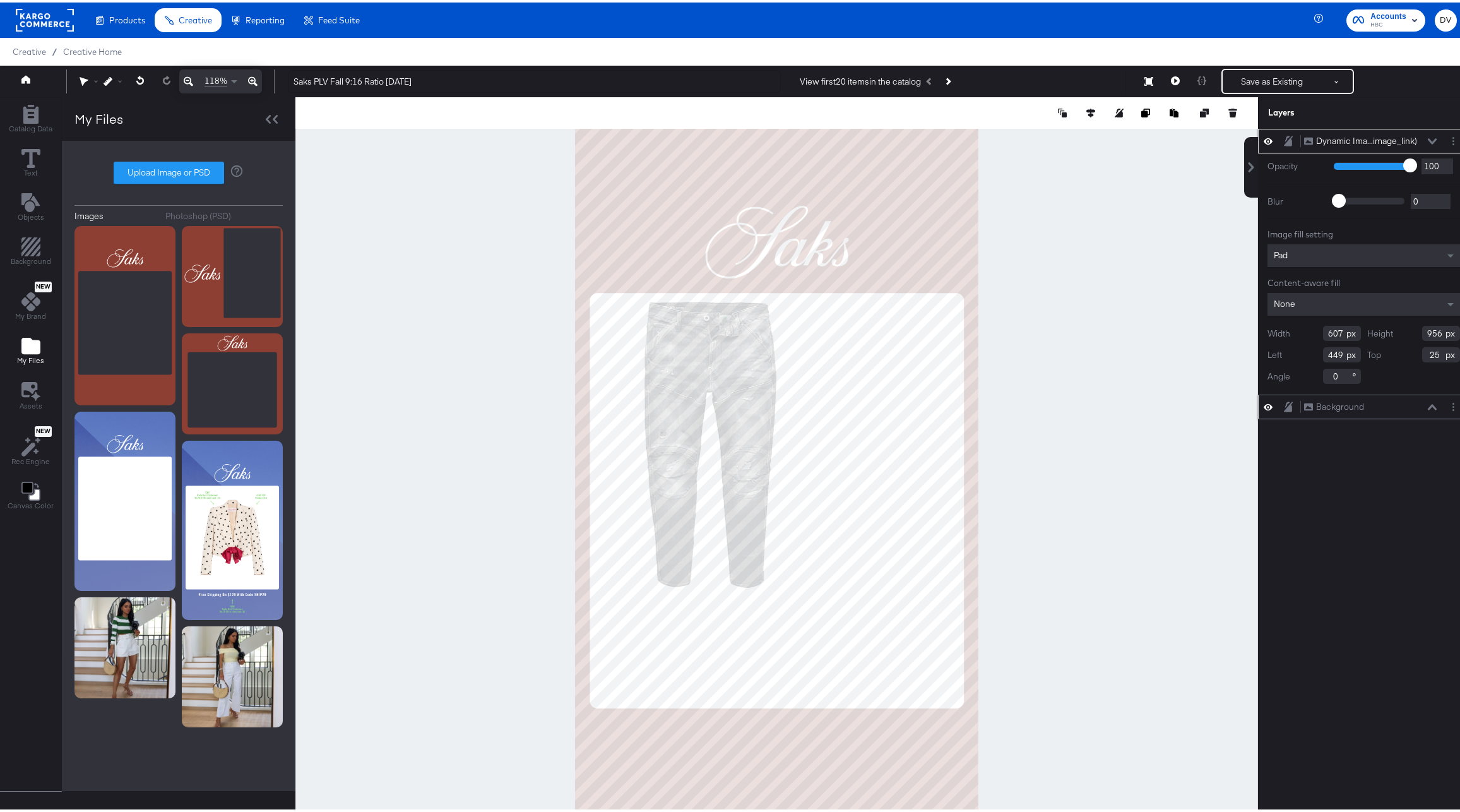
type input "59"
type input "410"
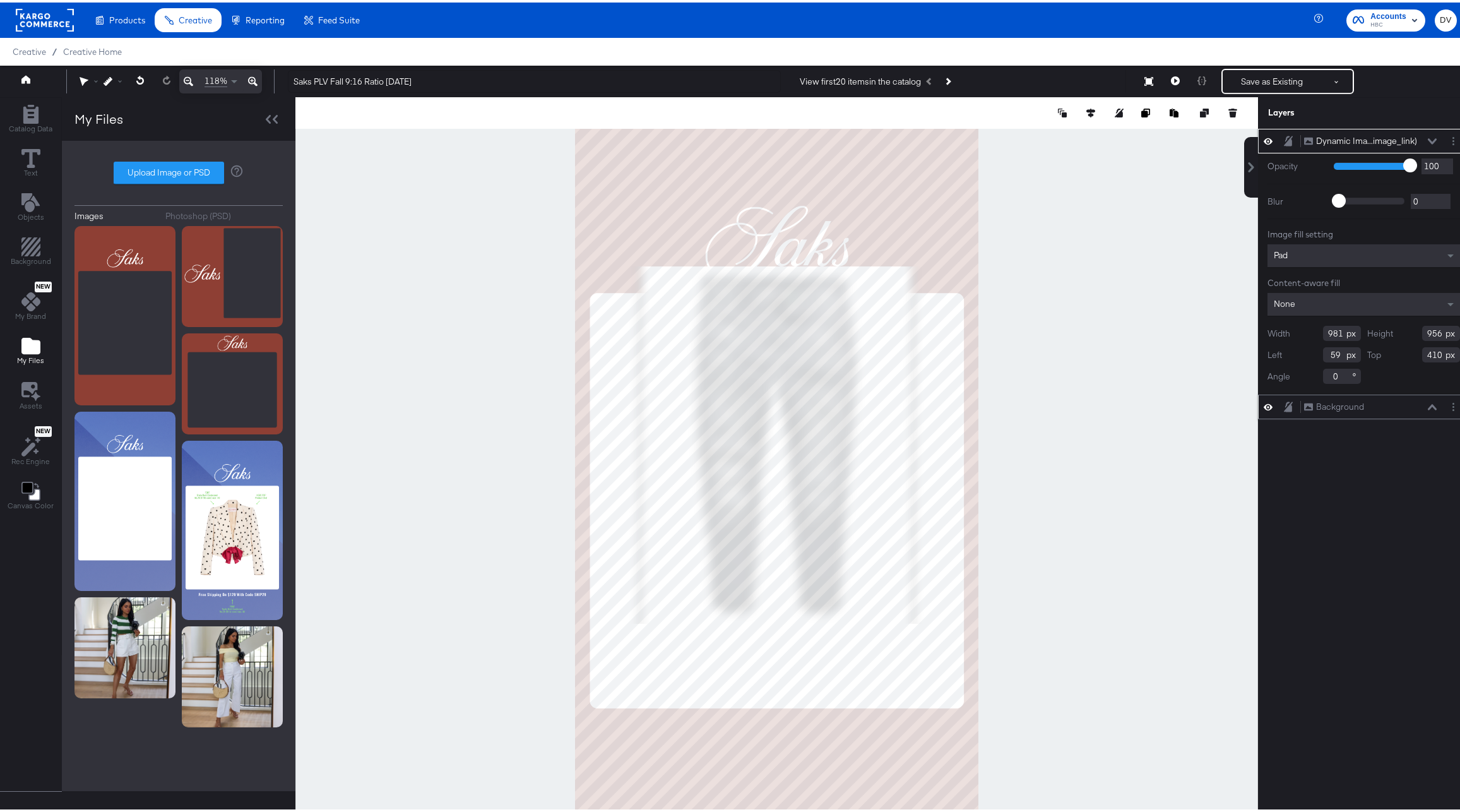
type input "1000"
type input "39"
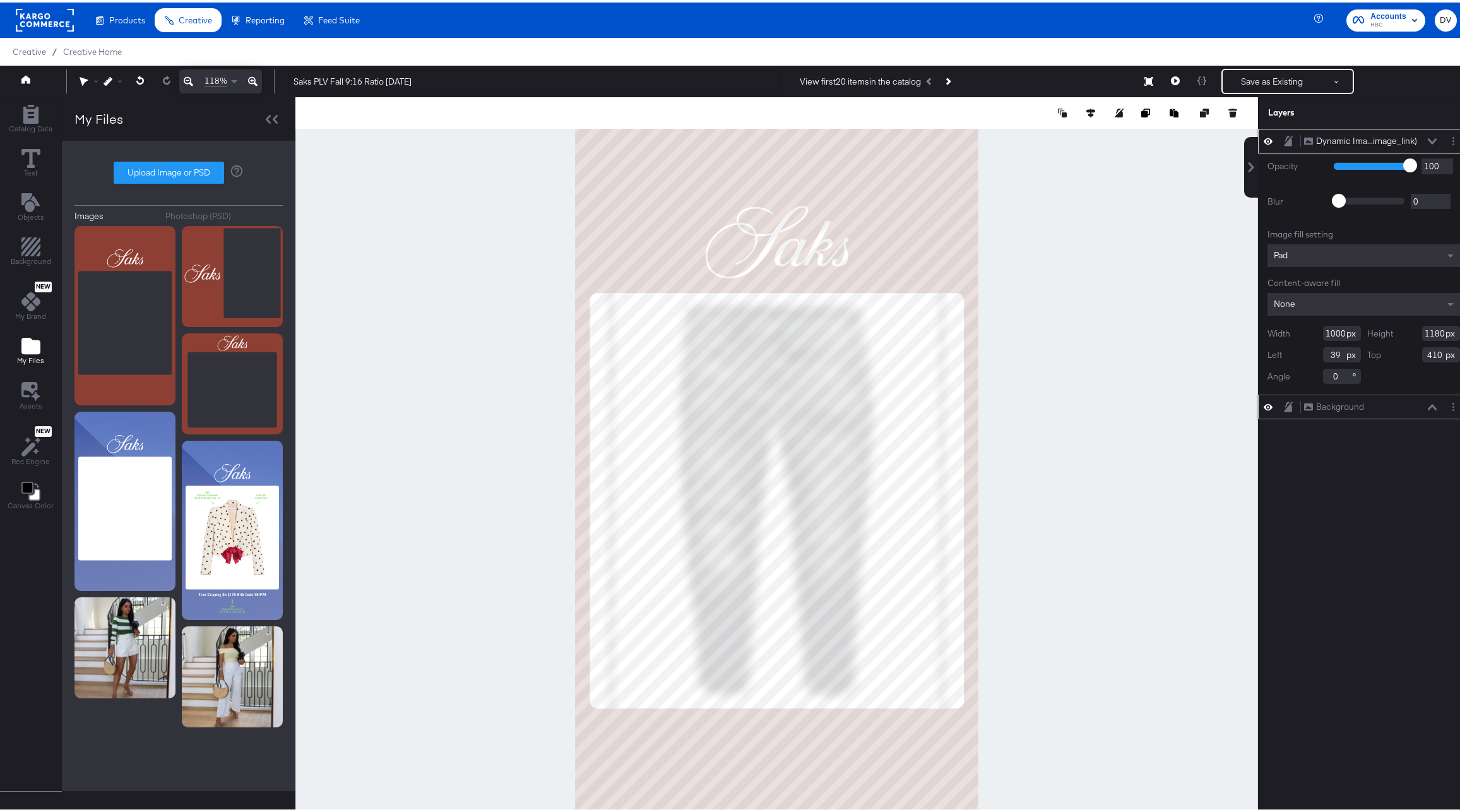
type input "1108"
type input "483"
click at [1075, 384] on div at bounding box center [776, 468] width 962 height 749
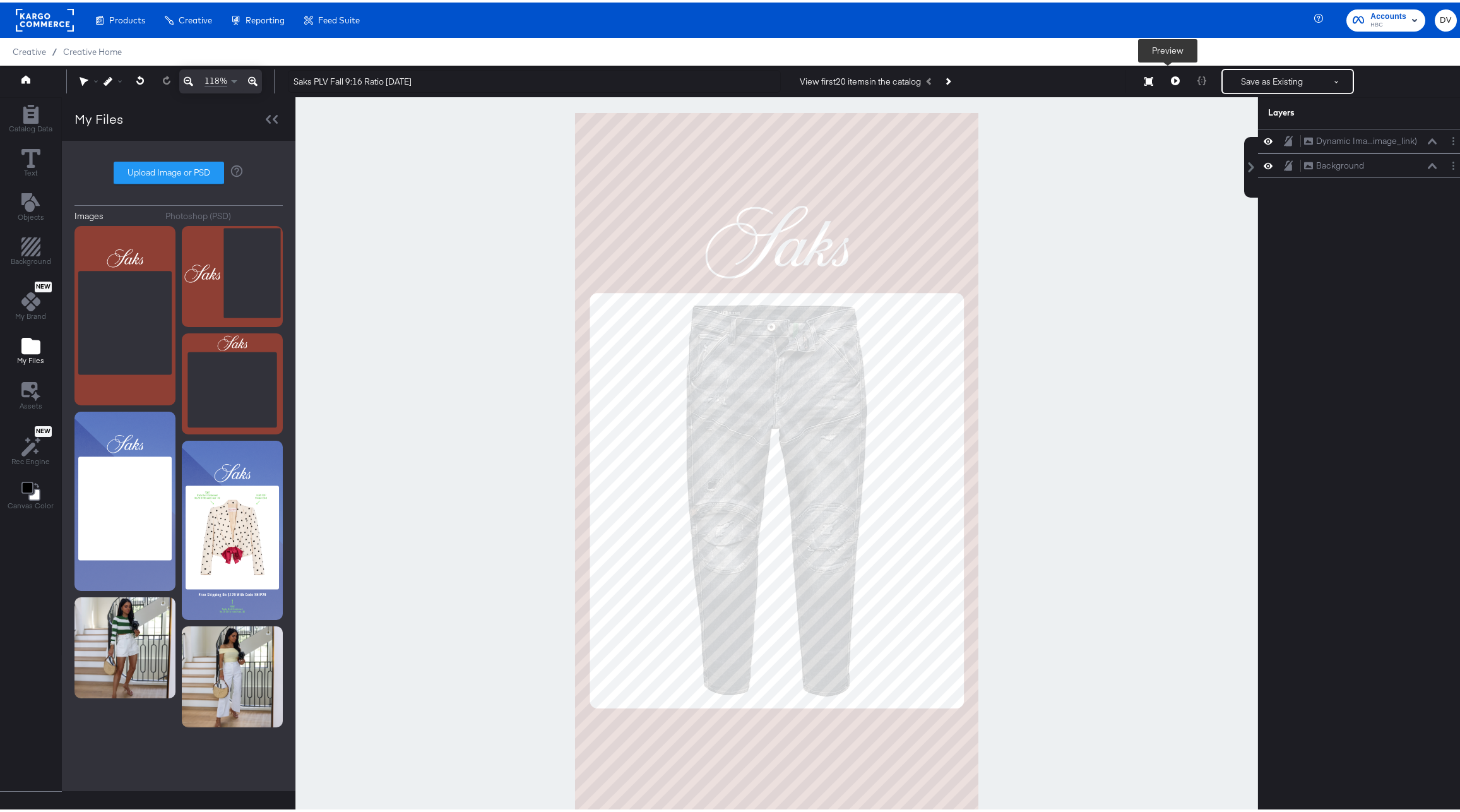
click at [1171, 80] on icon at bounding box center [1176, 78] width 9 height 9
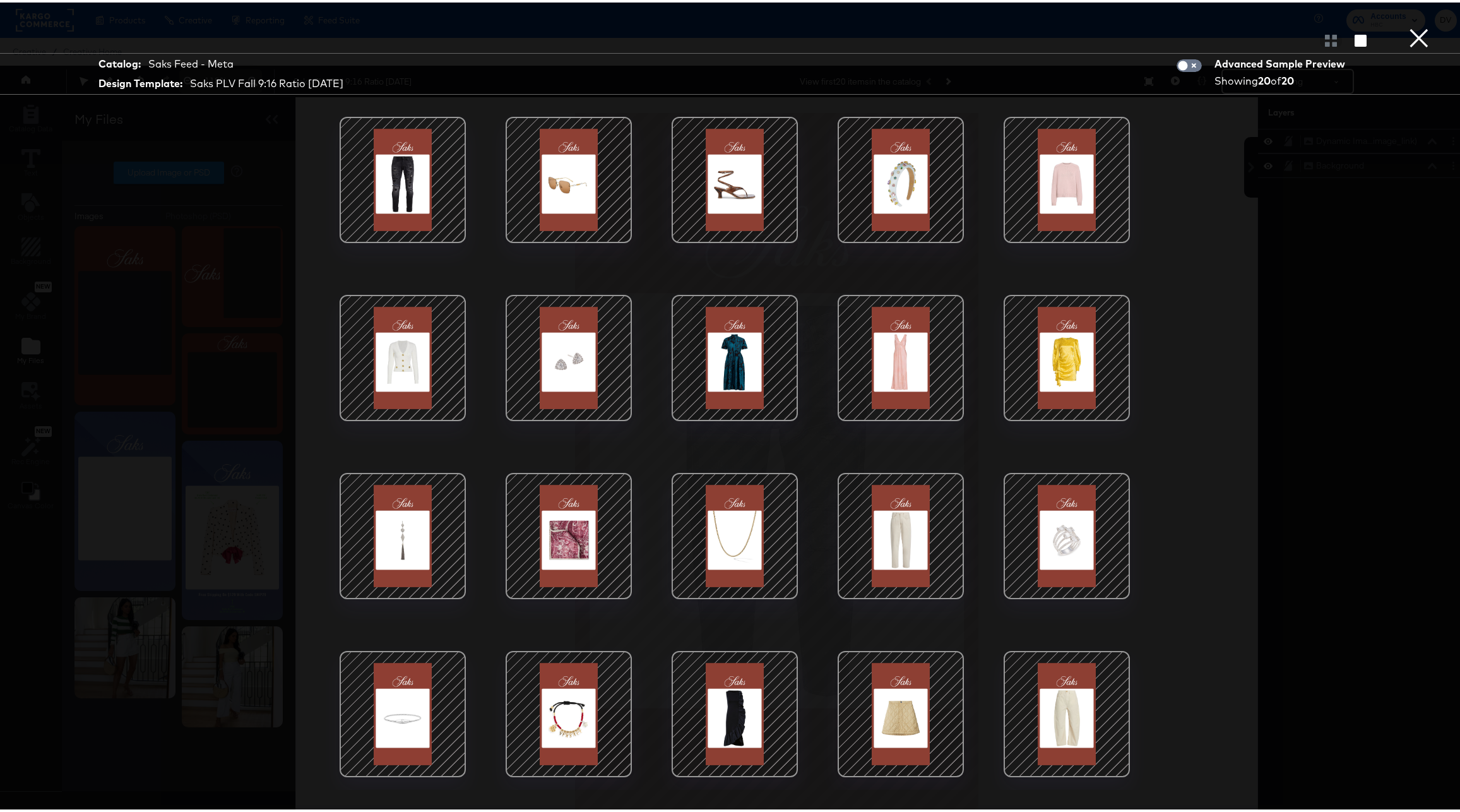
click at [725, 362] on div at bounding box center [735, 355] width 107 height 107
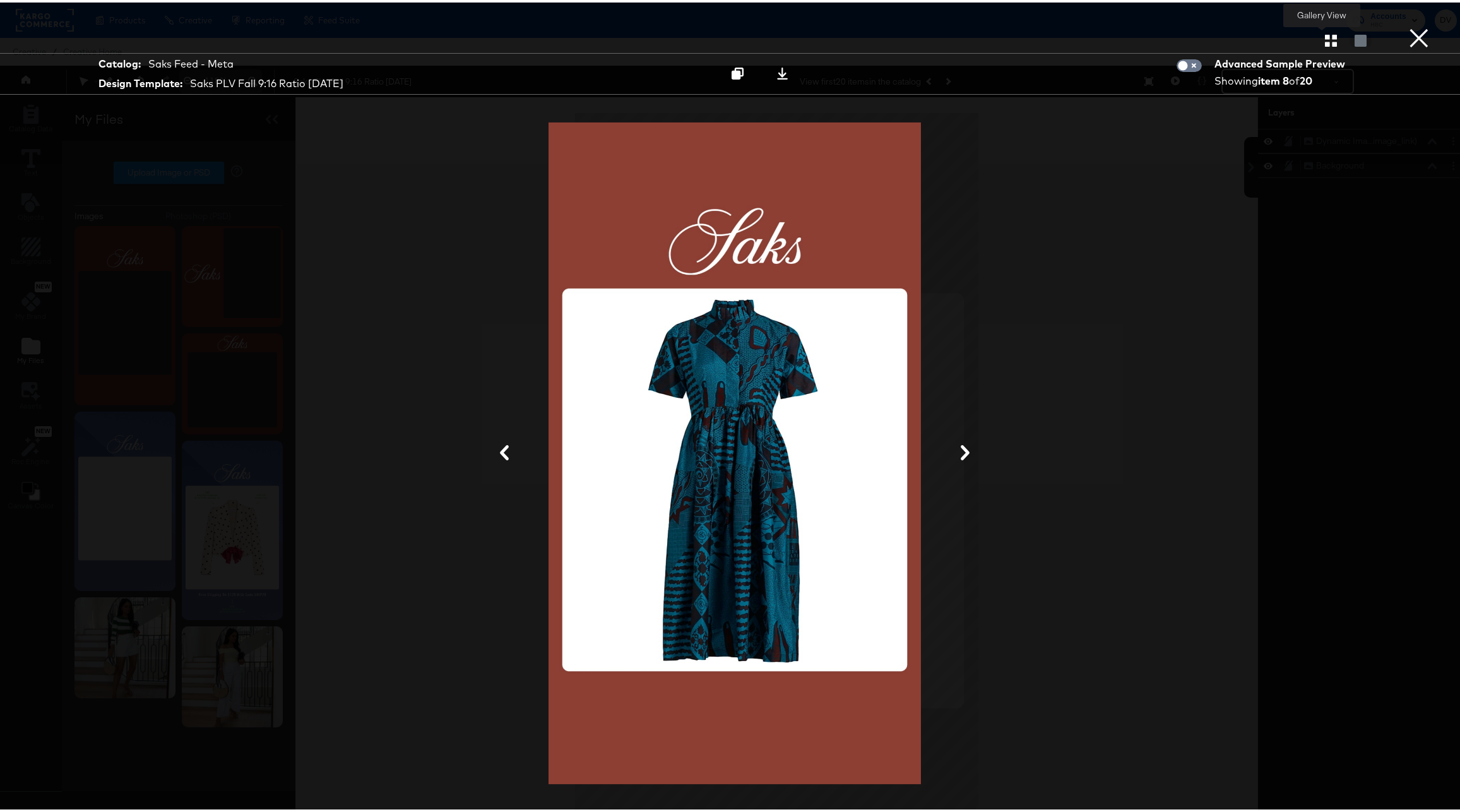
click at [1325, 36] on icon "button" at bounding box center [1331, 38] width 12 height 12
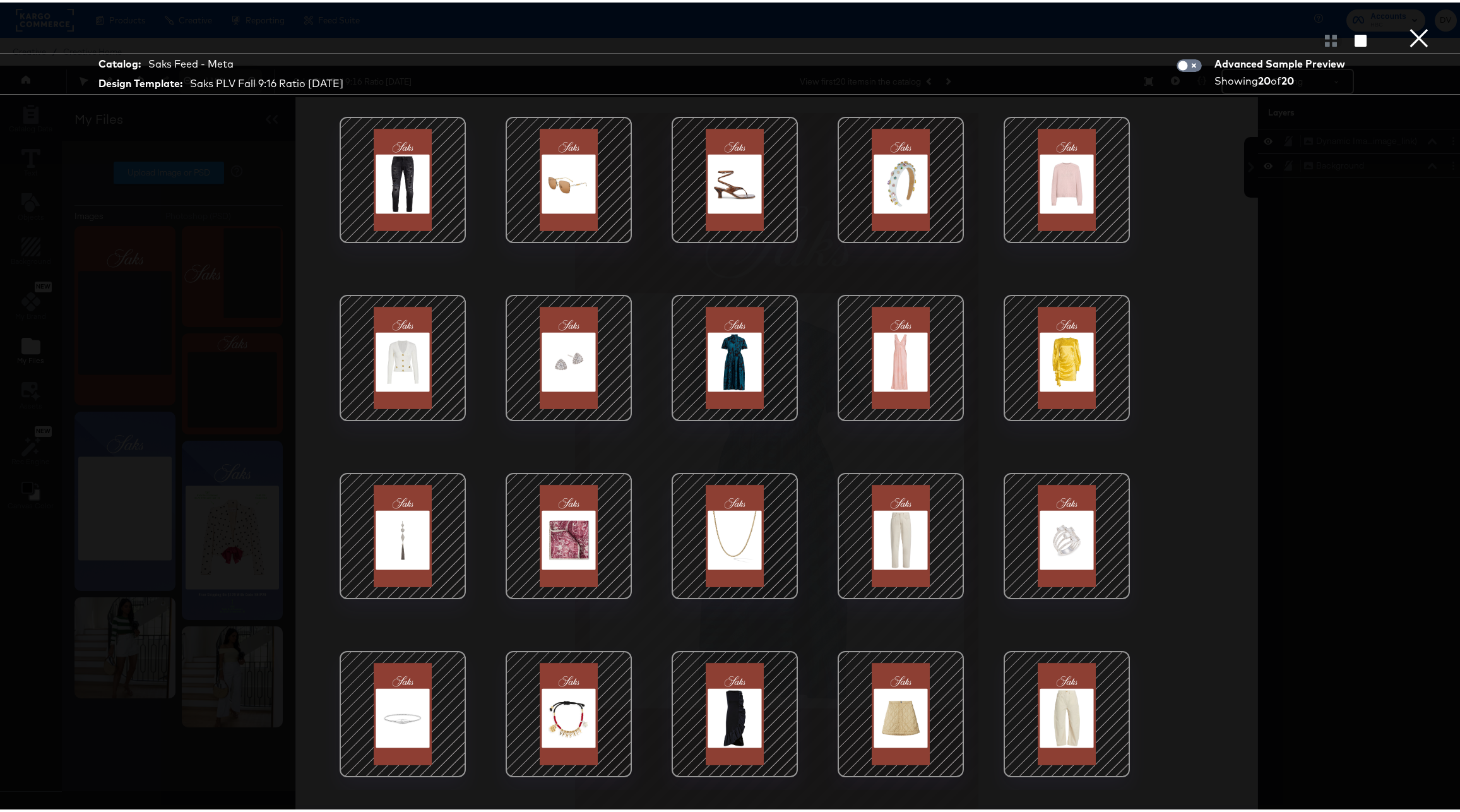
click at [1067, 348] on div at bounding box center [1067, 355] width 107 height 107
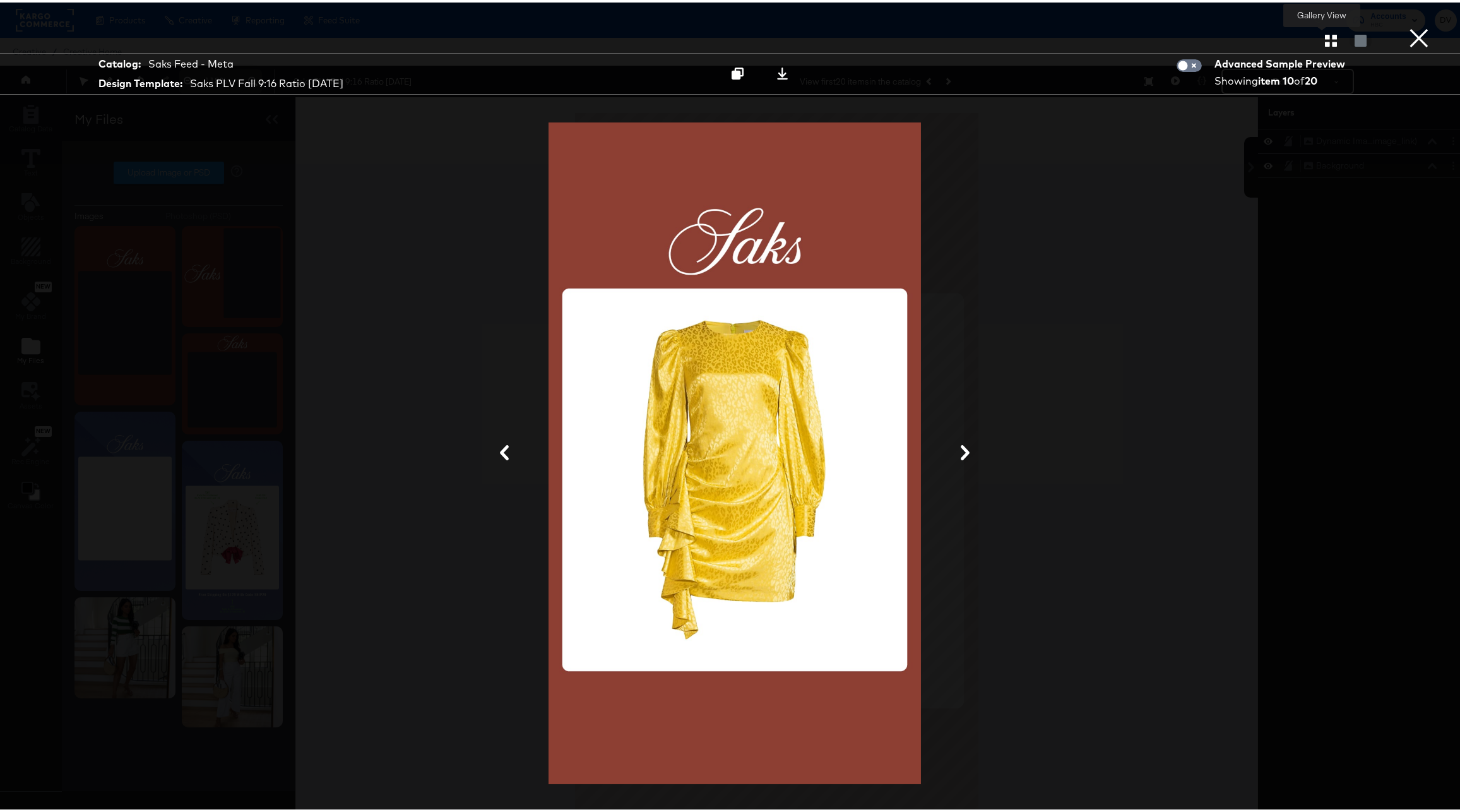
click at [1327, 38] on icon "button" at bounding box center [1331, 38] width 12 height 12
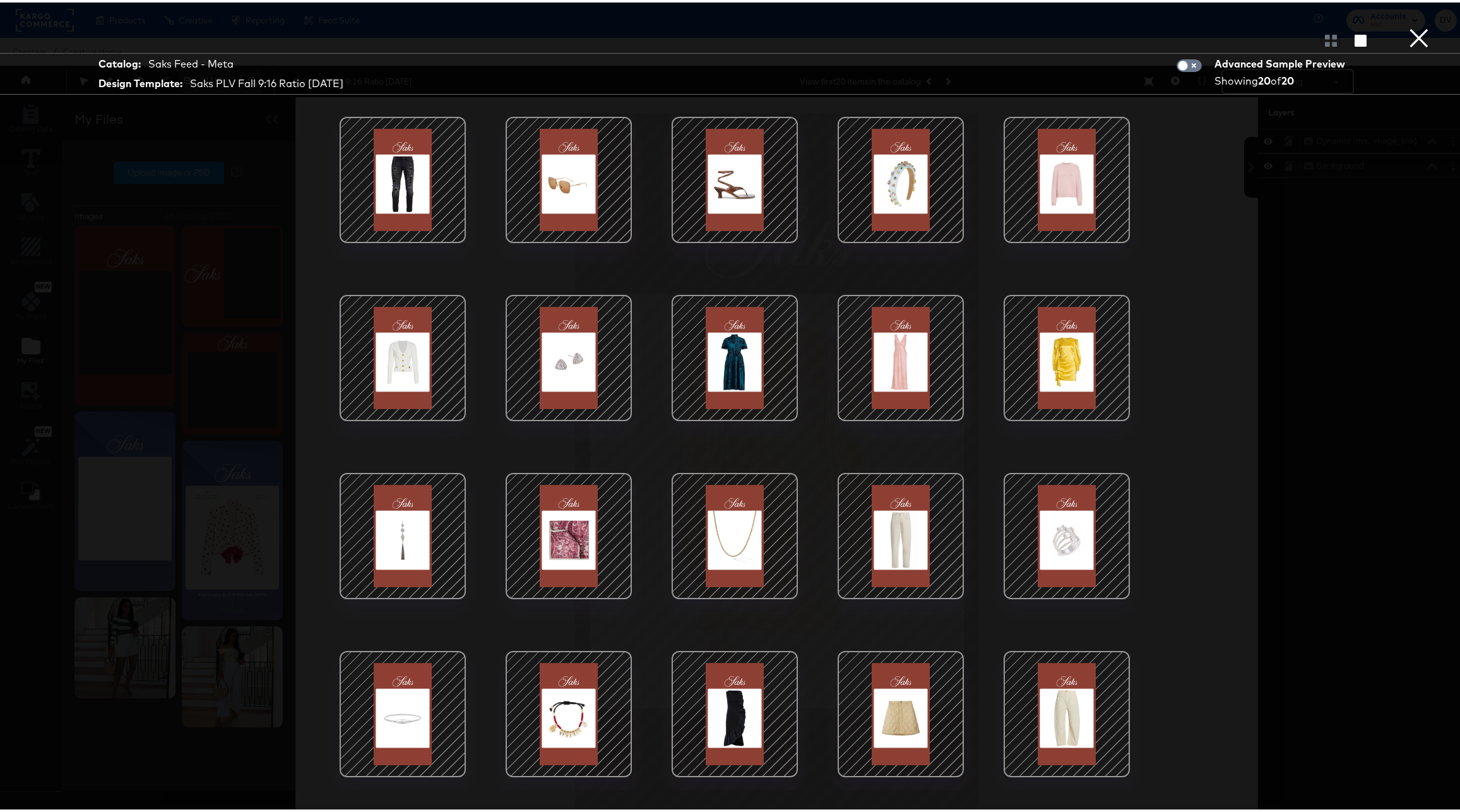
click at [760, 344] on div at bounding box center [735, 355] width 107 height 107
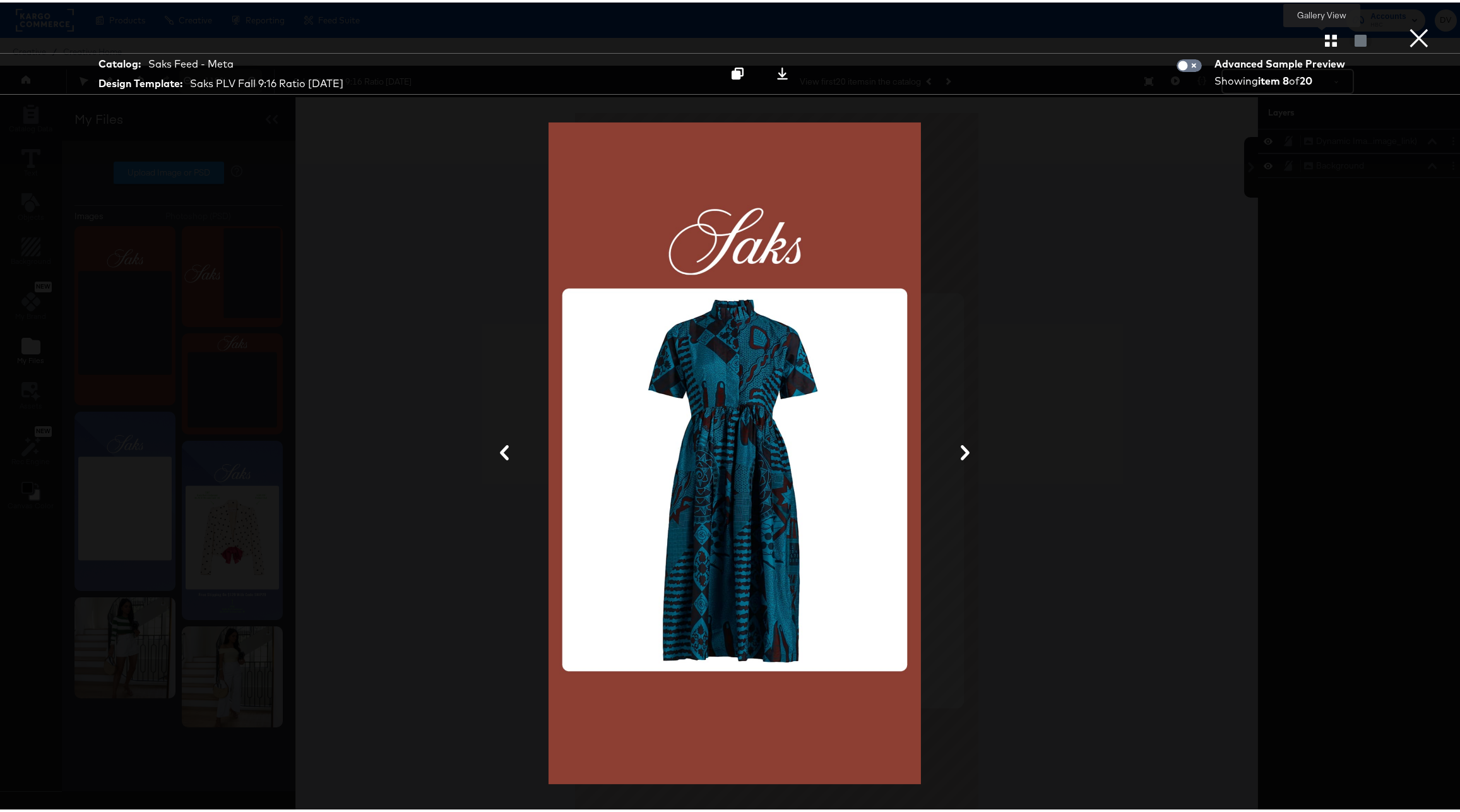
click at [1325, 40] on icon "button" at bounding box center [1331, 38] width 12 height 12
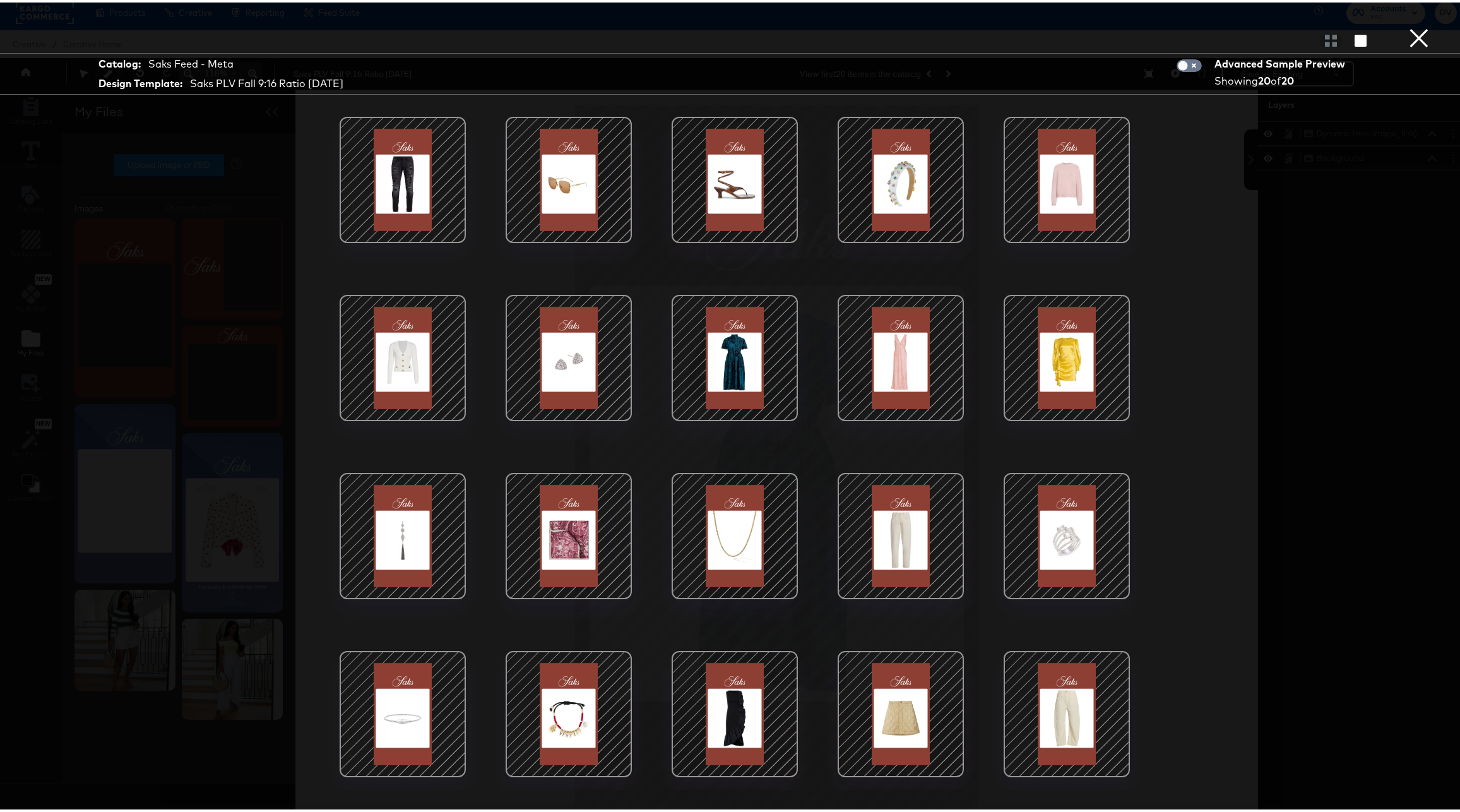
scroll to position [32, 0]
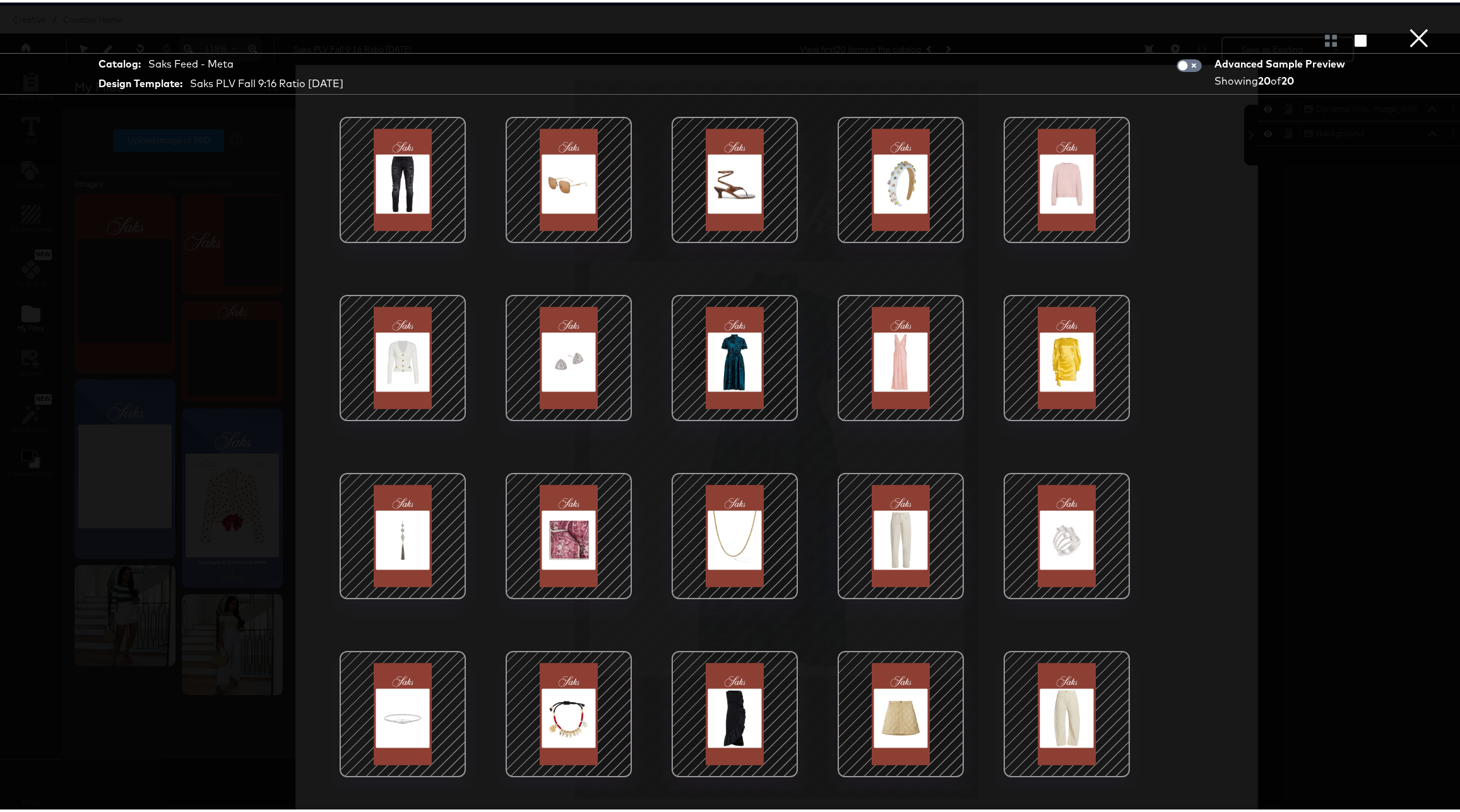
click at [1063, 679] on div at bounding box center [1067, 712] width 107 height 107
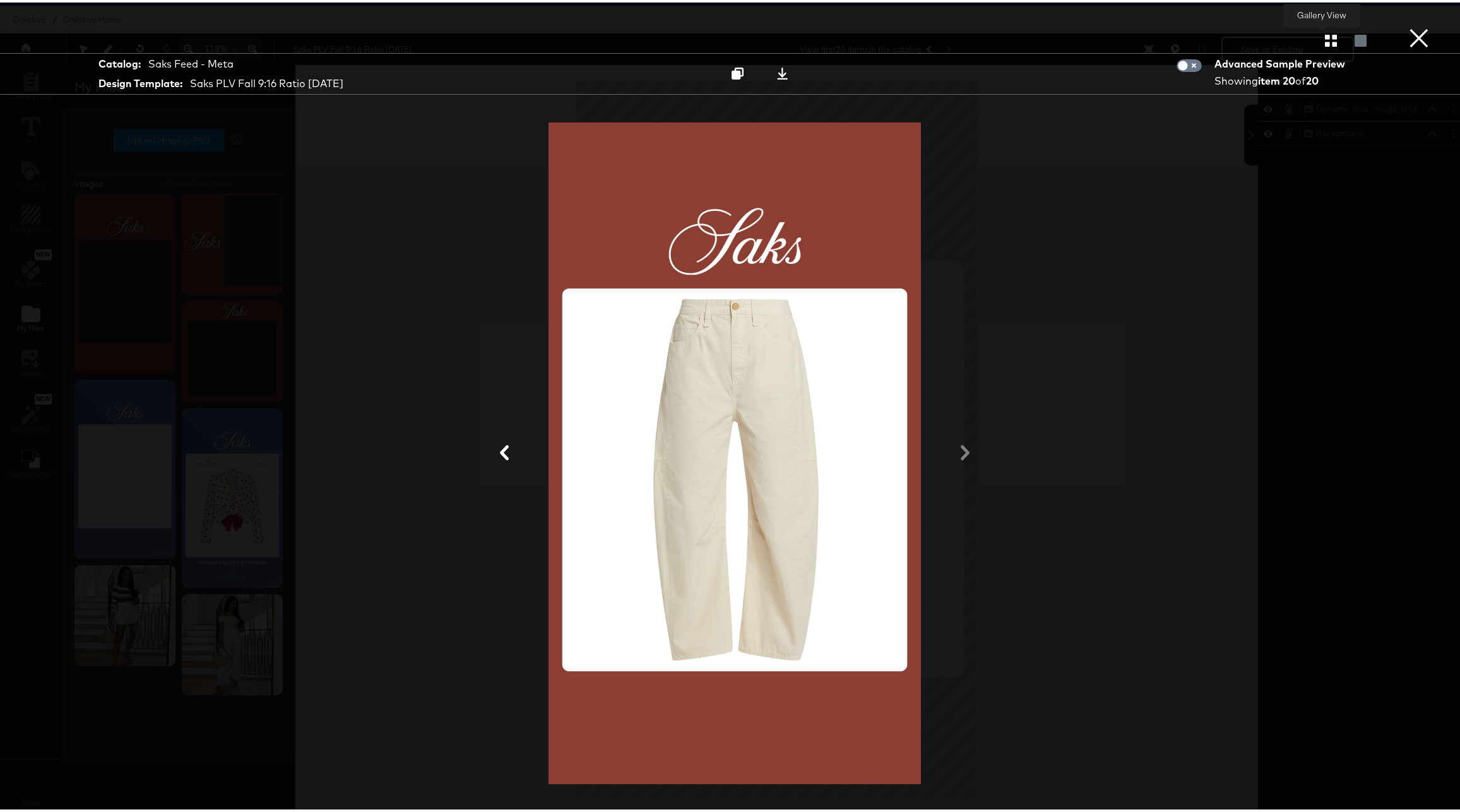
click at [1325, 34] on icon "button" at bounding box center [1331, 38] width 12 height 12
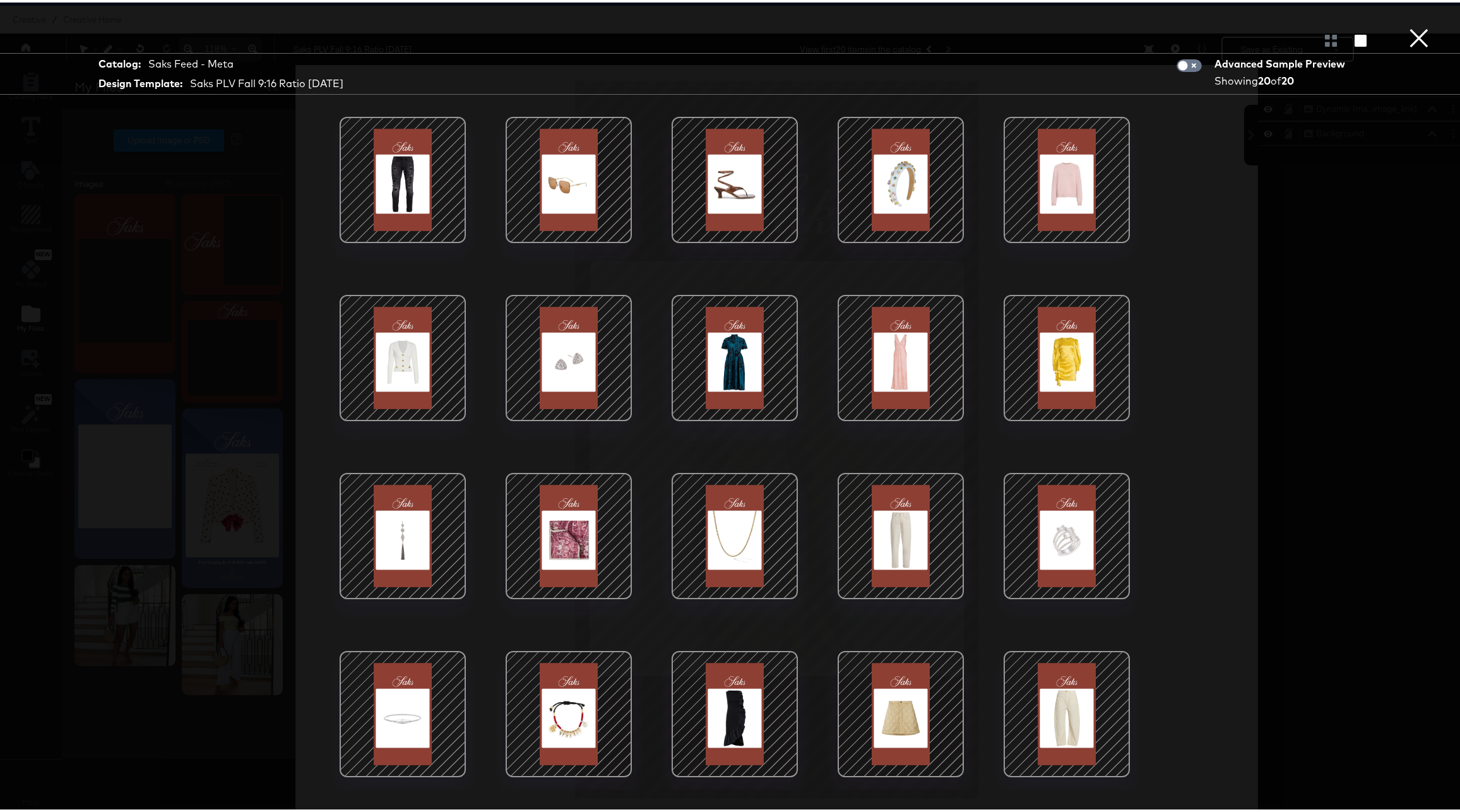
click at [1406, 25] on button "×" at bounding box center [1419, 12] width 25 height 25
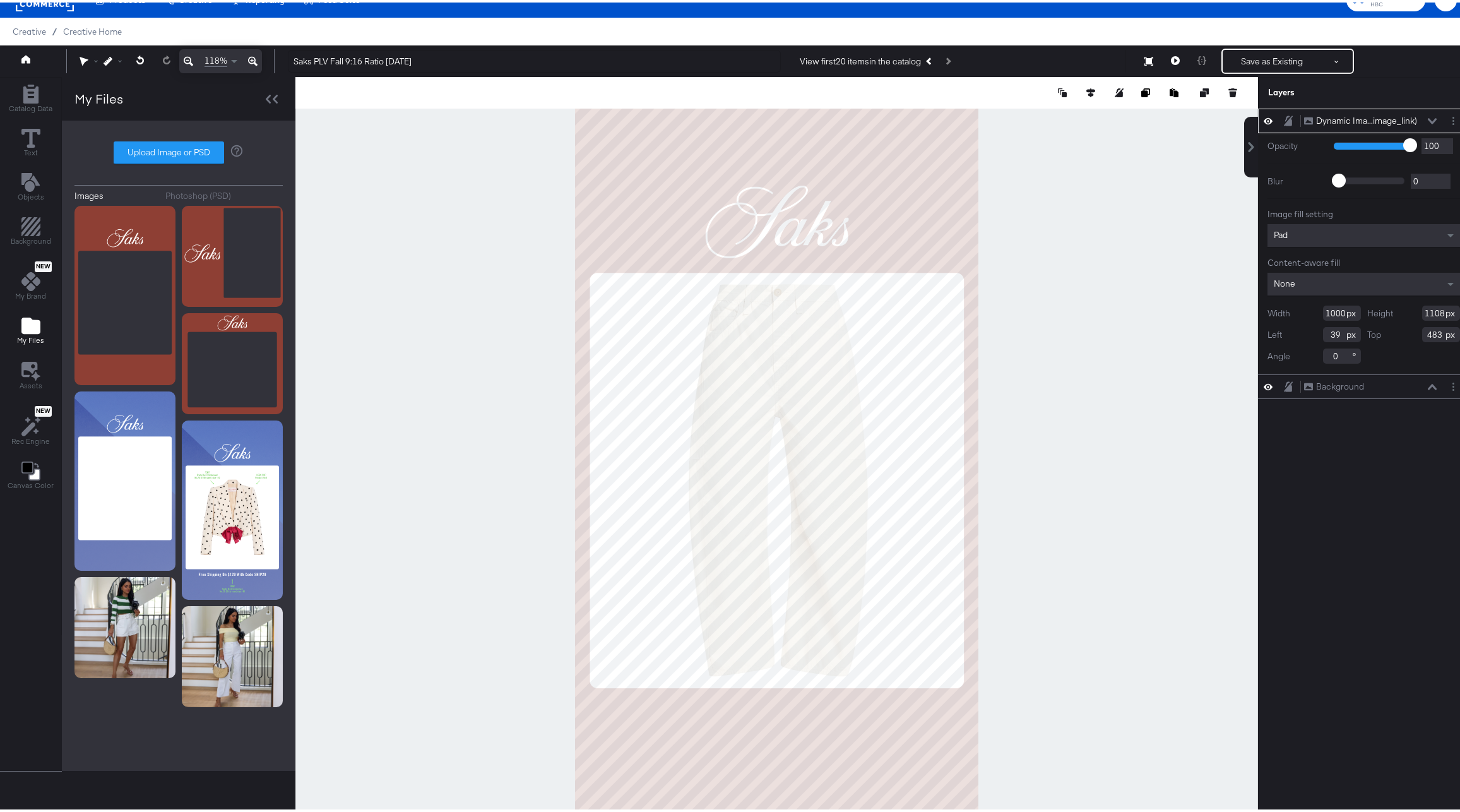
scroll to position [28, 0]
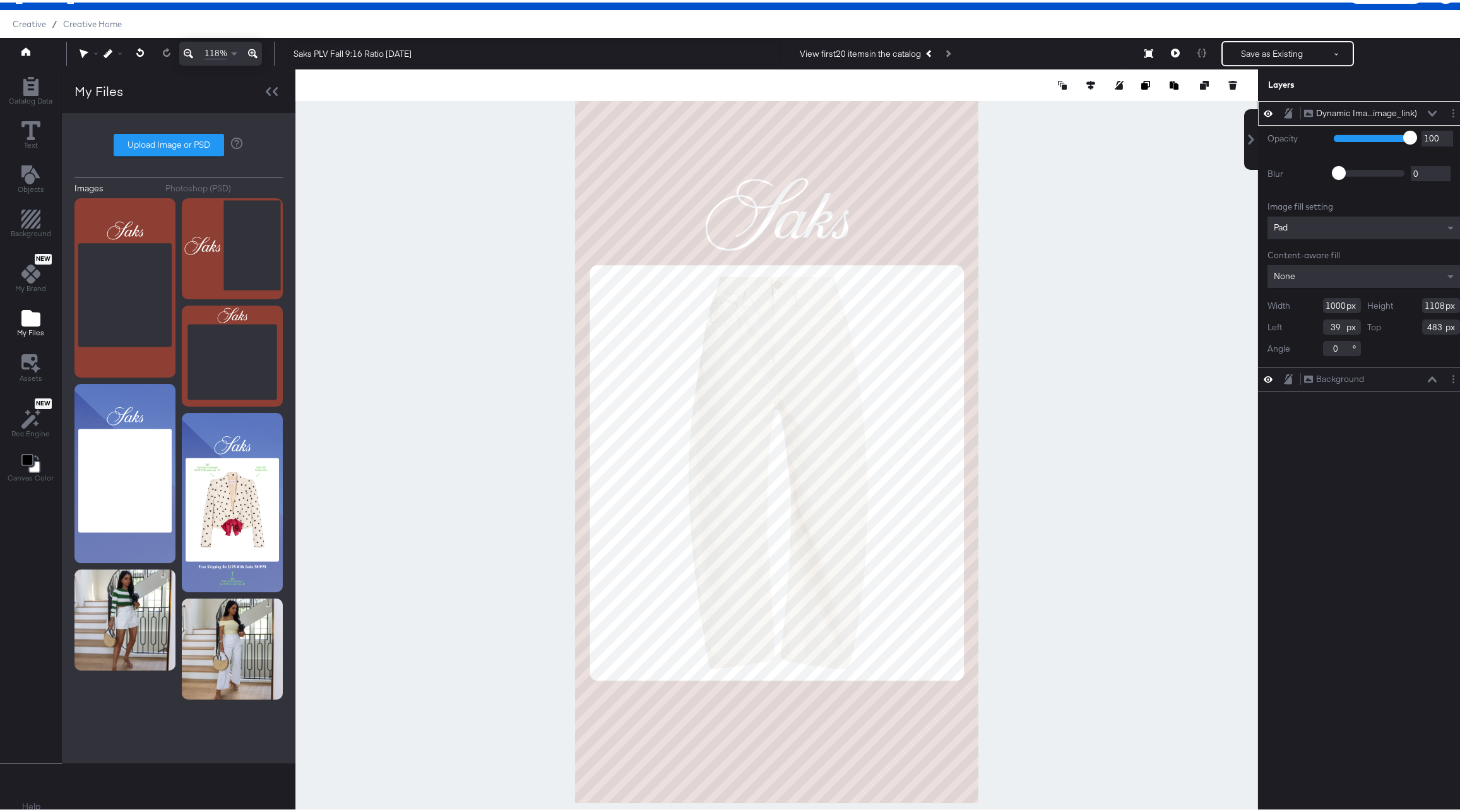
click at [1421, 221] on div "Pad" at bounding box center [1363, 225] width 192 height 23
click at [1444, 222] on span at bounding box center [1451, 225] width 16 height 21
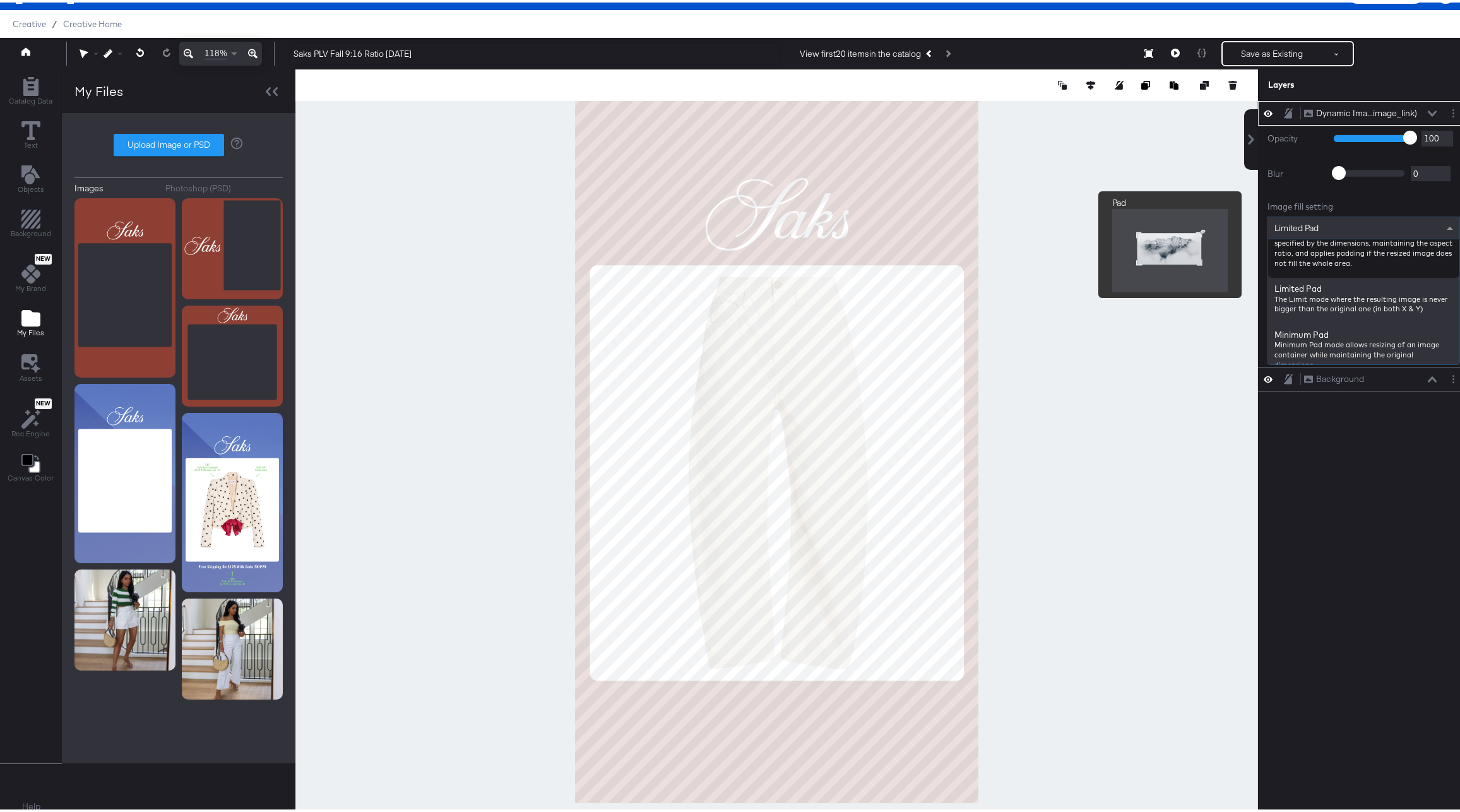
scroll to position [0, 0]
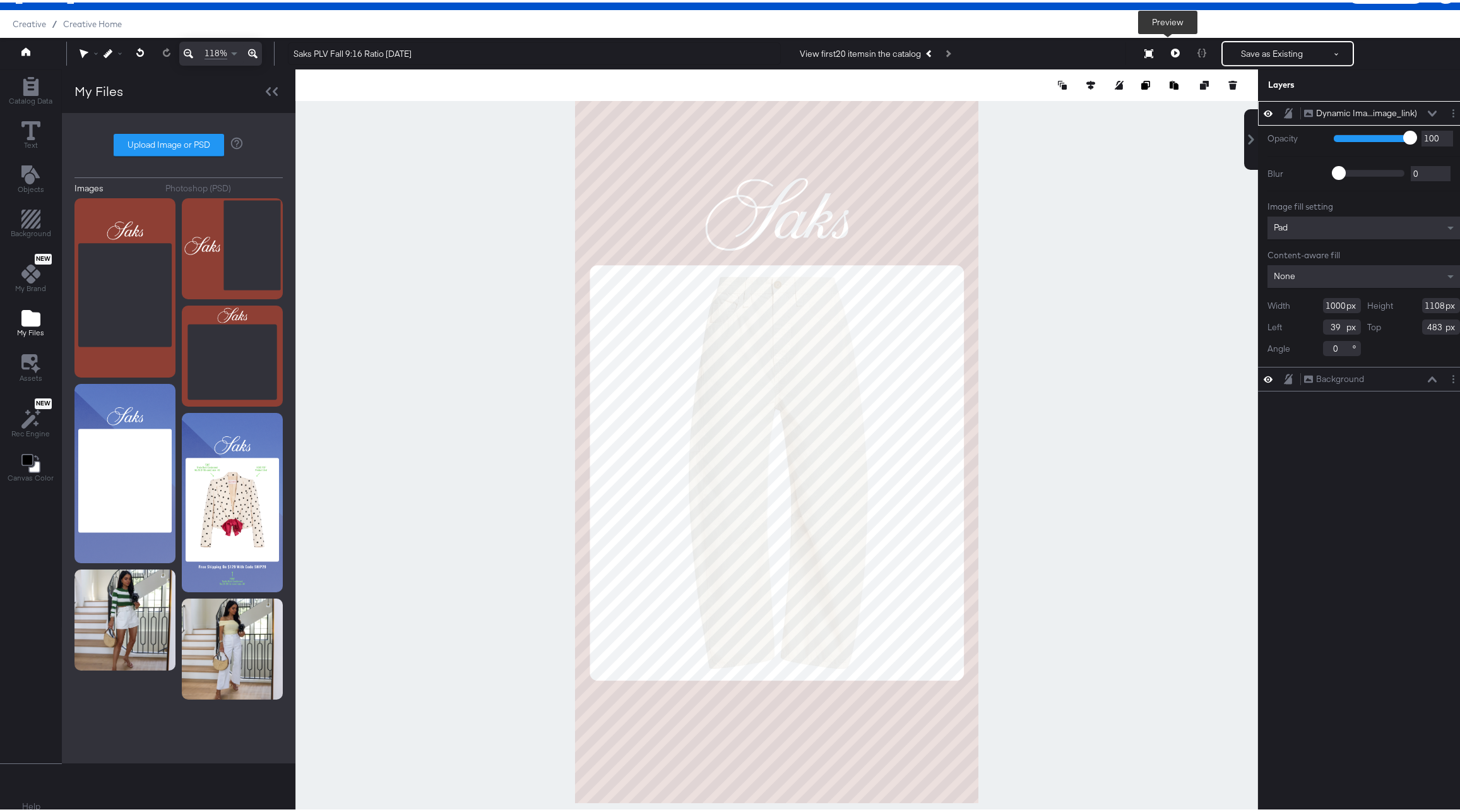
click at [1171, 54] on icon at bounding box center [1176, 51] width 9 height 9
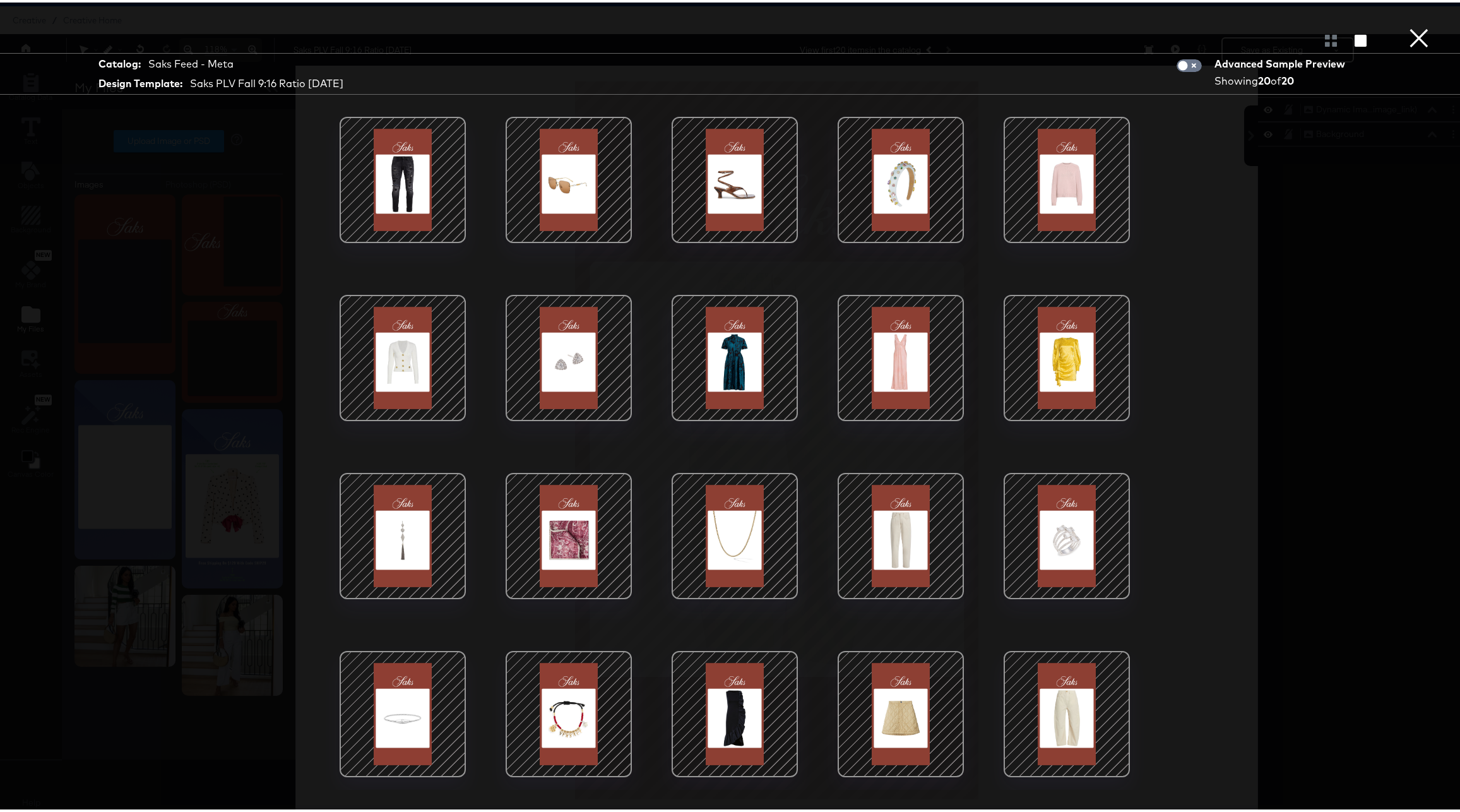
scroll to position [32, 0]
click at [565, 718] on div at bounding box center [569, 712] width 107 height 107
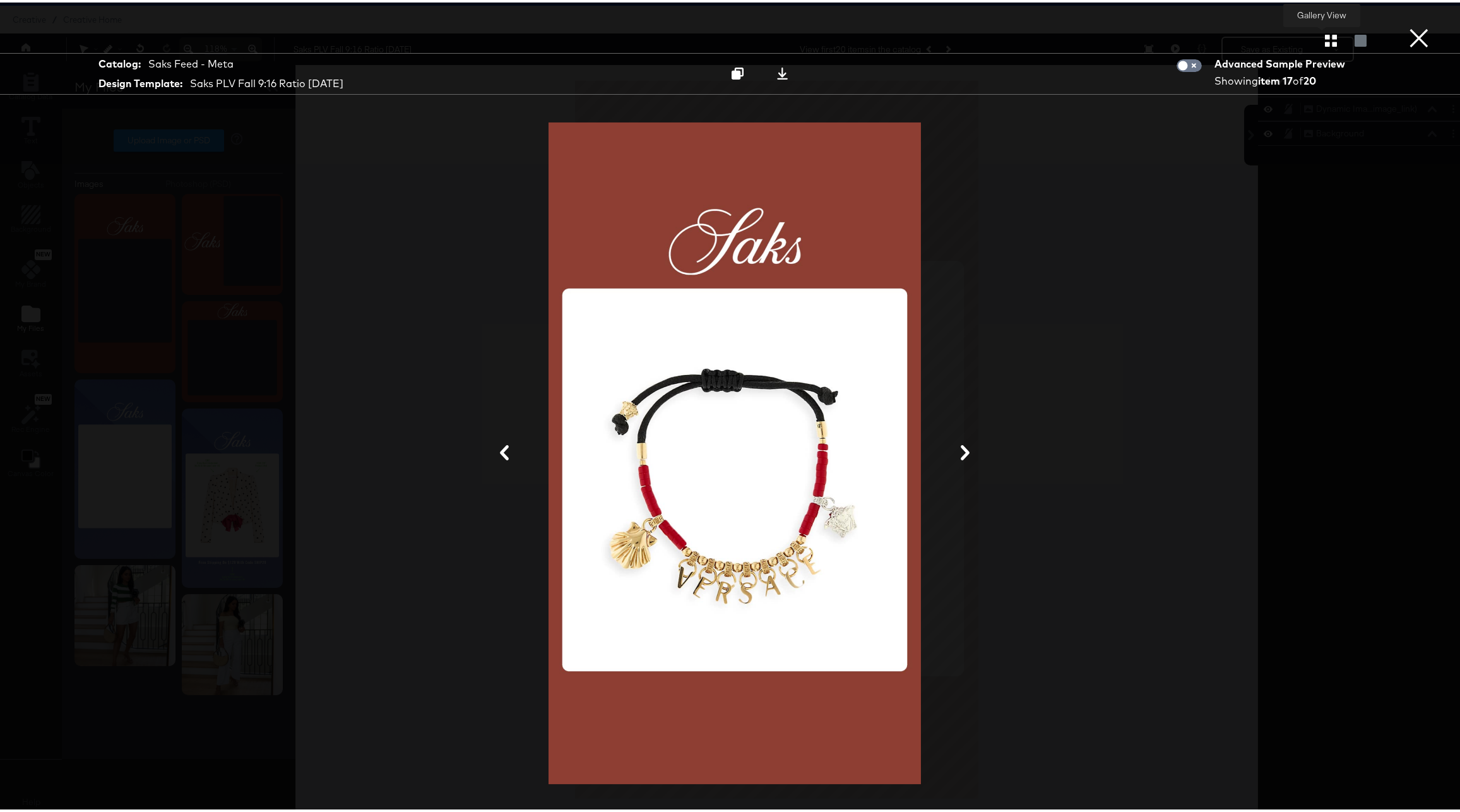
click at [1325, 40] on icon "button" at bounding box center [1331, 38] width 12 height 12
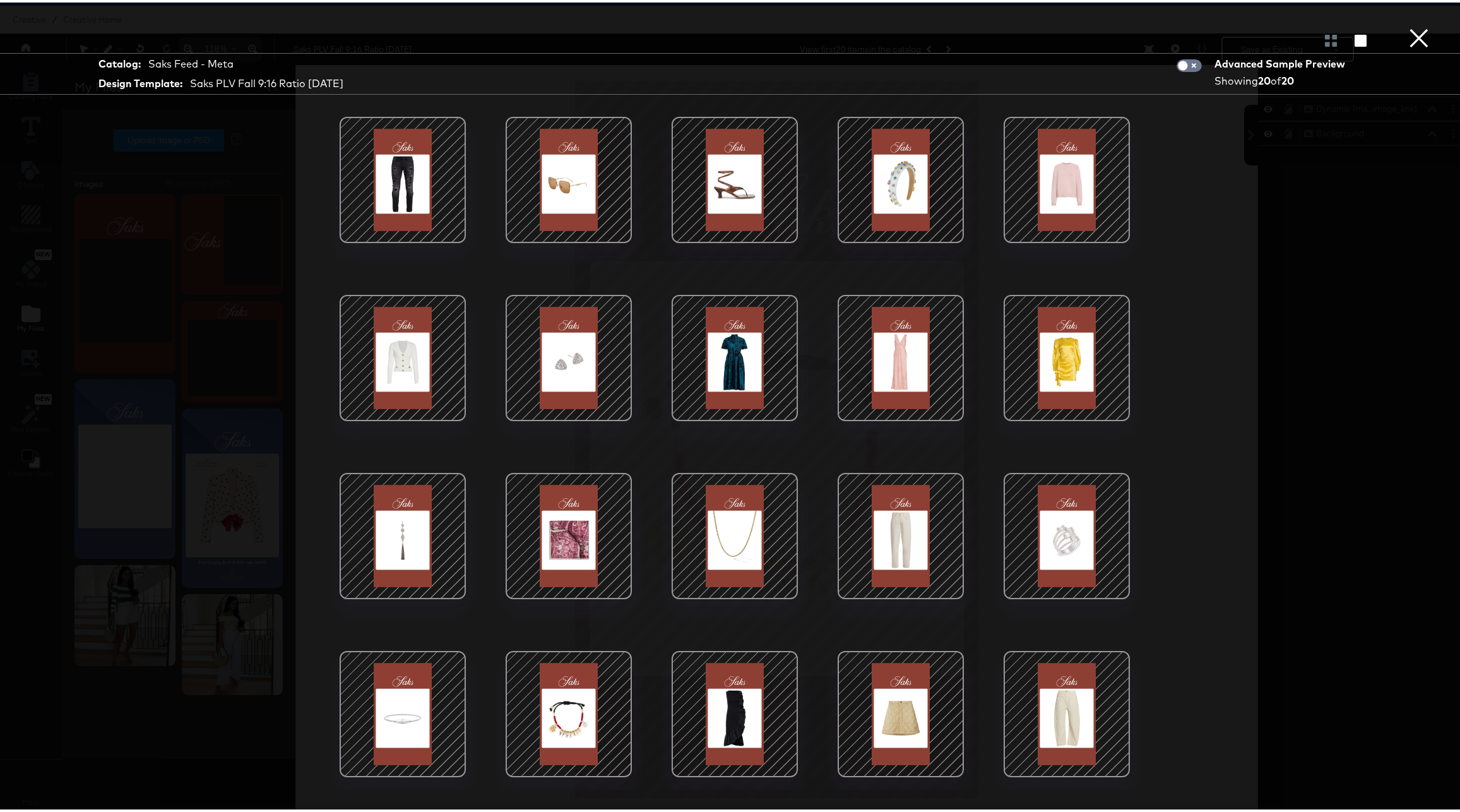
click at [1406, 25] on button "×" at bounding box center [1419, 12] width 25 height 25
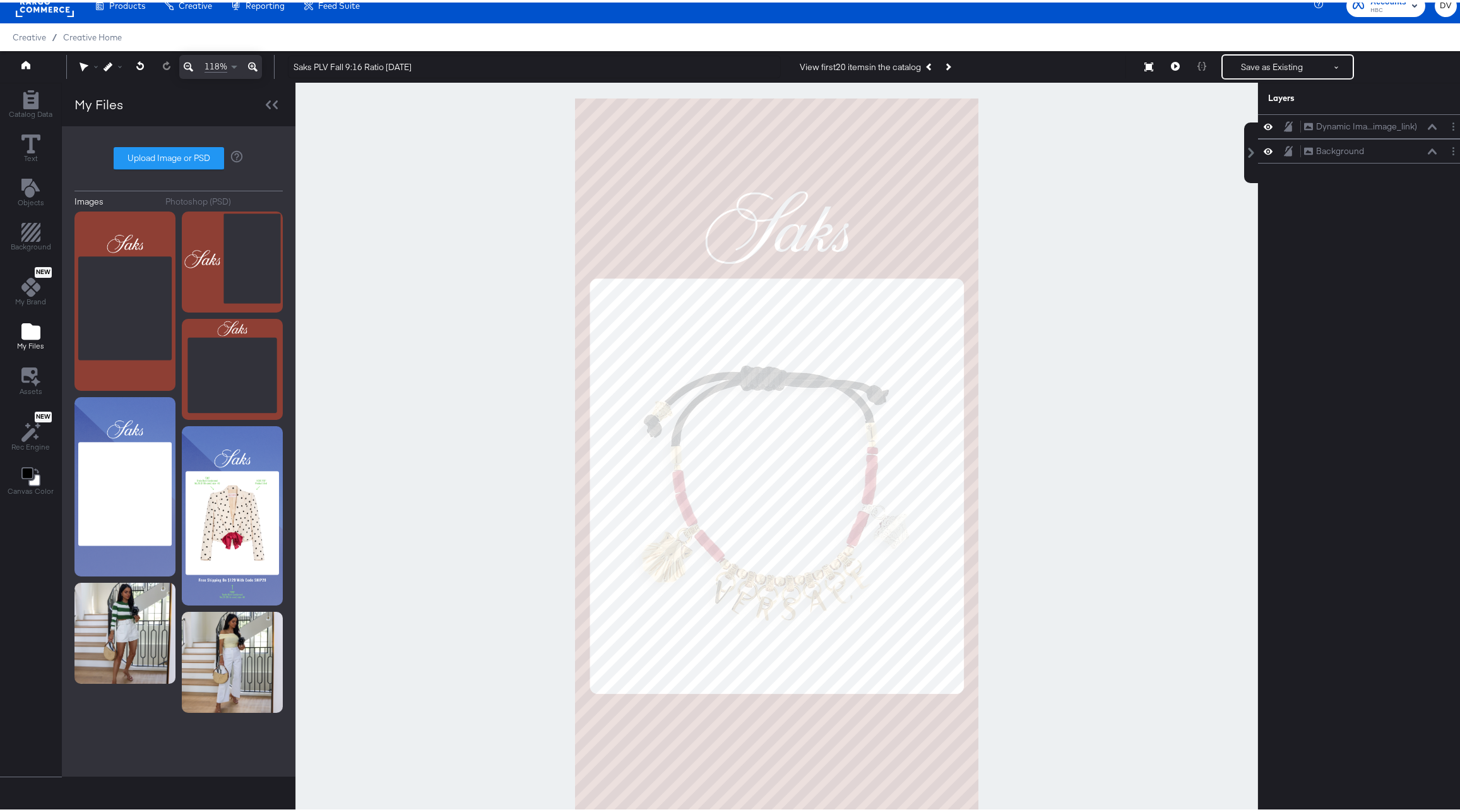
scroll to position [0, 0]
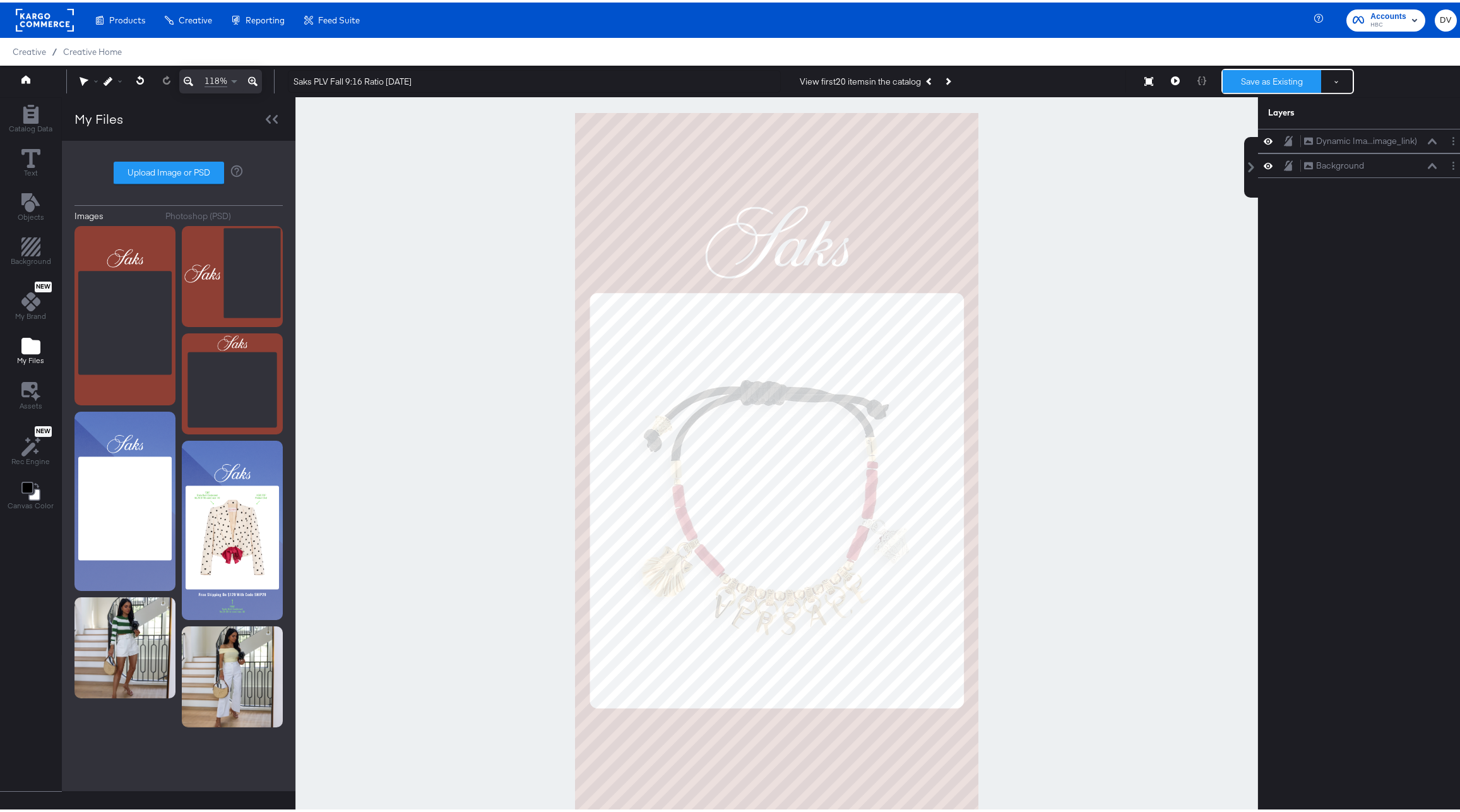
click at [1243, 77] on button "Save as Existing" at bounding box center [1271, 79] width 98 height 23
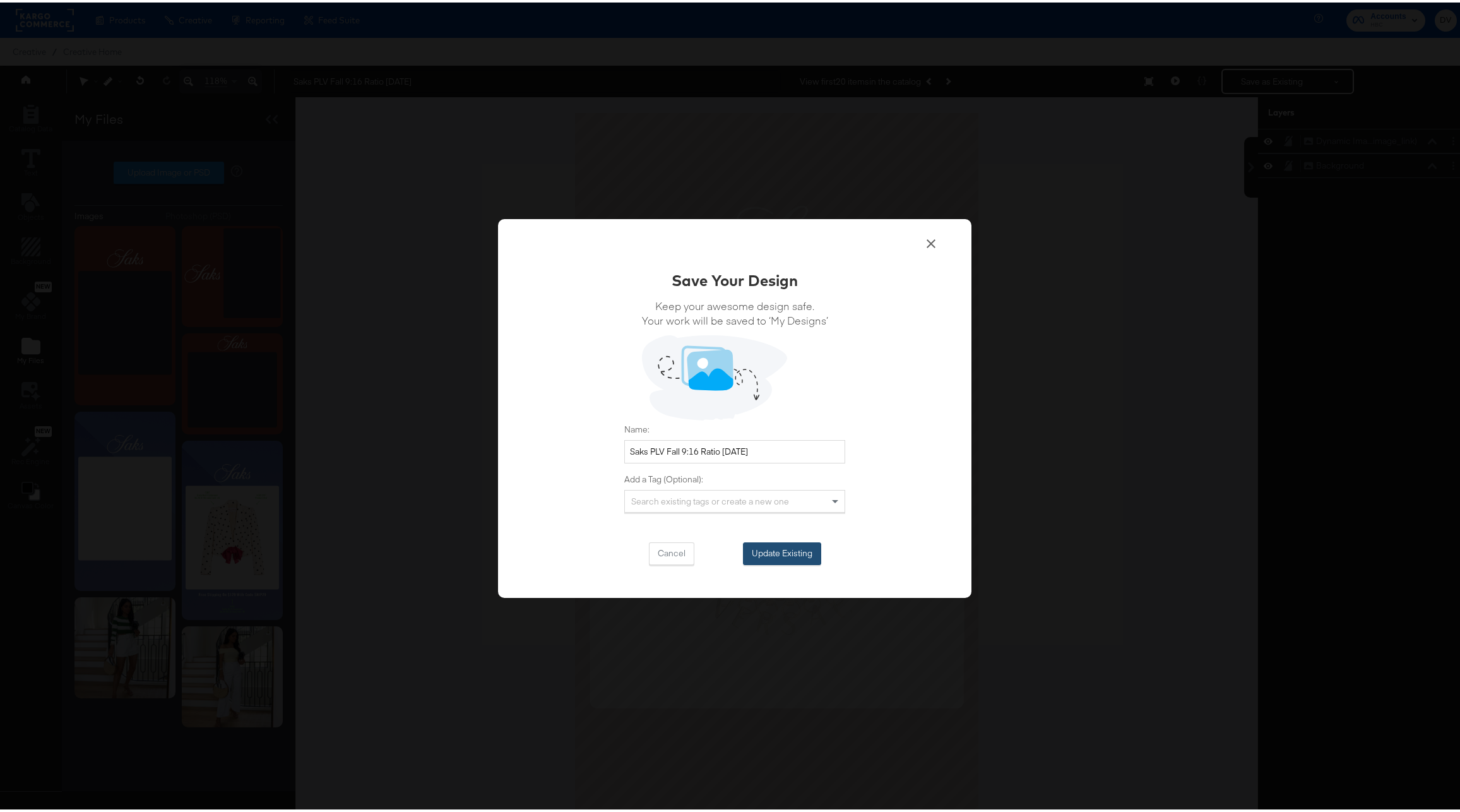
click at [768, 558] on button "Update Existing" at bounding box center [782, 551] width 78 height 23
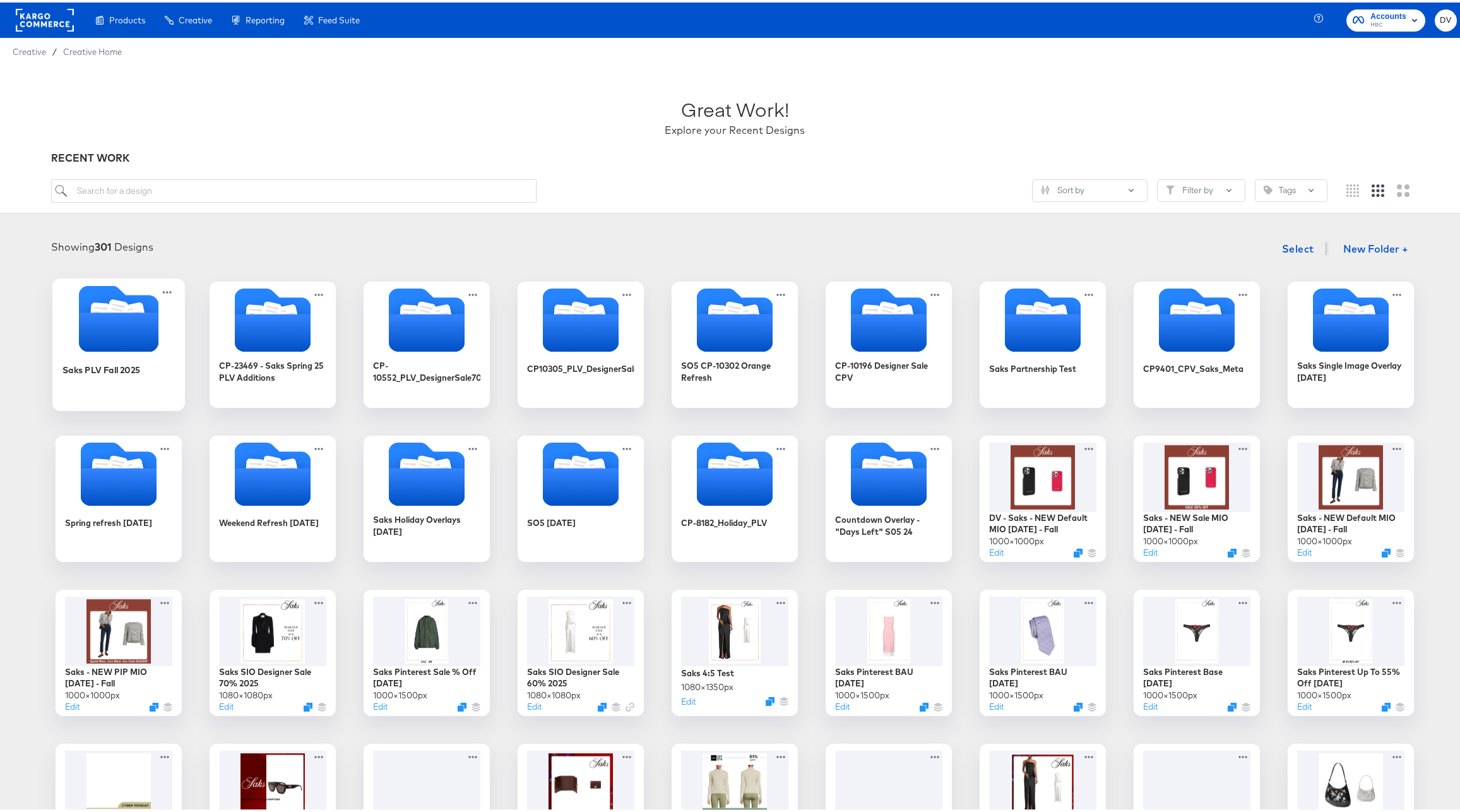
click at [94, 302] on icon "Folder" at bounding box center [100, 311] width 20 height 24
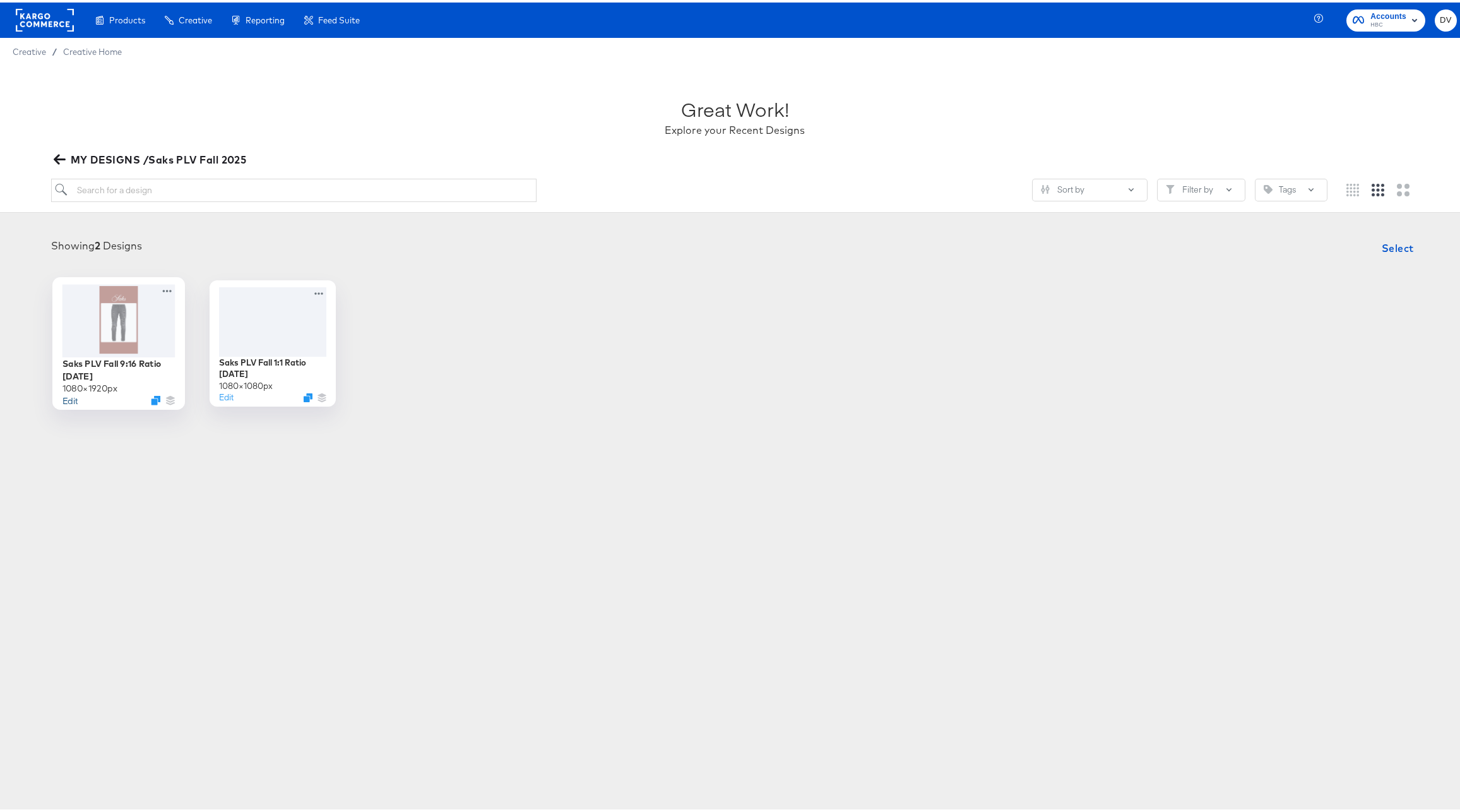
click at [64, 396] on button "Edit" at bounding box center [70, 397] width 15 height 12
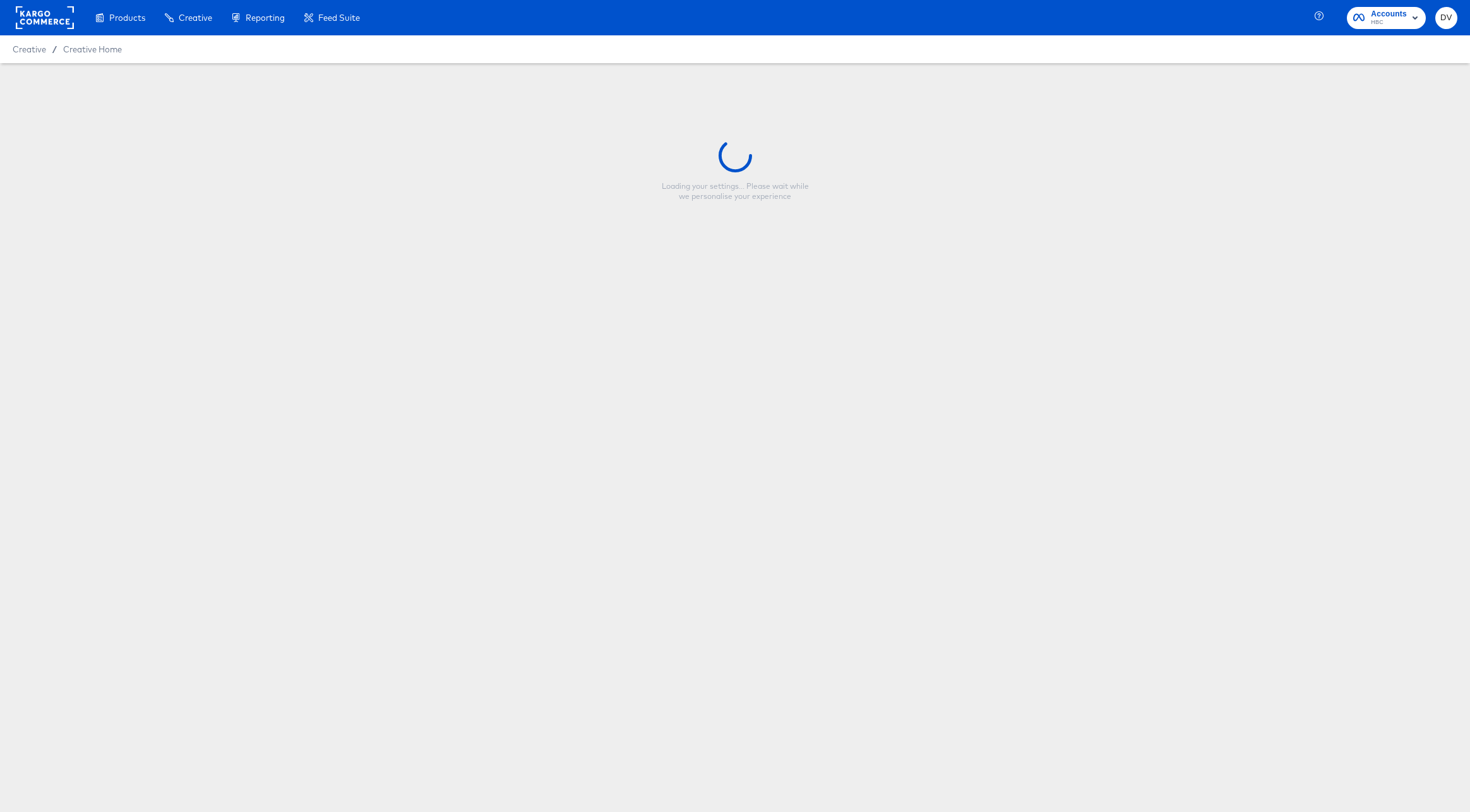
type input "Saks PLV Fall 9:16 Ratio [DATE]"
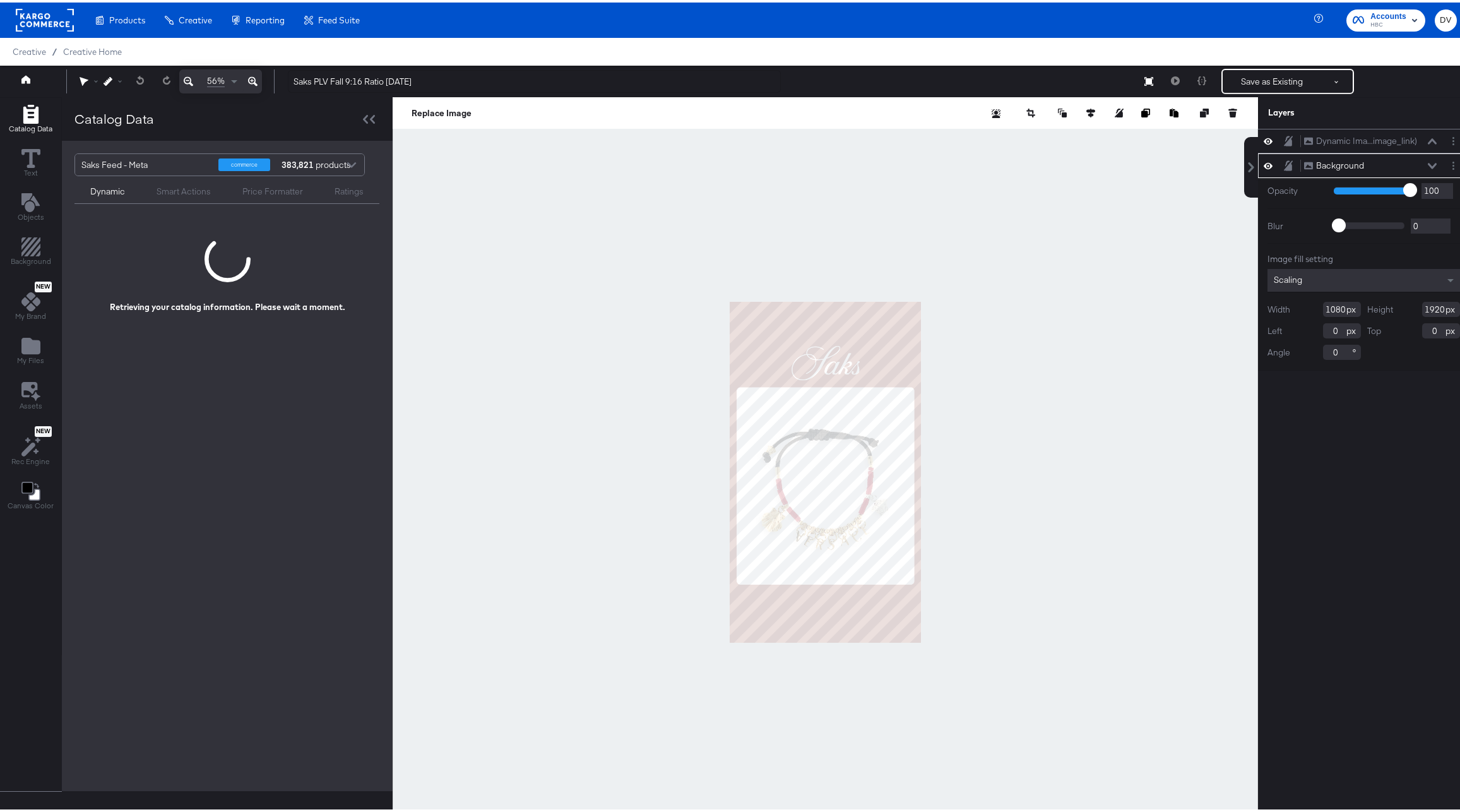
click at [1428, 162] on icon at bounding box center [1432, 163] width 9 height 5
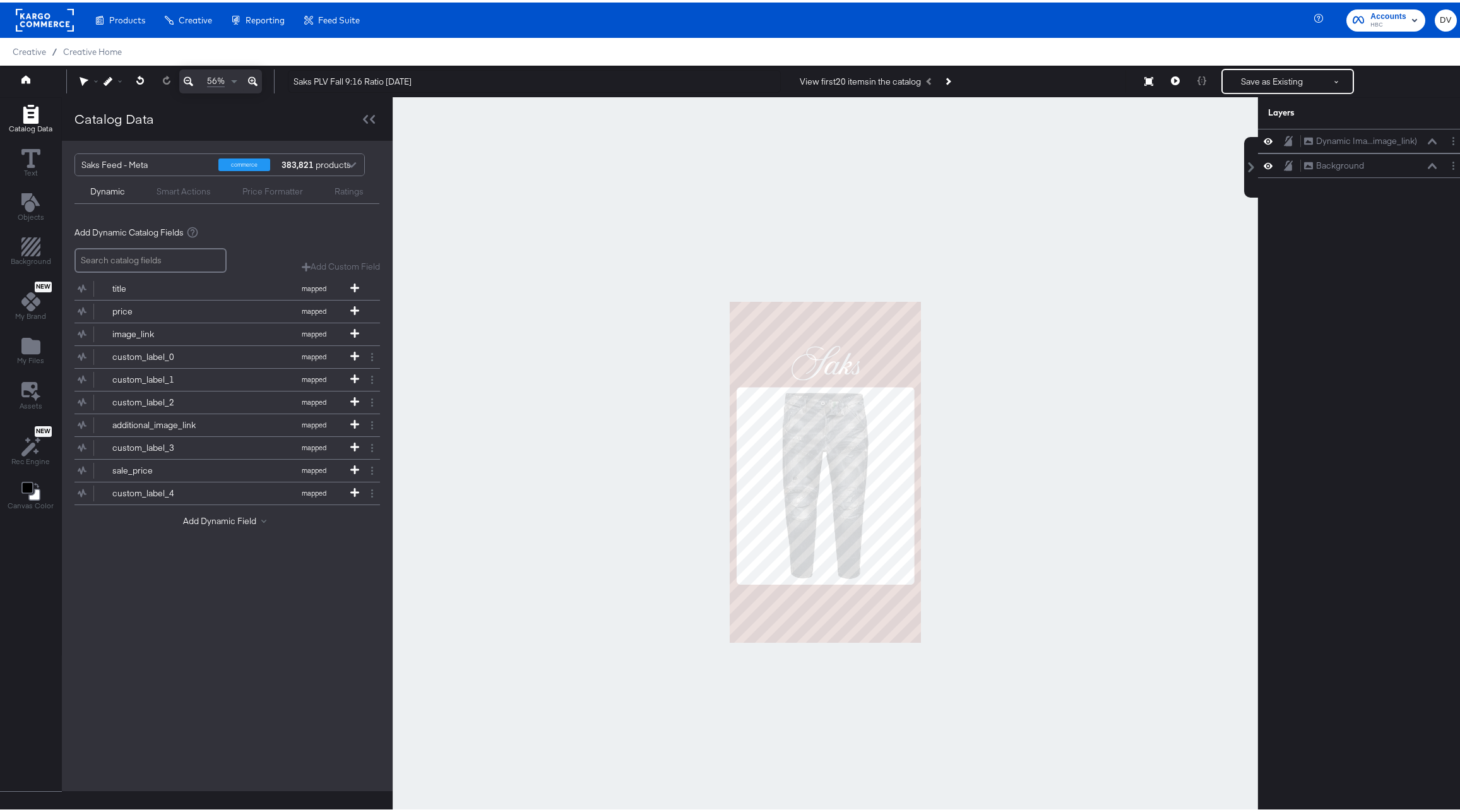
drag, startPoint x: 1354, startPoint y: 144, endPoint x: 1361, endPoint y: 184, distance: 40.6
click at [1361, 184] on div "Dynamic Ima...image_link) Dynamic Image (image_link) Background Background" at bounding box center [1356, 475] width 227 height 698
drag, startPoint x: 1340, startPoint y: 134, endPoint x: 1343, endPoint y: 168, distance: 34.1
click at [1343, 168] on div "Dynamic Ima...image_link) Dynamic Image (image_link) Background Background" at bounding box center [1363, 151] width 212 height 49
drag, startPoint x: 1297, startPoint y: 131, endPoint x: 1301, endPoint y: 181, distance: 50.2
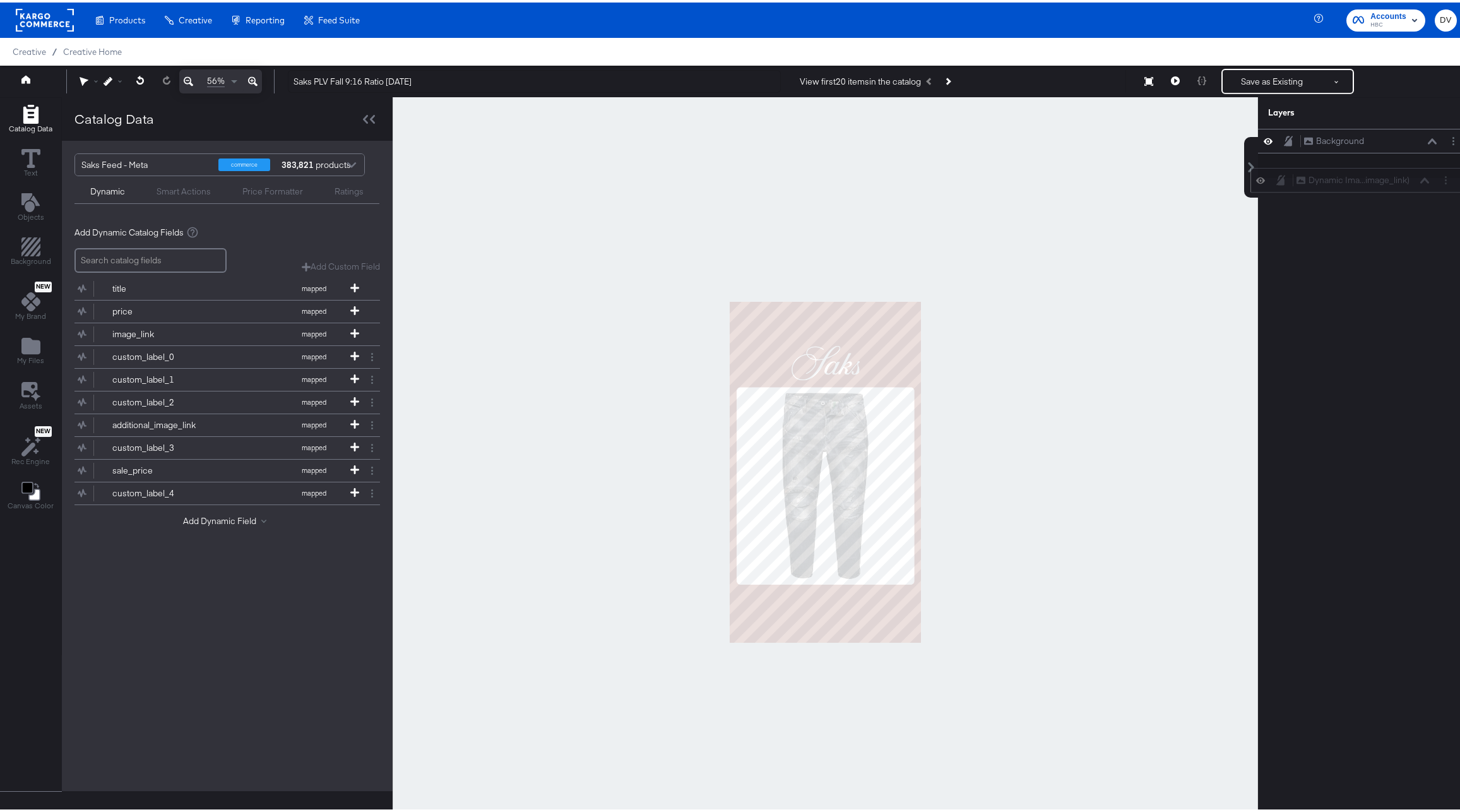
click at [1301, 181] on div "Dynamic Ima...image_link) Dynamic Image (image_link)" at bounding box center [1356, 178] width 212 height 25
click at [1247, 77] on button "Save as Existing" at bounding box center [1271, 79] width 98 height 23
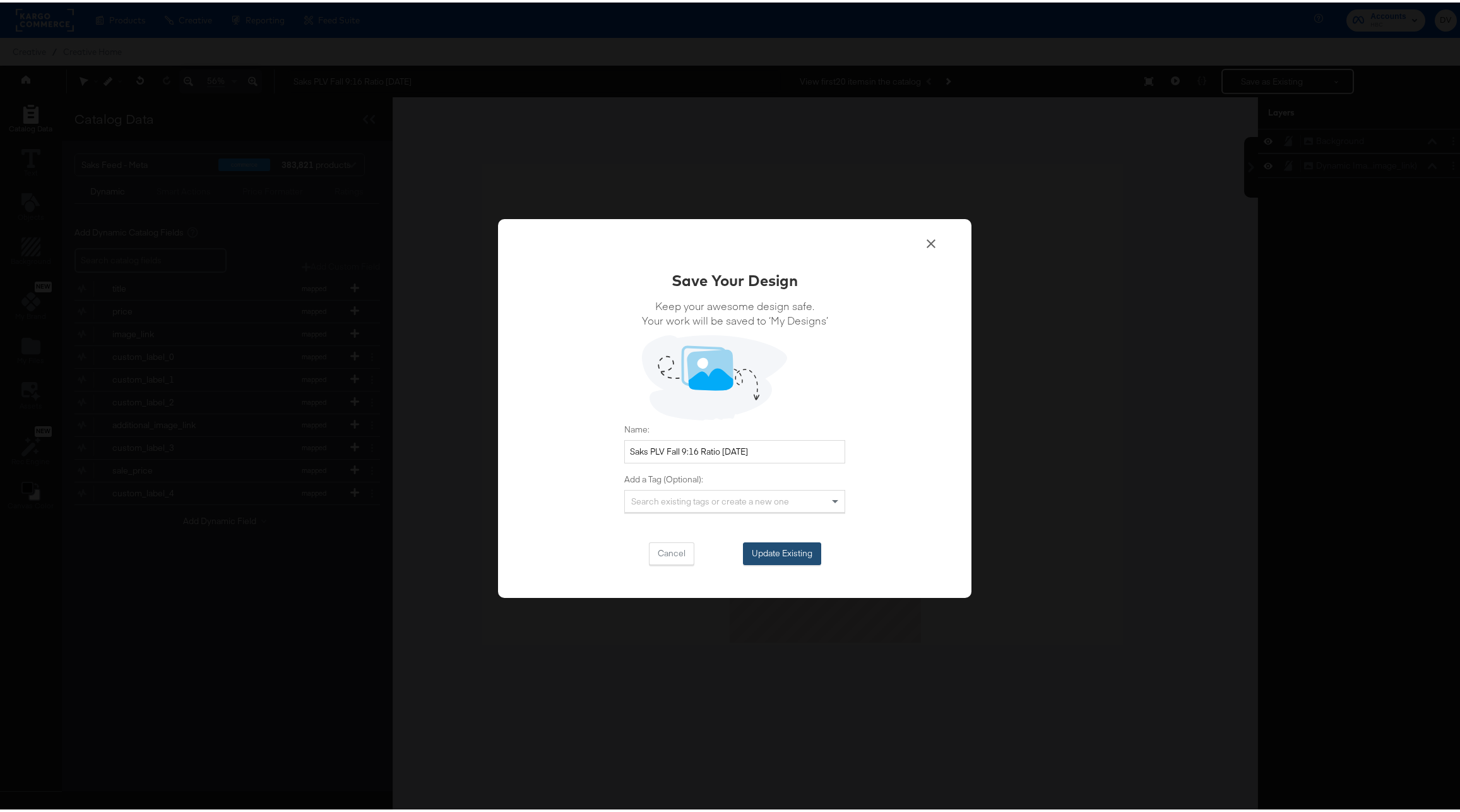
click at [765, 546] on button "Update Existing" at bounding box center [782, 551] width 78 height 23
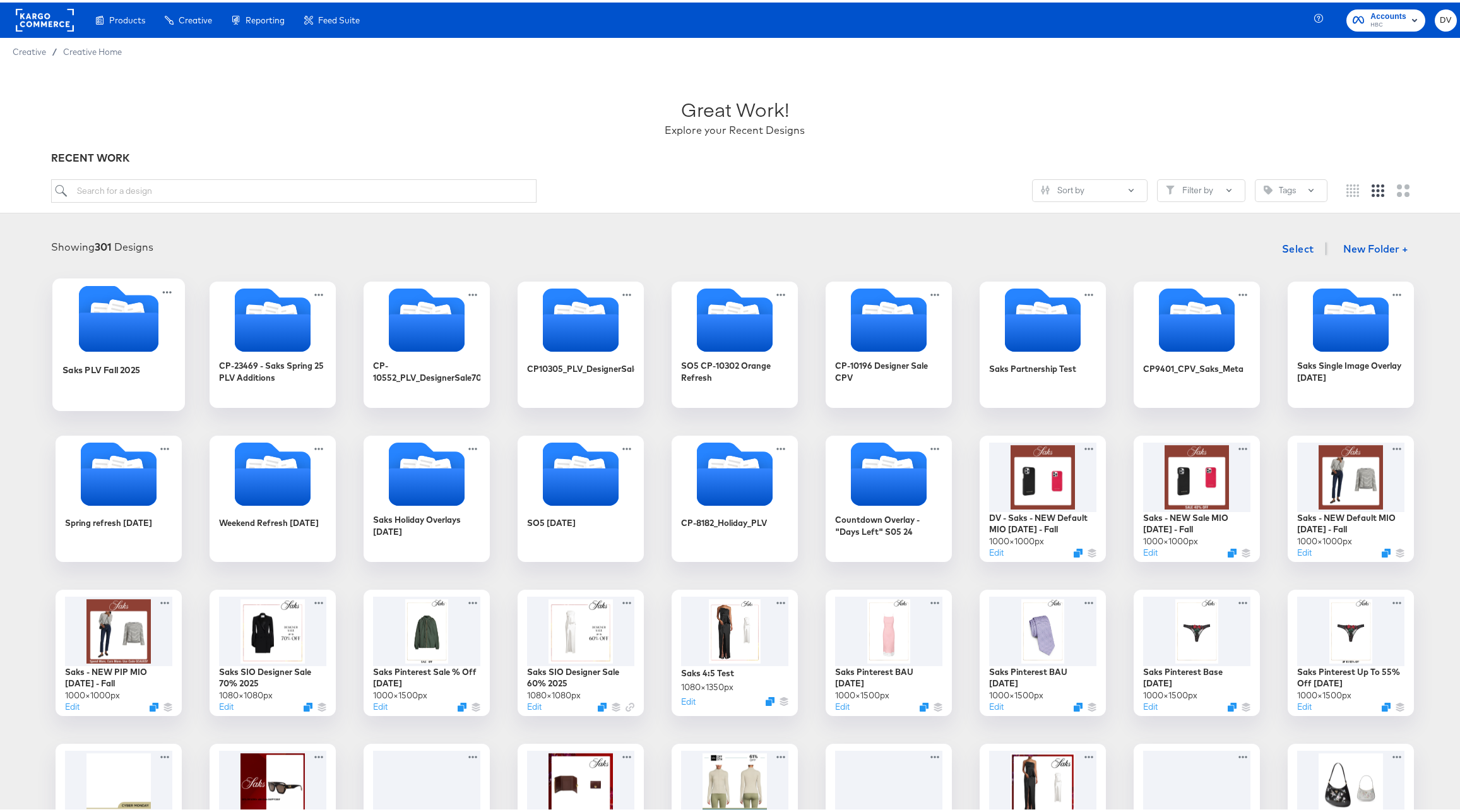
click at [104, 324] on icon "Folder" at bounding box center [119, 329] width 80 height 39
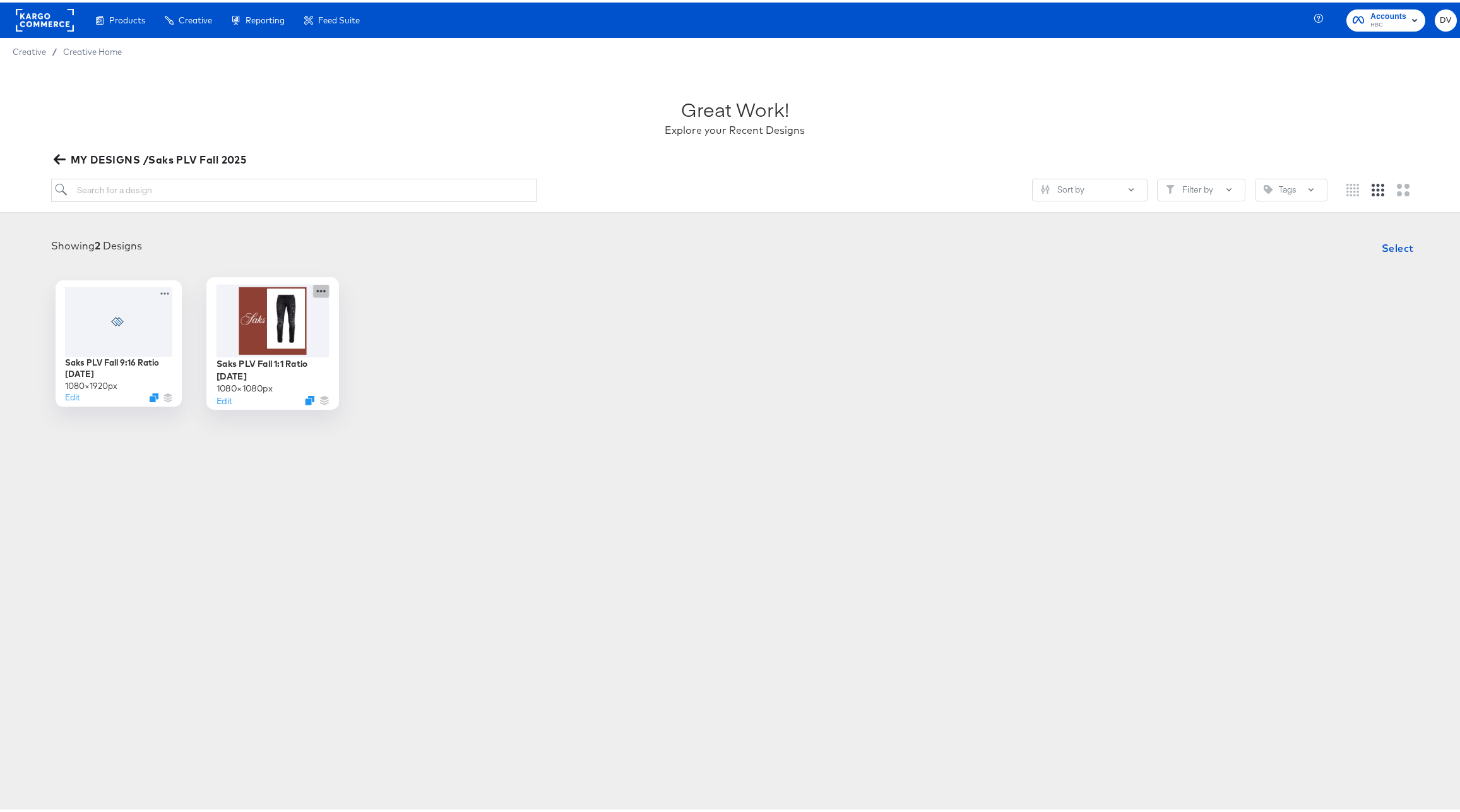
click at [314, 284] on icon at bounding box center [321, 288] width 16 height 13
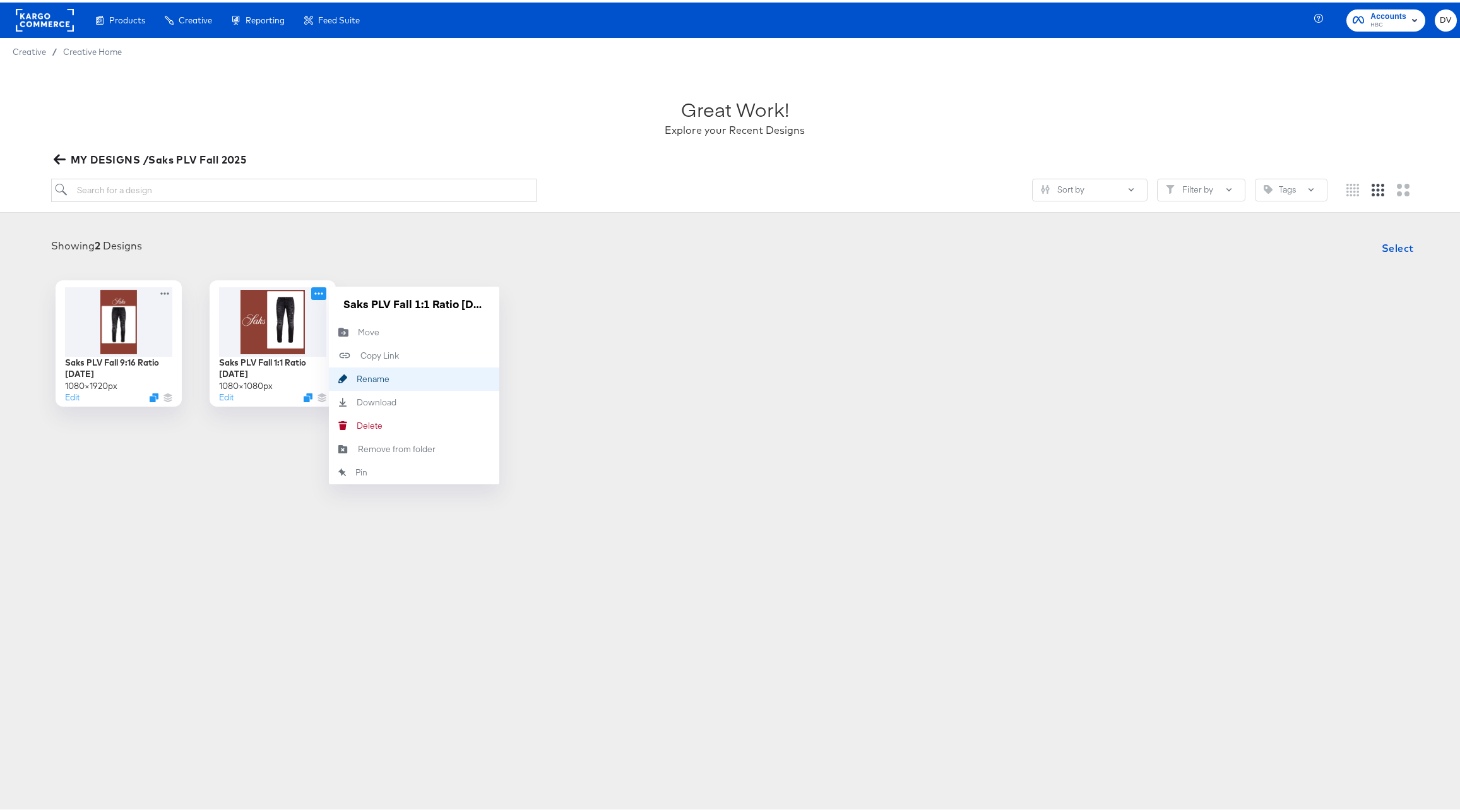
click at [357, 376] on div "Rename Rename" at bounding box center [357, 376] width 0 height 0
click at [402, 307] on input "Saks PLV Fall 1:1 Ratio [DATE]" at bounding box center [414, 301] width 152 height 25
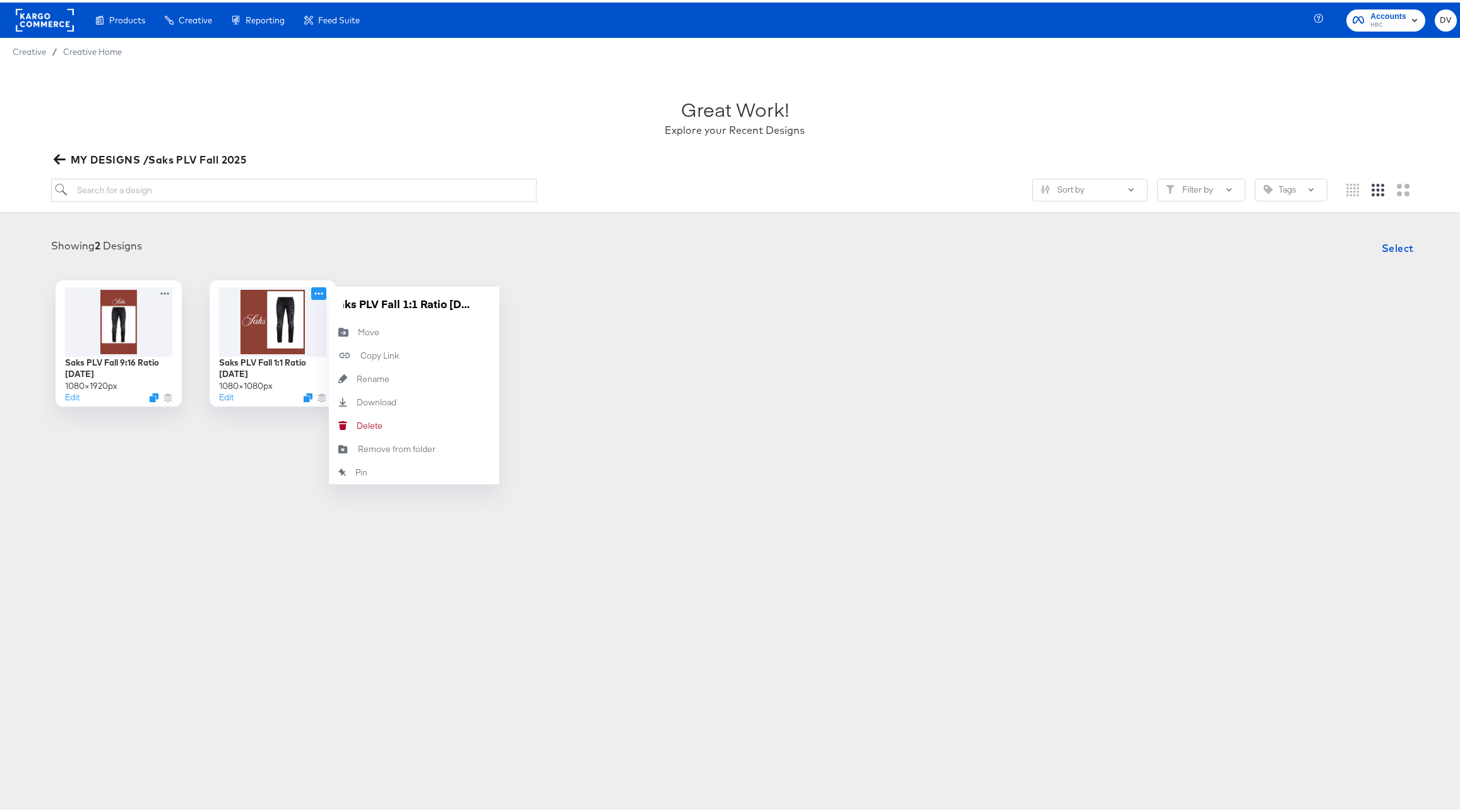
scroll to position [0, 0]
click at [728, 426] on article "Great Work! Explore your Recent Designs MY DESIGNS /Saks PLV Fall 2025 Sort by …" at bounding box center [735, 263] width 1469 height 401
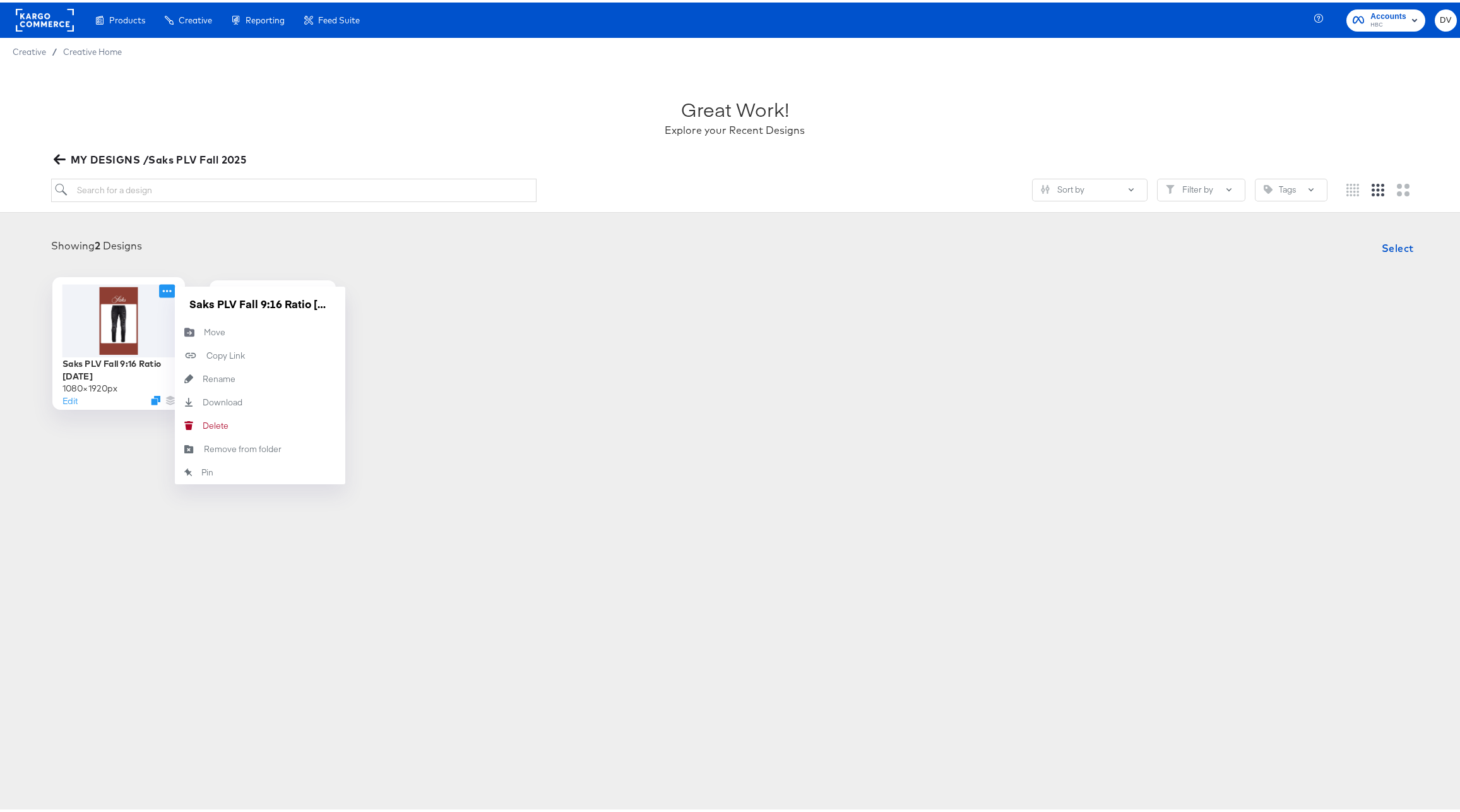
click at [162, 291] on icon at bounding box center [166, 288] width 16 height 13
click at [204, 367] on button "Rename Rename" at bounding box center [260, 376] width 170 height 23
click at [228, 291] on input "Saks PLV Fall 9:16 Ratio [DATE]" at bounding box center [260, 301] width 152 height 25
click at [225, 297] on input "Saks PLV Fall 9:16 Ratio [DATE]" at bounding box center [260, 301] width 152 height 25
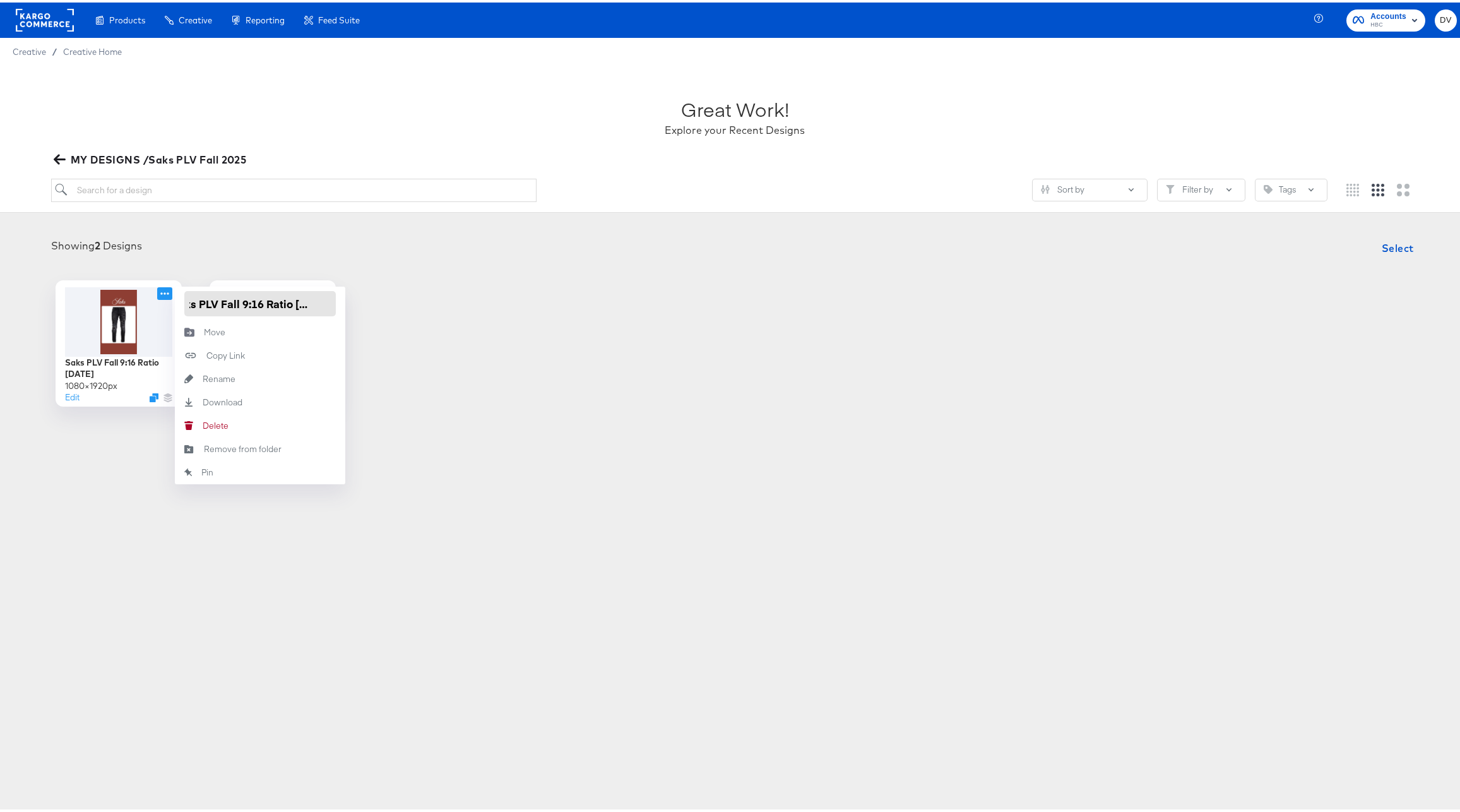
click at [225, 297] on input "Saks PLV Fall 9:16 Ratio [DATE]" at bounding box center [260, 301] width 152 height 25
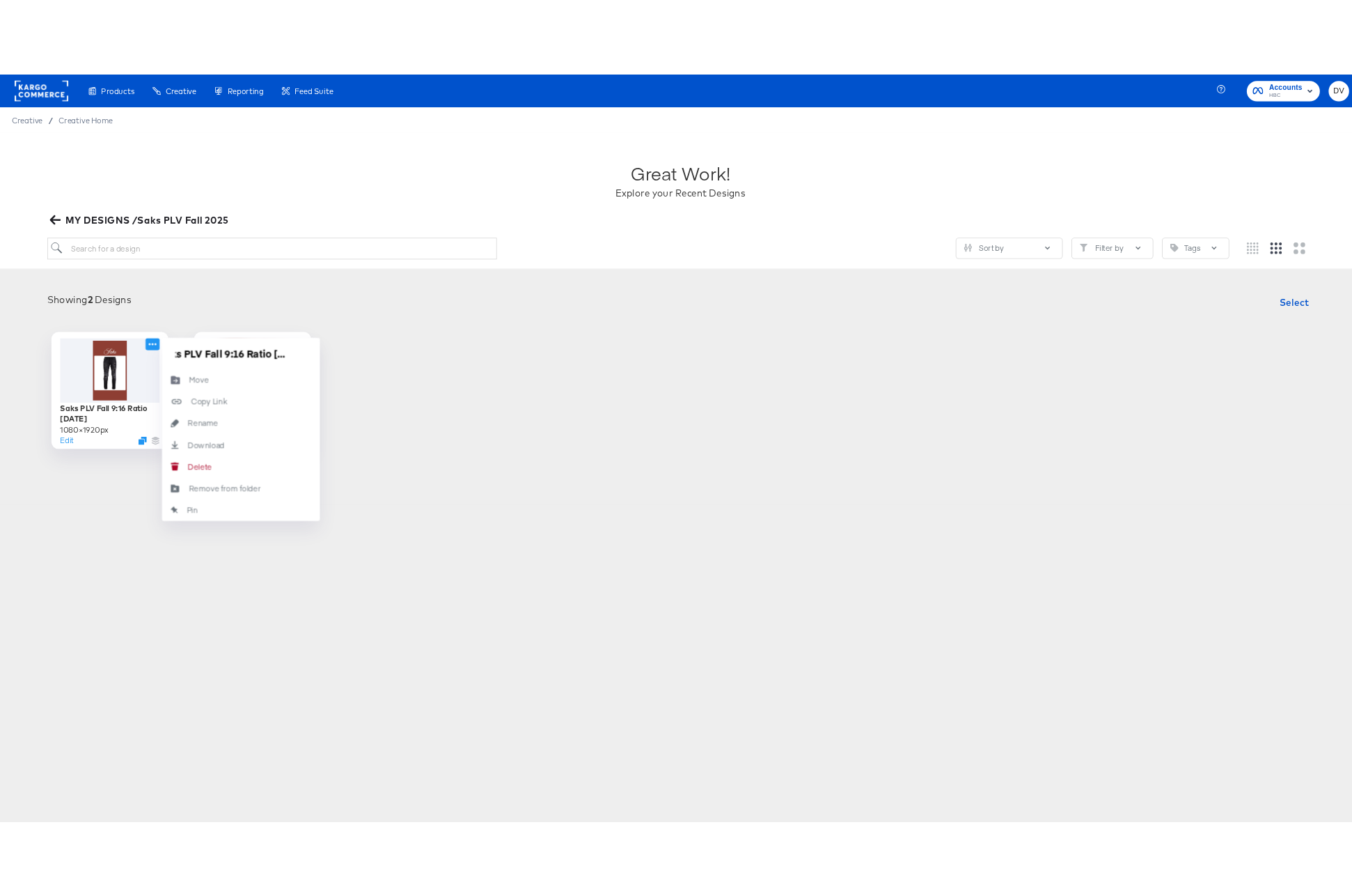
scroll to position [0, 0]
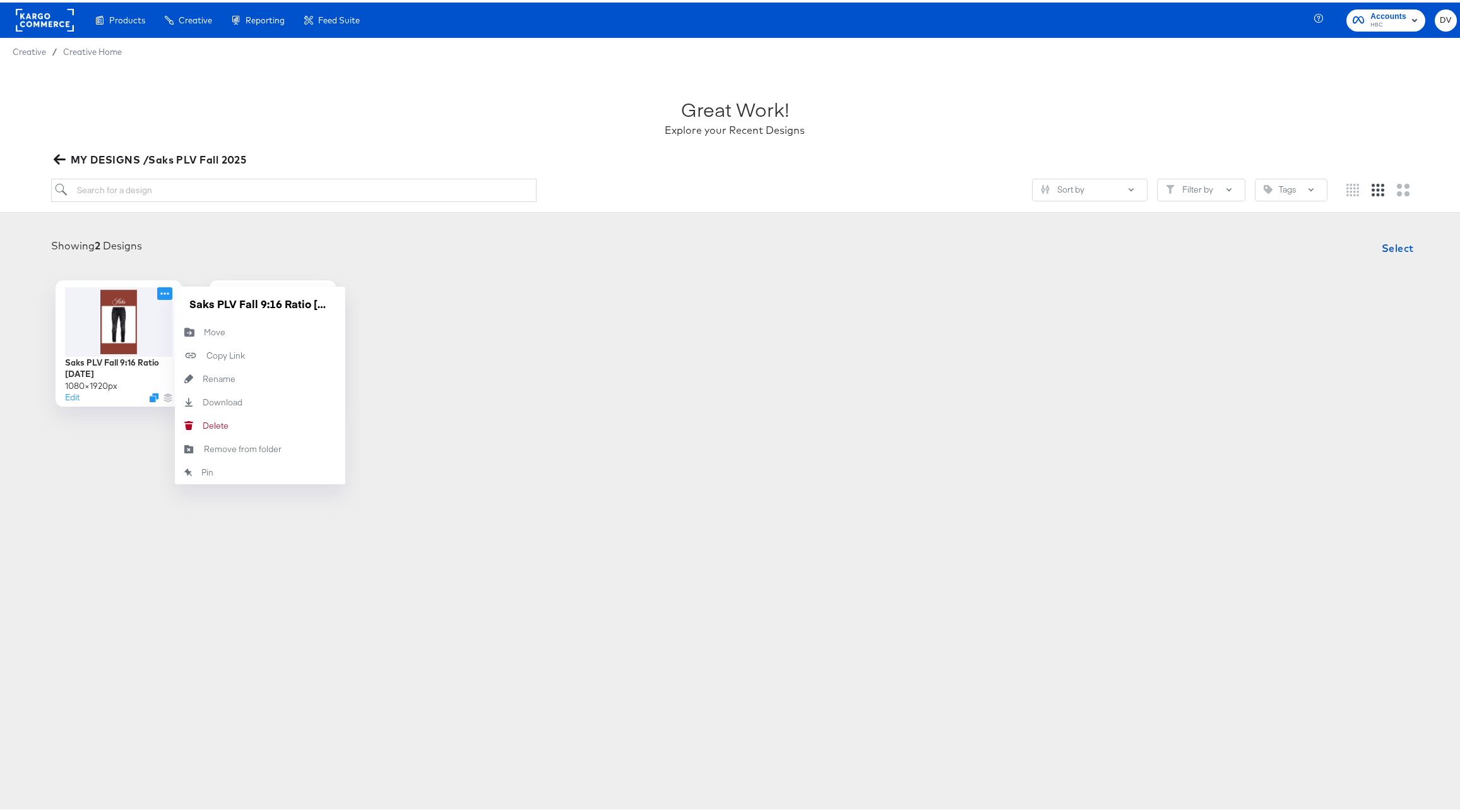
click at [776, 391] on div "Saks PLV Fall 9:16 Ratio 8.21.25 1080 × 1920 px Edit Saks PLV Fall 9:16 Ratio 8…" at bounding box center [734, 340] width 1444 height 127
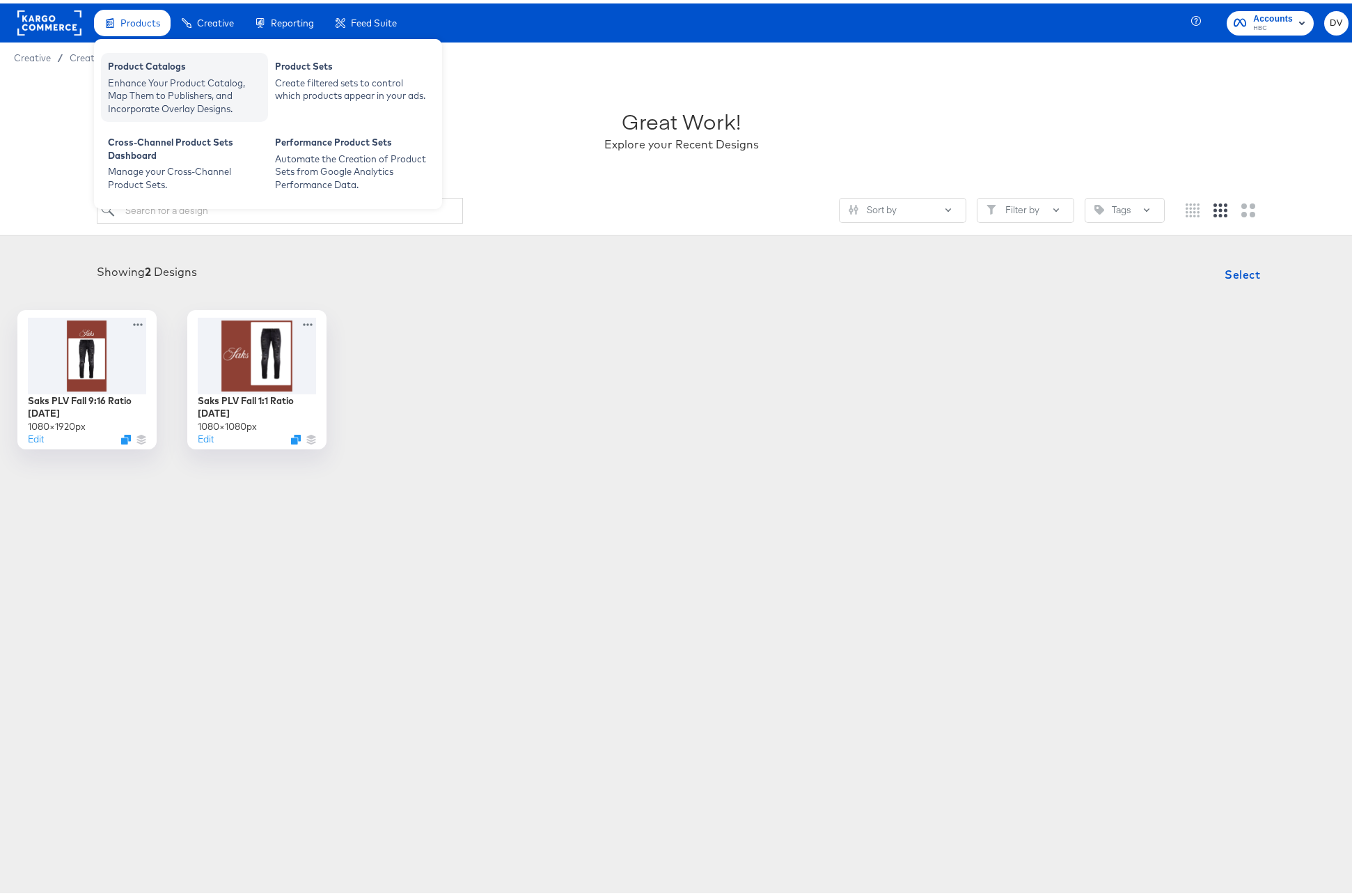
click at [124, 60] on div "Product Catalogs" at bounding box center [184, 65] width 153 height 17
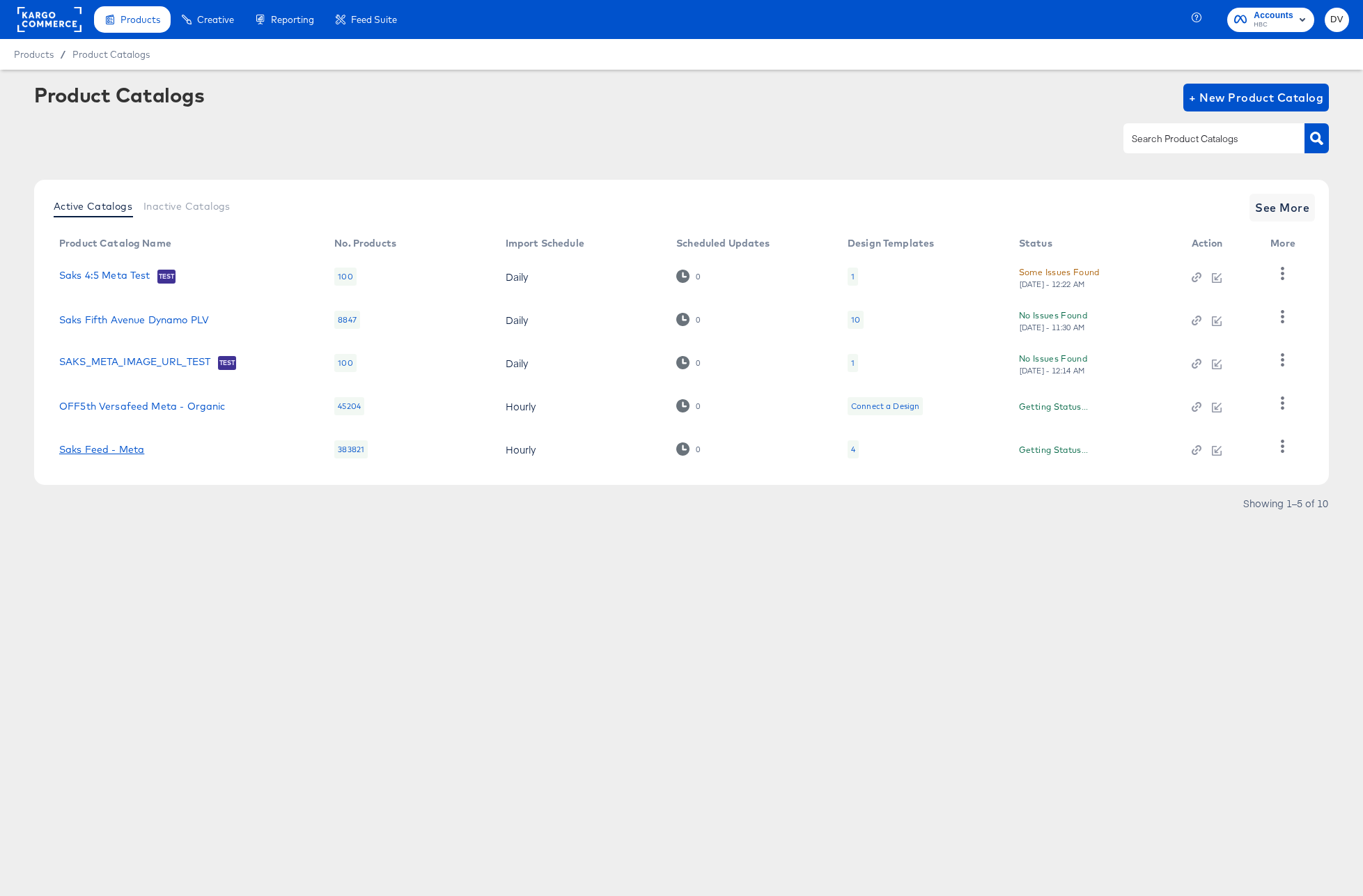
click at [126, 448] on link "Saks Feed - Meta" at bounding box center [102, 448] width 85 height 11
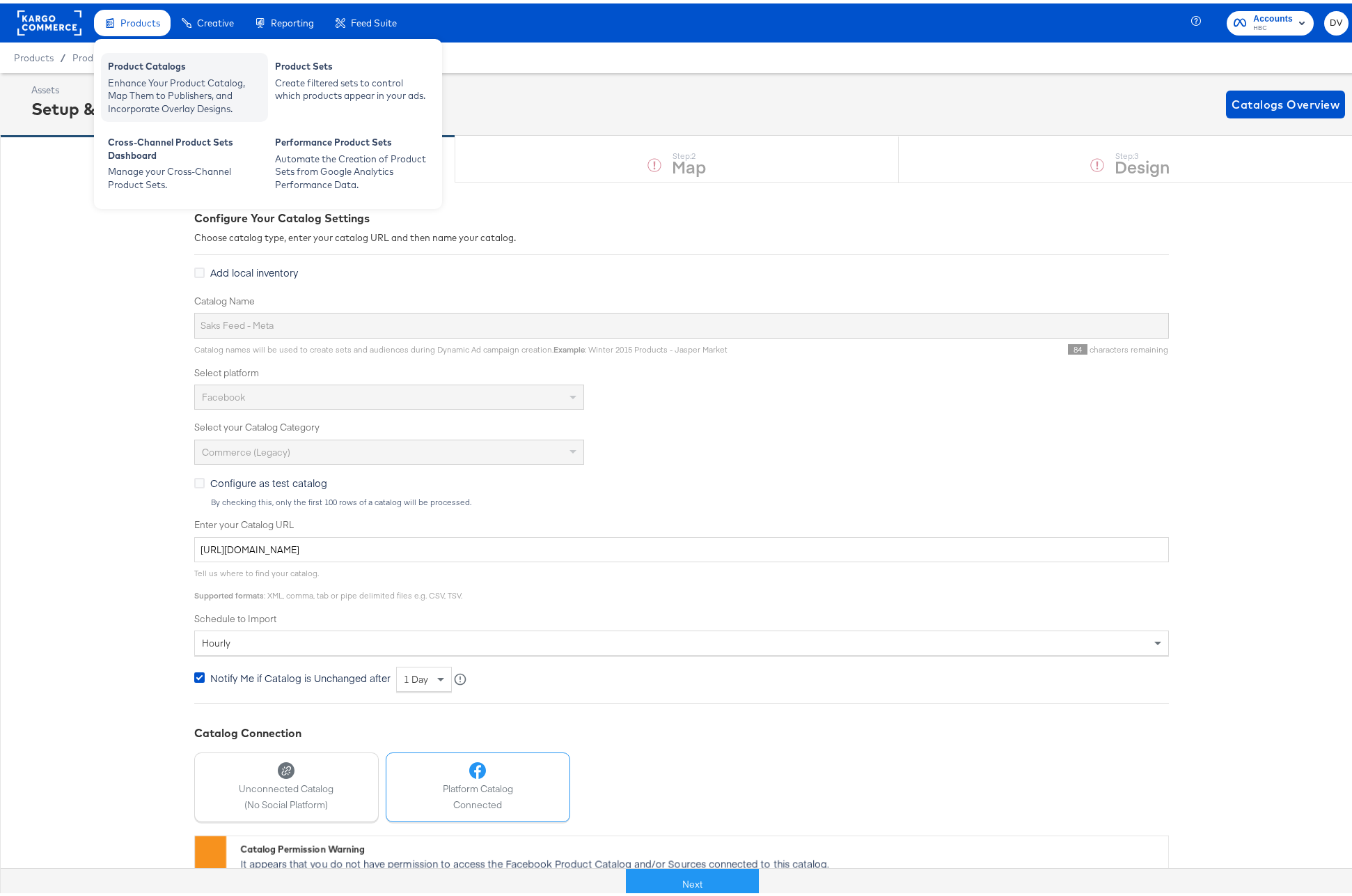
click at [156, 71] on div "Product Catalogs" at bounding box center [184, 65] width 153 height 17
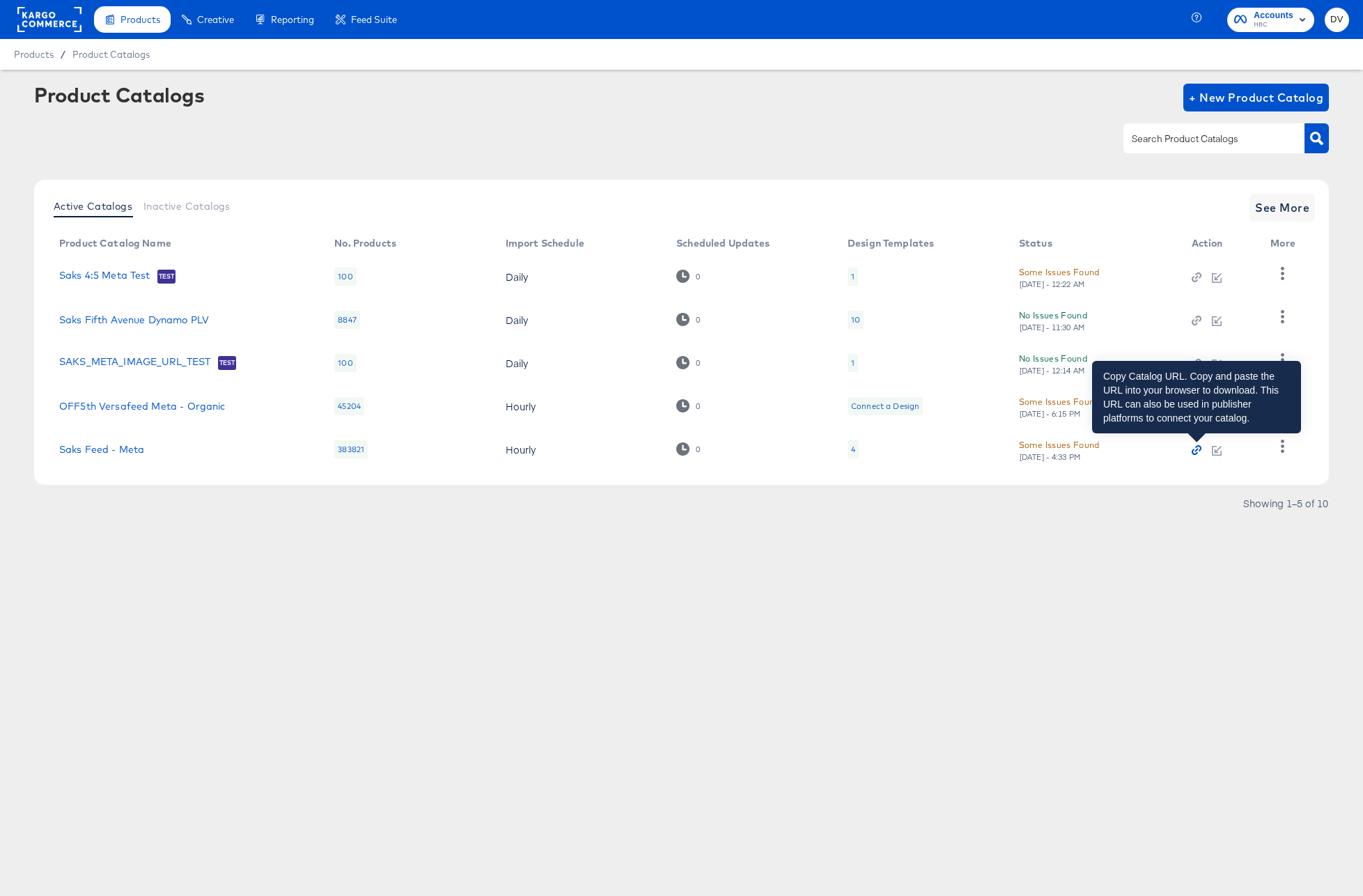
click at [1195, 451] on icon "button" at bounding box center [1196, 450] width 3 height 3
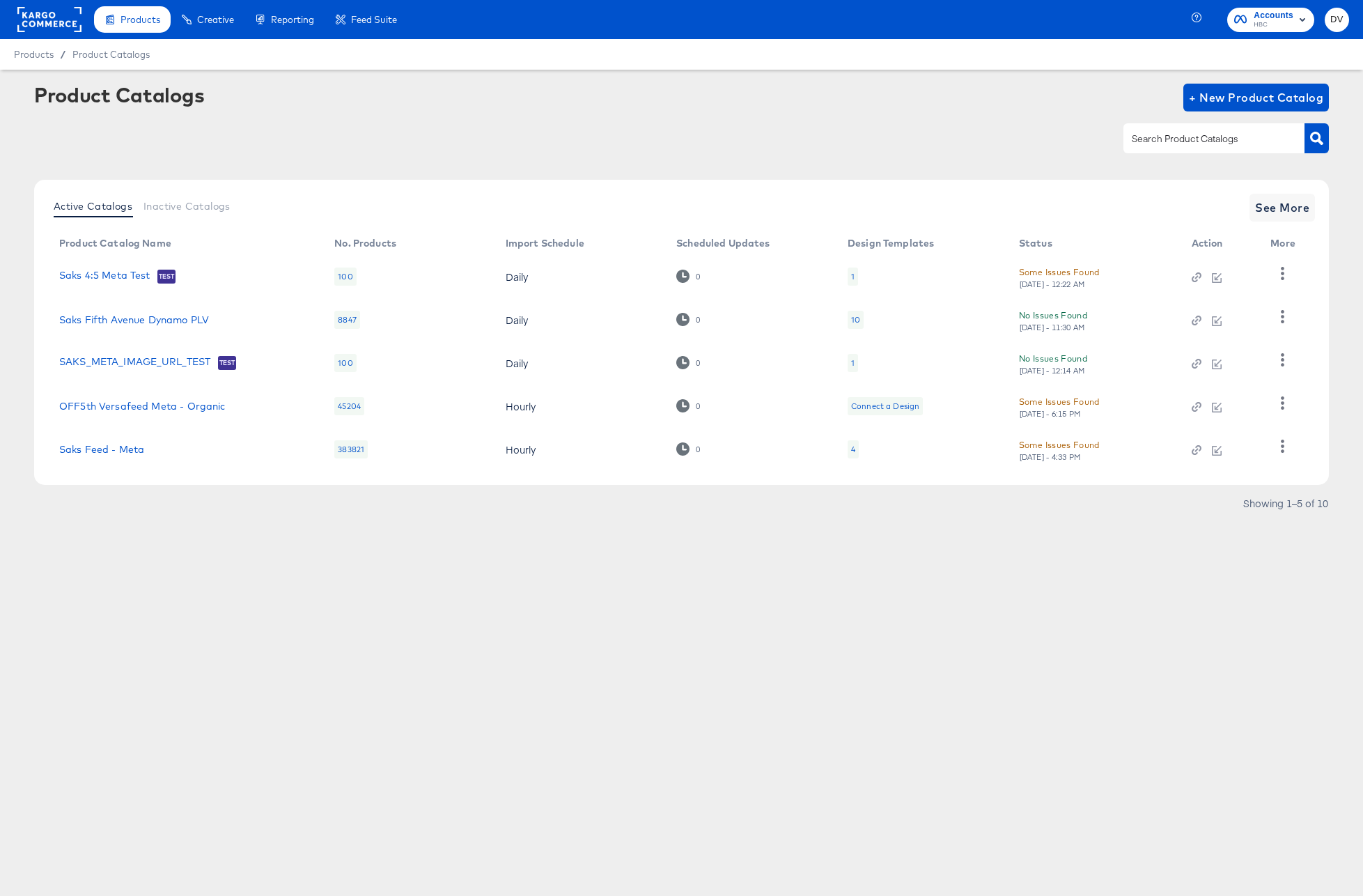
click at [520, 604] on div "Products Creative Reporting Feed Suite Accounts HBC DV Products / Product Catal…" at bounding box center [681, 448] width 1363 height 896
click at [135, 454] on td "Saks Feed - Meta" at bounding box center [185, 448] width 275 height 43
click at [135, 453] on link "Saks Feed - Meta" at bounding box center [102, 448] width 85 height 11
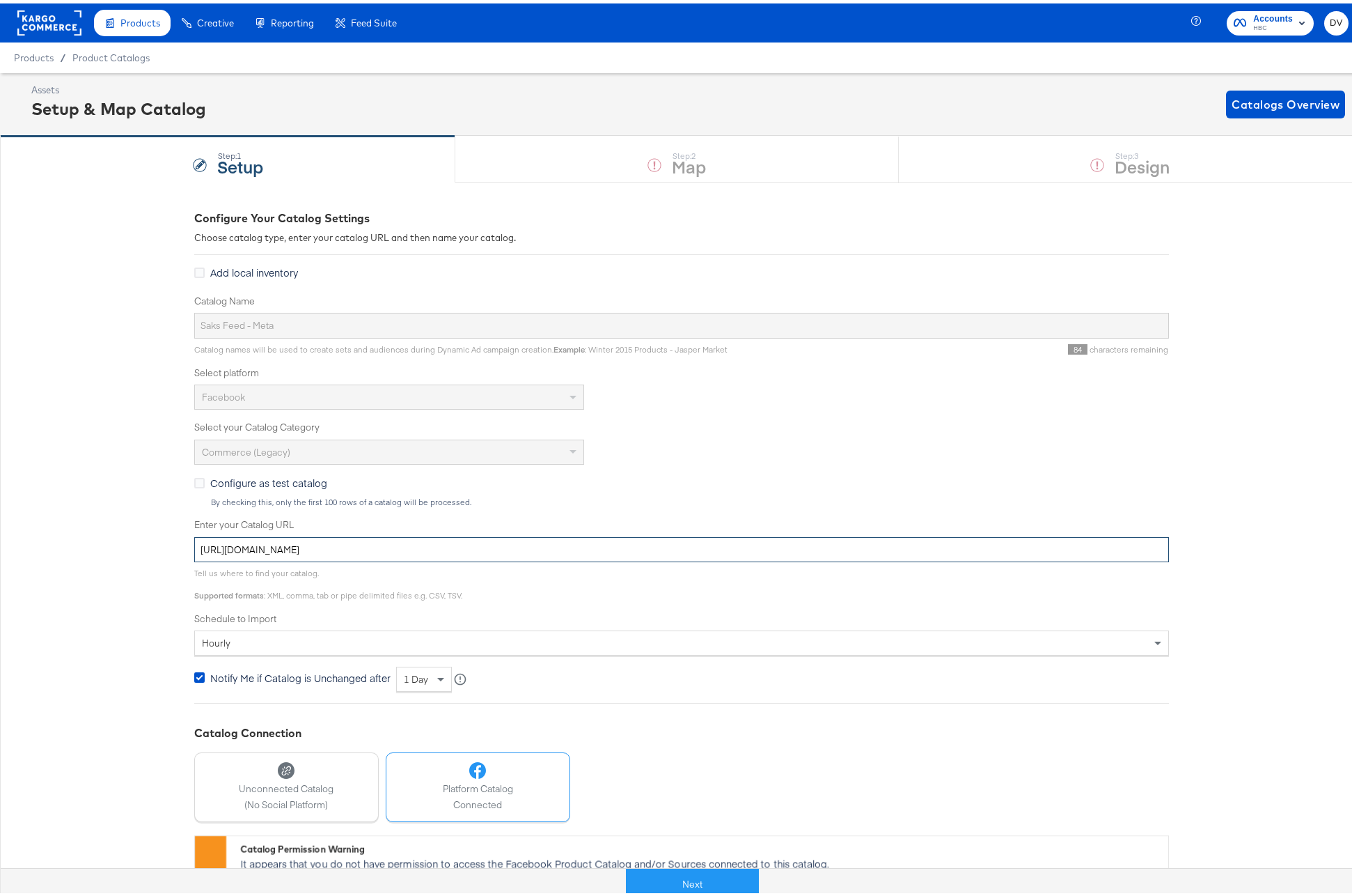
click at [555, 545] on input "https://ace.stitcherads.com/exports/1325/universal/none/universal/export.tsv.gz" at bounding box center [682, 546] width 975 height 25
